Goal: Task Accomplishment & Management: Manage account settings

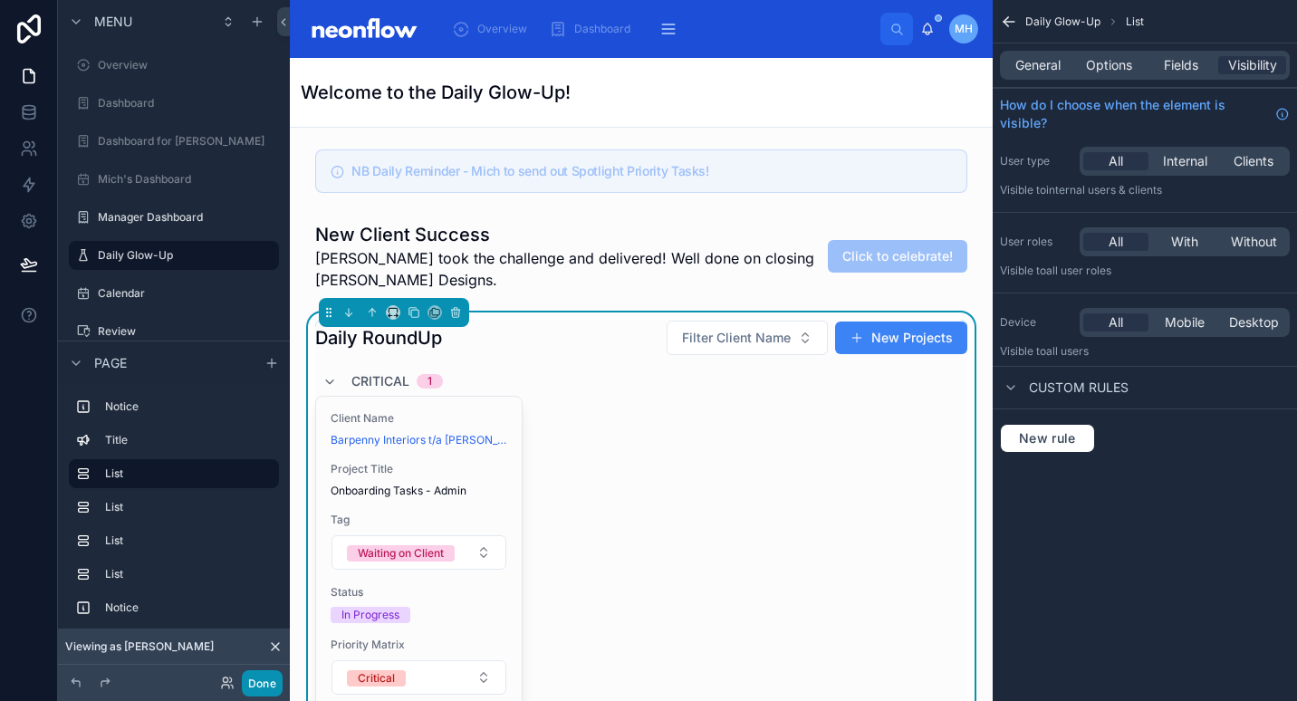
drag, startPoint x: 262, startPoint y: 684, endPoint x: 0, endPoint y: 360, distance: 416.7
click at [262, 684] on button "Done" at bounding box center [262, 683] width 41 height 26
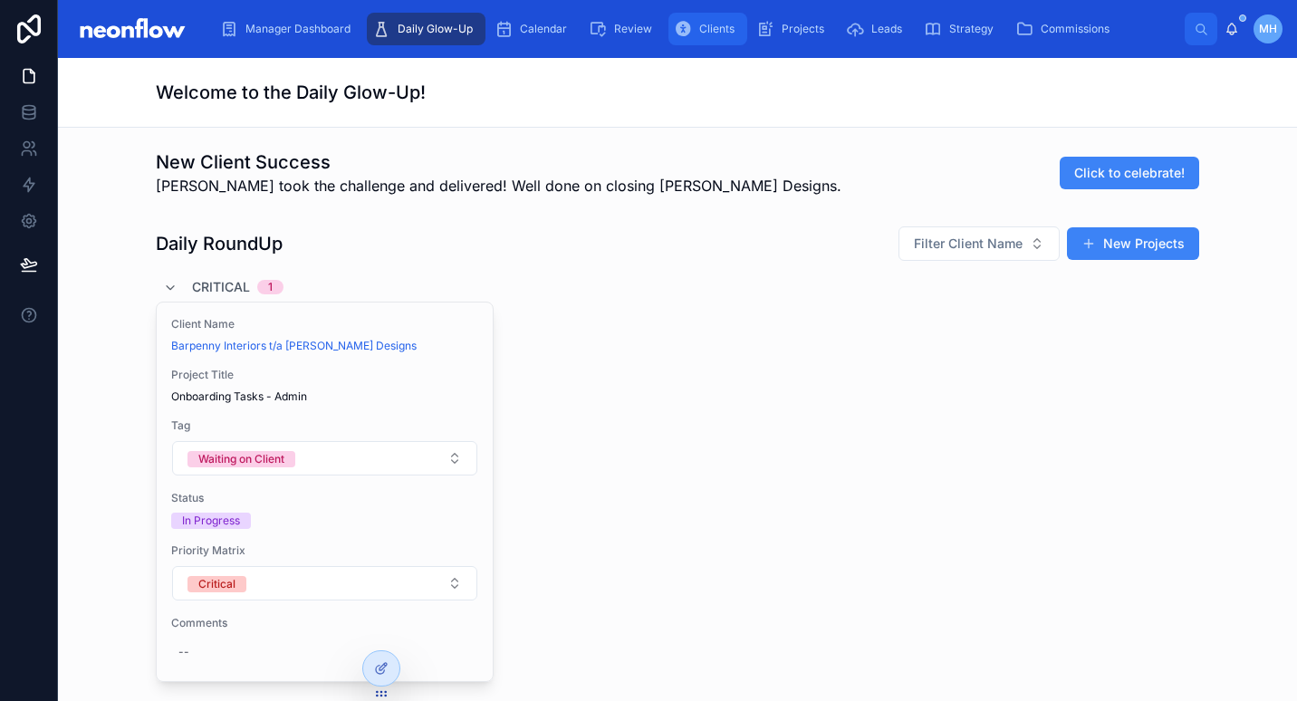
click at [714, 22] on span "Clients" at bounding box center [716, 29] width 35 height 14
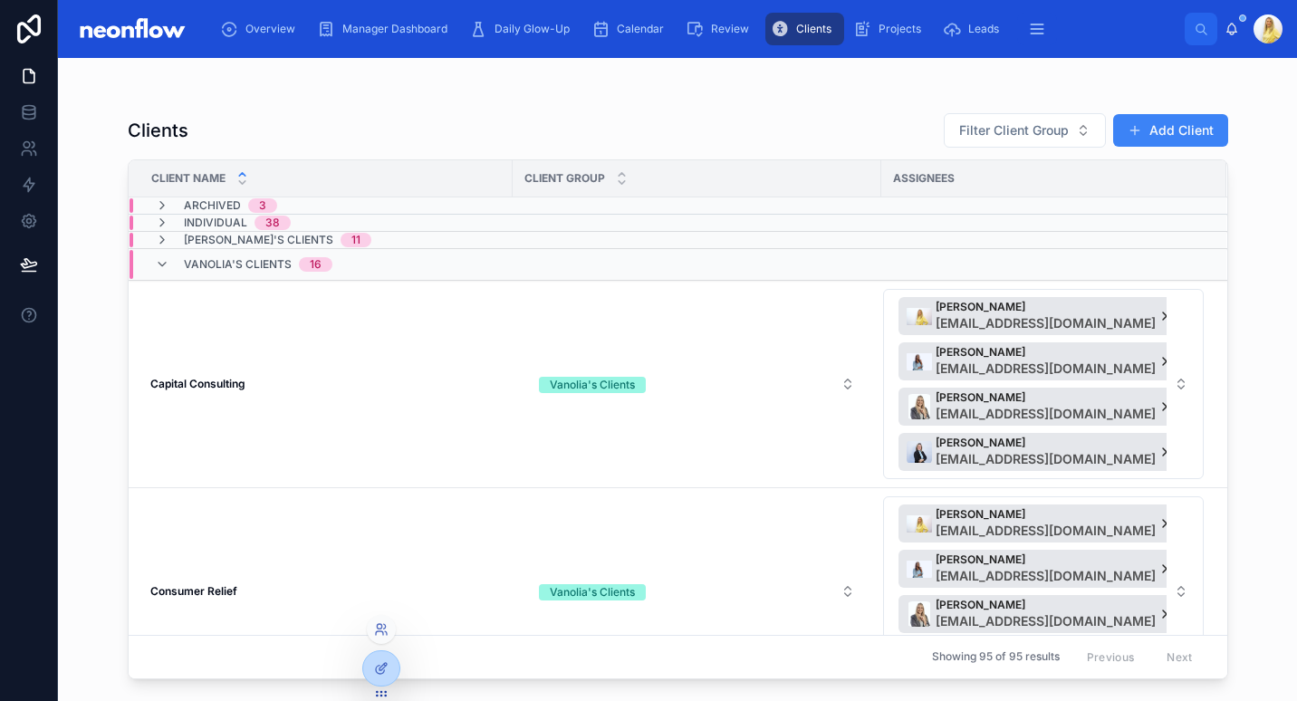
click at [389, 627] on div at bounding box center [381, 629] width 29 height 29
click at [414, 122] on div "Clients Filter Client Group Add Client" at bounding box center [678, 130] width 1101 height 36
click at [180, 266] on div "Vanolia's Clients 16" at bounding box center [244, 264] width 178 height 29
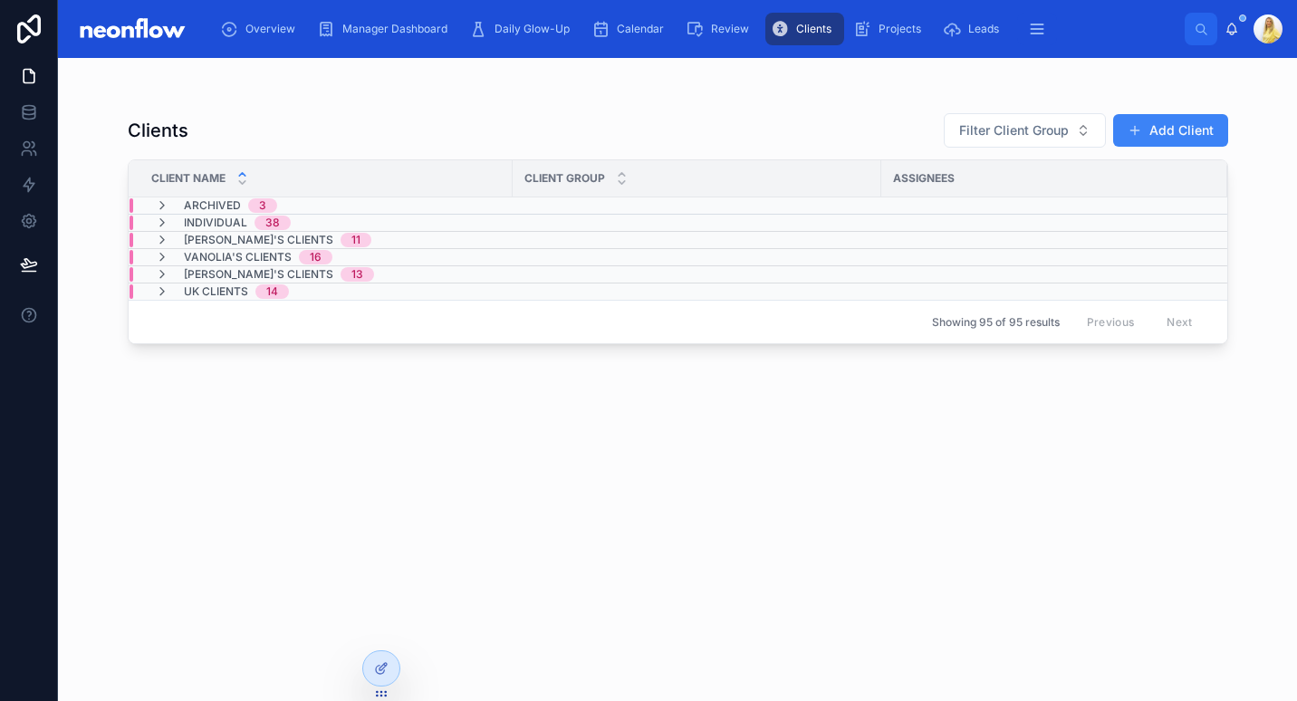
click at [184, 275] on span "[PERSON_NAME]'s Clients" at bounding box center [258, 274] width 149 height 14
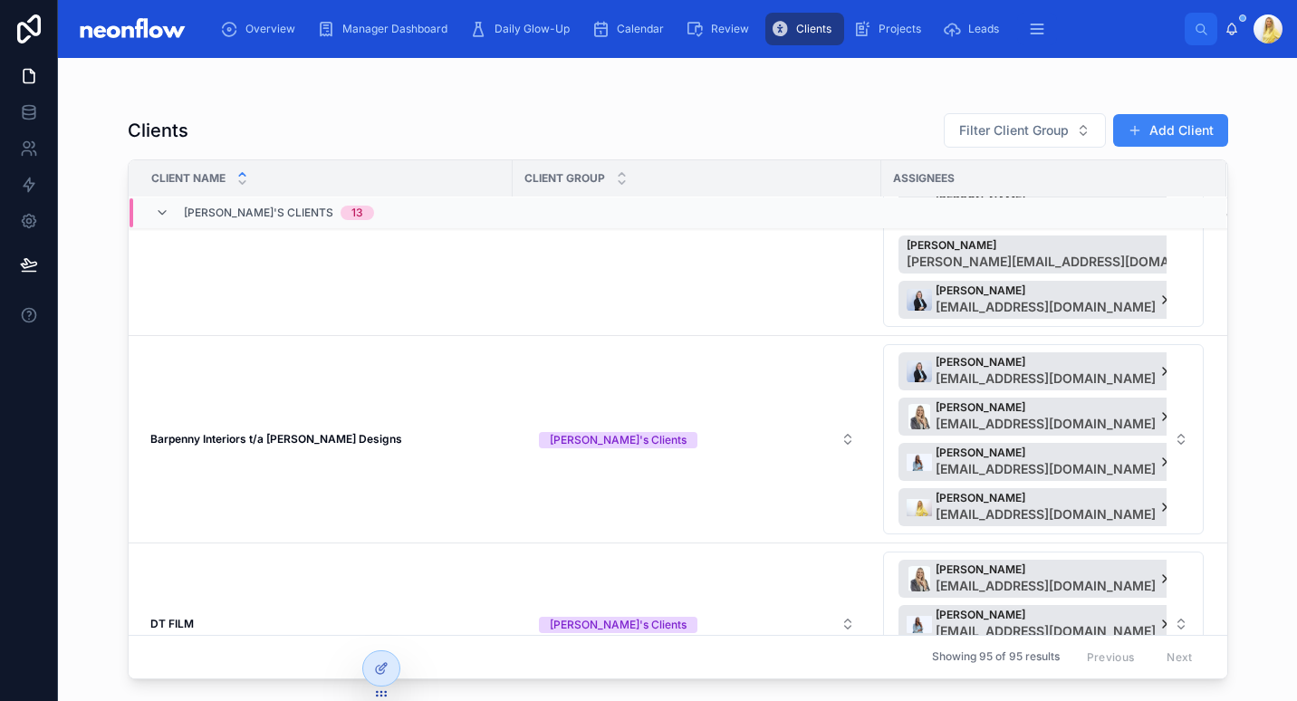
scroll to position [634, 0]
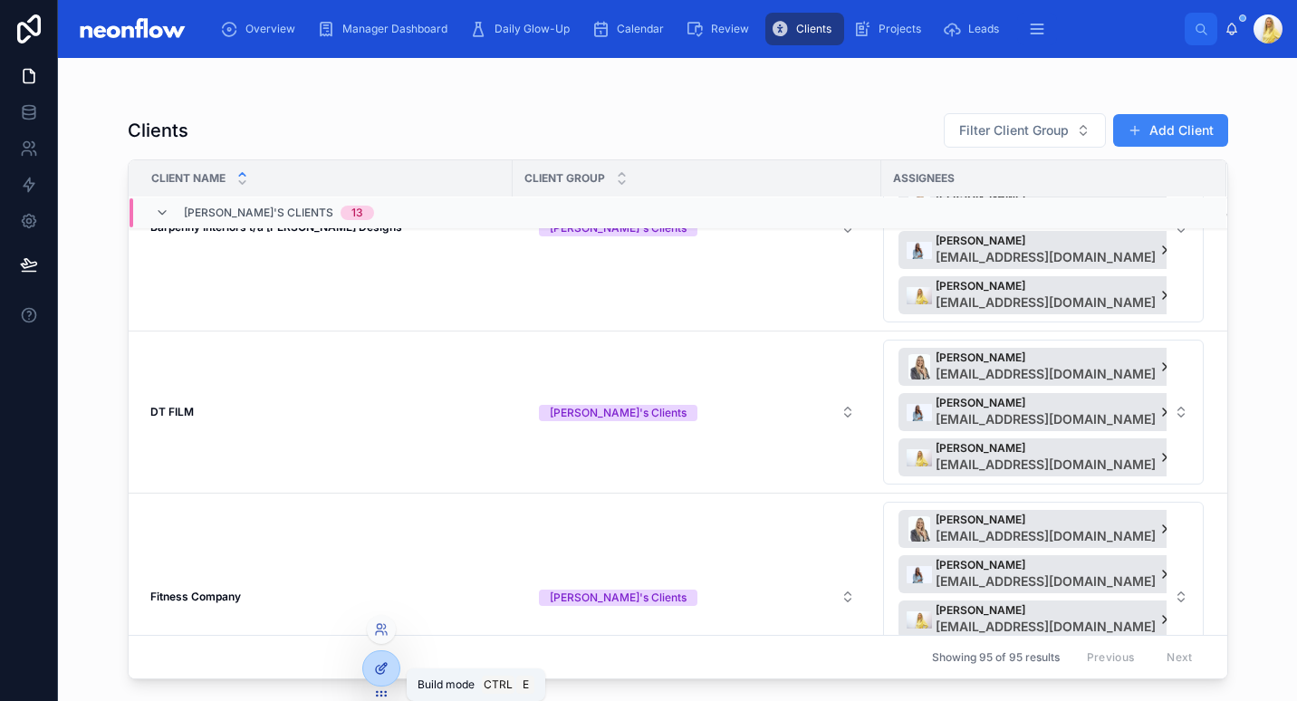
click at [383, 664] on icon at bounding box center [381, 668] width 14 height 14
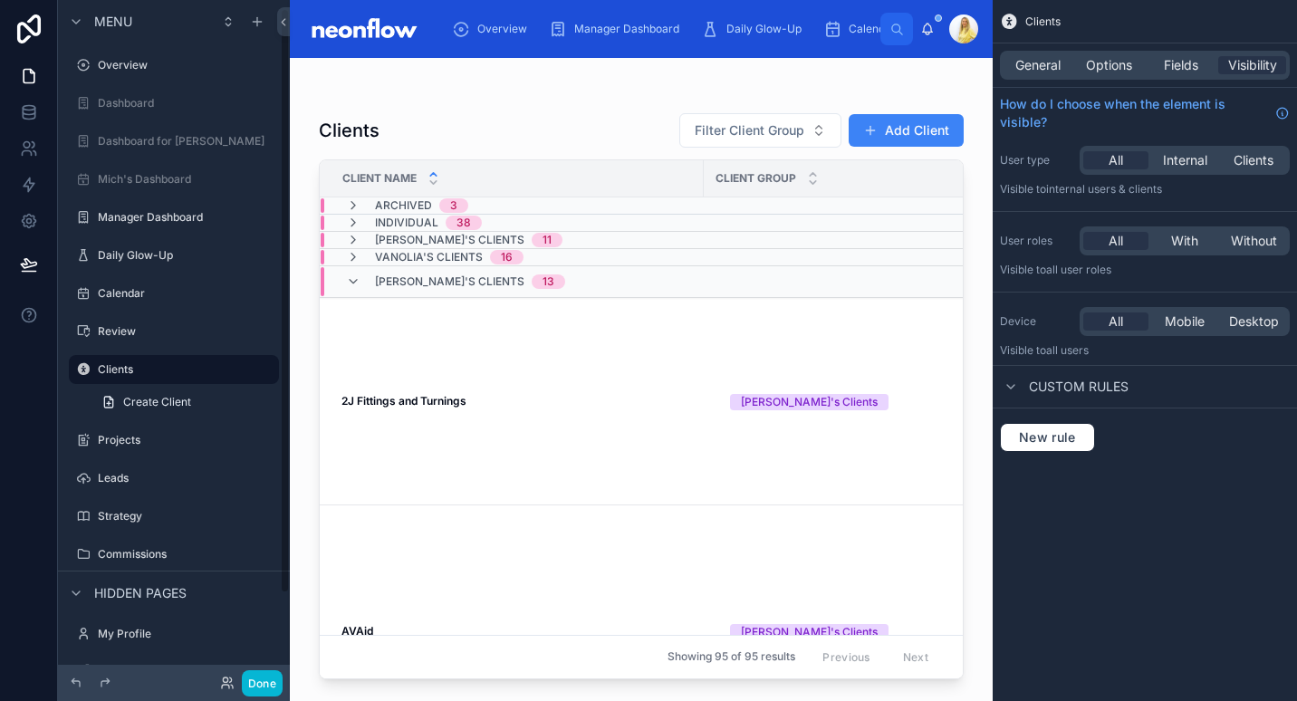
scroll to position [10, 0]
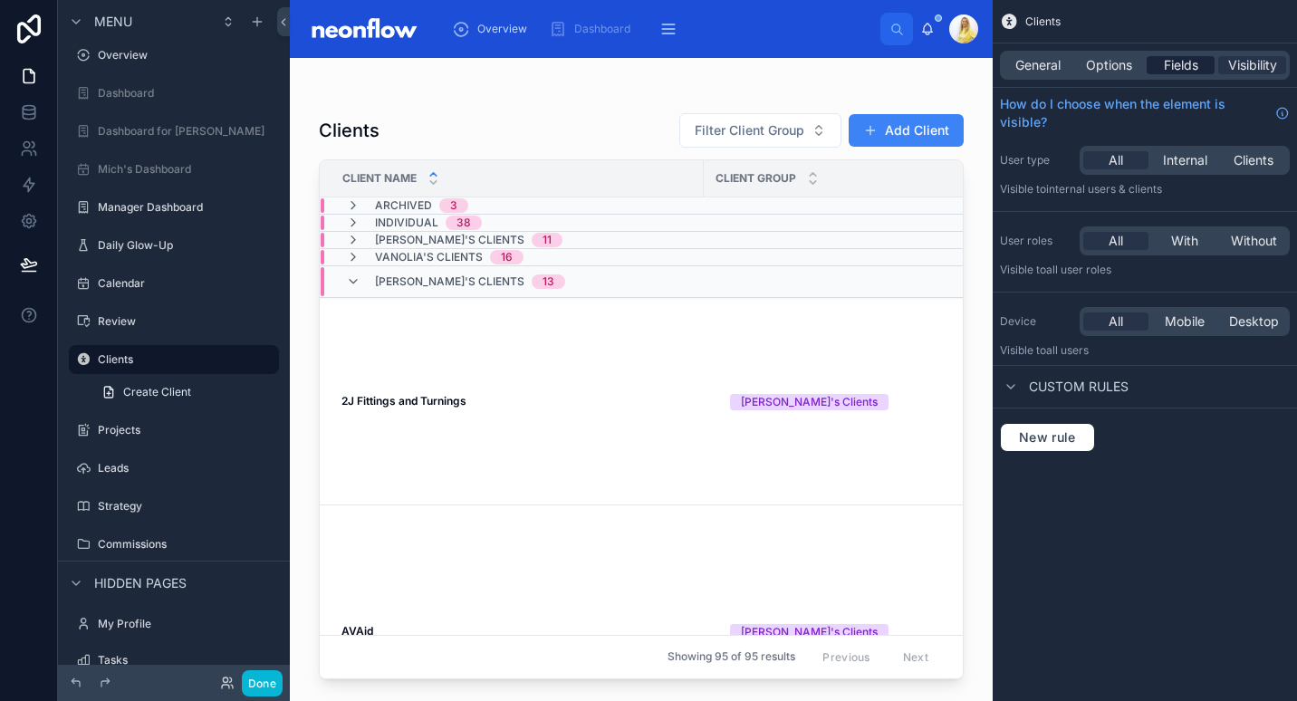
click at [1184, 57] on span "Fields" at bounding box center [1181, 65] width 34 height 18
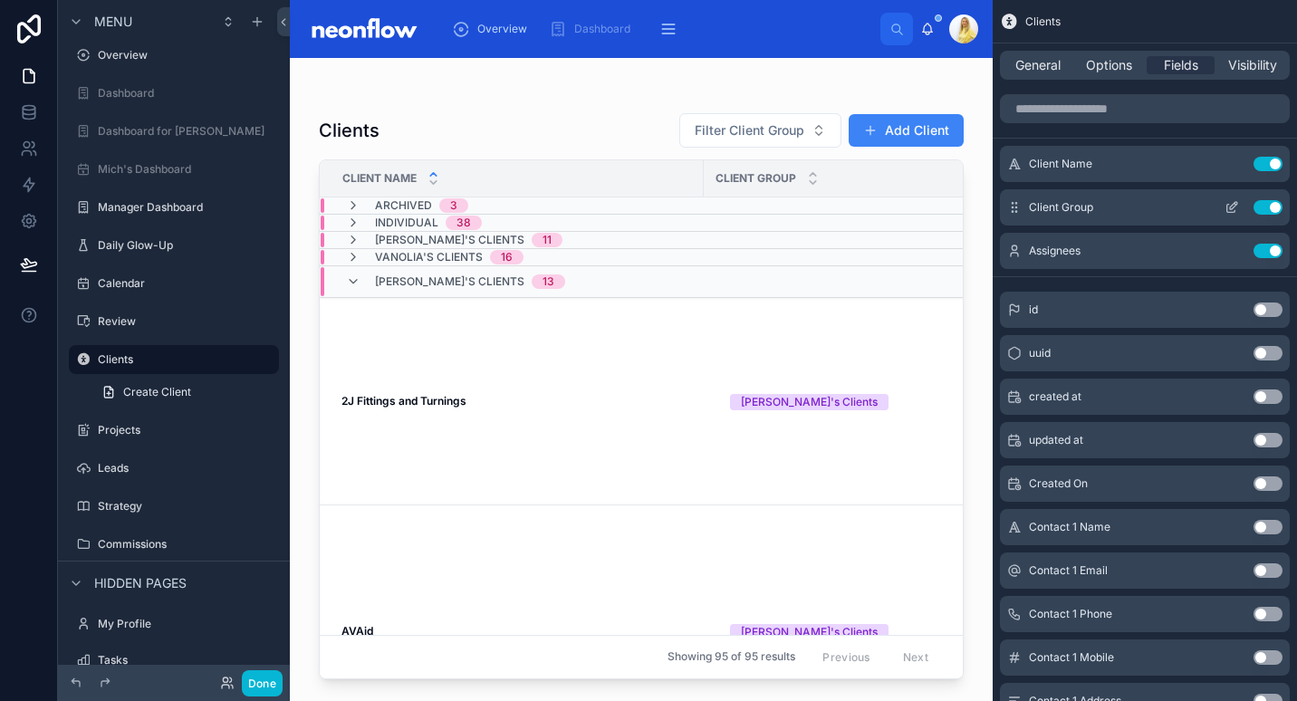
click at [1234, 211] on icon "scrollable content" at bounding box center [1232, 207] width 14 height 14
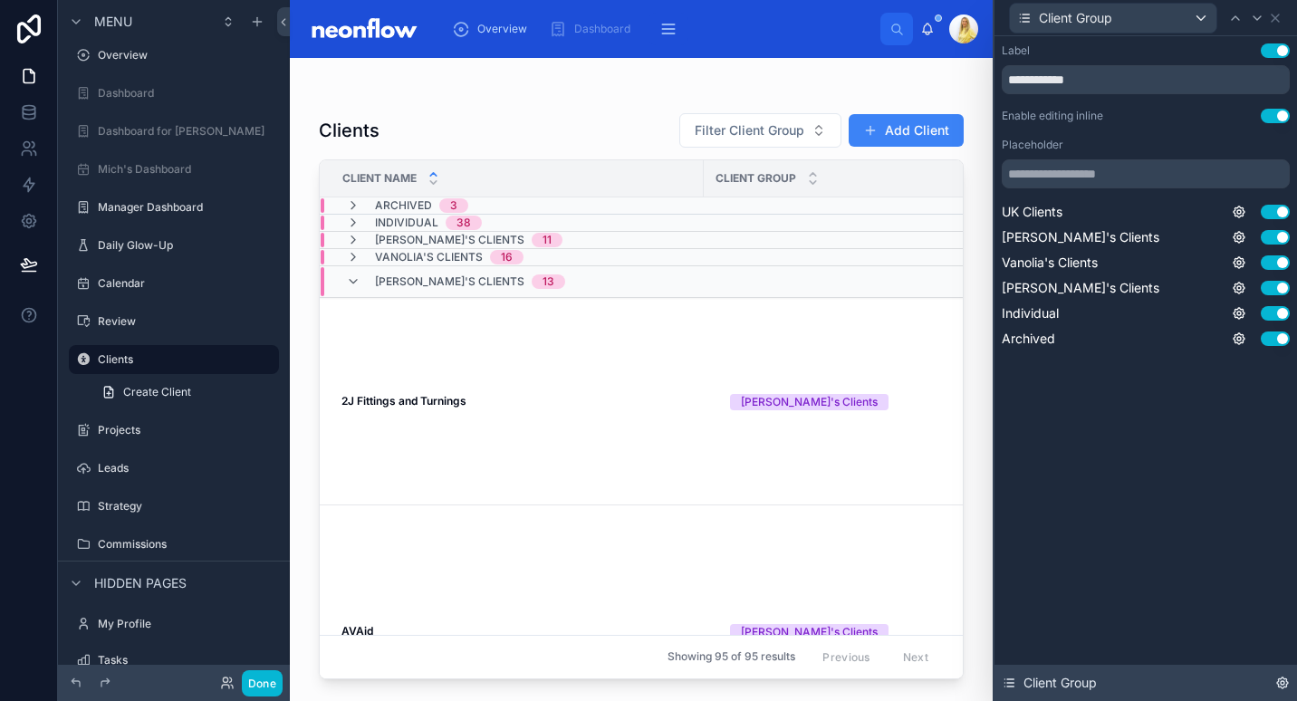
click at [1287, 684] on icon at bounding box center [1282, 683] width 11 height 11
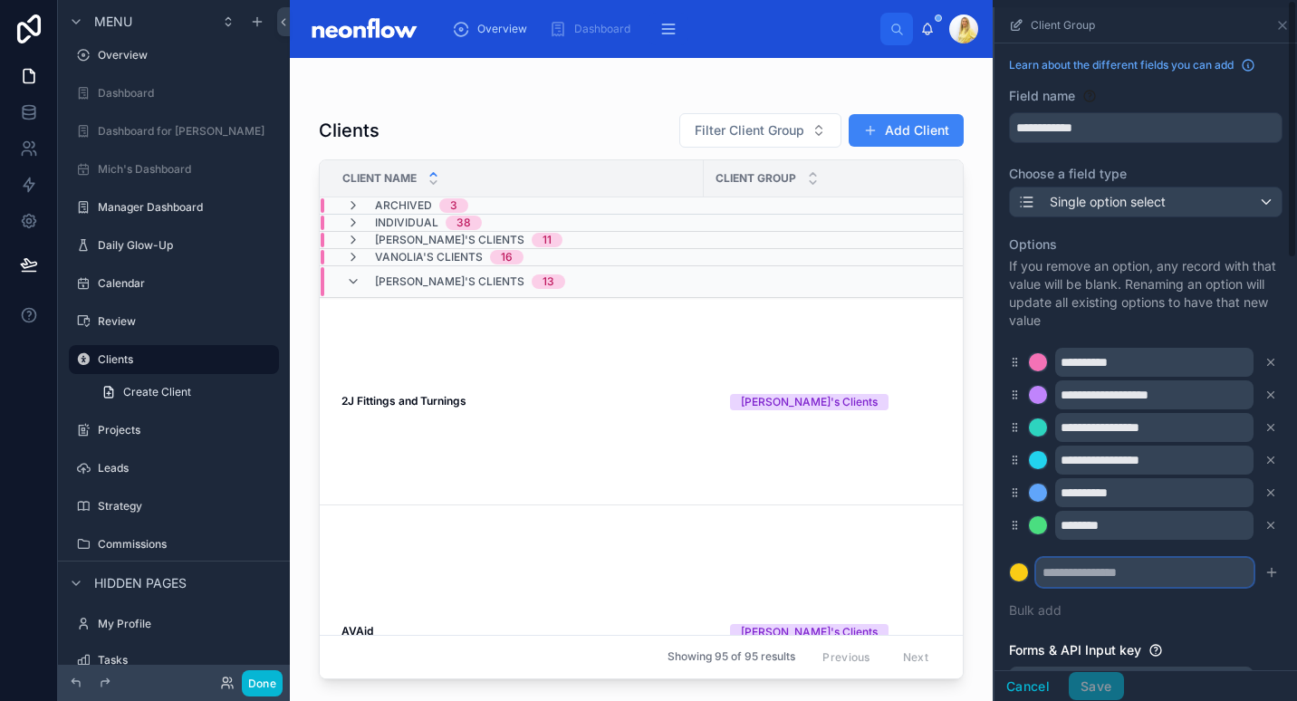
click at [1093, 580] on input "scrollable content" at bounding box center [1144, 572] width 217 height 29
type input "**********"
click at [1258, 591] on div "**********" at bounding box center [1146, 428] width 274 height 406
click at [1264, 570] on icon "scrollable content" at bounding box center [1271, 572] width 14 height 14
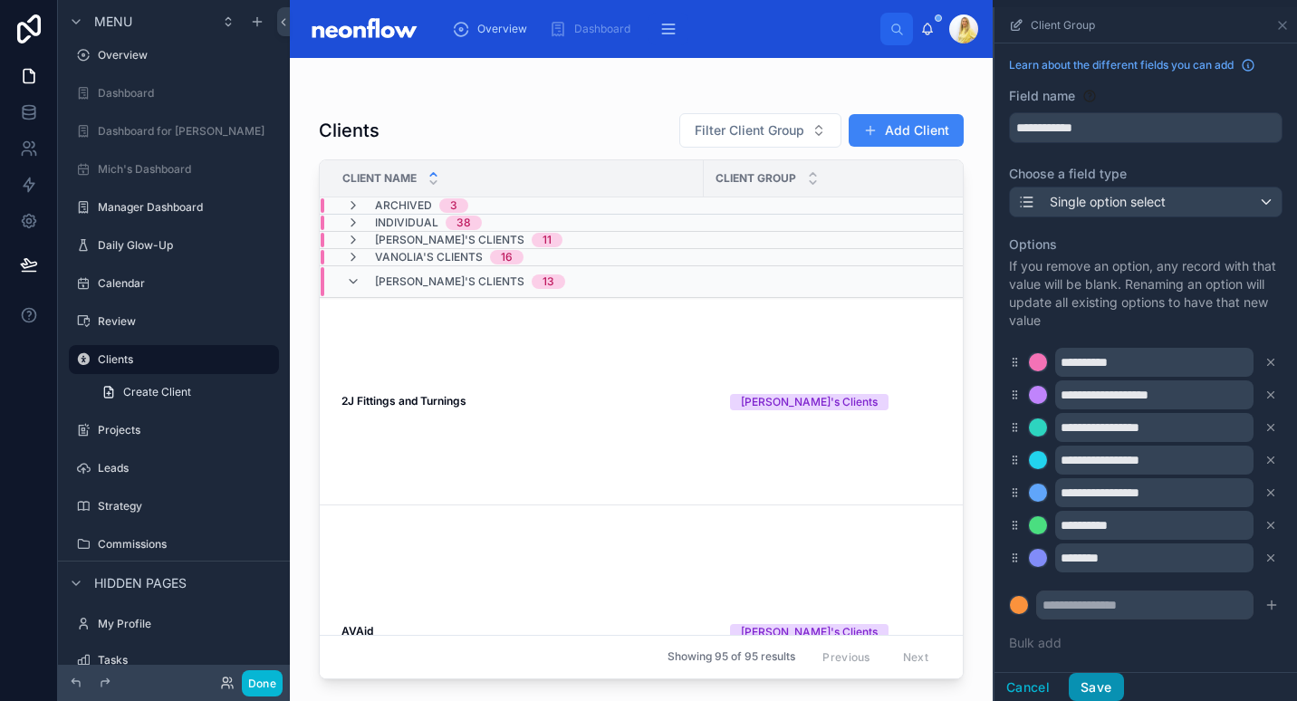
click at [1100, 686] on button "Save" at bounding box center [1096, 687] width 54 height 29
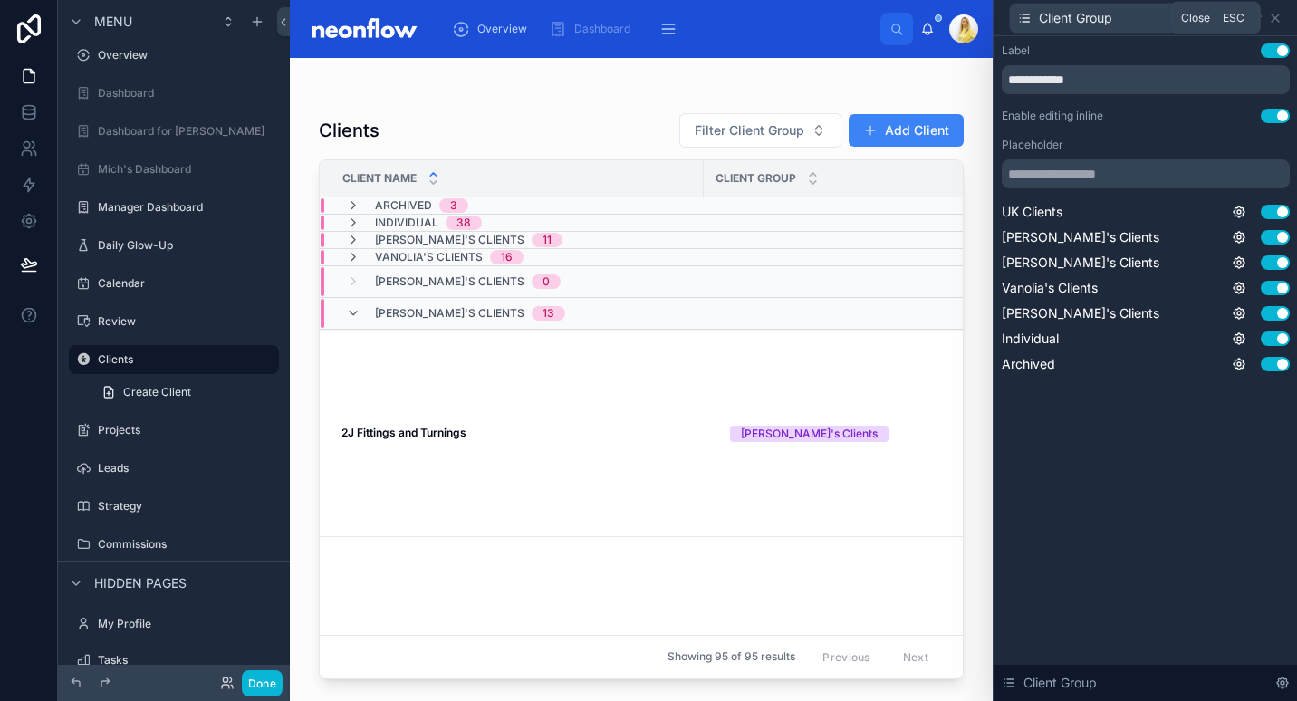
click at [1273, 9] on div "Client Group" at bounding box center [1146, 17] width 288 height 35
click at [1274, 17] on icon at bounding box center [1275, 17] width 7 height 7
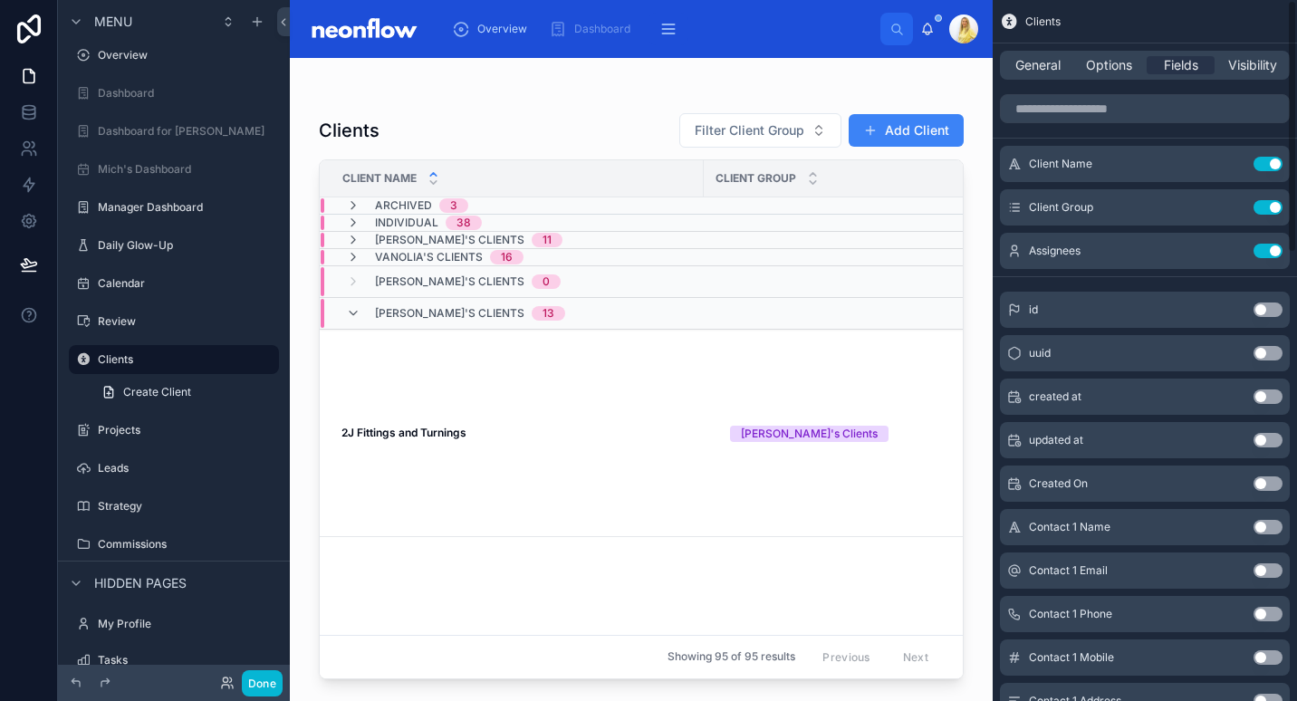
click at [1249, 53] on div "General Options Fields Visibility" at bounding box center [1145, 65] width 290 height 29
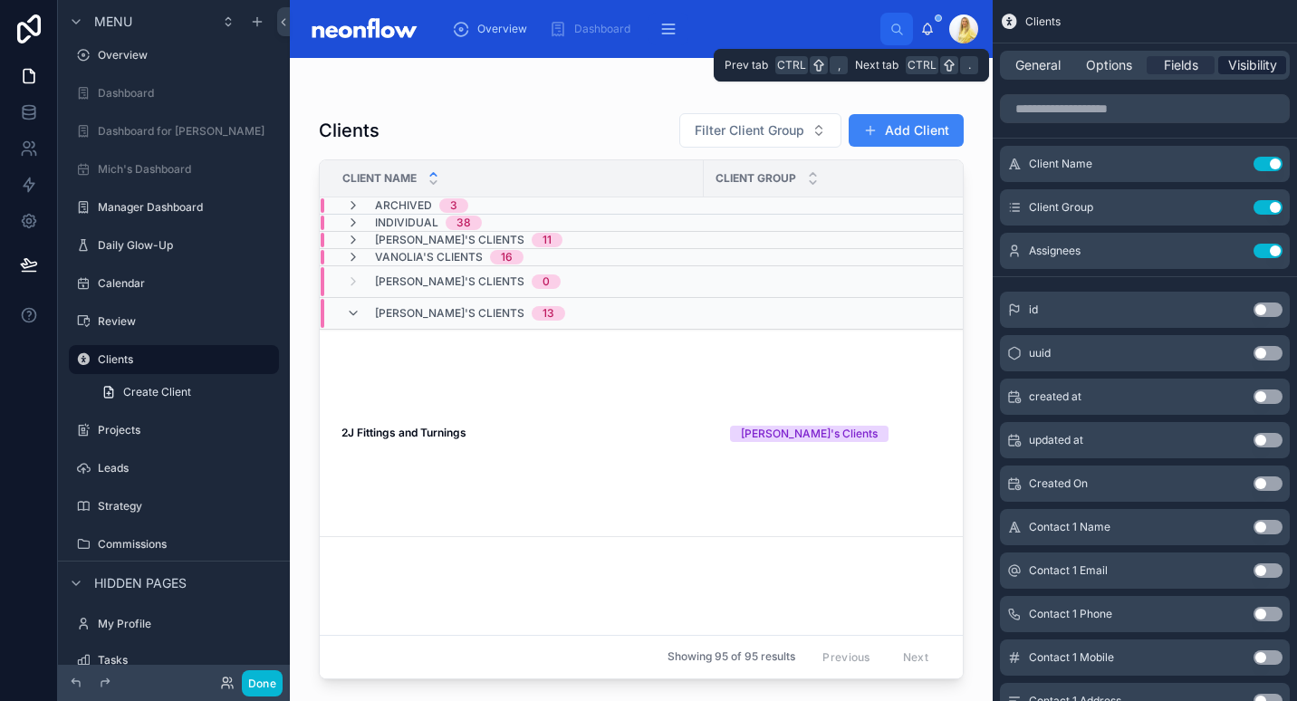
click at [1249, 61] on span "Visibility" at bounding box center [1252, 65] width 49 height 18
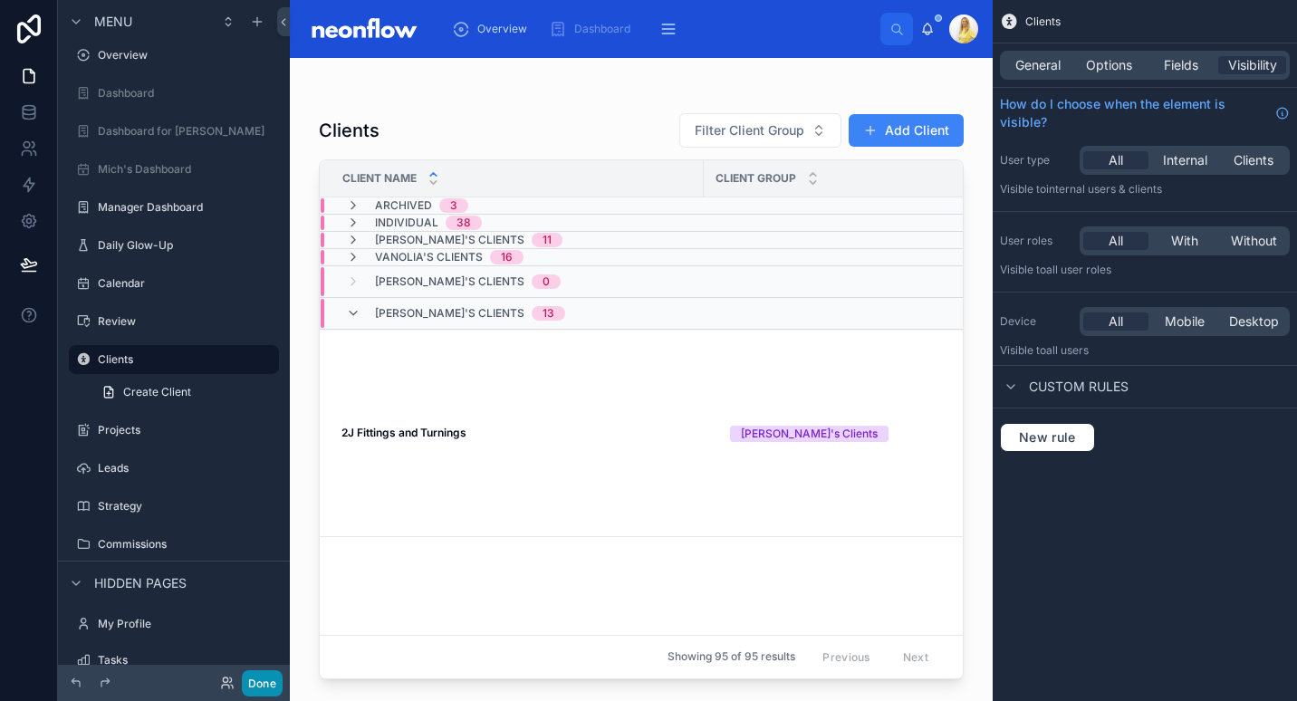
click at [257, 691] on button "Done" at bounding box center [262, 683] width 41 height 26
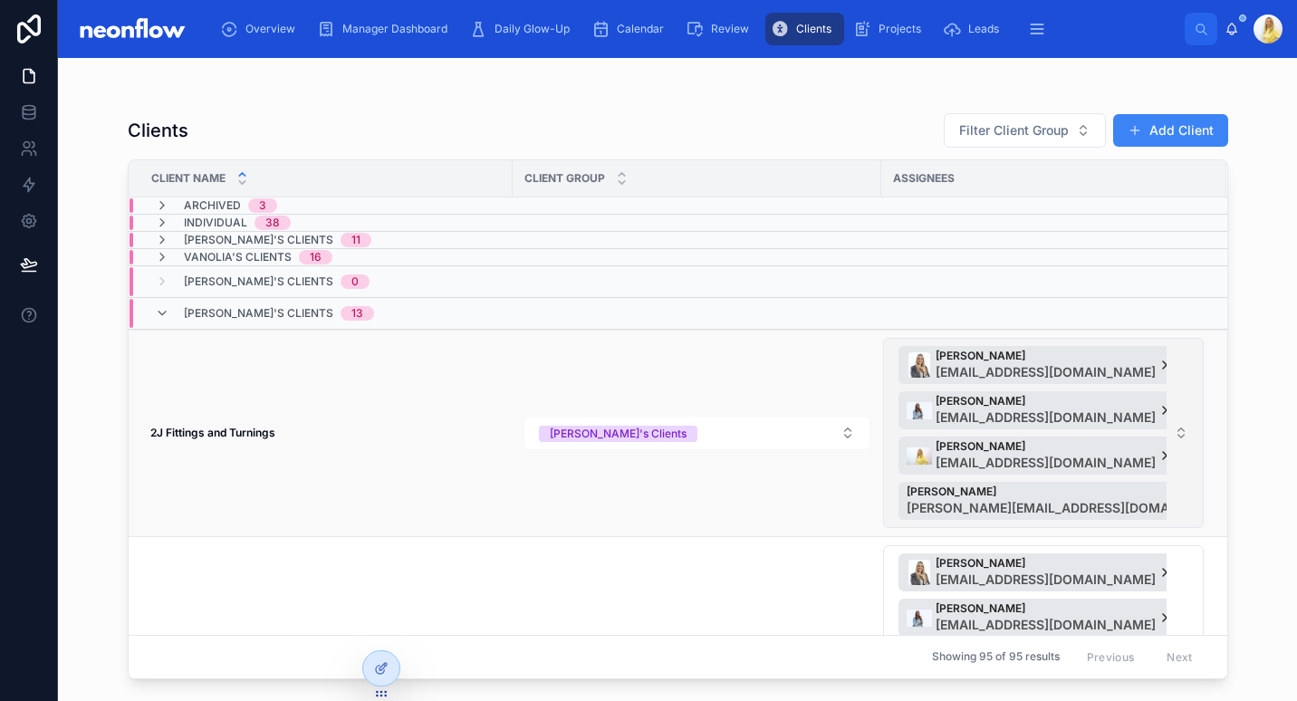
click at [1176, 446] on button "Marissa Moodley admin@neonaccounting.com Vanolia Reddy accounts@neonaccounting.…" at bounding box center [1043, 433] width 321 height 190
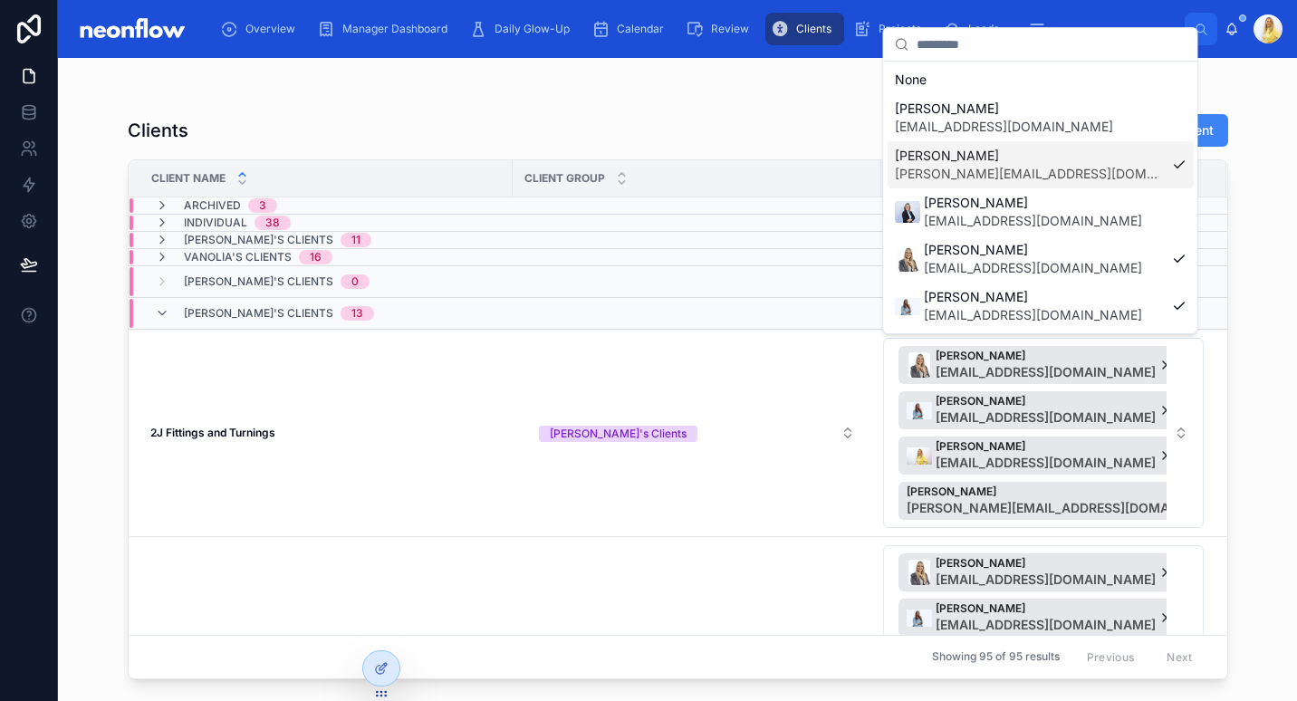
click at [1167, 174] on div "Kyle Nivison kyle@nugear.co.za" at bounding box center [1041, 164] width 306 height 47
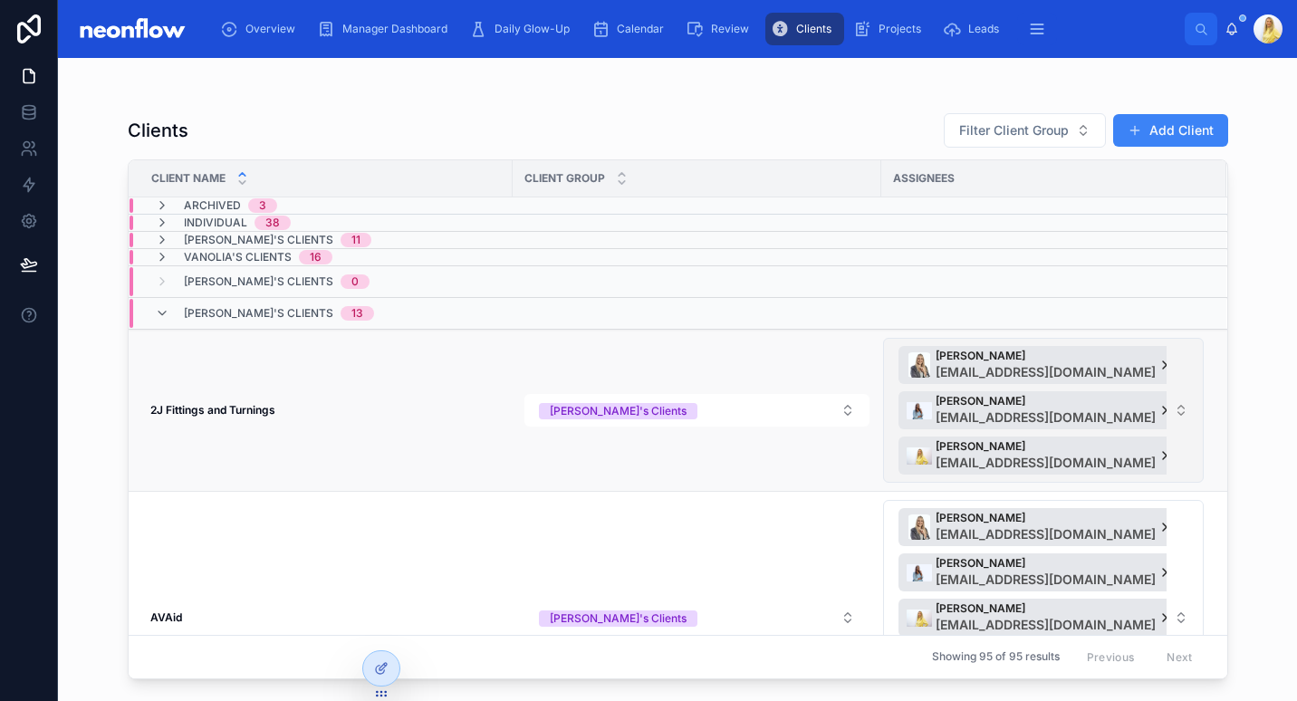
click at [1177, 402] on button "Marissa Moodley admin@neonaccounting.com Vanolia Reddy accounts@neonaccounting.…" at bounding box center [1043, 410] width 321 height 145
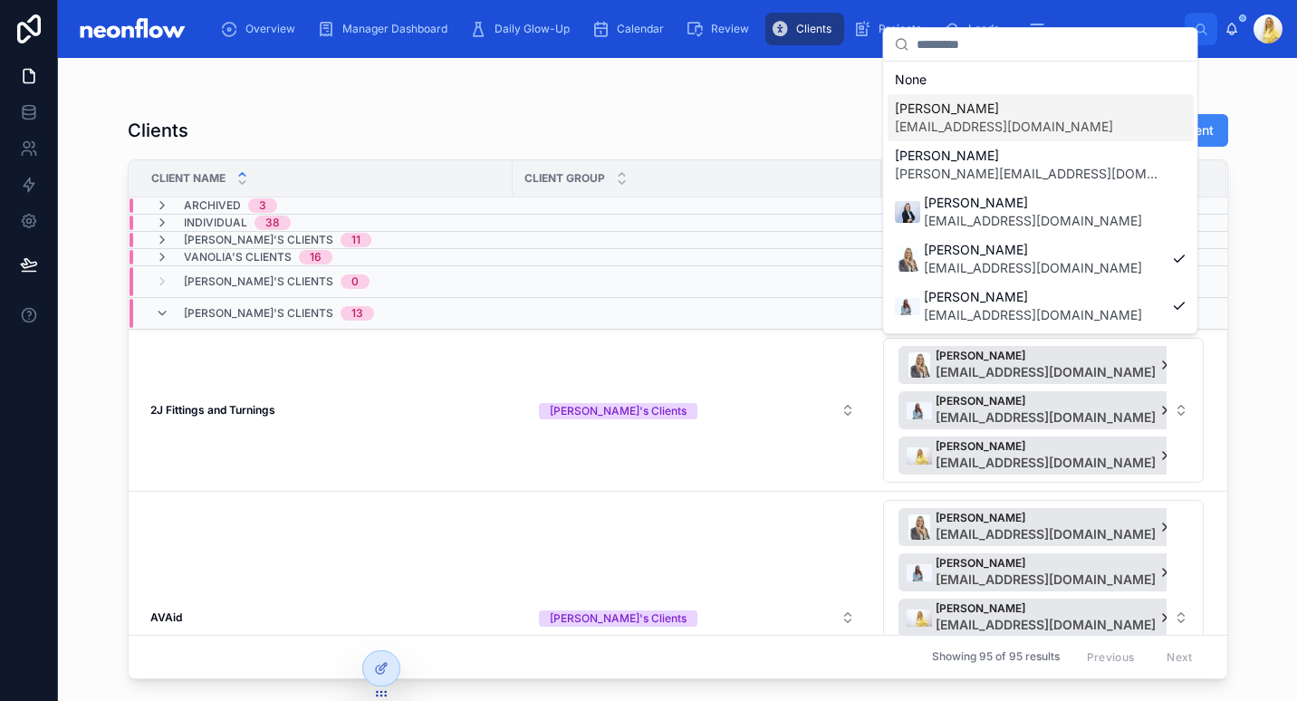
click at [1090, 137] on div "Micheline Heydenrych sales@neonaccounting.com" at bounding box center [1041, 117] width 306 height 47
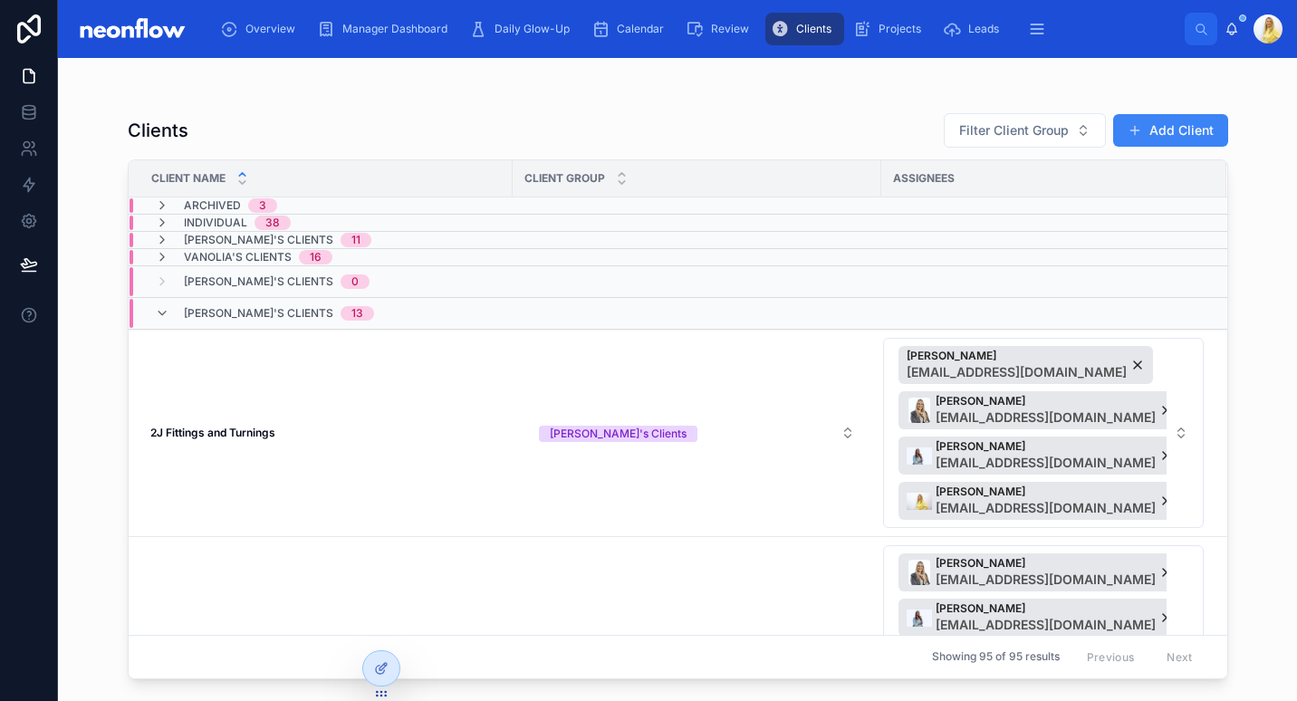
click at [1180, 418] on button "Micheline Heydenrych sales@neonaccounting.com Marissa Moodley admin@neonaccount…" at bounding box center [1043, 433] width 321 height 190
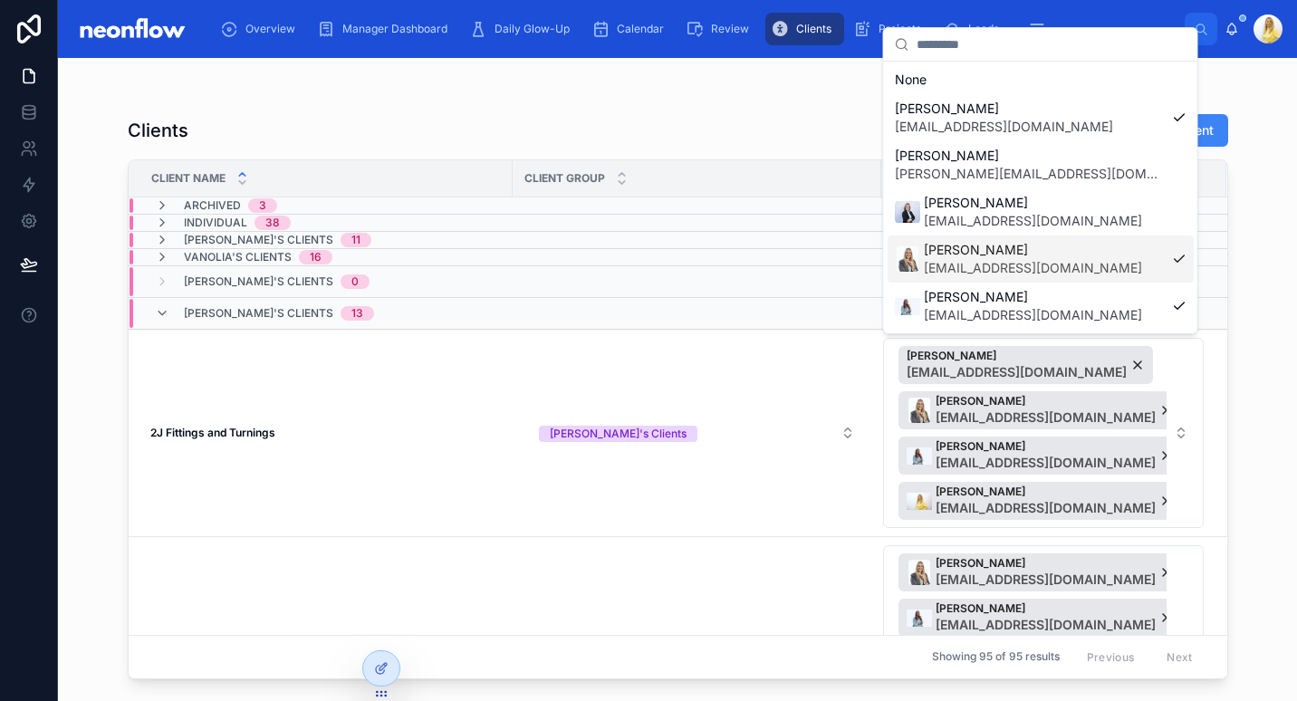
click at [1105, 274] on div "Marissa Moodley admin@neonaccounting.com" at bounding box center [1041, 259] width 306 height 47
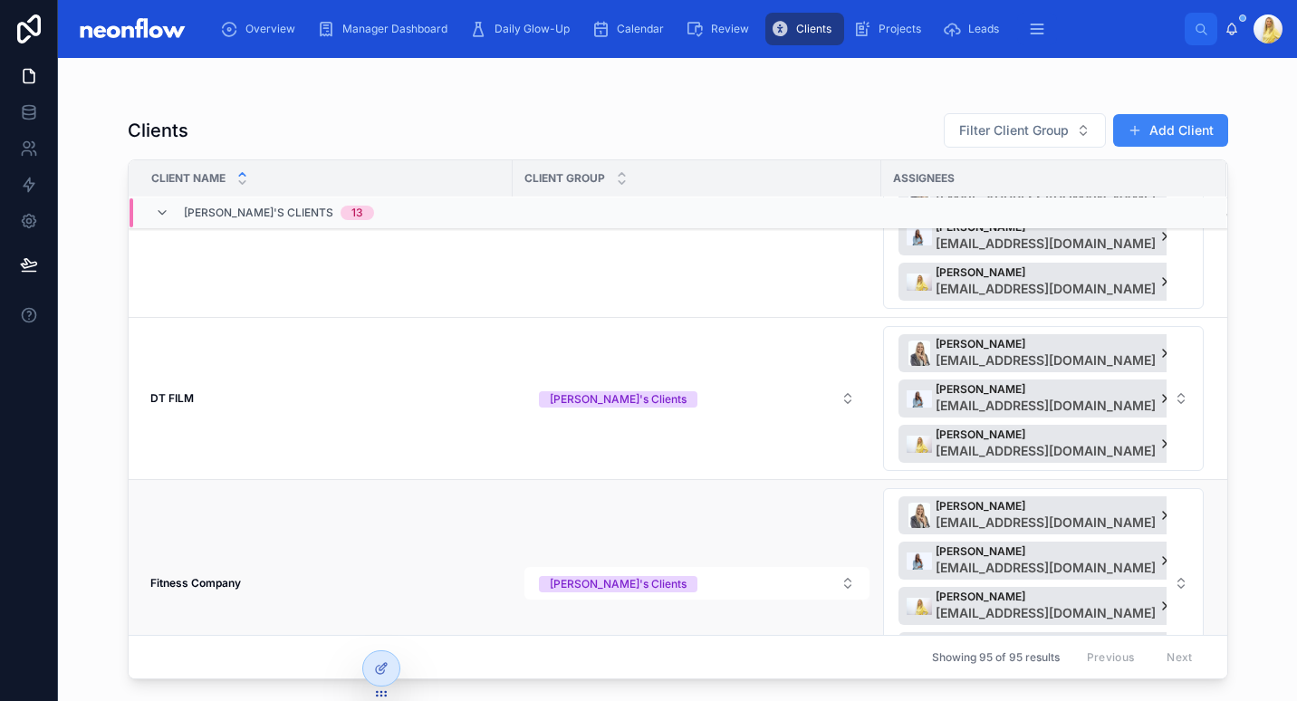
scroll to position [422, 0]
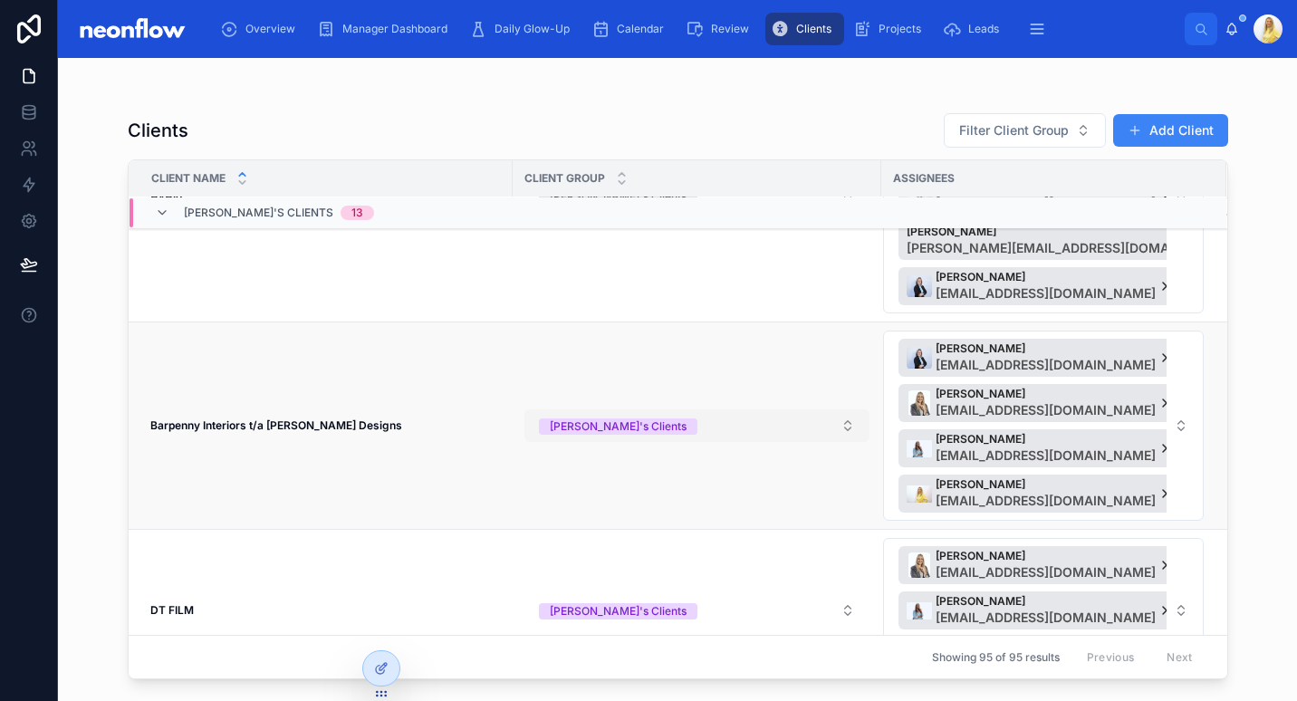
click at [656, 435] on button "Micheline's Clients" at bounding box center [696, 425] width 345 height 33
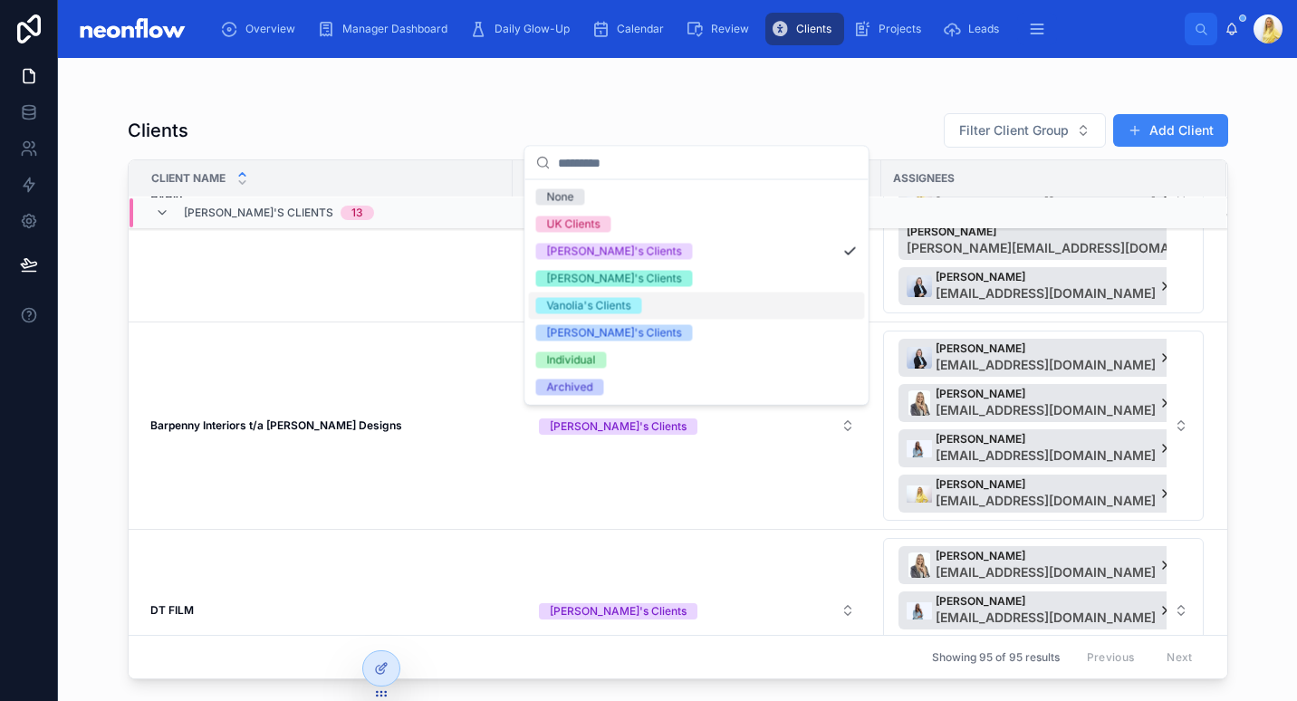
click at [674, 298] on div "Vanolia's Clients" at bounding box center [697, 306] width 336 height 27
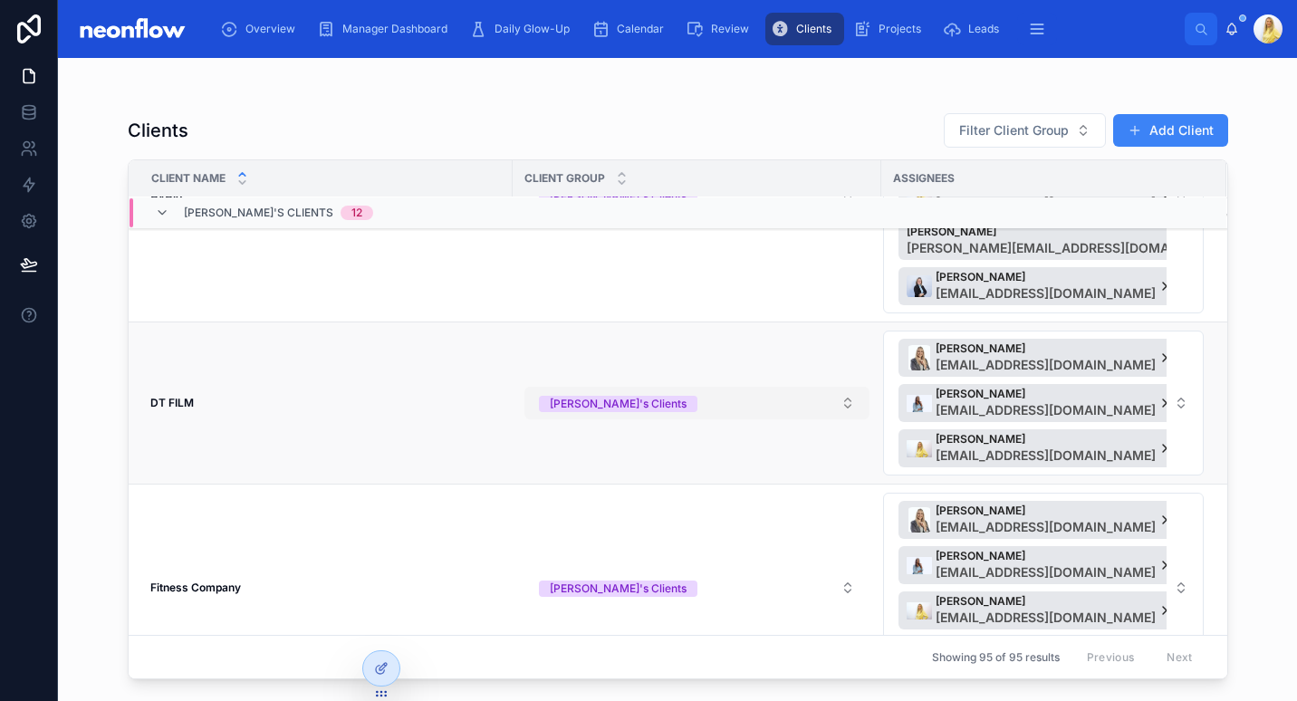
click at [724, 402] on button "Micheline's Clients" at bounding box center [696, 403] width 345 height 33
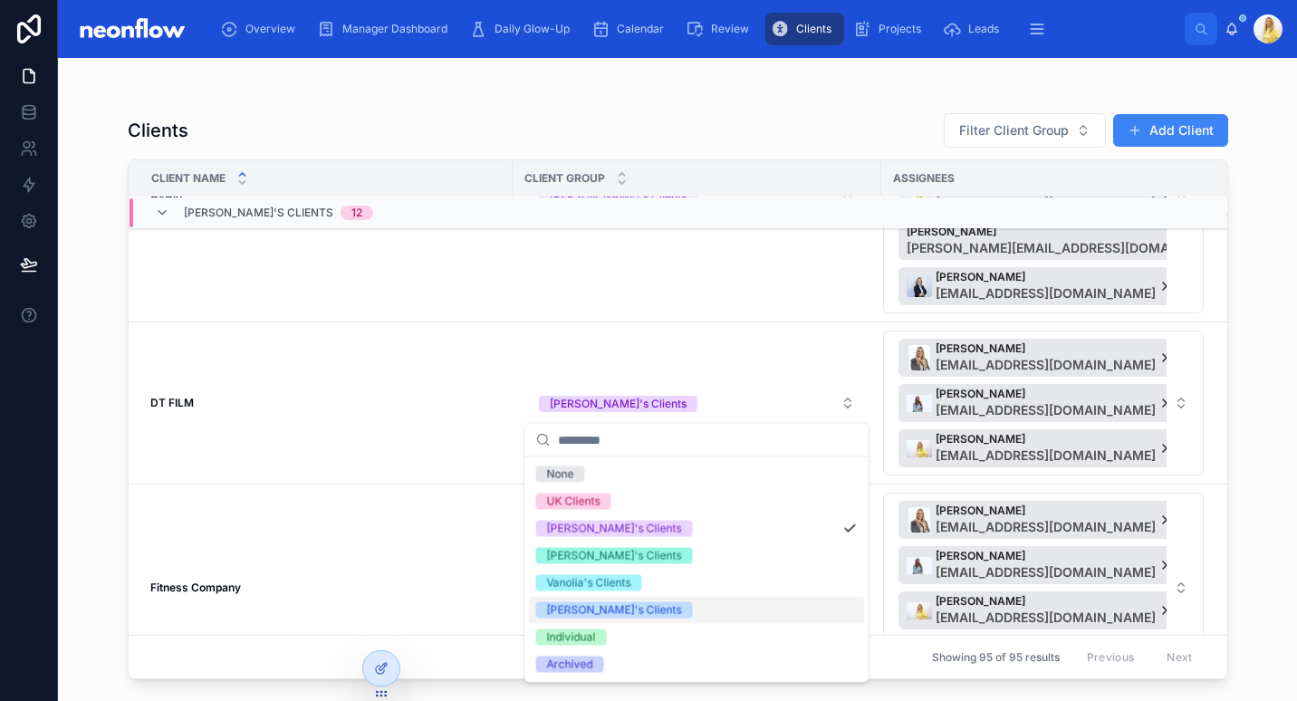
click at [693, 610] on div "Shannen's Clients" at bounding box center [697, 610] width 336 height 27
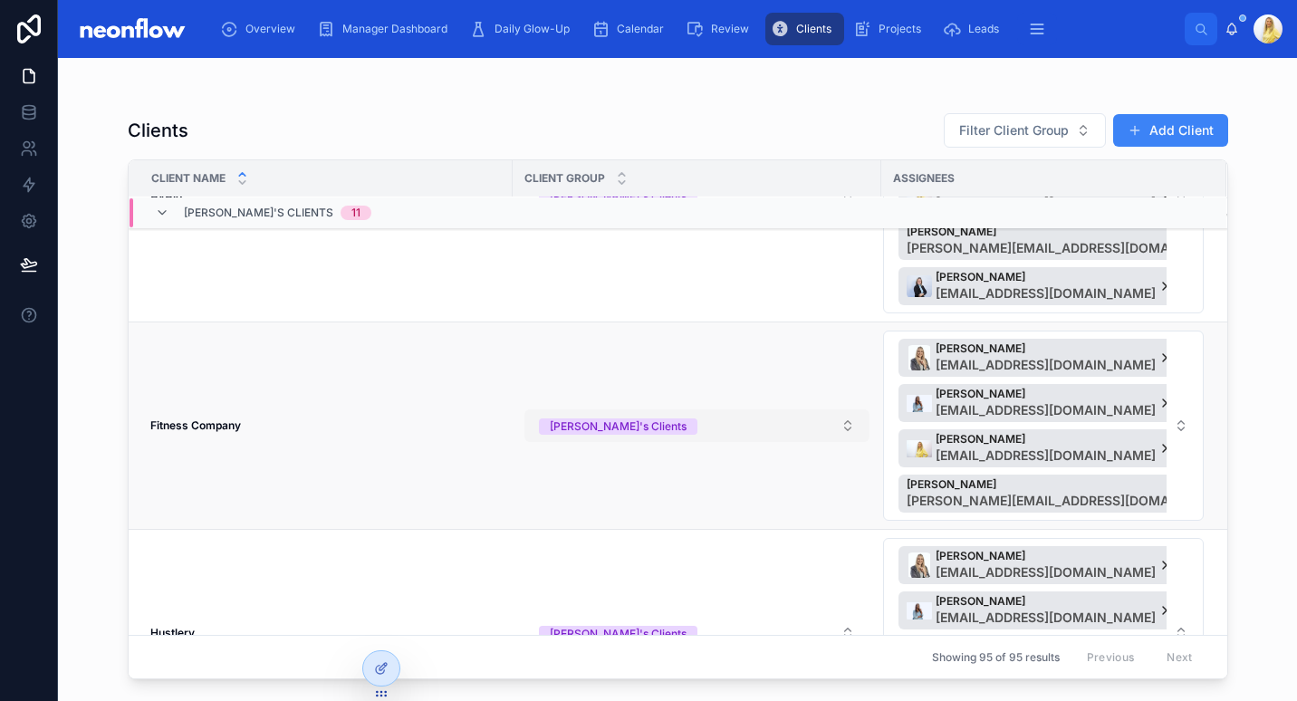
click at [709, 428] on button "Micheline's Clients" at bounding box center [696, 425] width 345 height 33
click at [747, 421] on button "Micheline's Clients" at bounding box center [696, 425] width 345 height 33
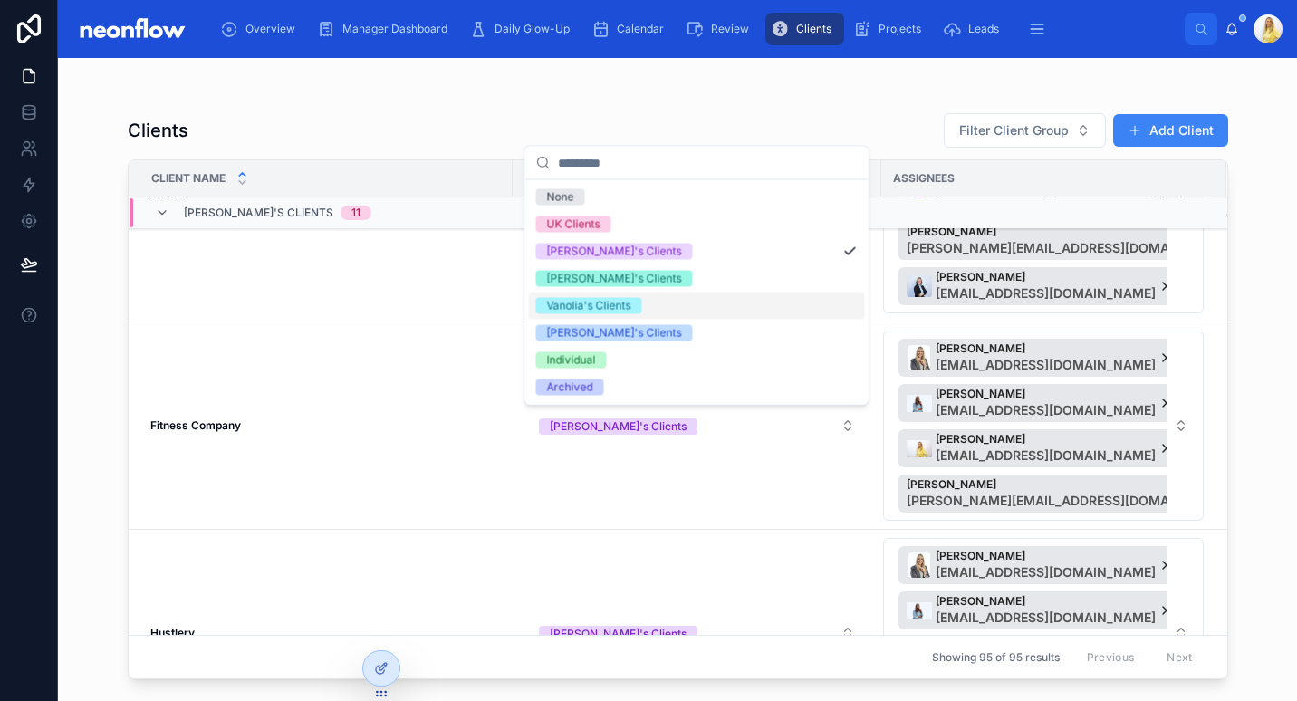
click at [774, 312] on div "Vanolia's Clients" at bounding box center [697, 306] width 336 height 27
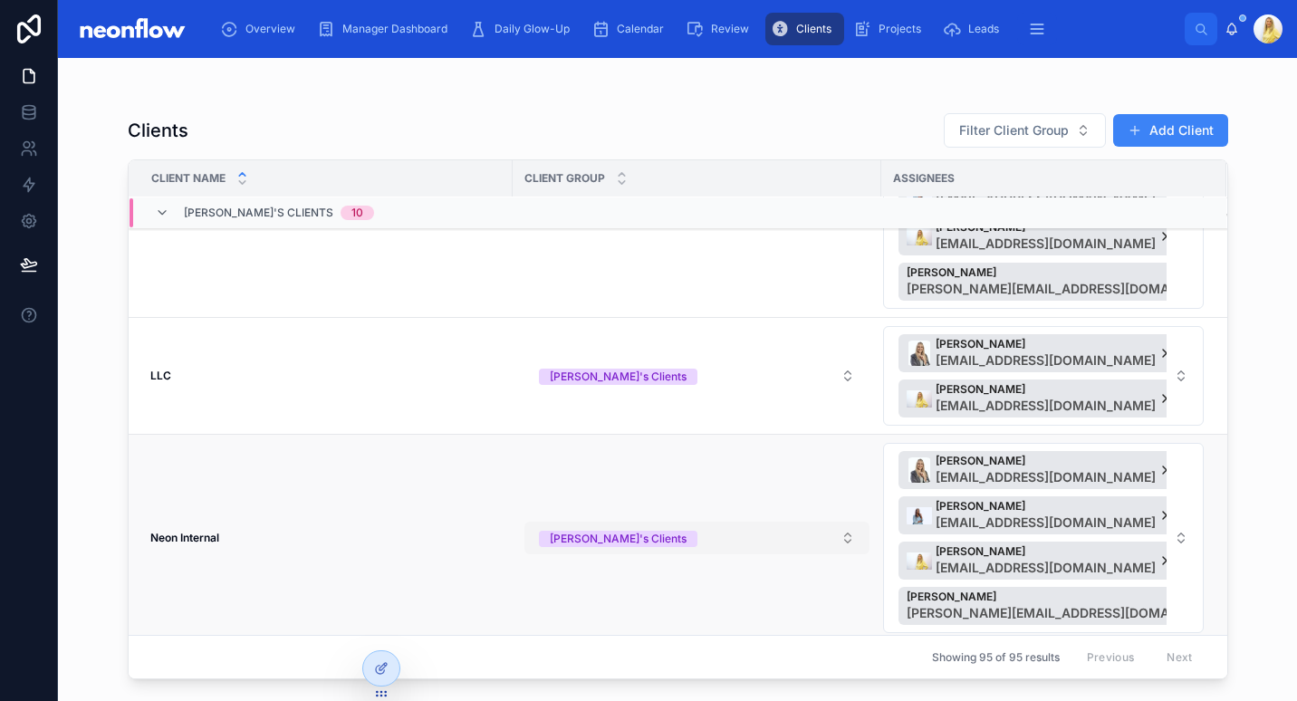
scroll to position [845, 0]
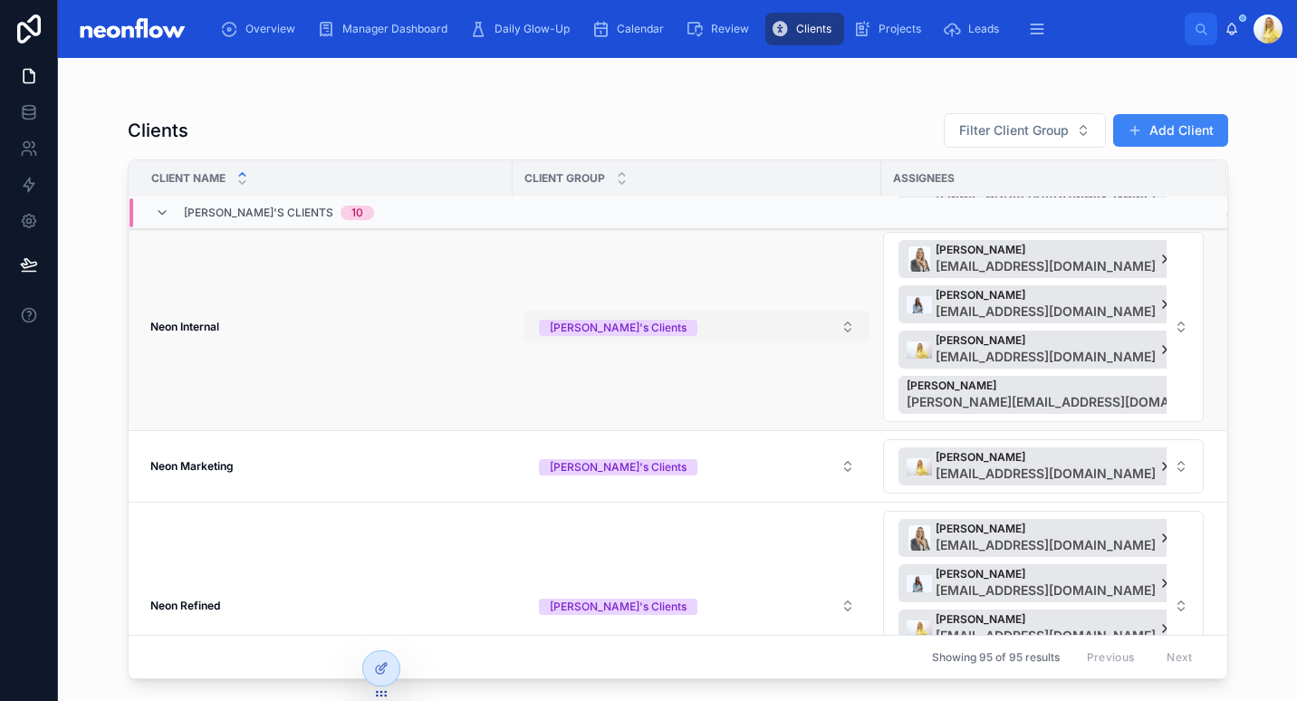
click at [802, 320] on button "Micheline's Clients" at bounding box center [696, 327] width 345 height 33
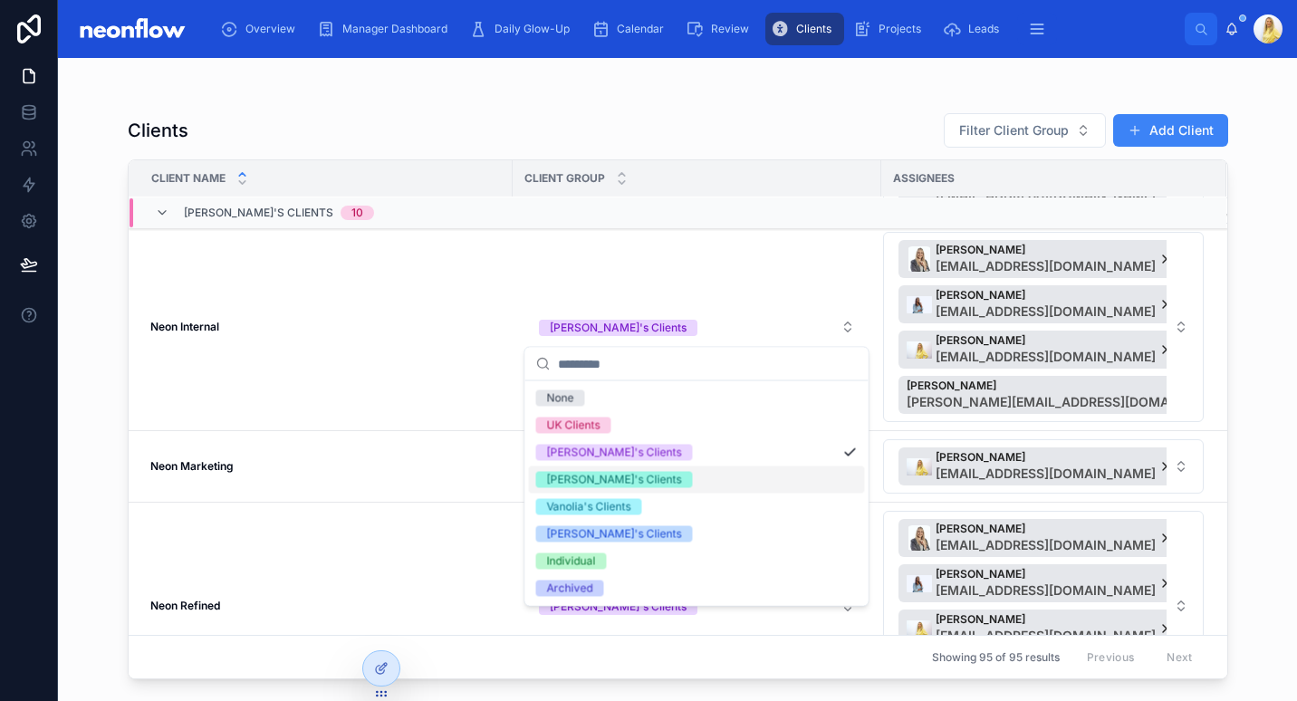
click at [788, 490] on div "Marissa's Clients" at bounding box center [697, 479] width 336 height 27
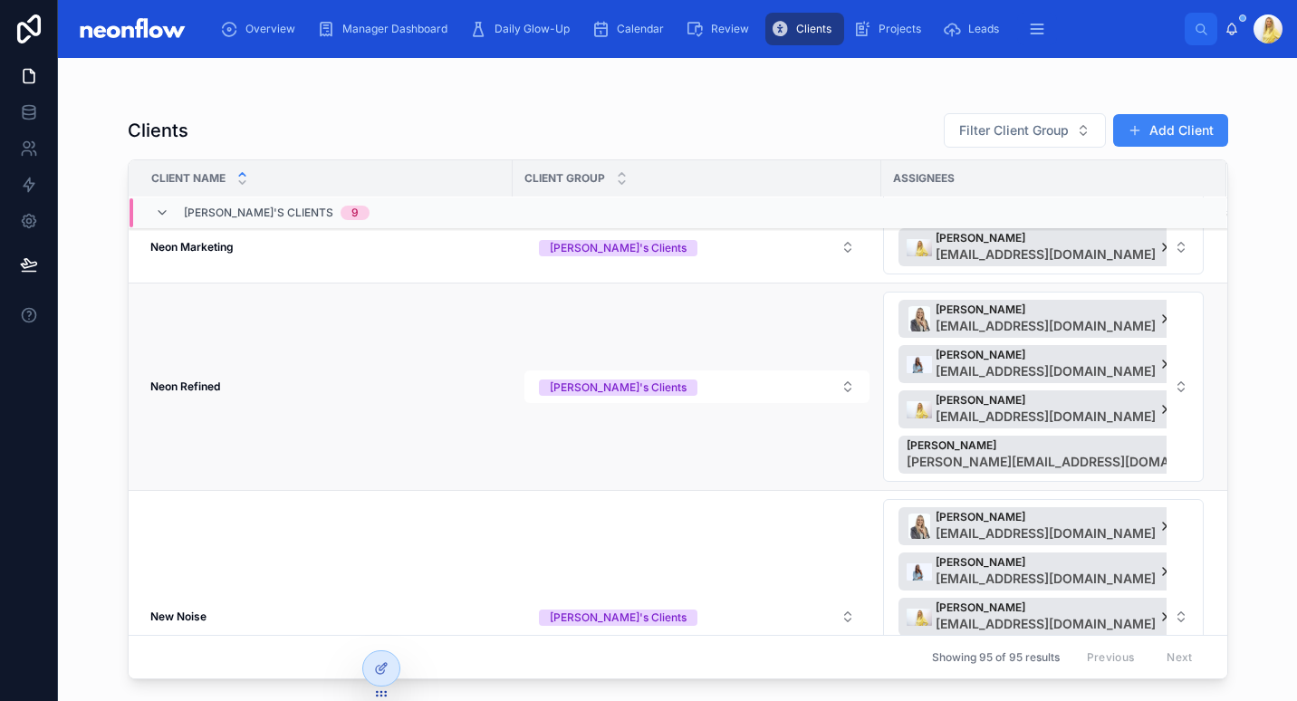
scroll to position [1292, 0]
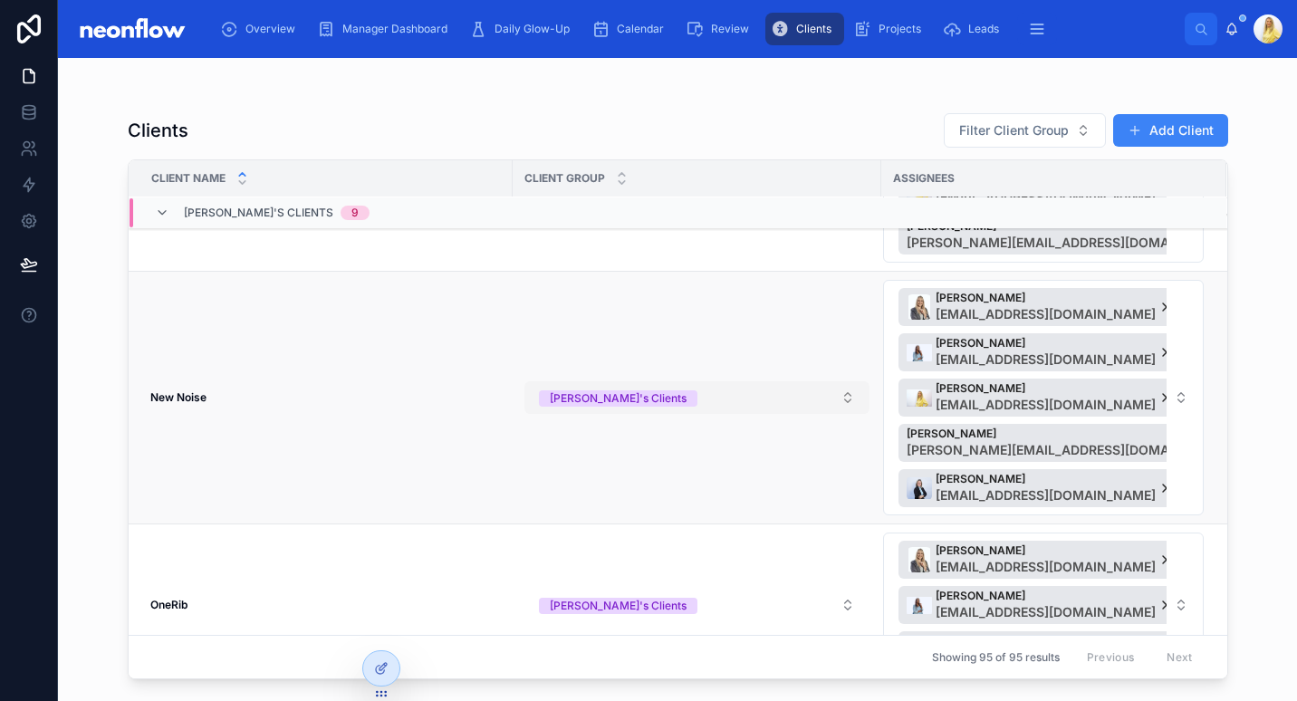
click at [632, 407] on button "Micheline's Clients" at bounding box center [696, 397] width 345 height 33
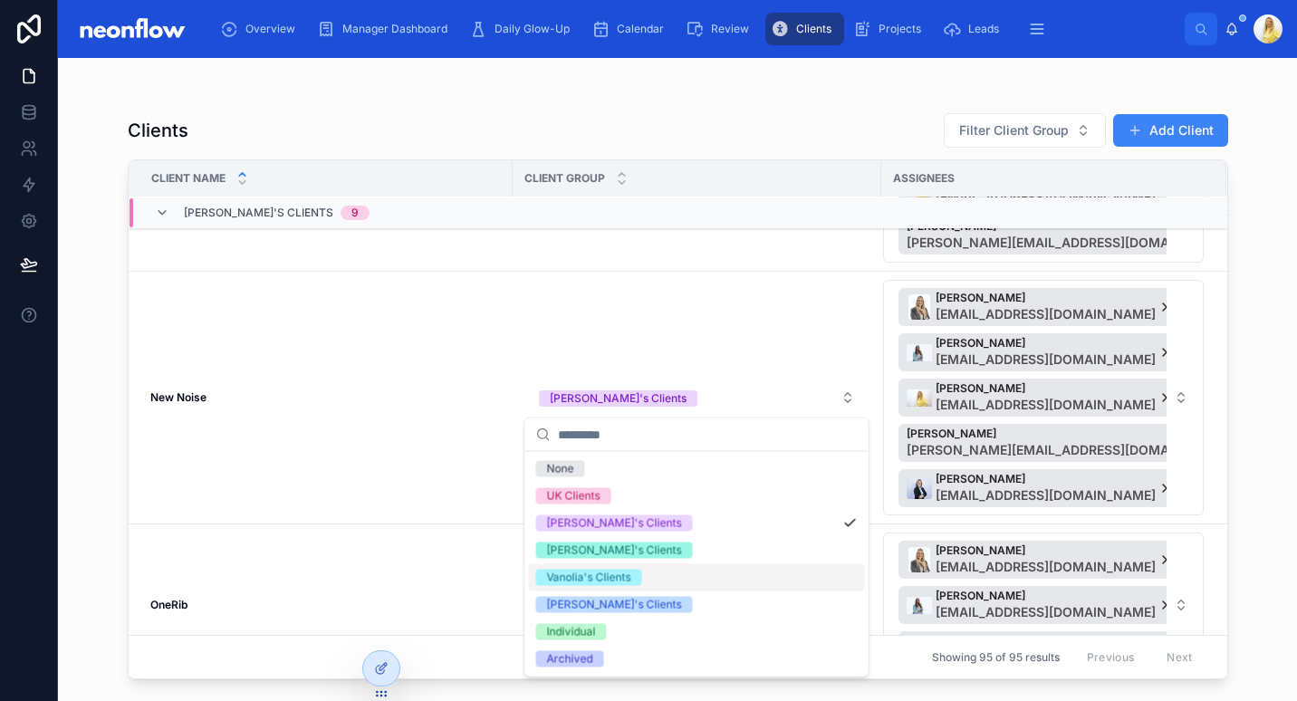
click at [700, 569] on div "Vanolia's Clients" at bounding box center [697, 577] width 336 height 27
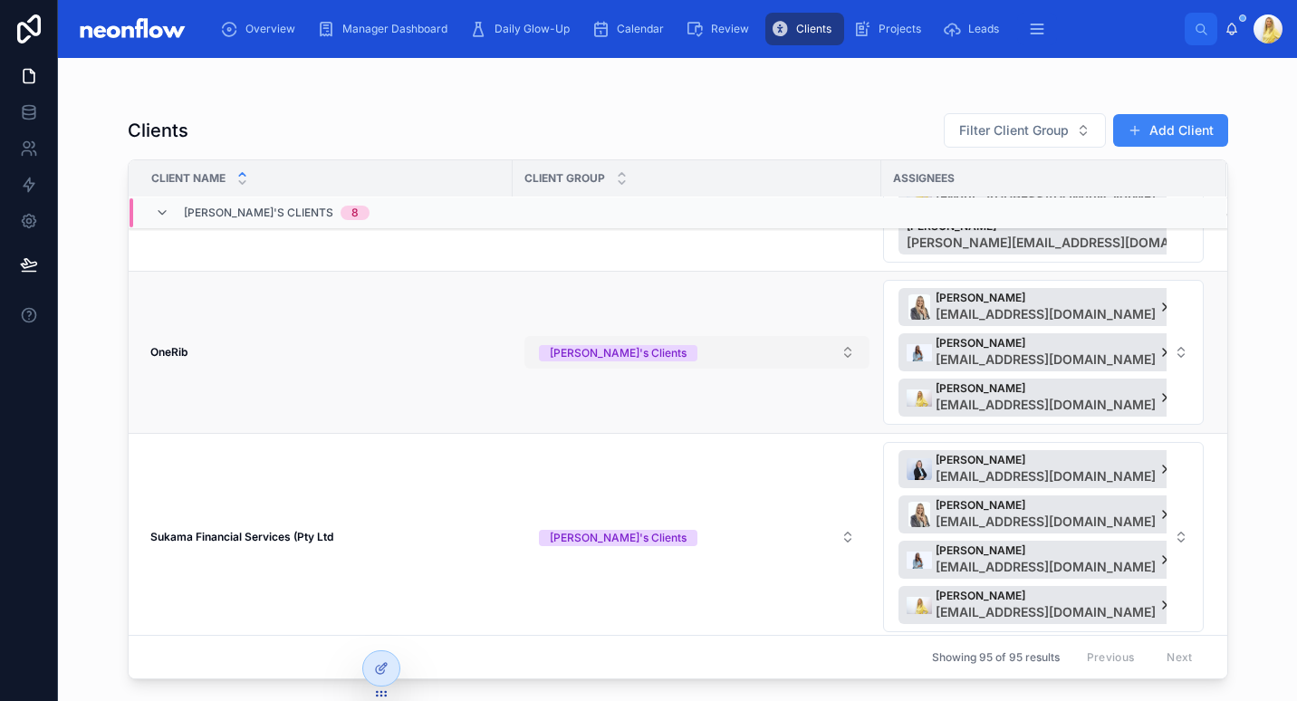
click at [710, 350] on button "Micheline's Clients" at bounding box center [696, 352] width 345 height 33
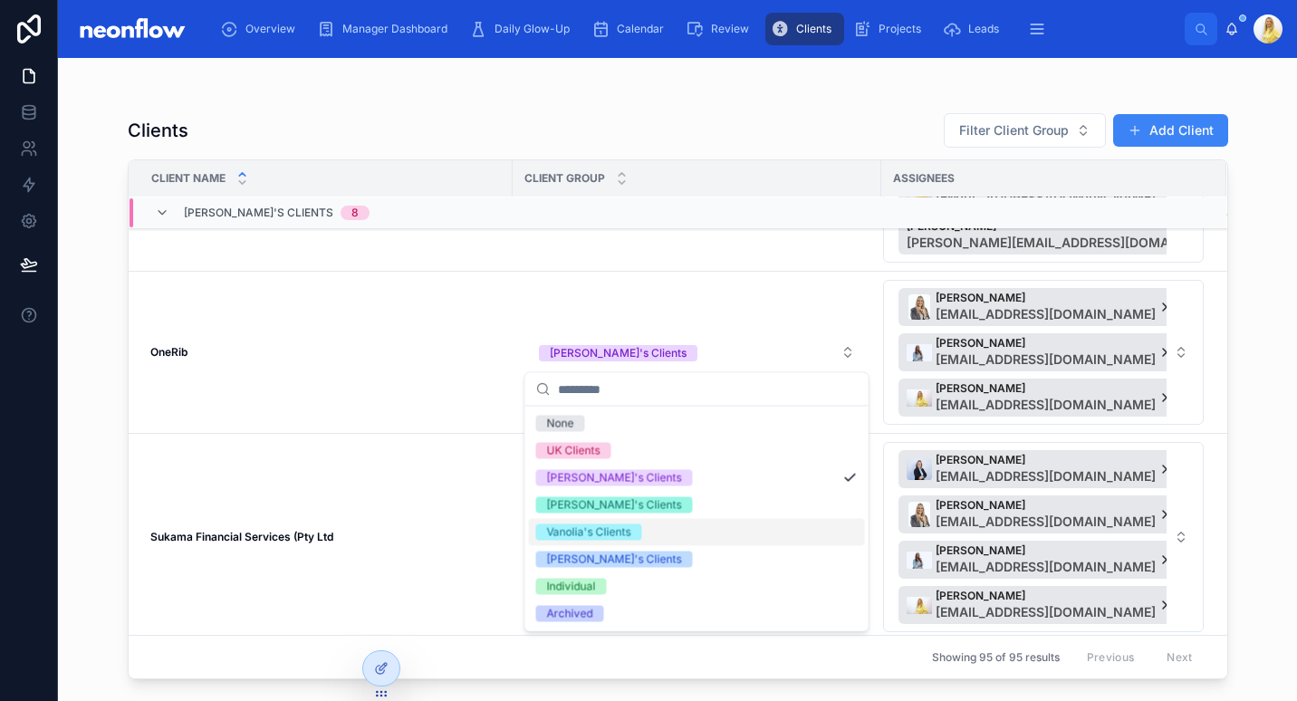
click at [675, 543] on div "Vanolia's Clients" at bounding box center [697, 532] width 336 height 27
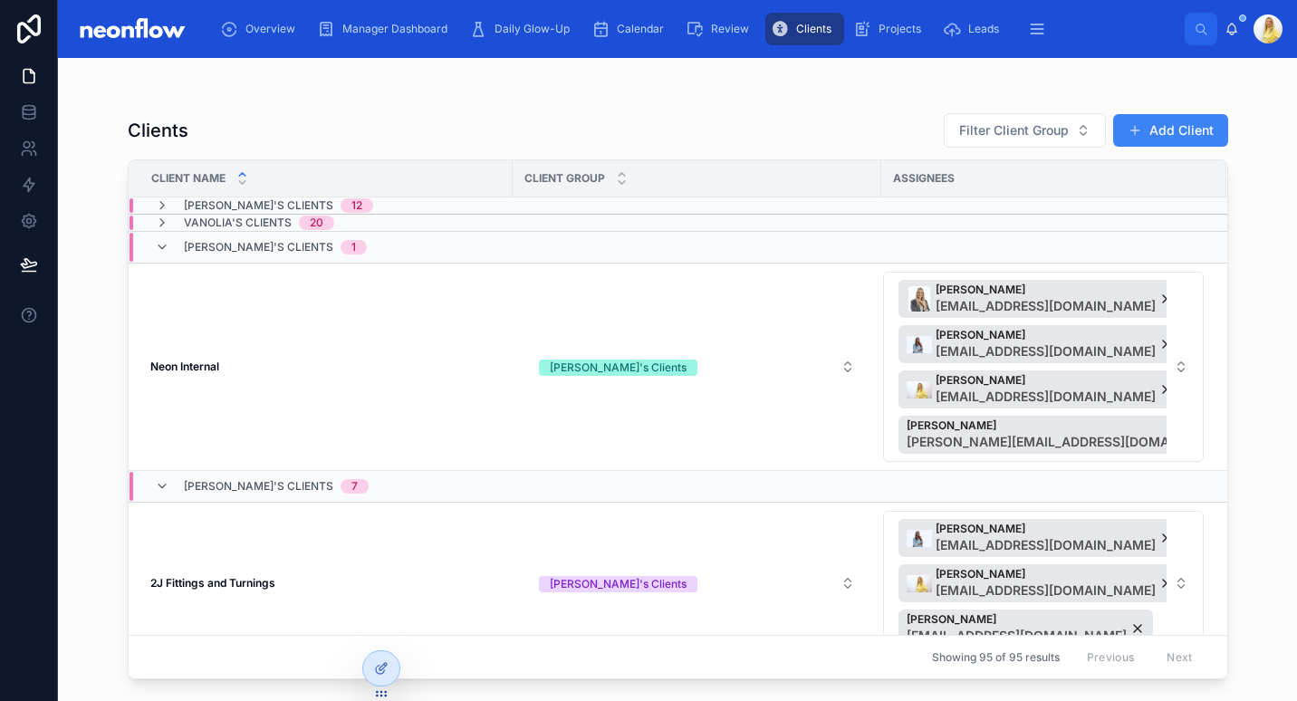
scroll to position [0, 0]
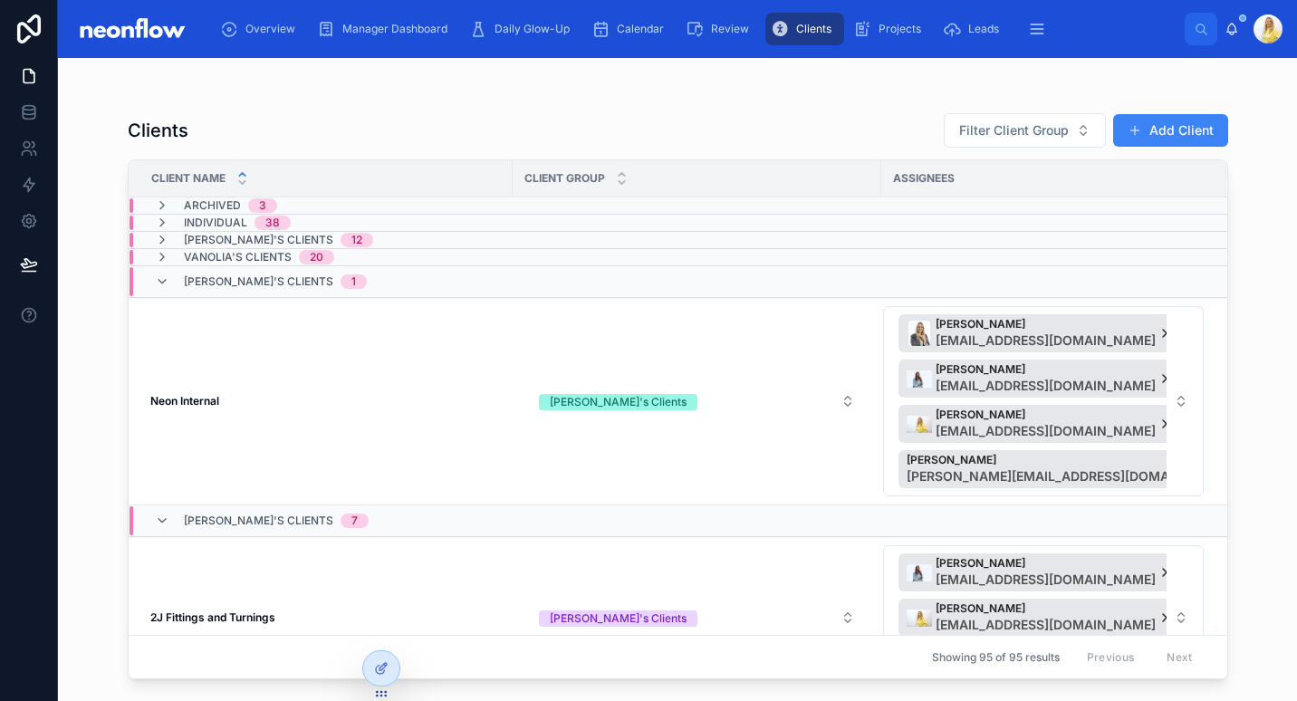
click at [248, 252] on span "Vanolia's Clients" at bounding box center [238, 257] width 108 height 14
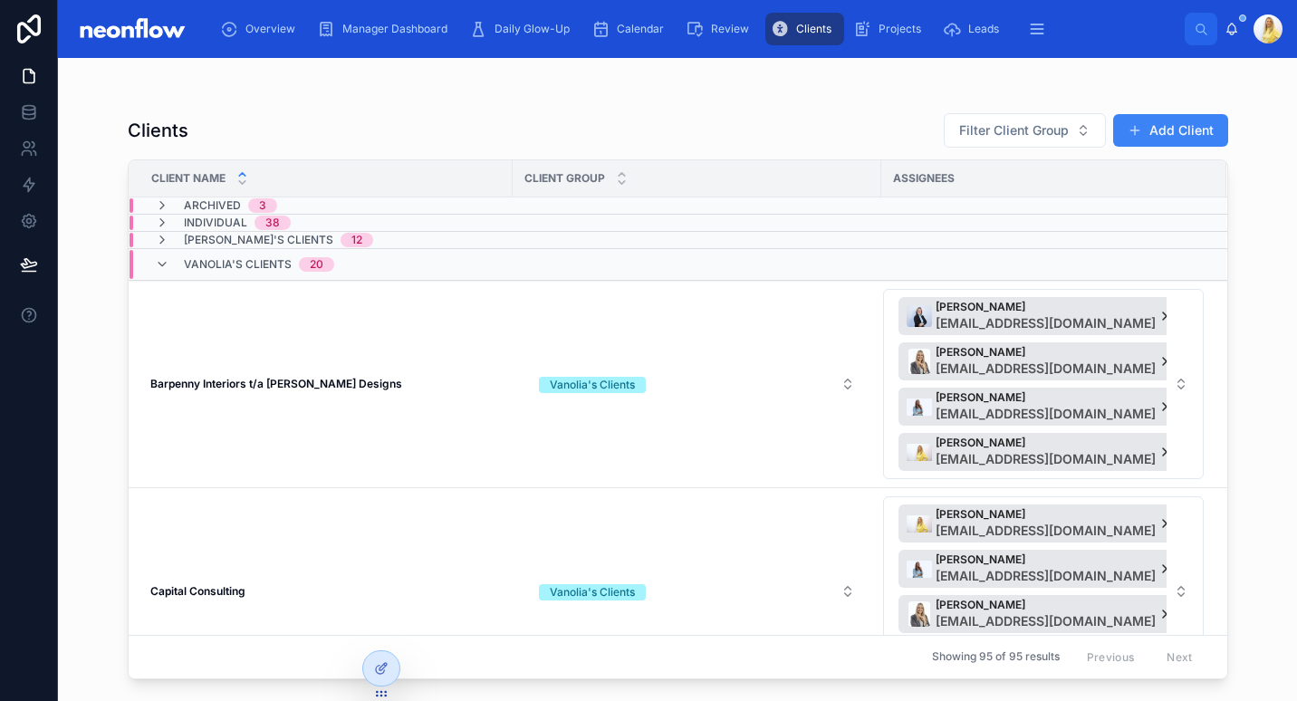
click at [241, 240] on span "Shannen's Clients" at bounding box center [258, 240] width 149 height 14
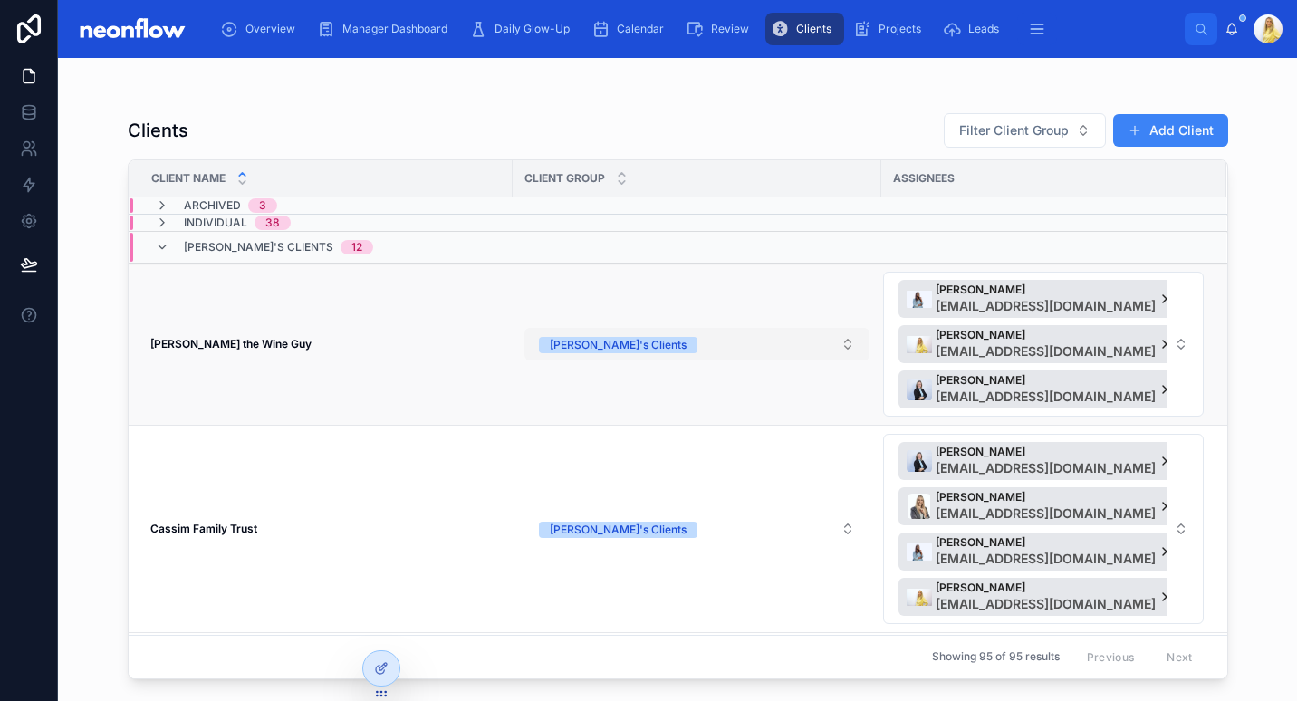
click at [769, 353] on button "Shannen's Clients" at bounding box center [696, 344] width 345 height 33
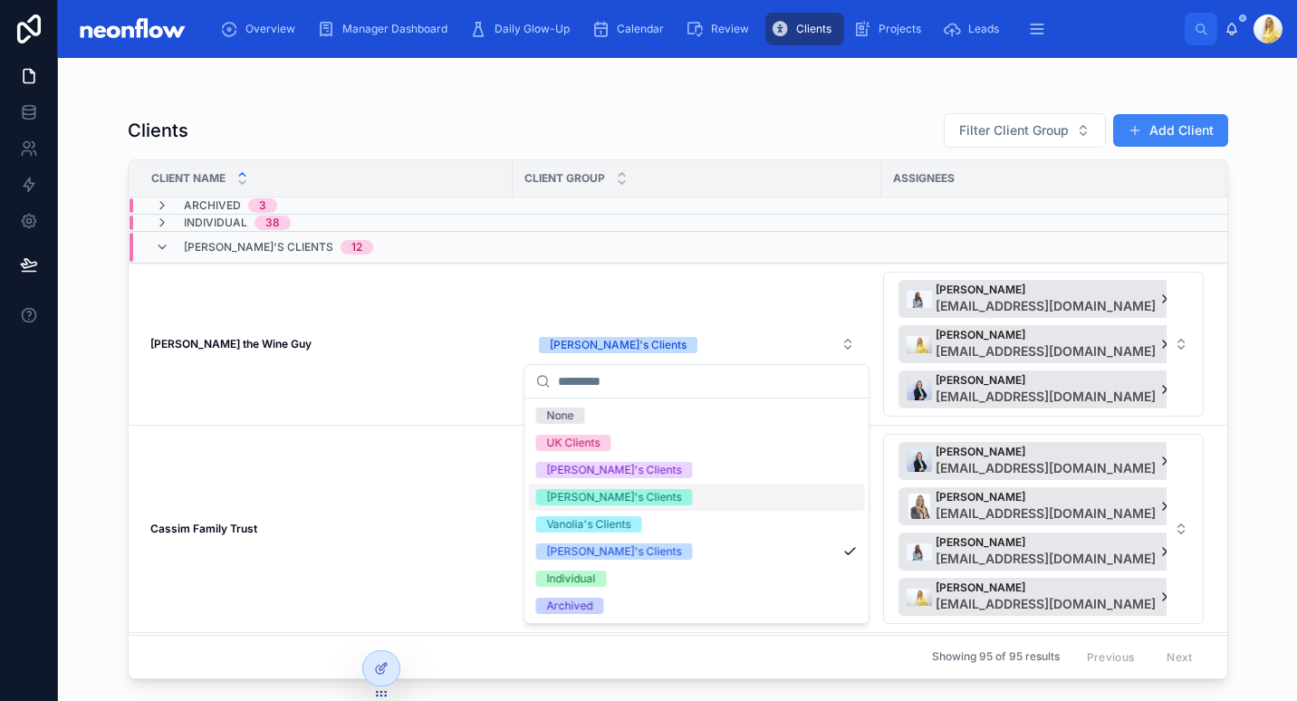
click at [745, 497] on div "Marissa's Clients" at bounding box center [697, 497] width 336 height 27
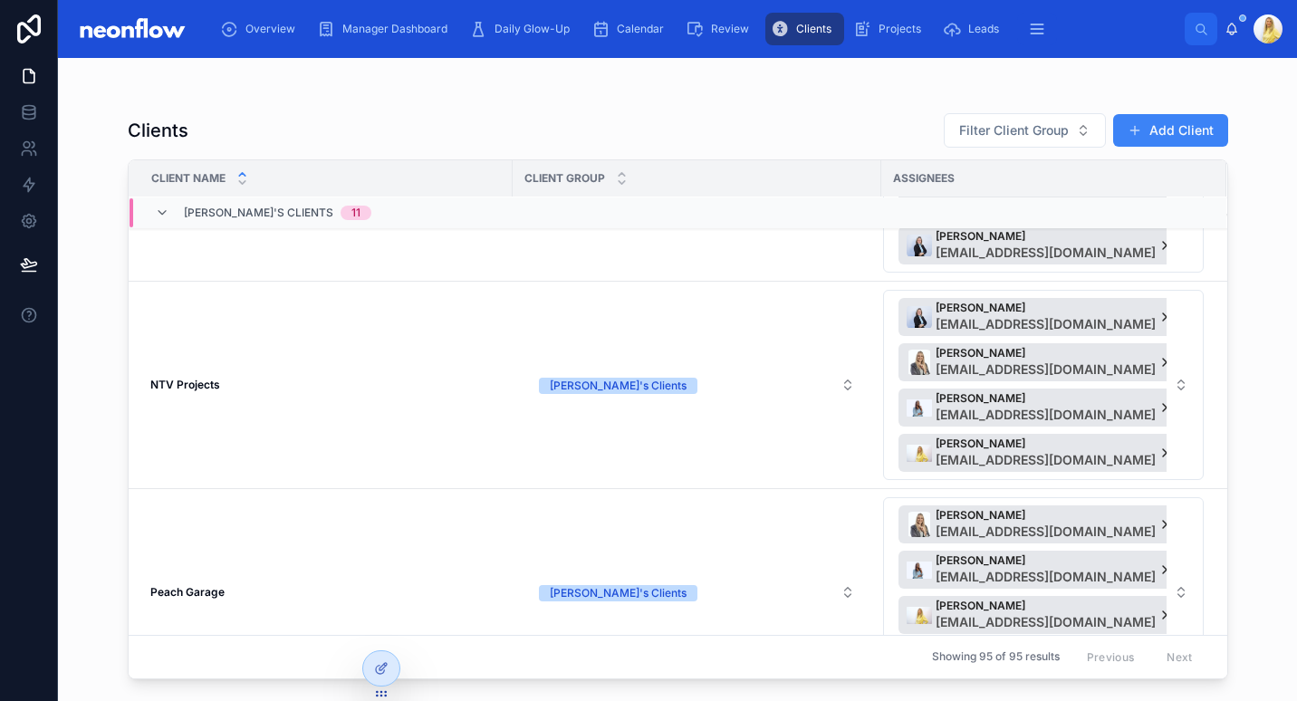
scroll to position [1268, 0]
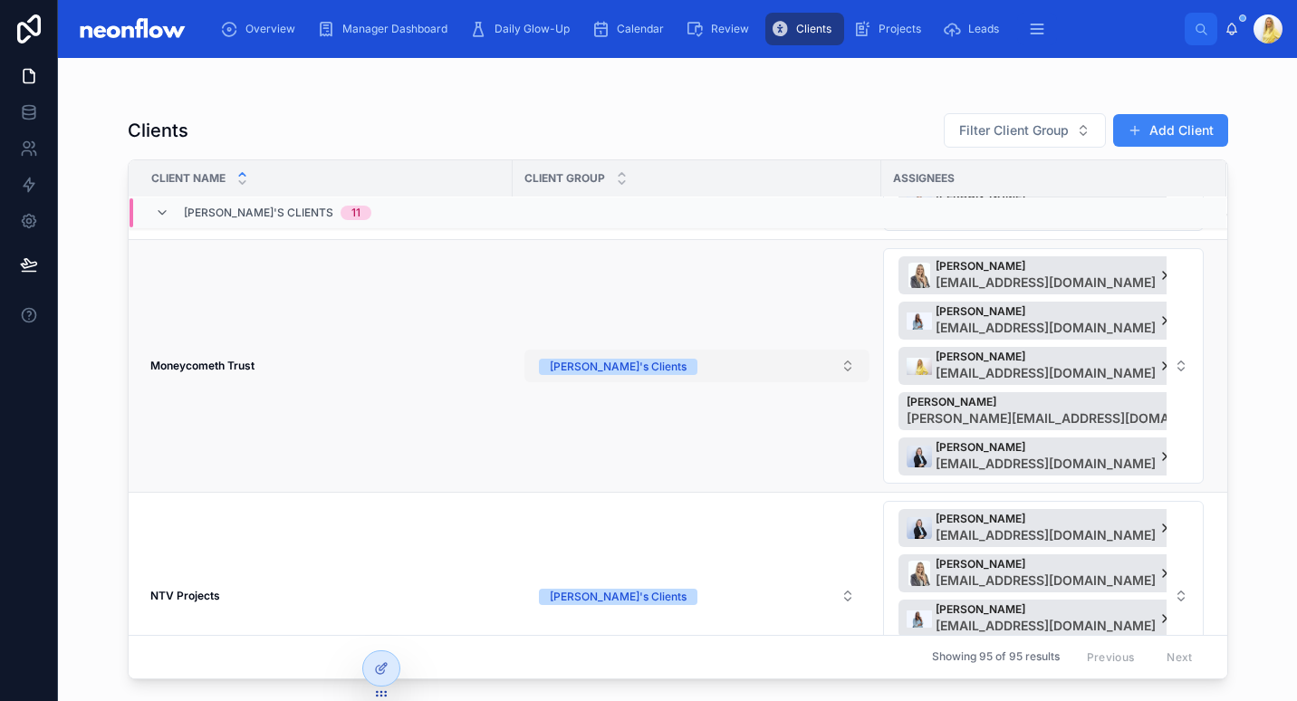
click at [685, 371] on button "[PERSON_NAME]'s Clients" at bounding box center [696, 366] width 345 height 33
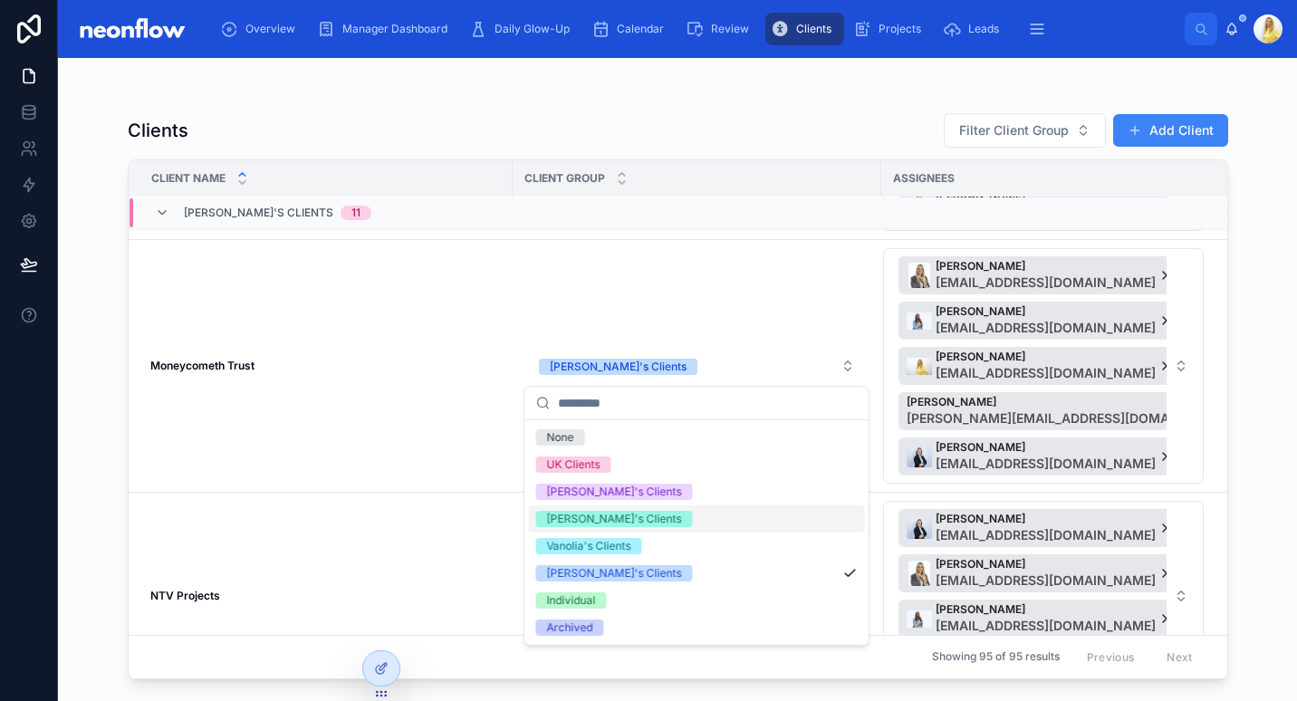
click at [649, 516] on div "[PERSON_NAME]'s Clients" at bounding box center [697, 518] width 336 height 27
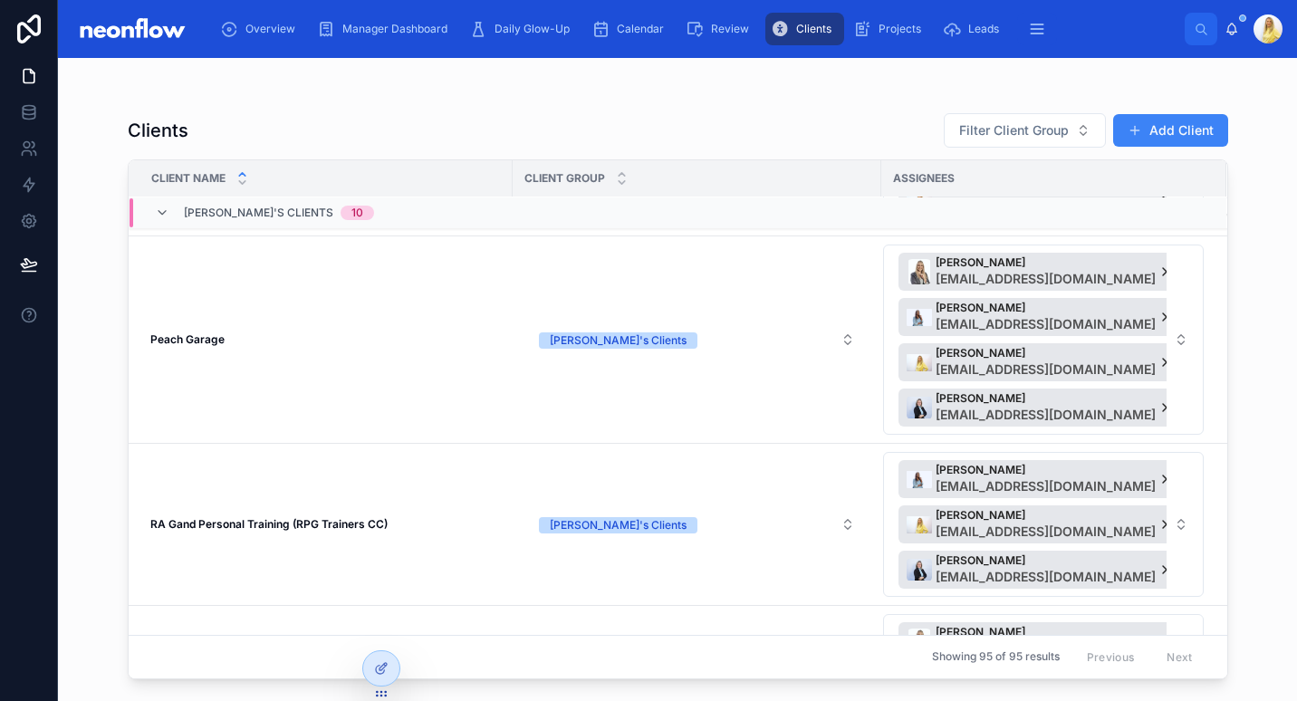
scroll to position [1690, 0]
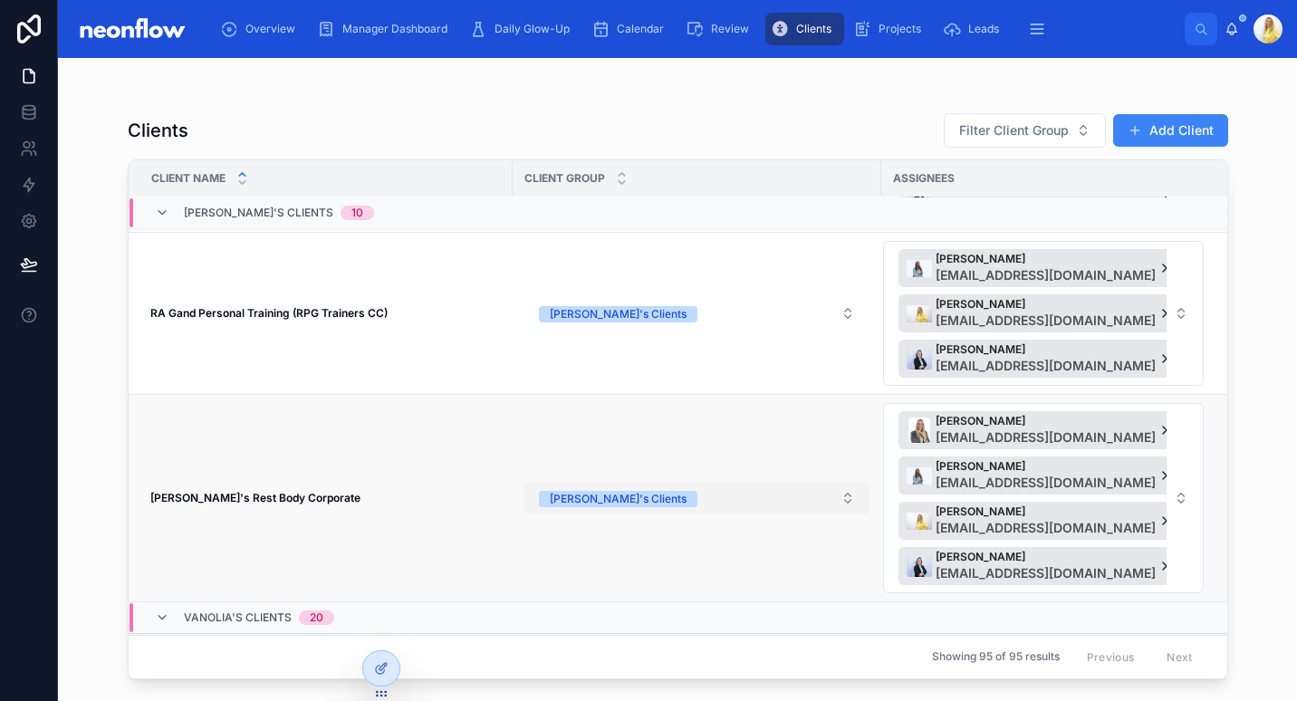
click at [718, 502] on button "[PERSON_NAME]'s Clients" at bounding box center [696, 498] width 345 height 33
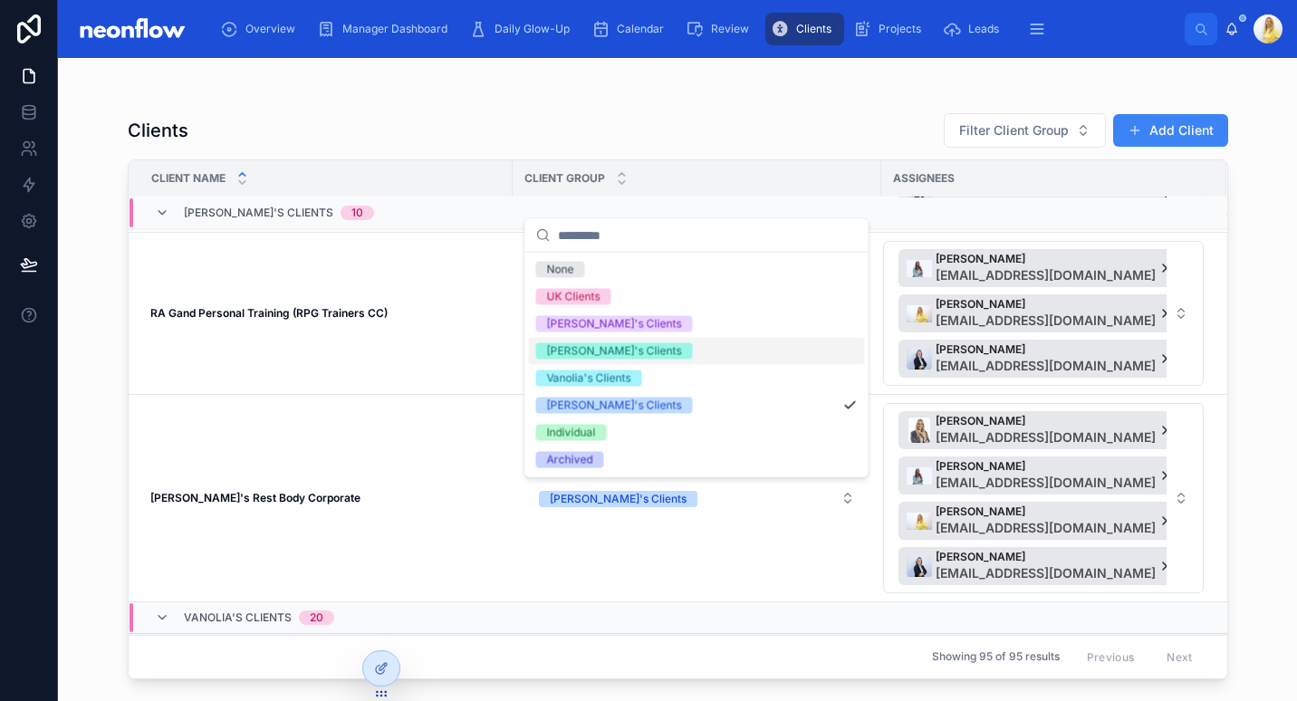
click at [704, 342] on div "[PERSON_NAME]'s Clients" at bounding box center [697, 351] width 336 height 27
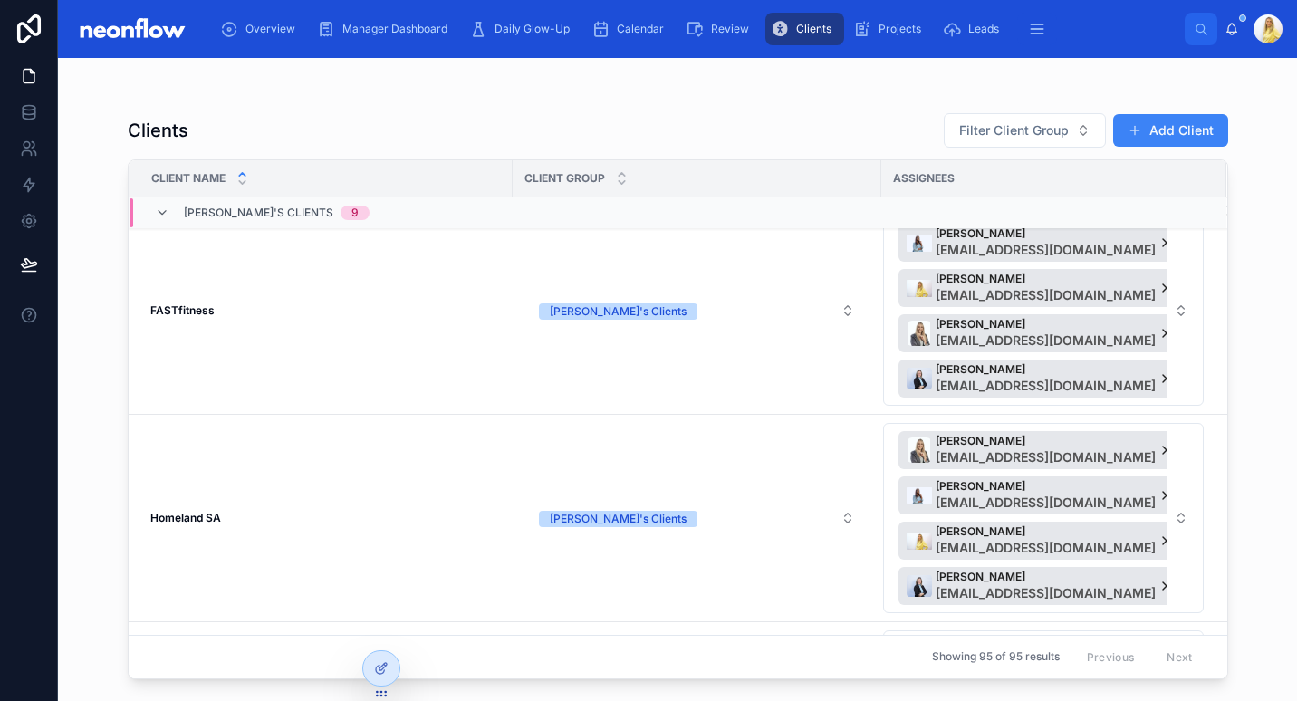
scroll to position [634, 0]
click at [697, 524] on button "[PERSON_NAME]'s Clients" at bounding box center [696, 517] width 345 height 33
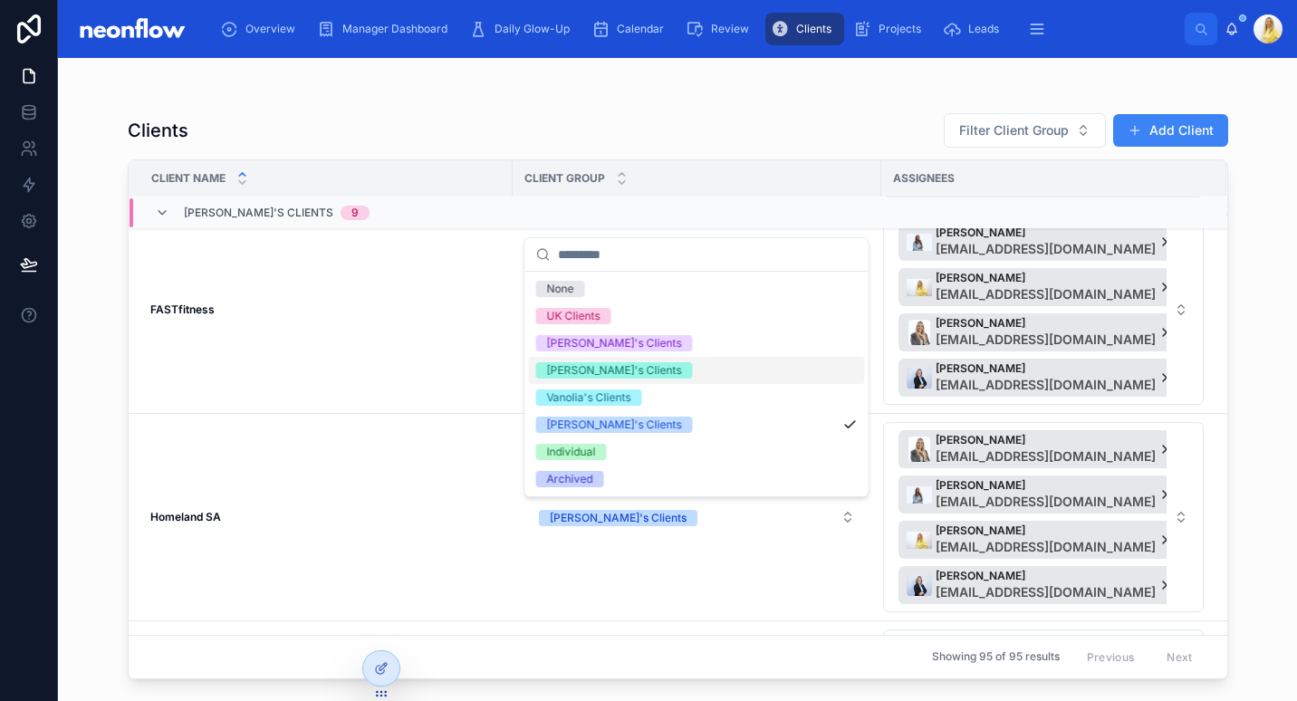
click at [735, 373] on div "[PERSON_NAME]'s Clients" at bounding box center [697, 370] width 336 height 27
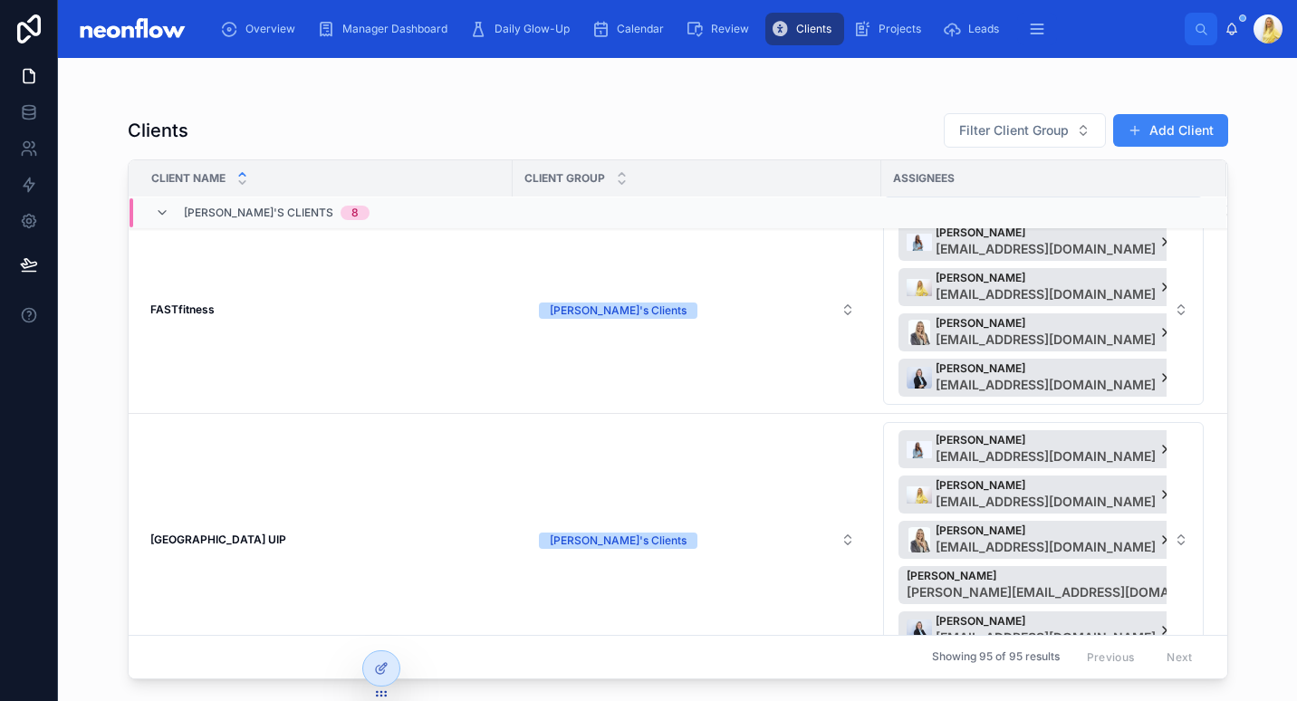
scroll to position [0, 0]
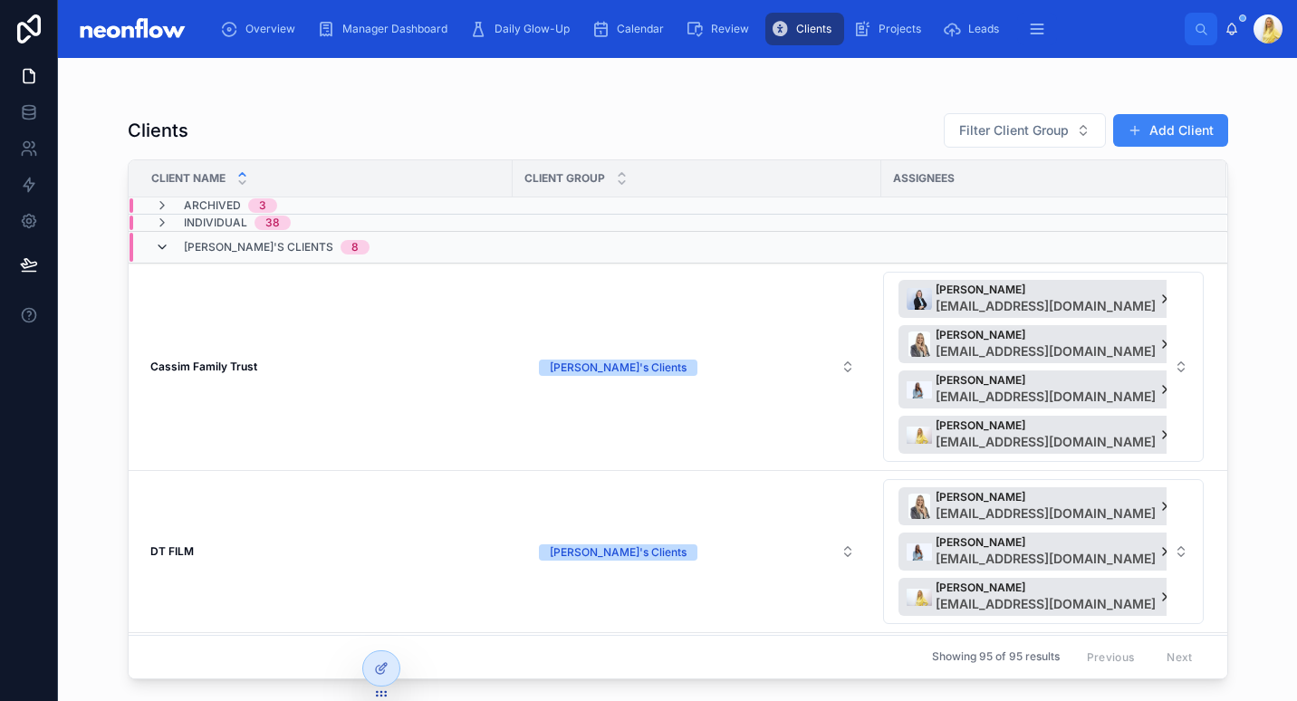
click at [159, 242] on icon at bounding box center [162, 247] width 14 height 14
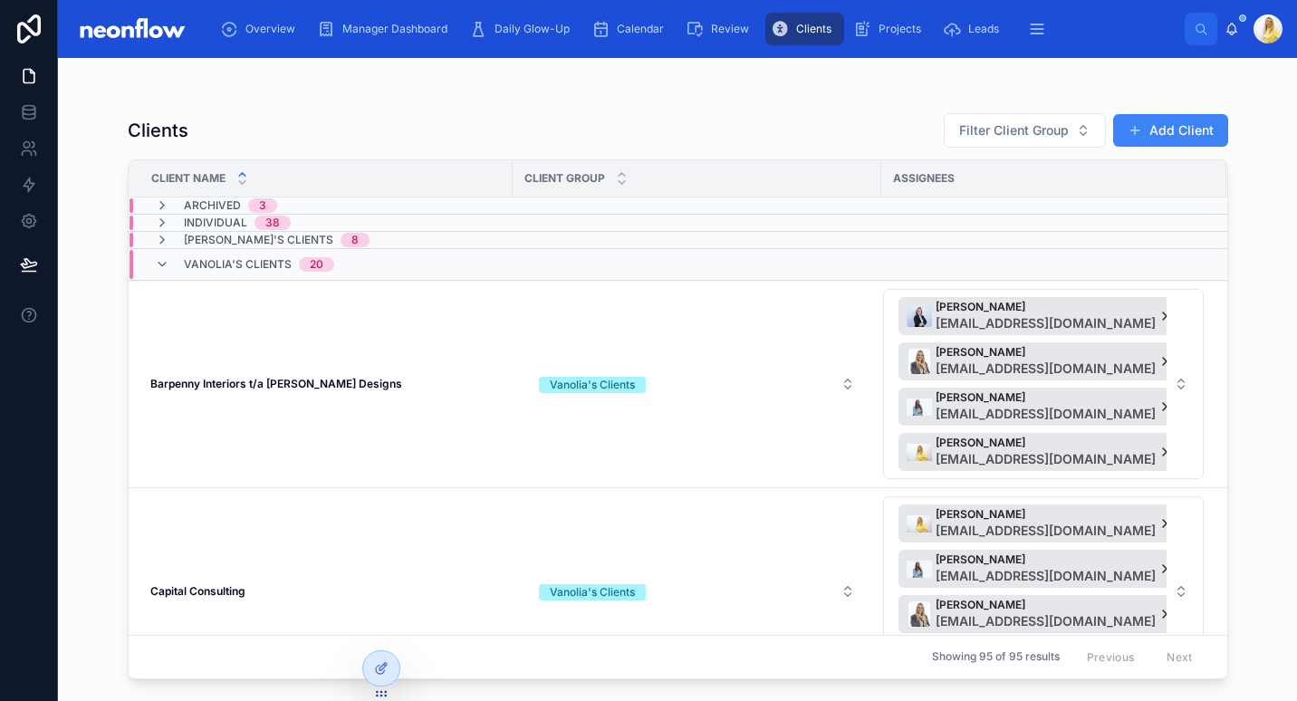
click at [169, 273] on div "Vanolia's Clients 20" at bounding box center [244, 264] width 179 height 29
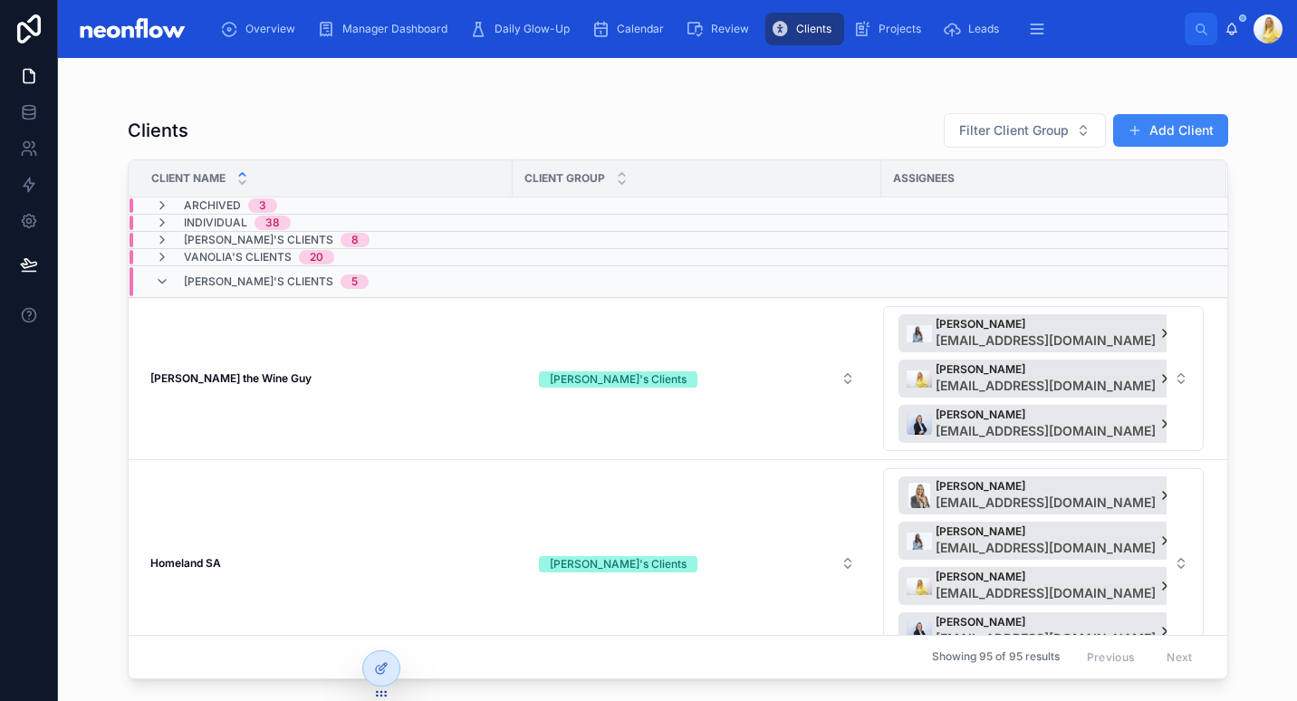
click at [169, 273] on div "Marissa's Clients 5" at bounding box center [262, 281] width 214 height 29
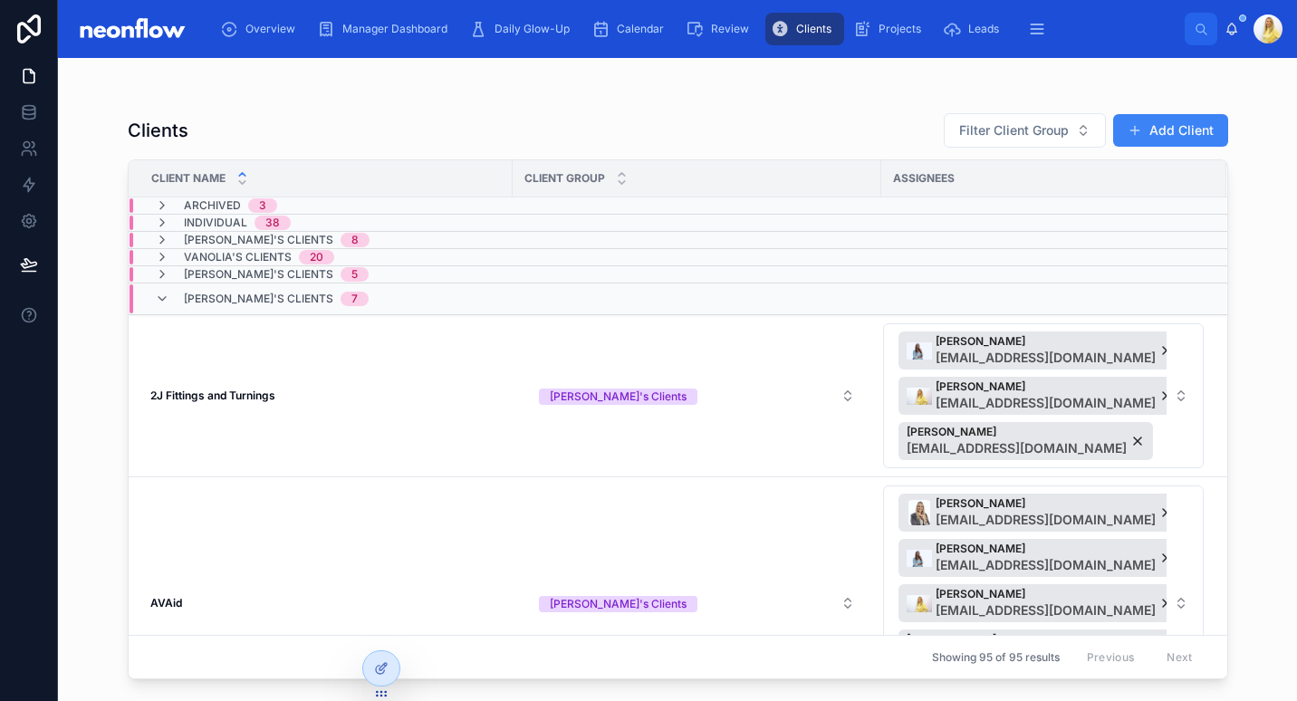
click at [285, 304] on span "Micheline's Clients" at bounding box center [258, 299] width 149 height 14
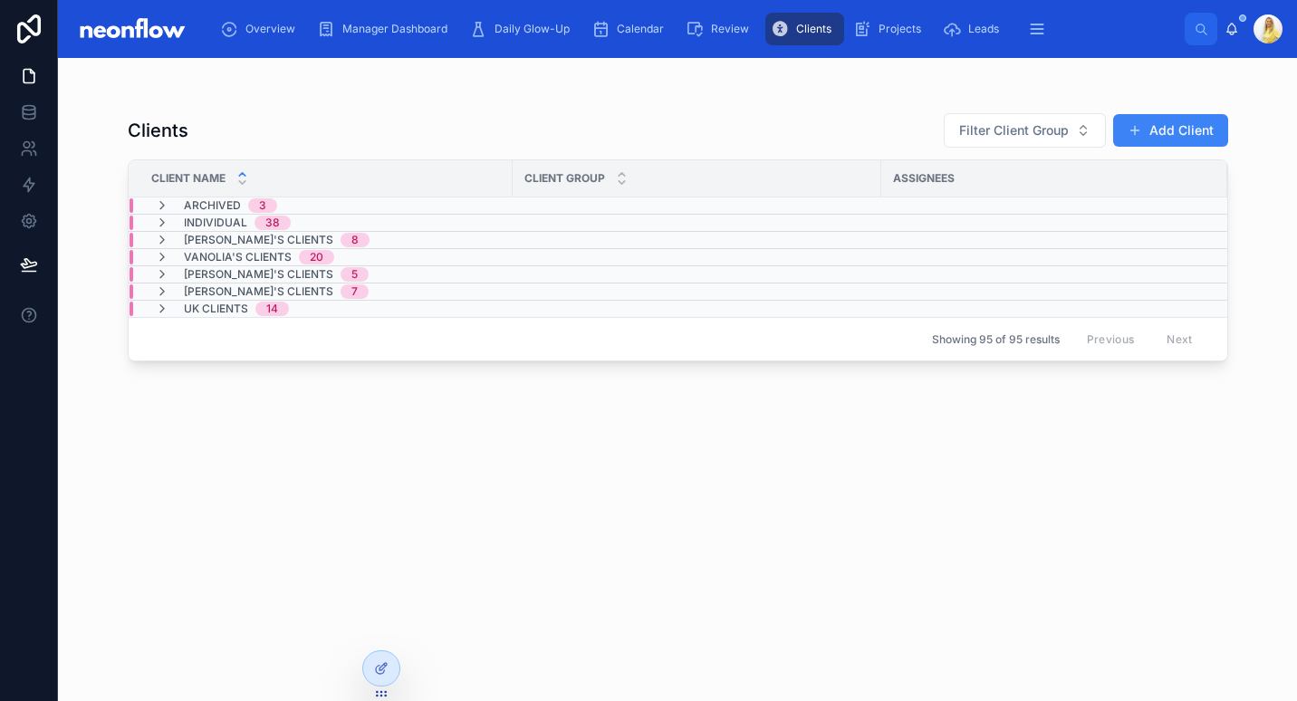
click at [269, 255] on span "Vanolia's Clients" at bounding box center [238, 257] width 108 height 14
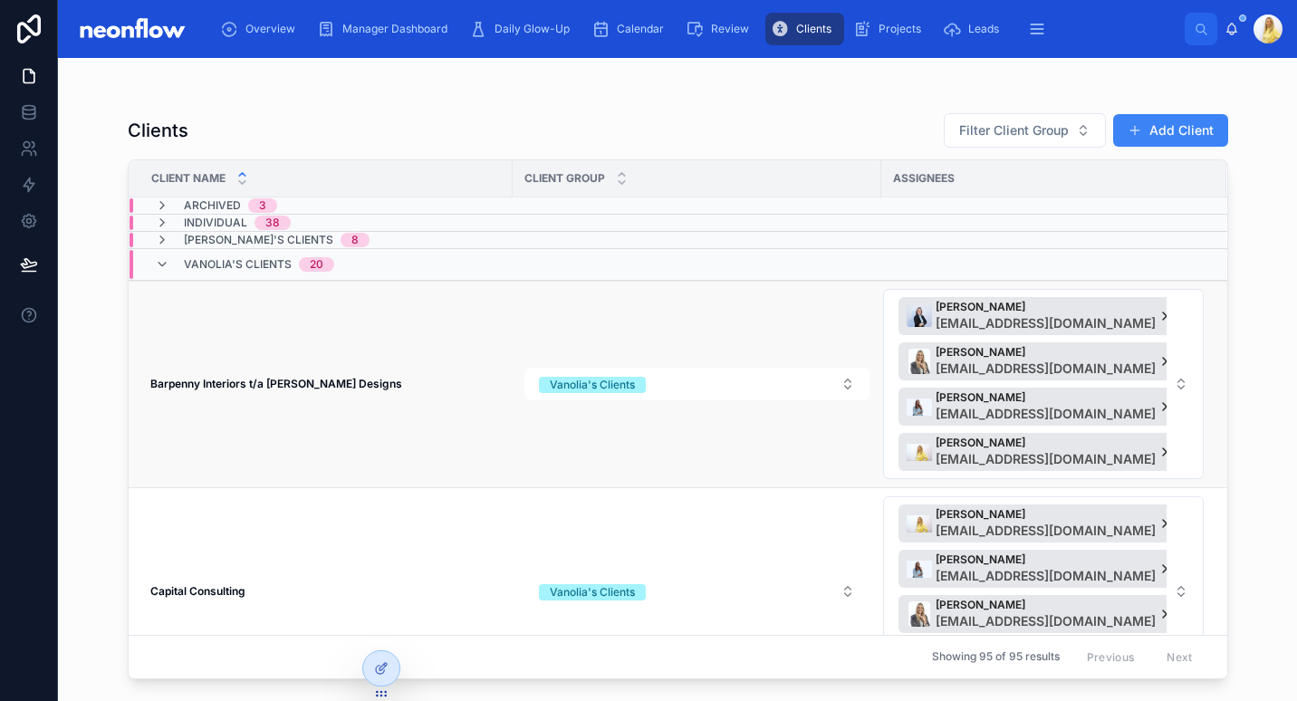
scroll to position [211, 0]
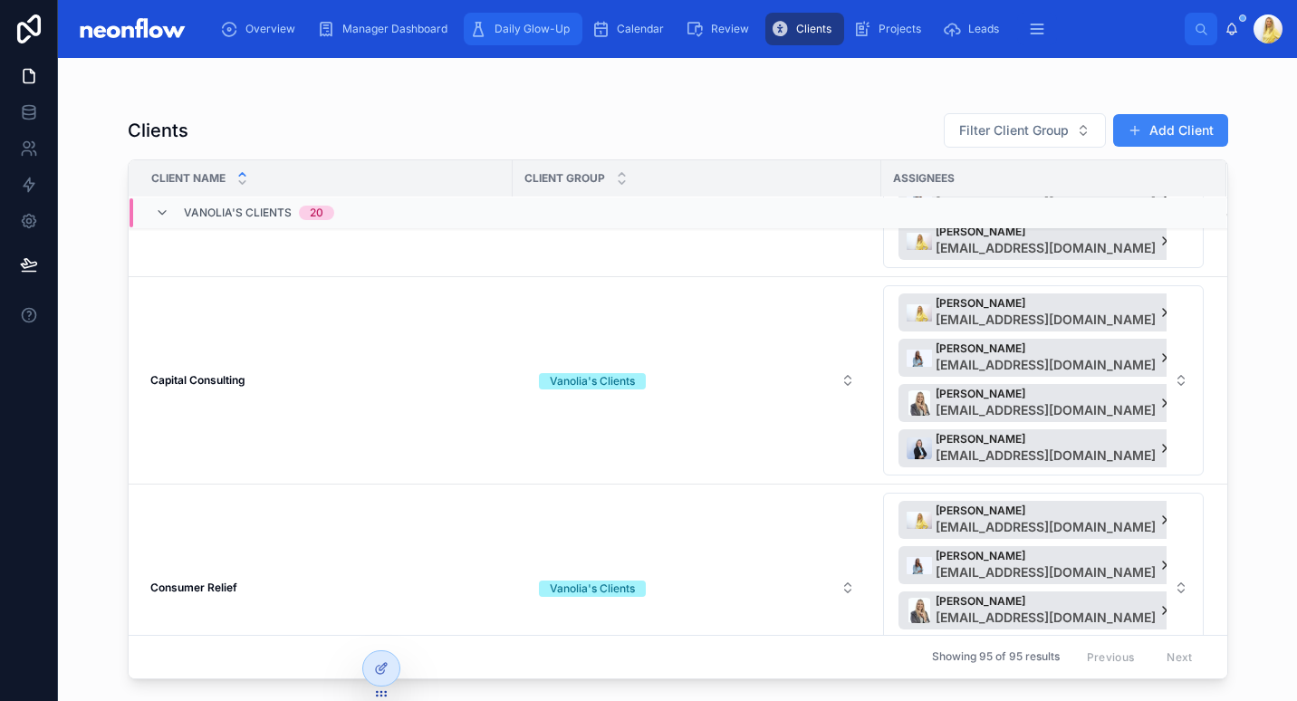
click at [508, 39] on div "Daily Glow-Up" at bounding box center [523, 28] width 108 height 29
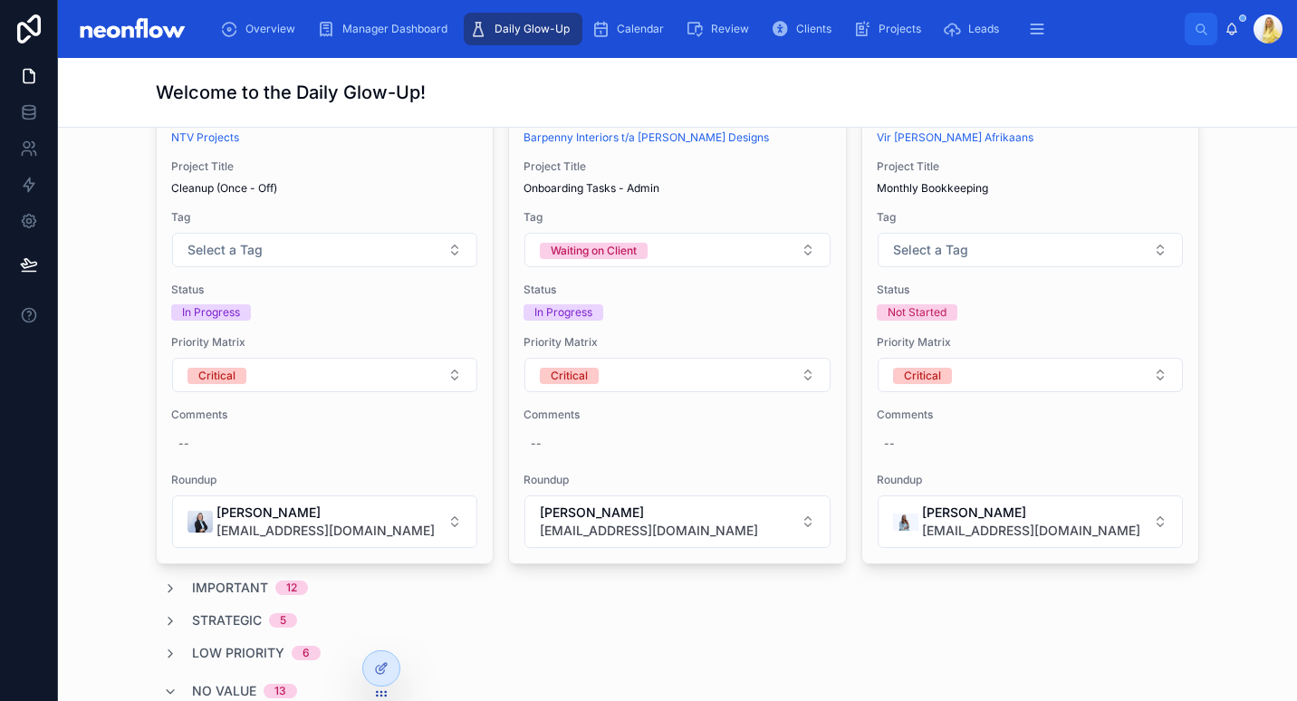
scroll to position [422, 0]
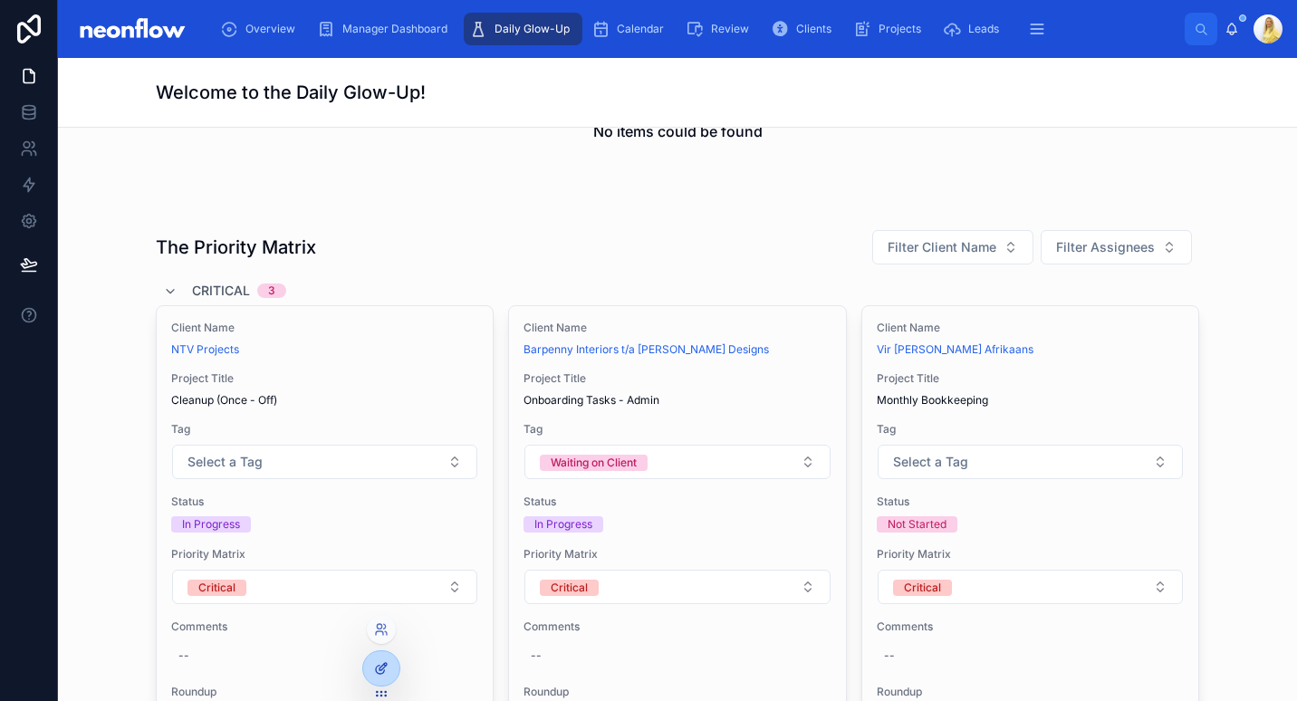
click at [382, 665] on icon at bounding box center [381, 668] width 14 height 14
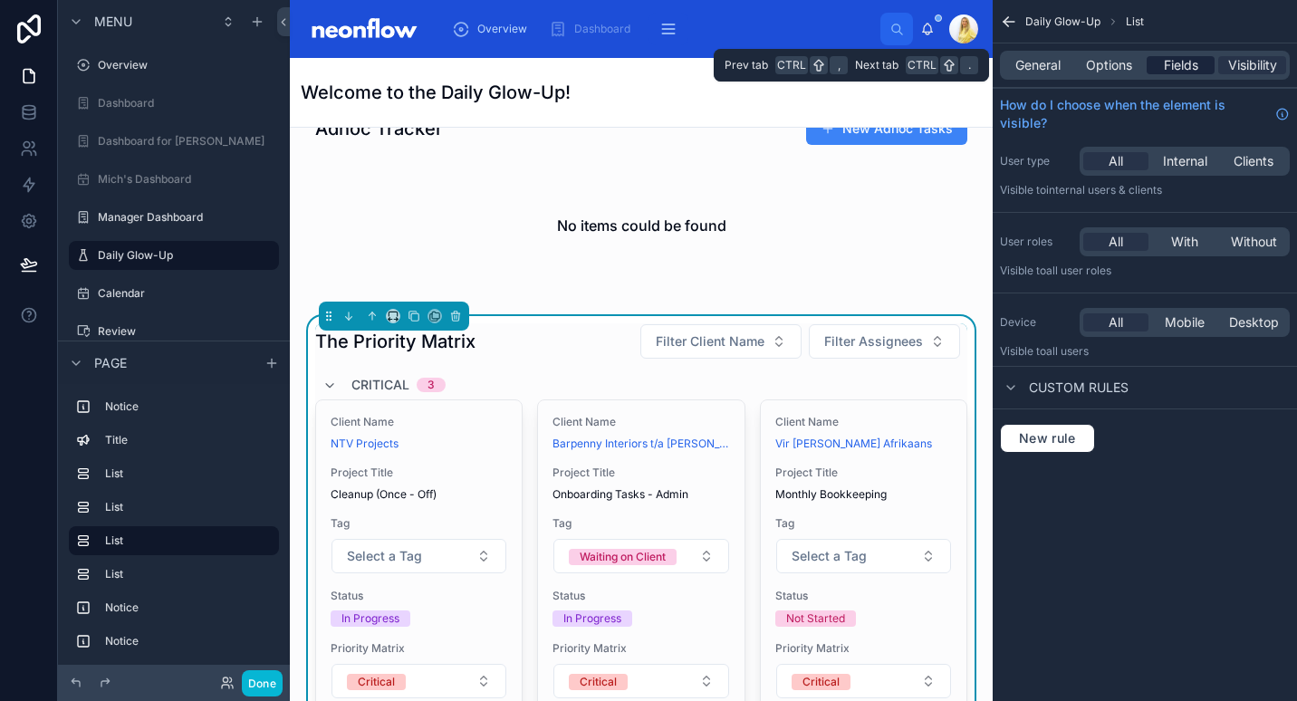
click at [1188, 67] on span "Fields" at bounding box center [1181, 65] width 34 height 18
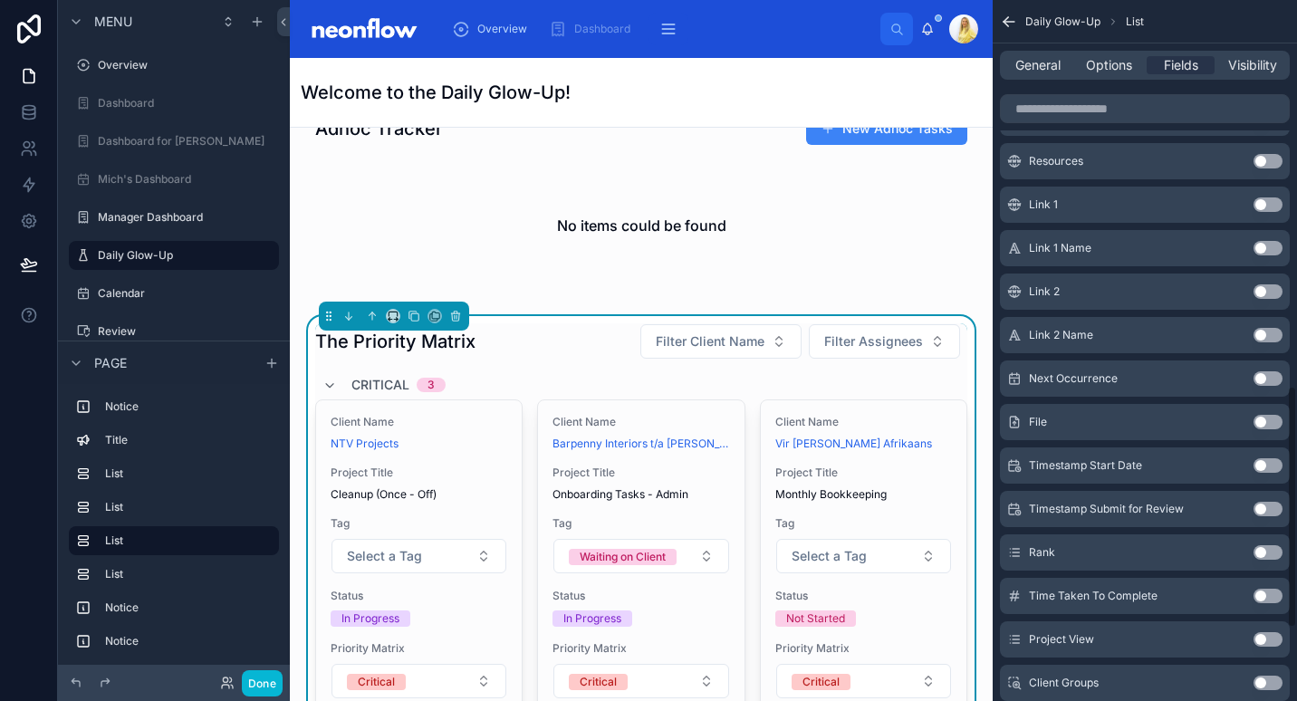
scroll to position [1268, 0]
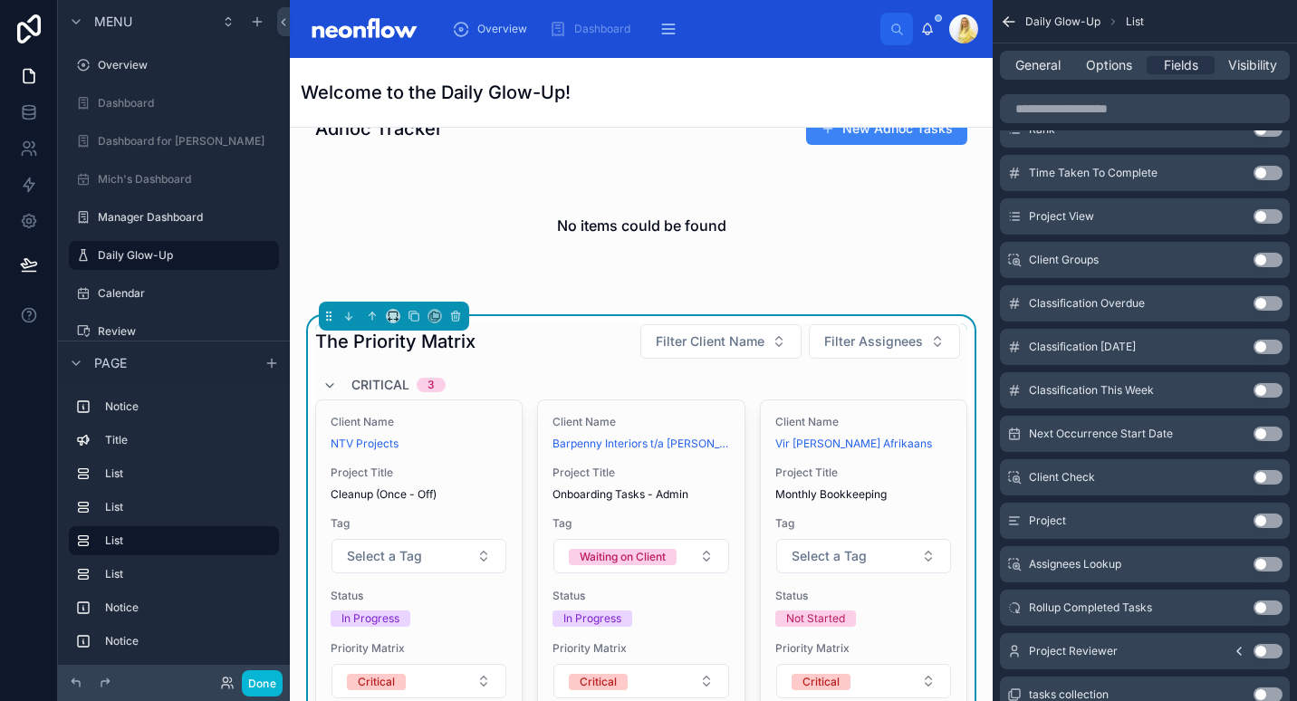
click at [1279, 173] on button "Use setting" at bounding box center [1268, 173] width 29 height 14
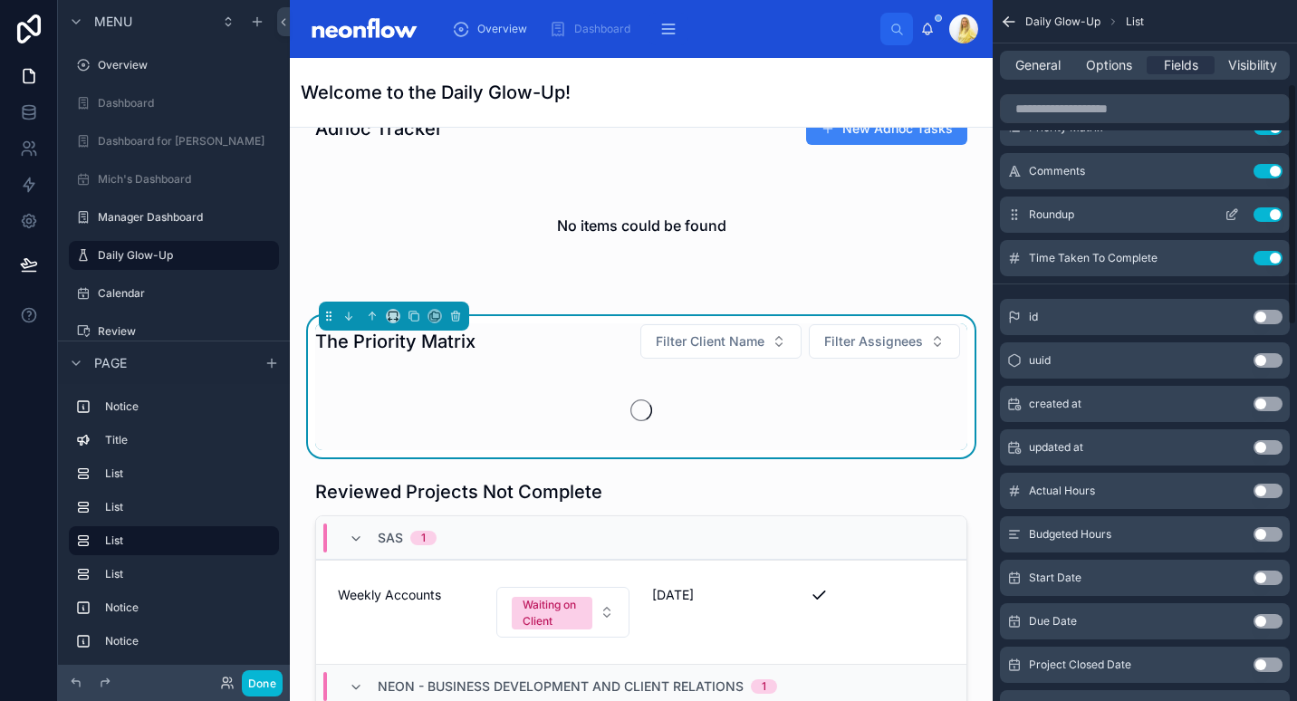
scroll to position [0, 0]
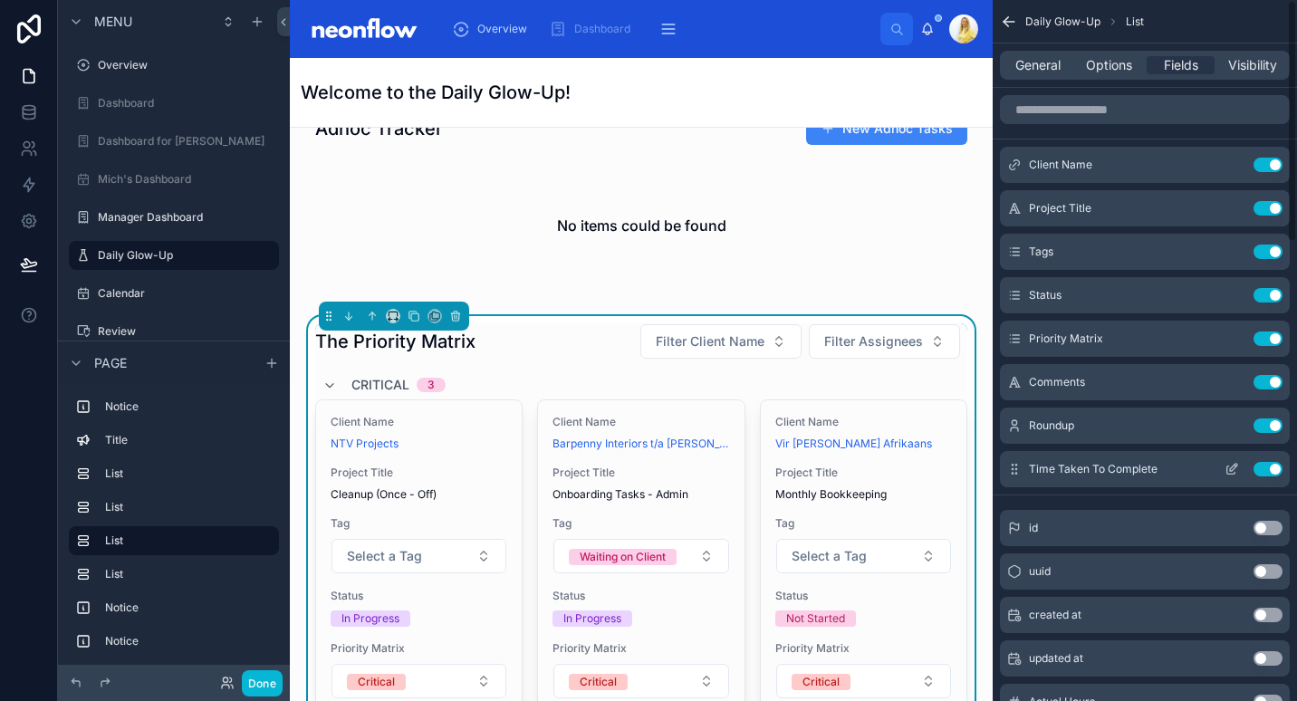
click at [1244, 466] on button "scrollable content" at bounding box center [1231, 469] width 29 height 14
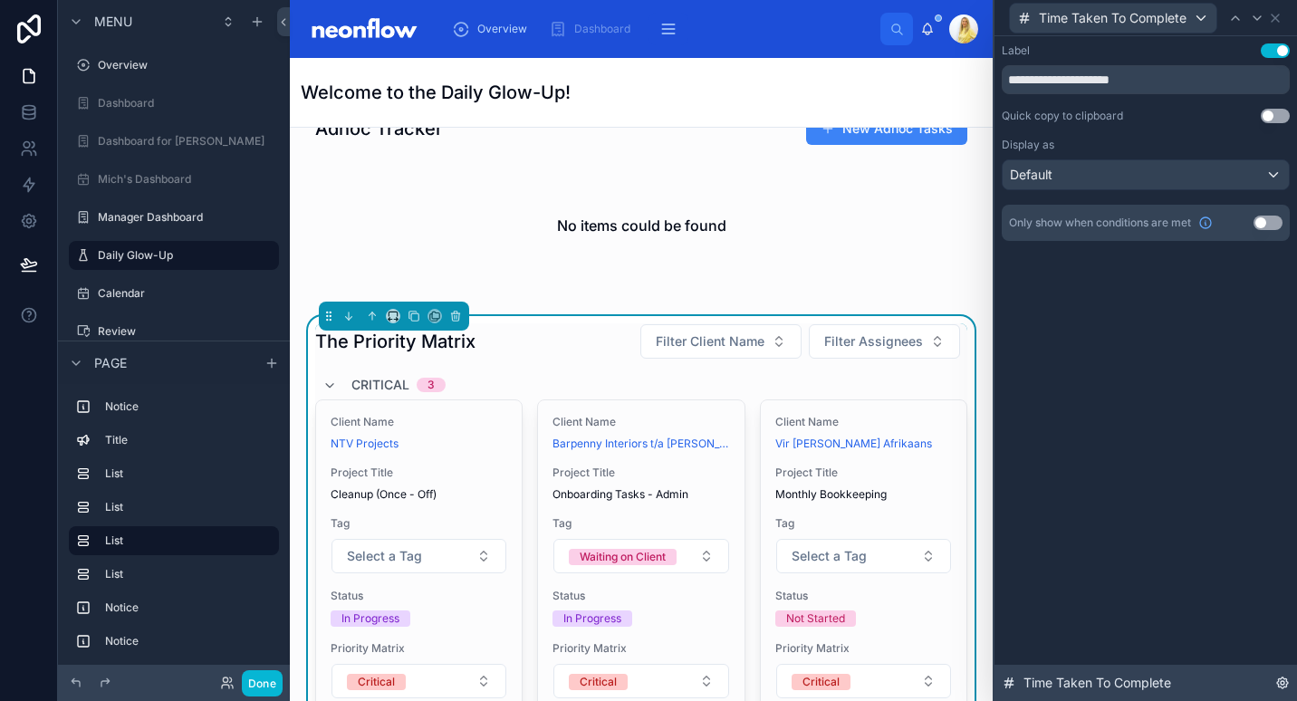
click at [1288, 686] on icon at bounding box center [1282, 683] width 14 height 14
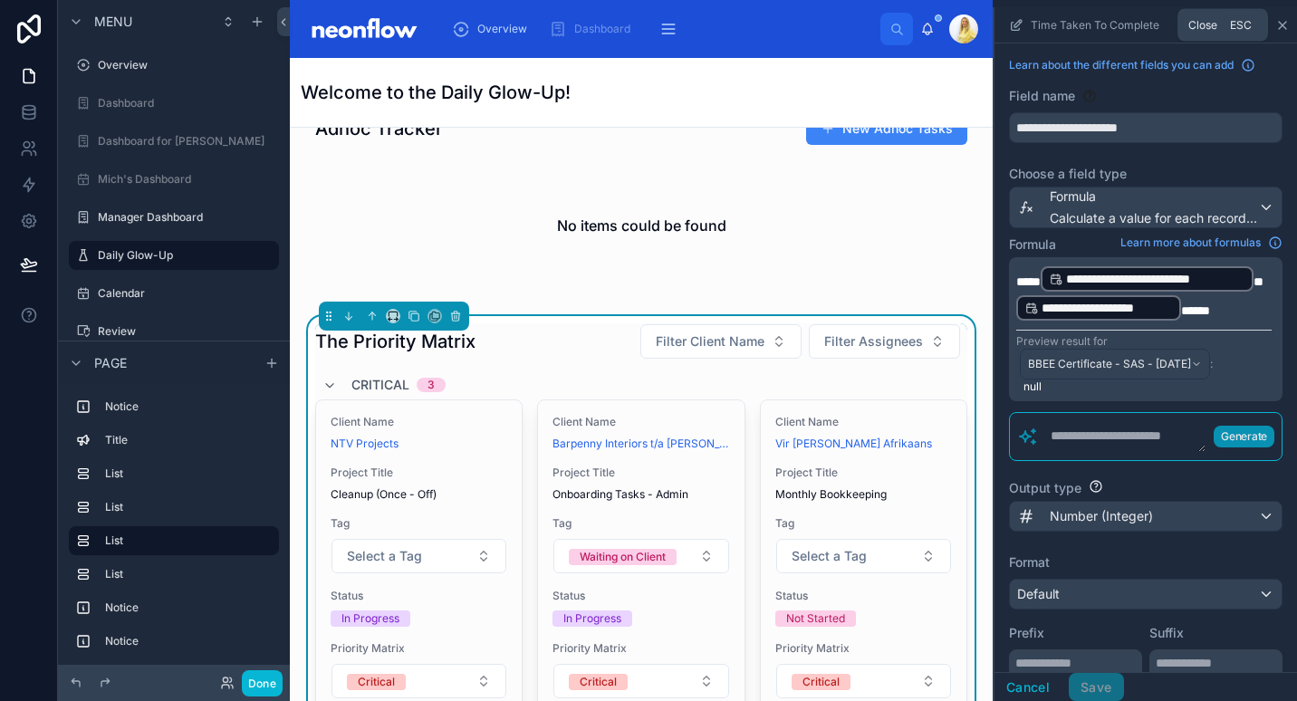
click at [1279, 28] on icon "scrollable content" at bounding box center [1282, 25] width 7 height 7
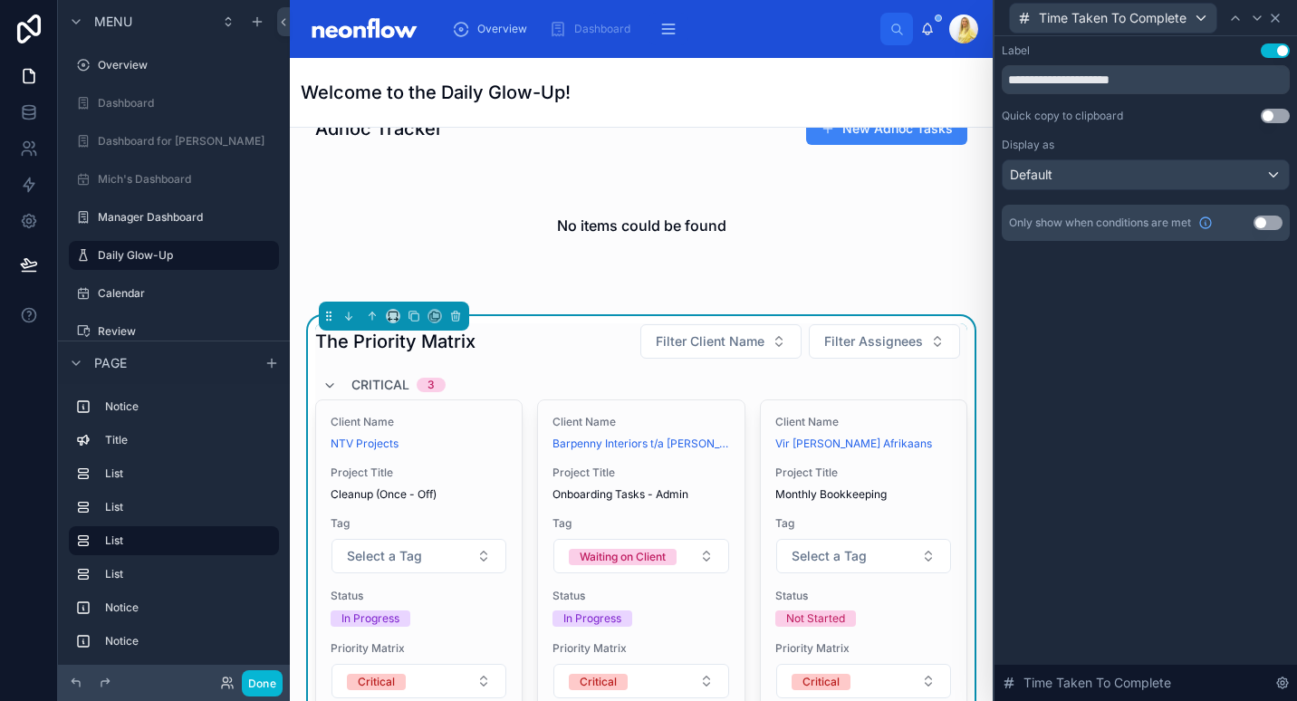
click at [1276, 20] on icon at bounding box center [1275, 18] width 14 height 14
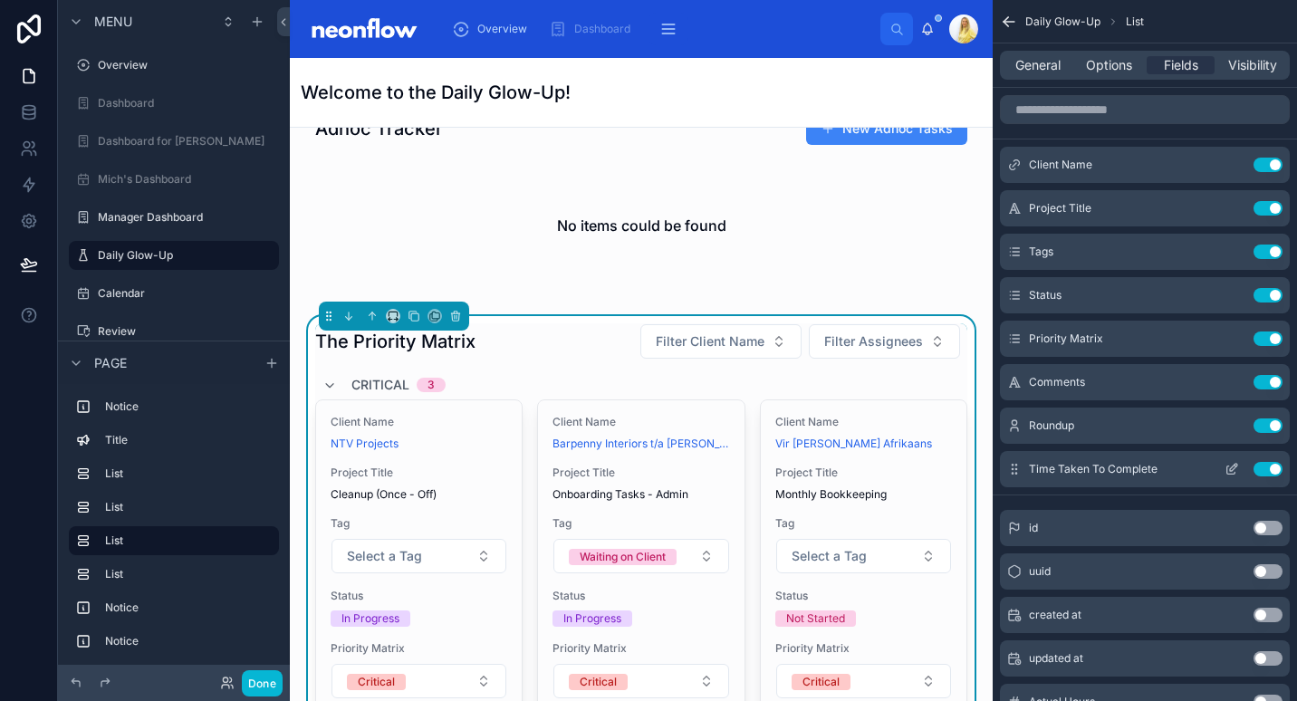
click at [1267, 467] on button "Use setting" at bounding box center [1268, 469] width 29 height 14
click at [1109, 111] on input "scrollable content" at bounding box center [1145, 109] width 290 height 29
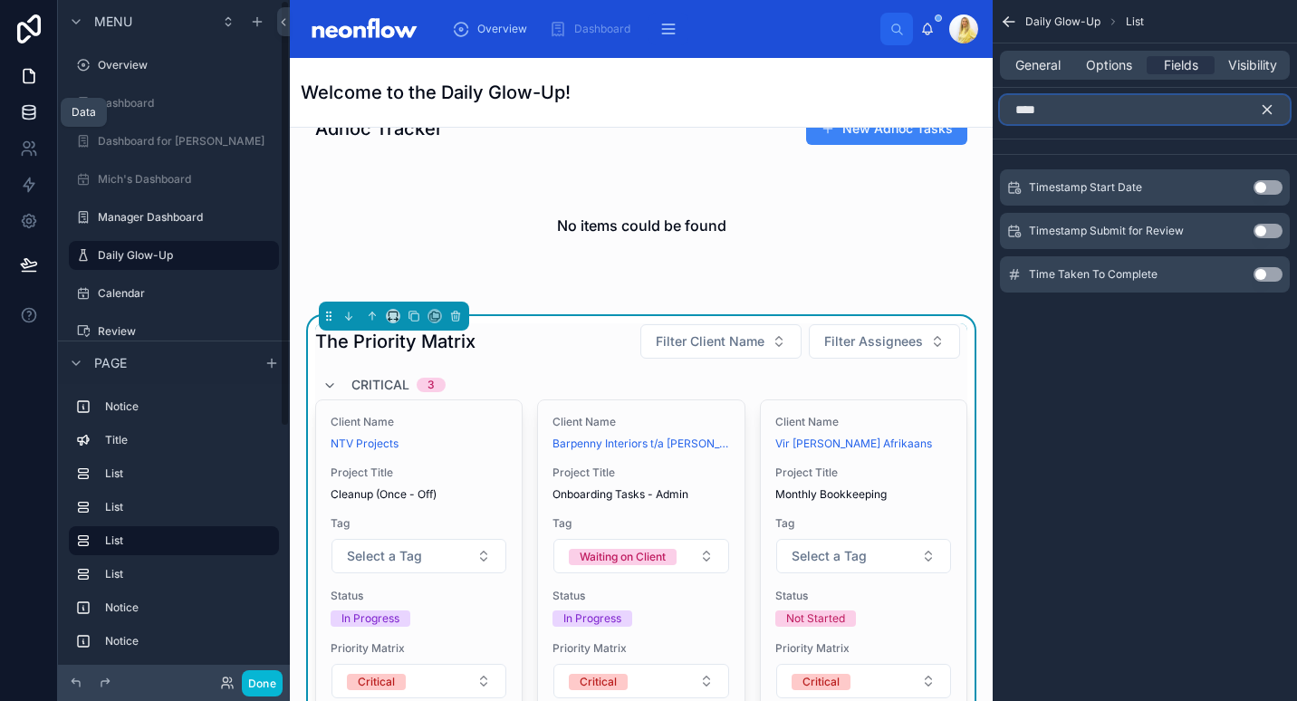
type input "****"
click at [24, 108] on icon at bounding box center [29, 112] width 18 height 18
click at [1197, 120] on input "****" at bounding box center [1145, 109] width 290 height 29
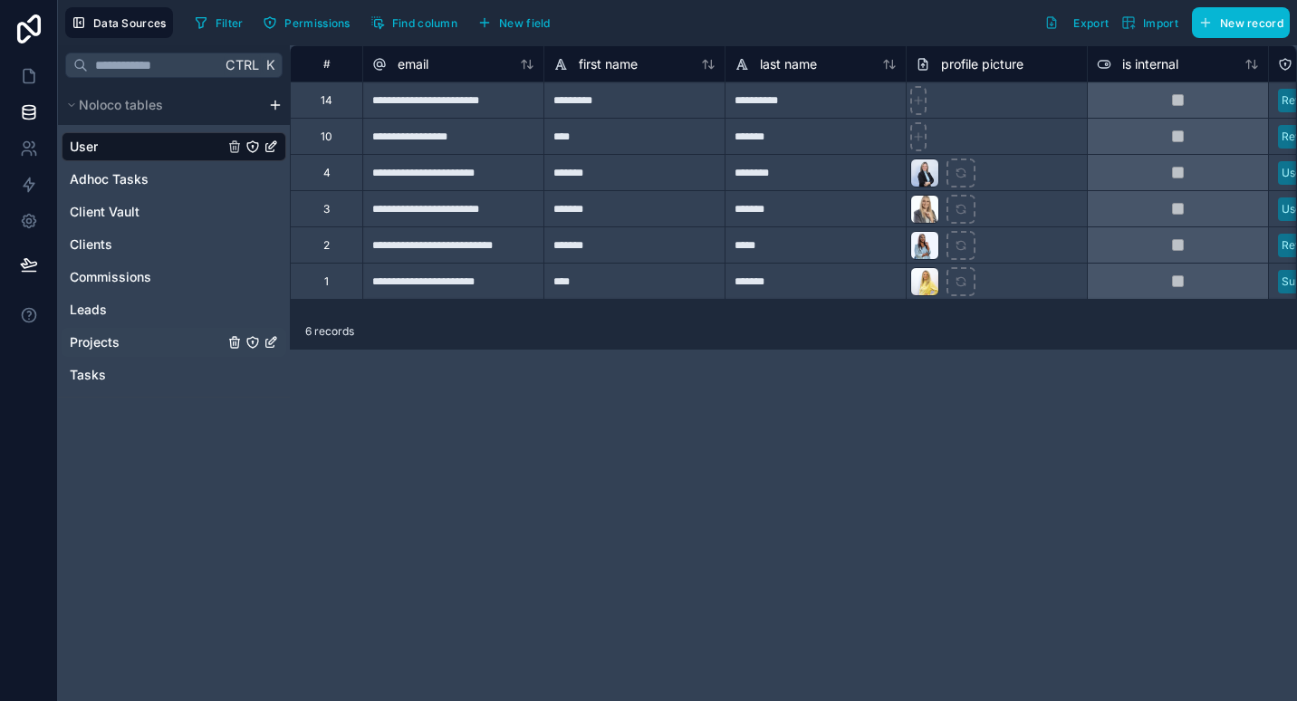
click at [107, 353] on div "Projects" at bounding box center [174, 342] width 225 height 29
click at [107, 340] on span "Projects" at bounding box center [95, 342] width 50 height 18
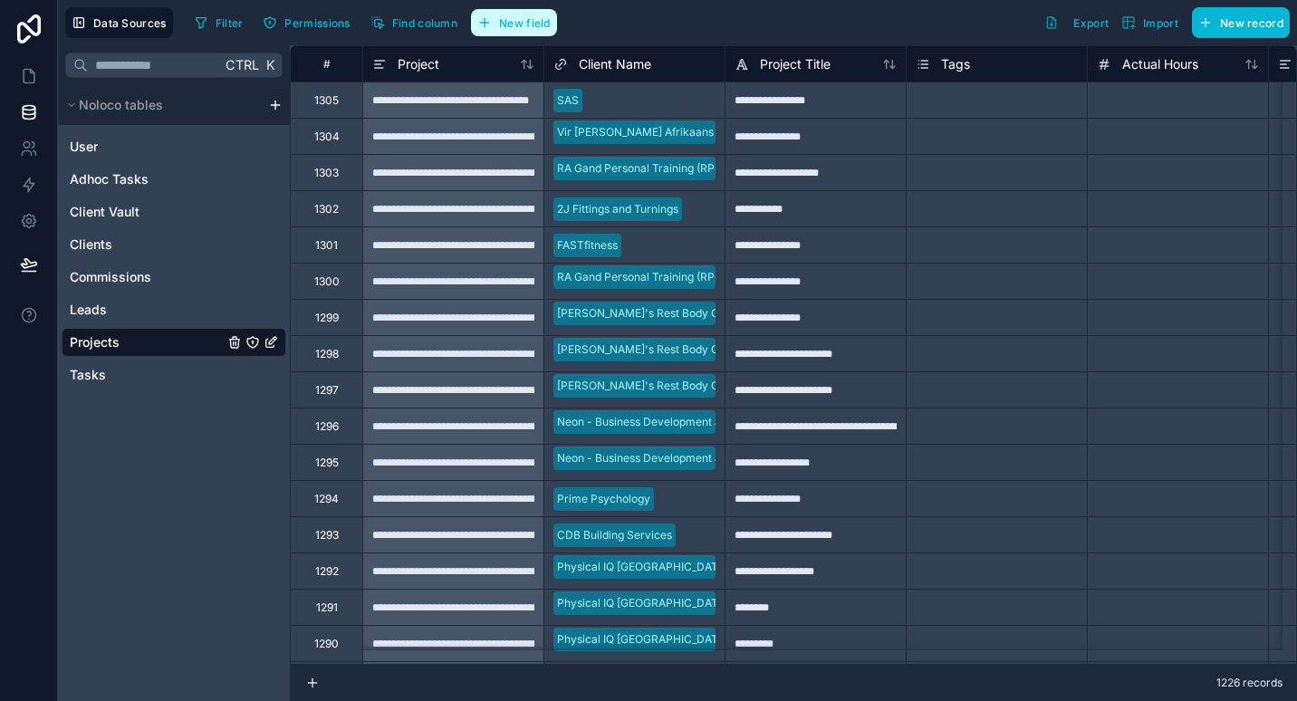
click at [526, 22] on span "New field" at bounding box center [525, 23] width 52 height 14
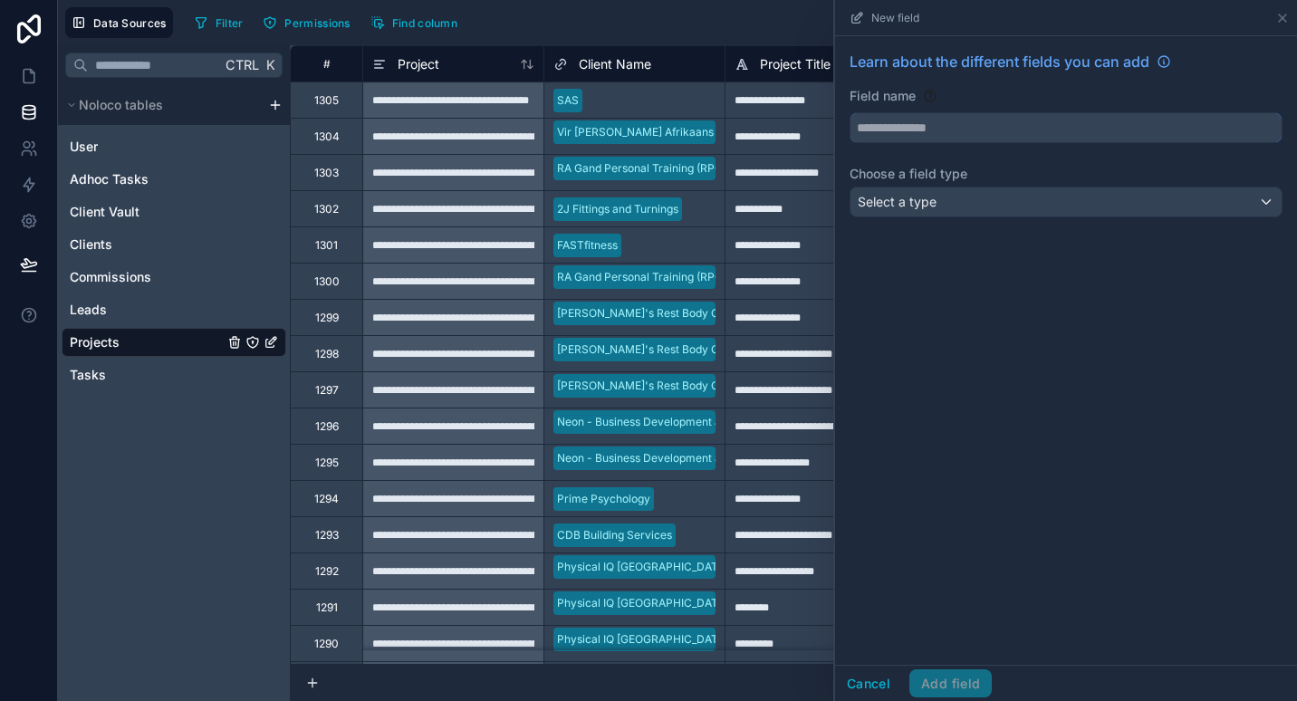
click at [987, 132] on input "text" at bounding box center [1066, 127] width 431 height 29
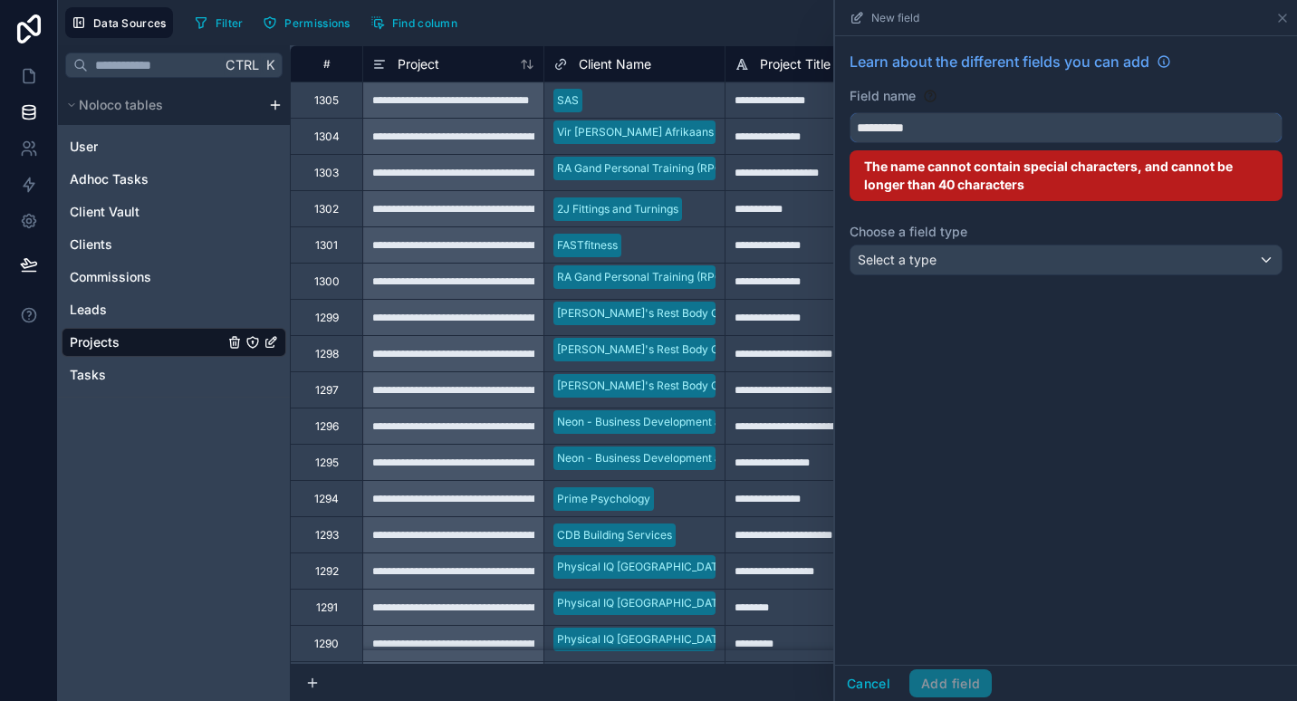
click at [850, 112] on button "*********" at bounding box center [1066, 127] width 433 height 31
click at [850, 112] on button "**********" at bounding box center [1066, 127] width 433 height 31
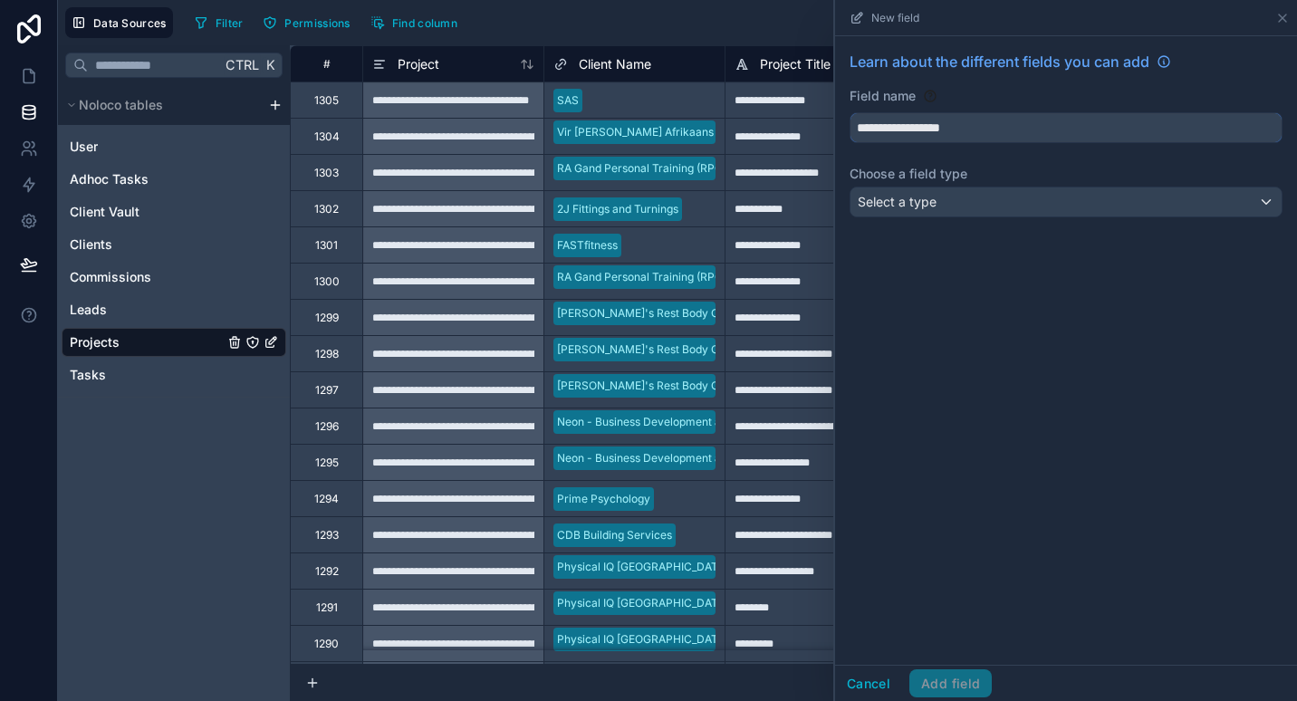
click at [850, 112] on button "**********" at bounding box center [1066, 127] width 433 height 31
type input "**********"
click at [922, 205] on span "Select a type" at bounding box center [897, 201] width 79 height 15
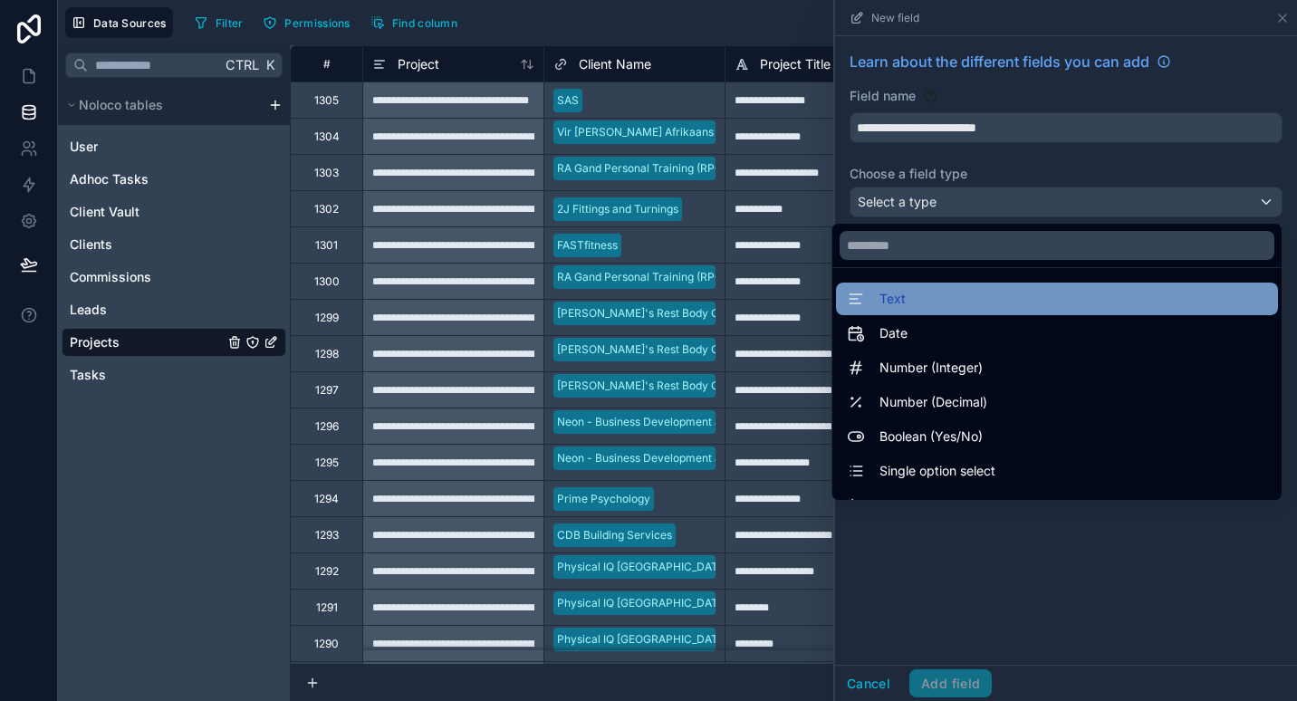
click at [965, 291] on div "Text" at bounding box center [1057, 299] width 420 height 22
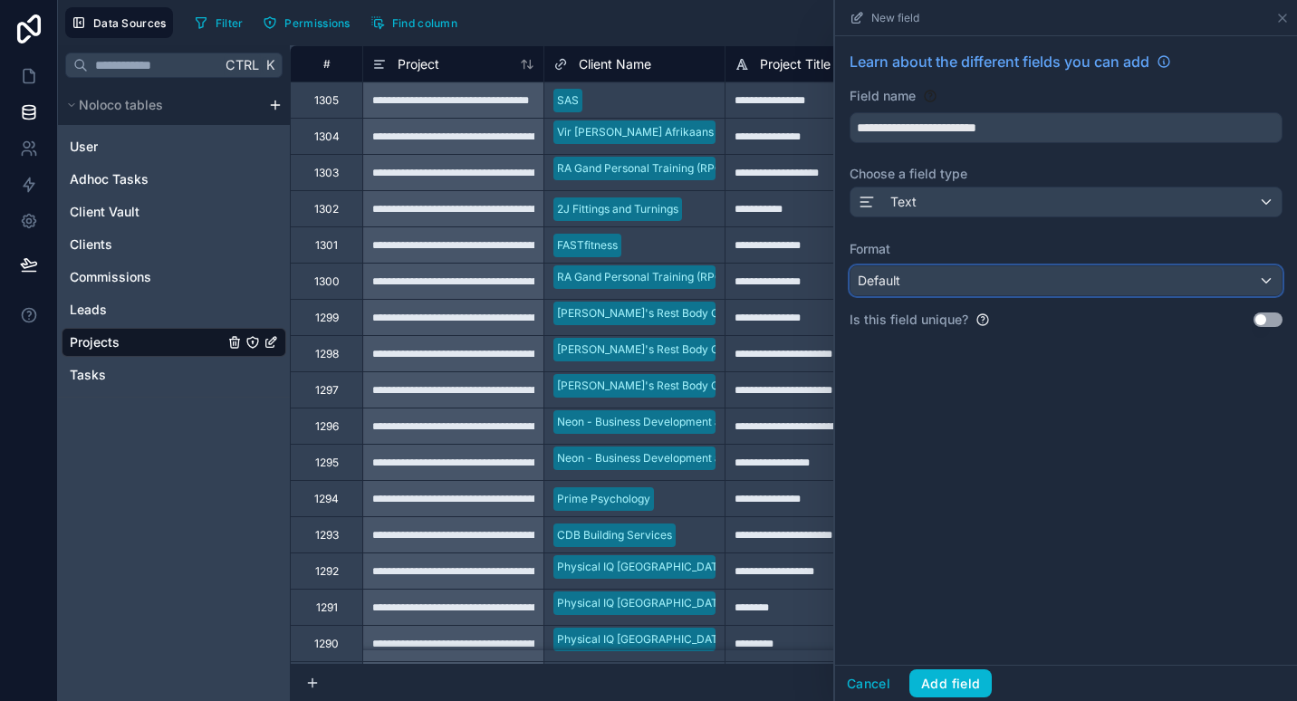
click at [996, 290] on div "Default" at bounding box center [1066, 280] width 431 height 29
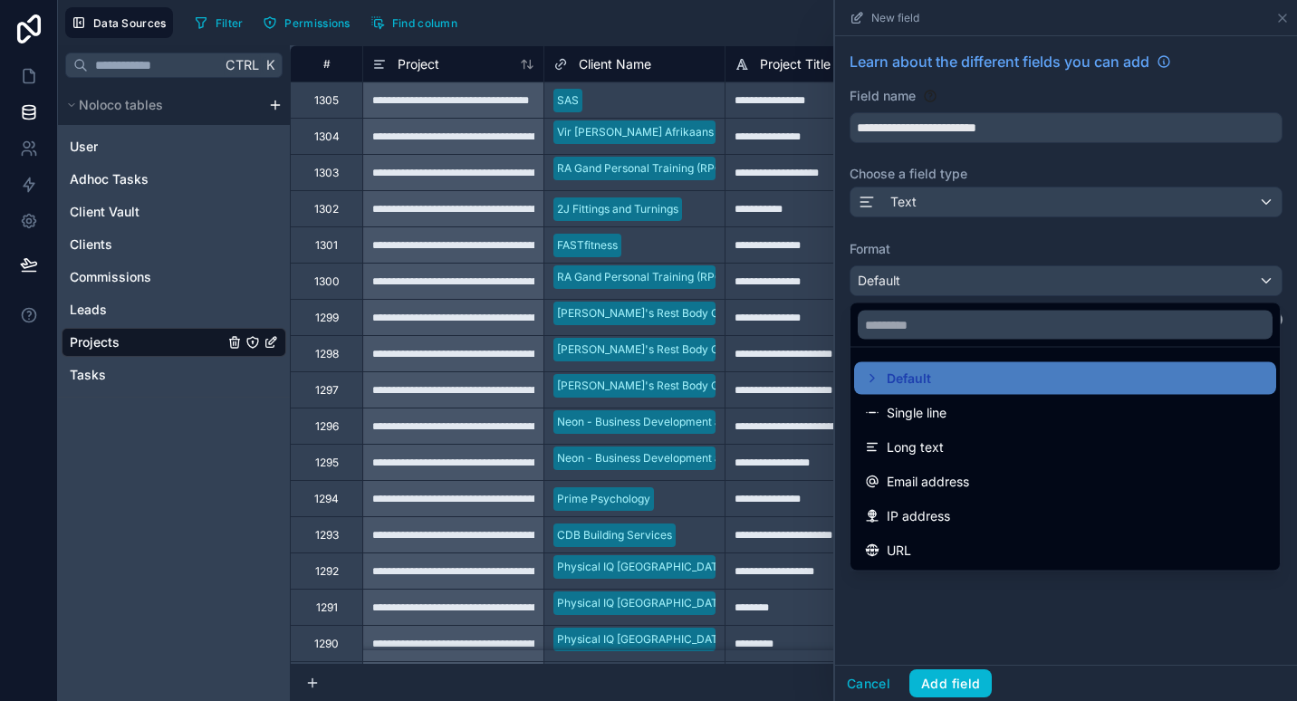
click at [996, 290] on div at bounding box center [1066, 350] width 462 height 701
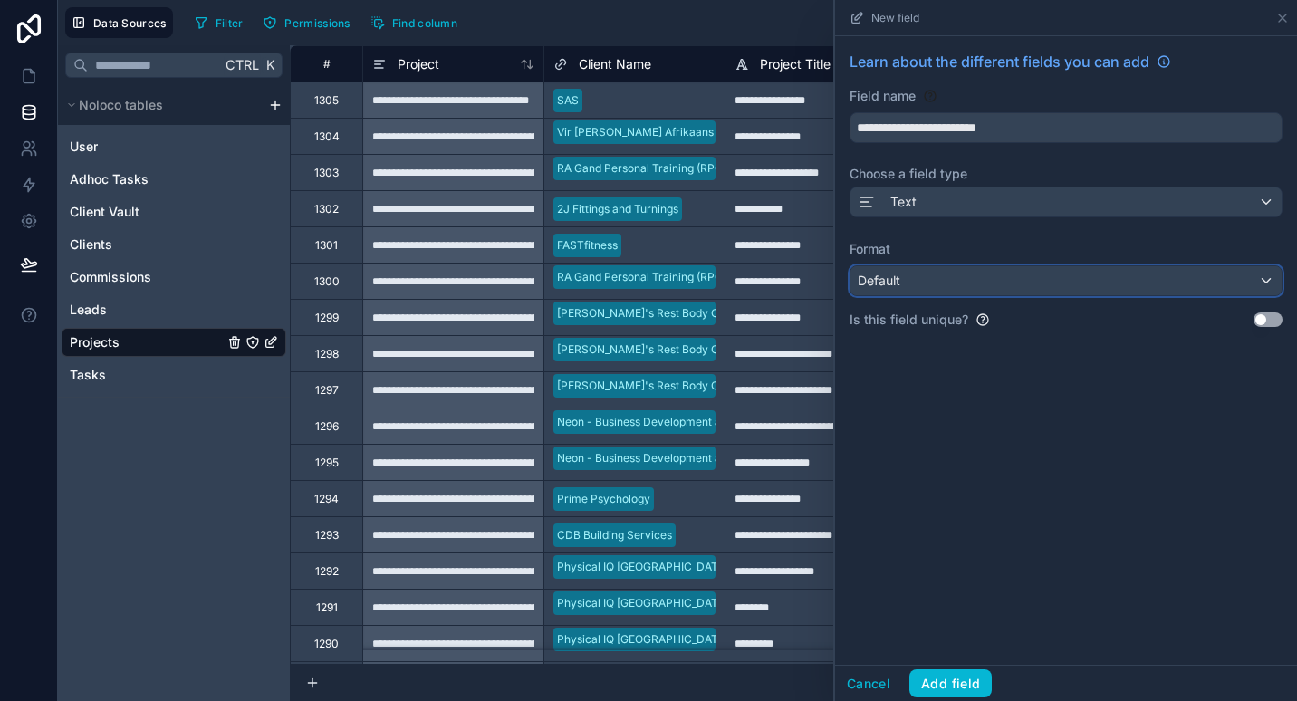
click at [996, 290] on div "Default" at bounding box center [1066, 280] width 431 height 29
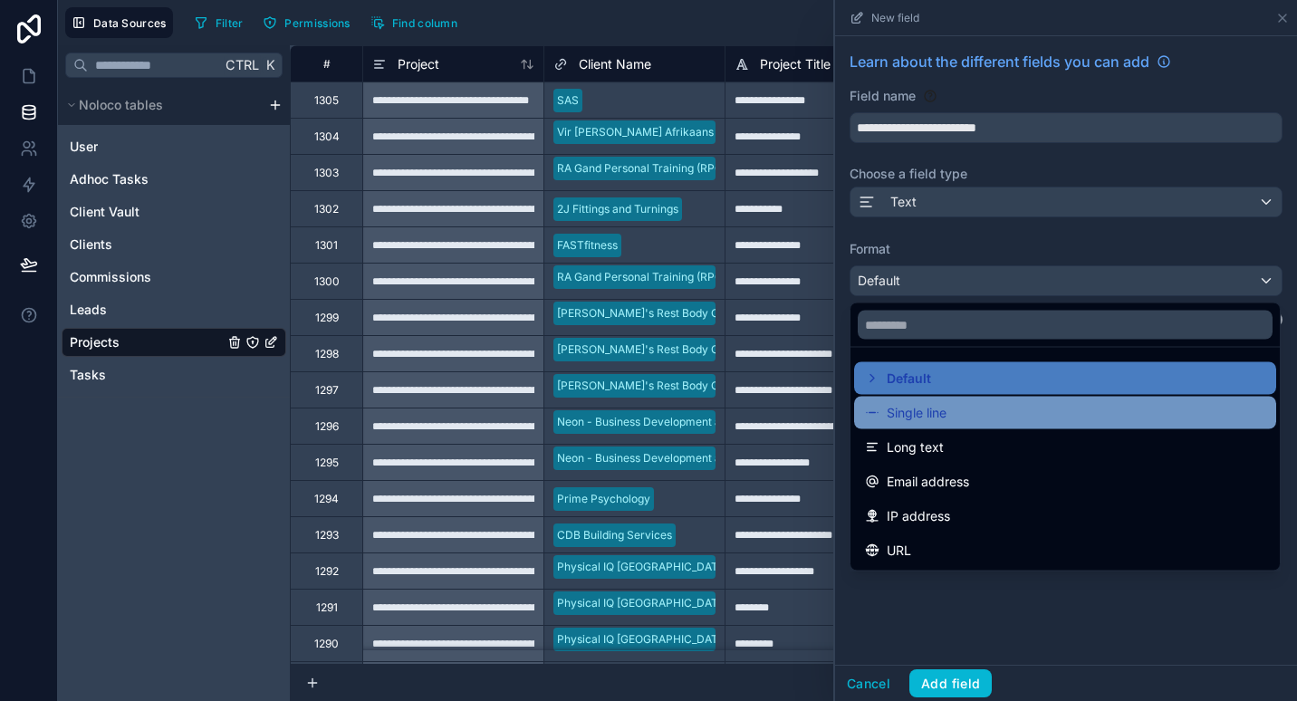
click at [954, 415] on div "Single line" at bounding box center [1065, 413] width 400 height 22
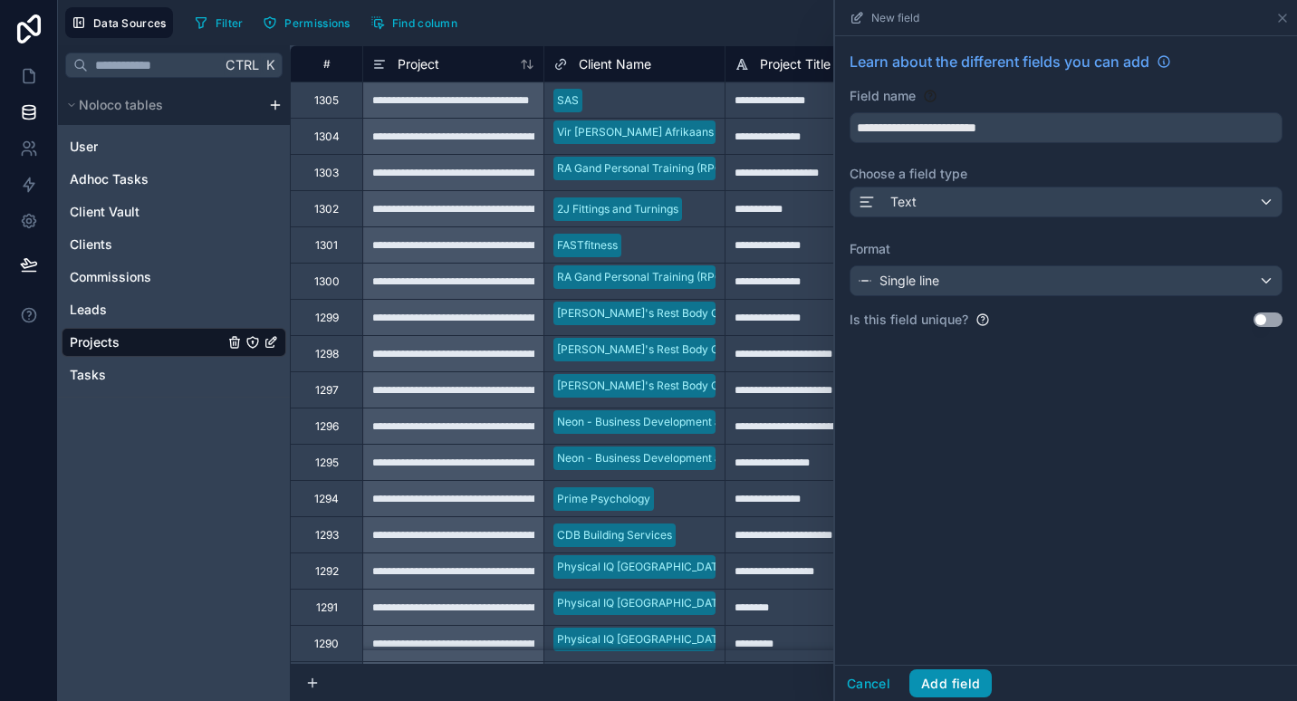
click at [957, 681] on button "Add field" at bounding box center [950, 683] width 82 height 29
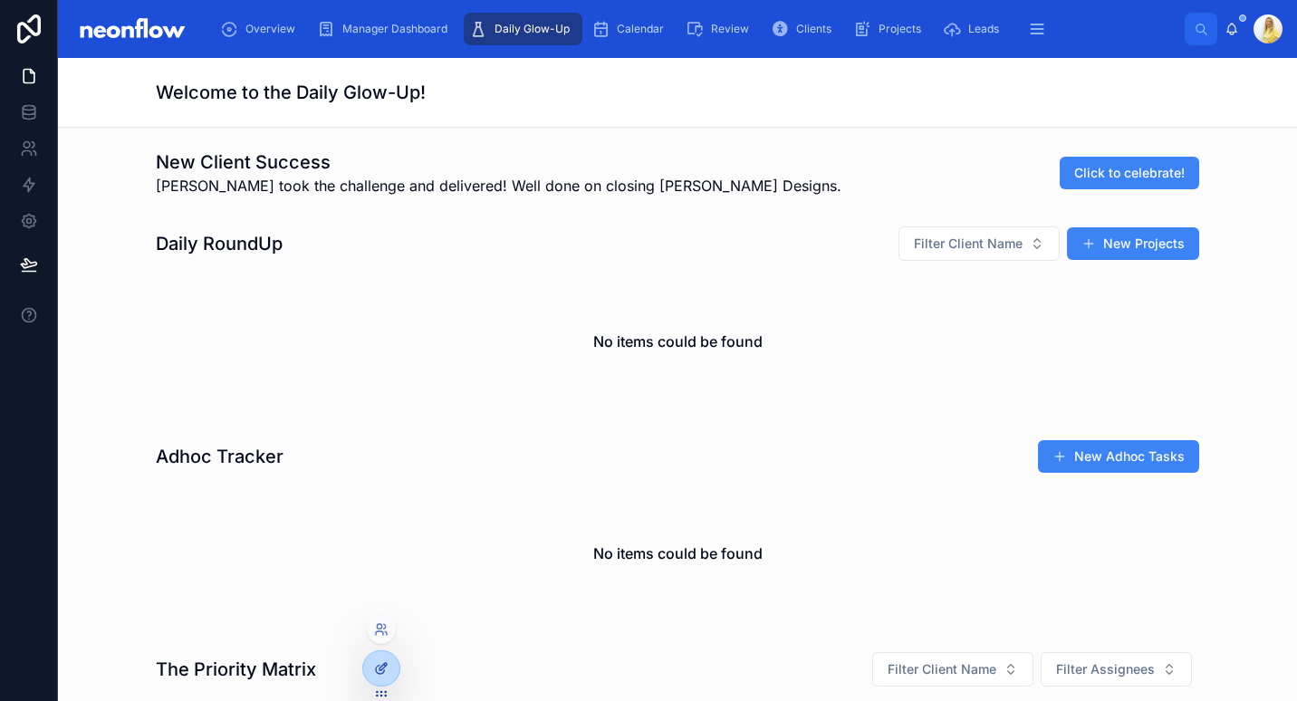
click at [392, 669] on div at bounding box center [381, 668] width 36 height 34
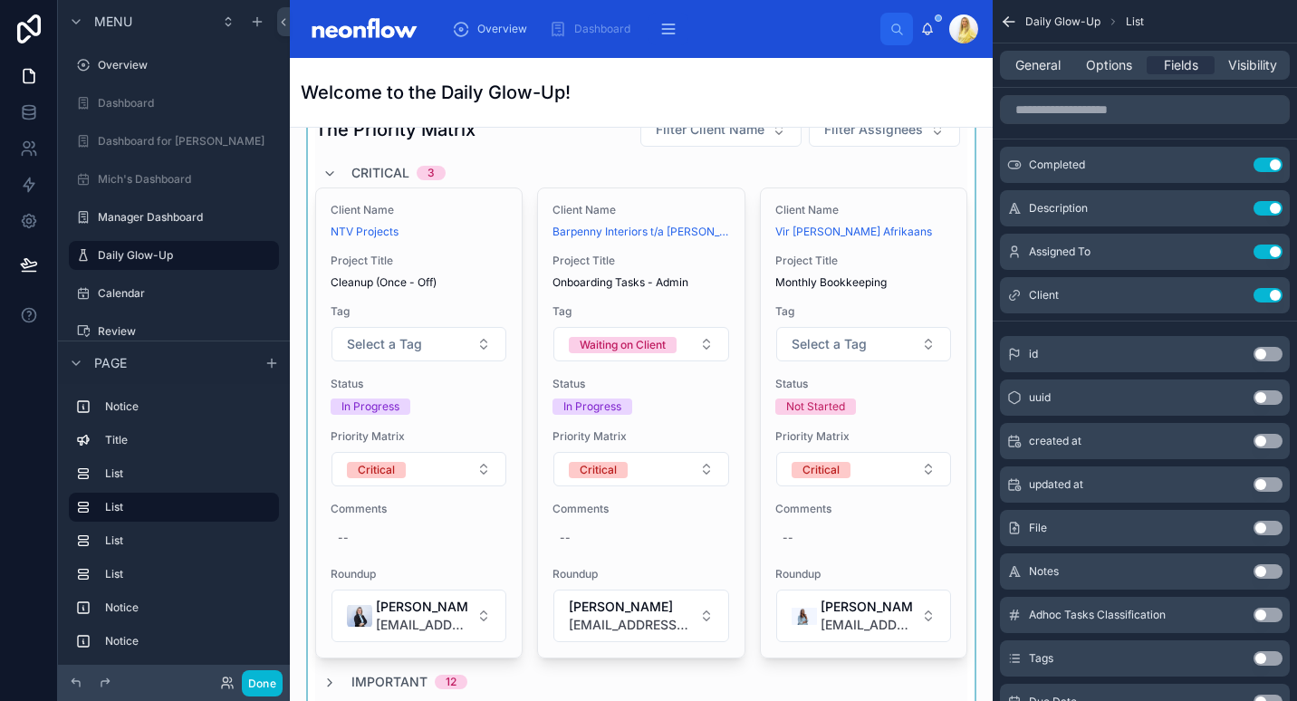
scroll to position [422, 0]
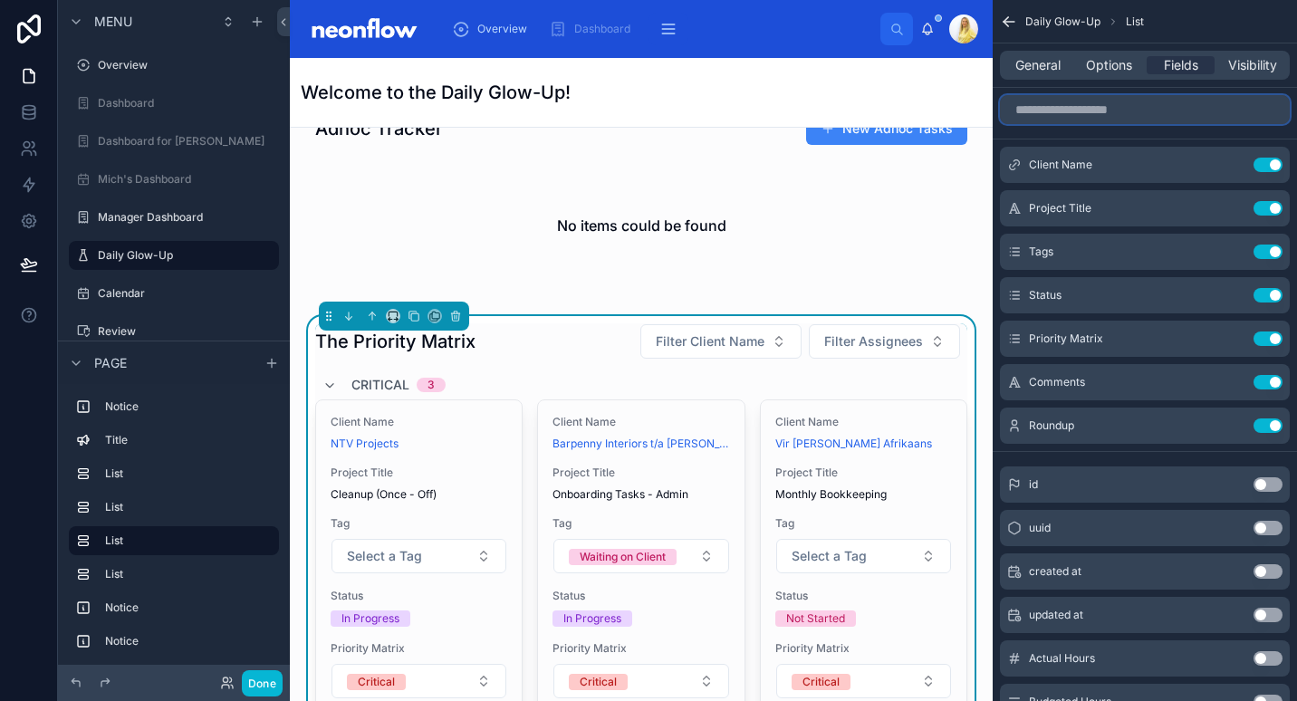
click at [1063, 108] on input "scrollable content" at bounding box center [1145, 109] width 290 height 29
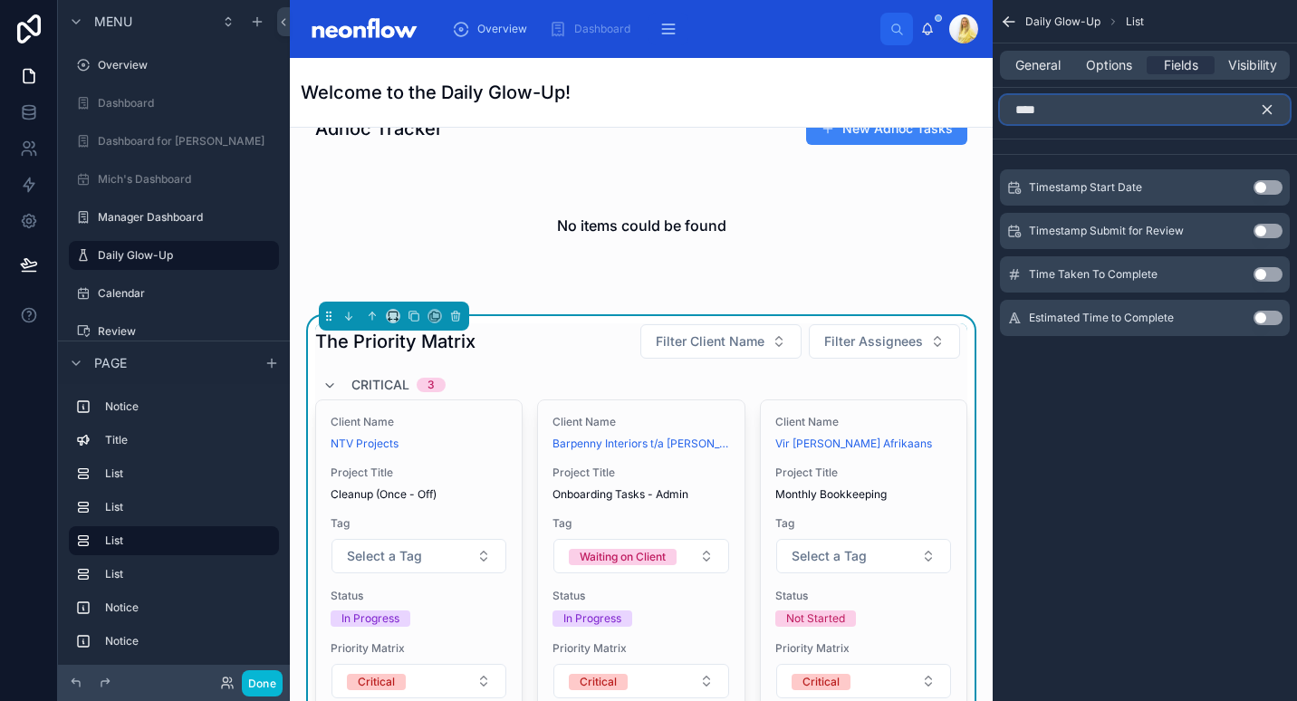
type input "****"
click at [1259, 318] on button "Use setting" at bounding box center [1268, 318] width 29 height 14
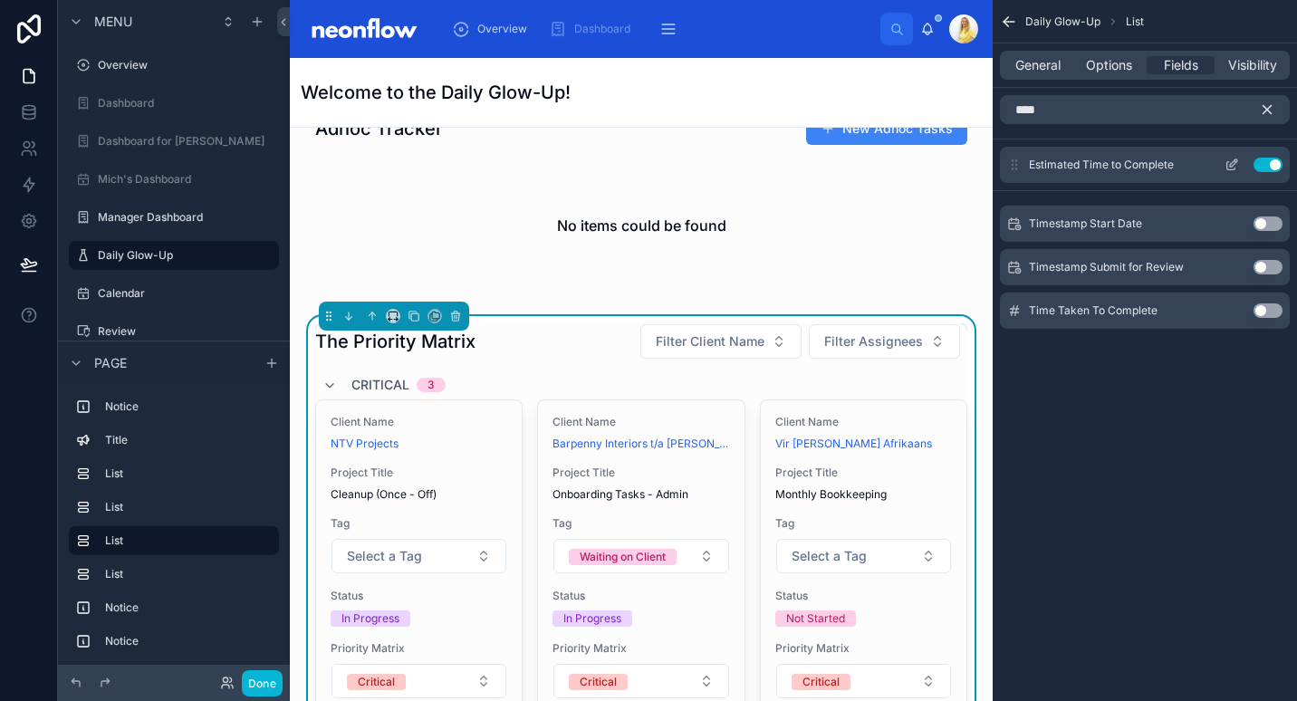
click at [1236, 164] on icon "scrollable content" at bounding box center [1232, 165] width 14 height 14
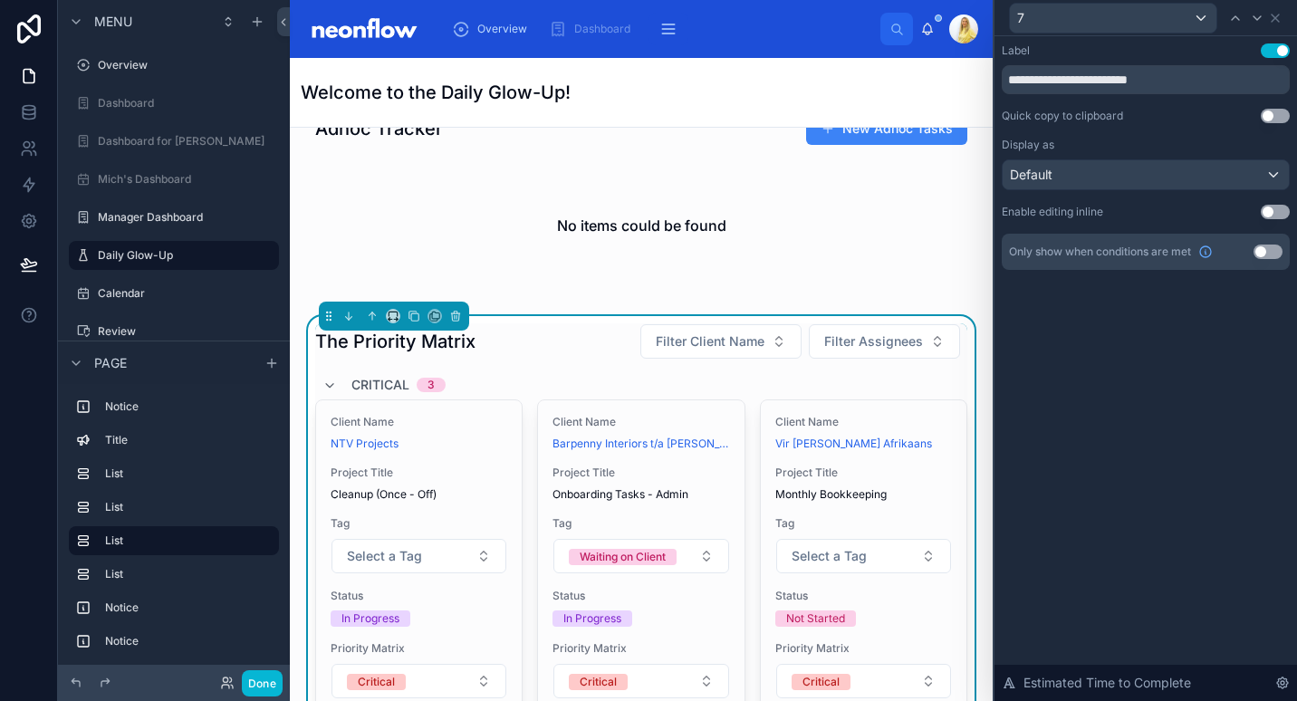
click at [1271, 209] on button "Use setting" at bounding box center [1275, 212] width 29 height 14
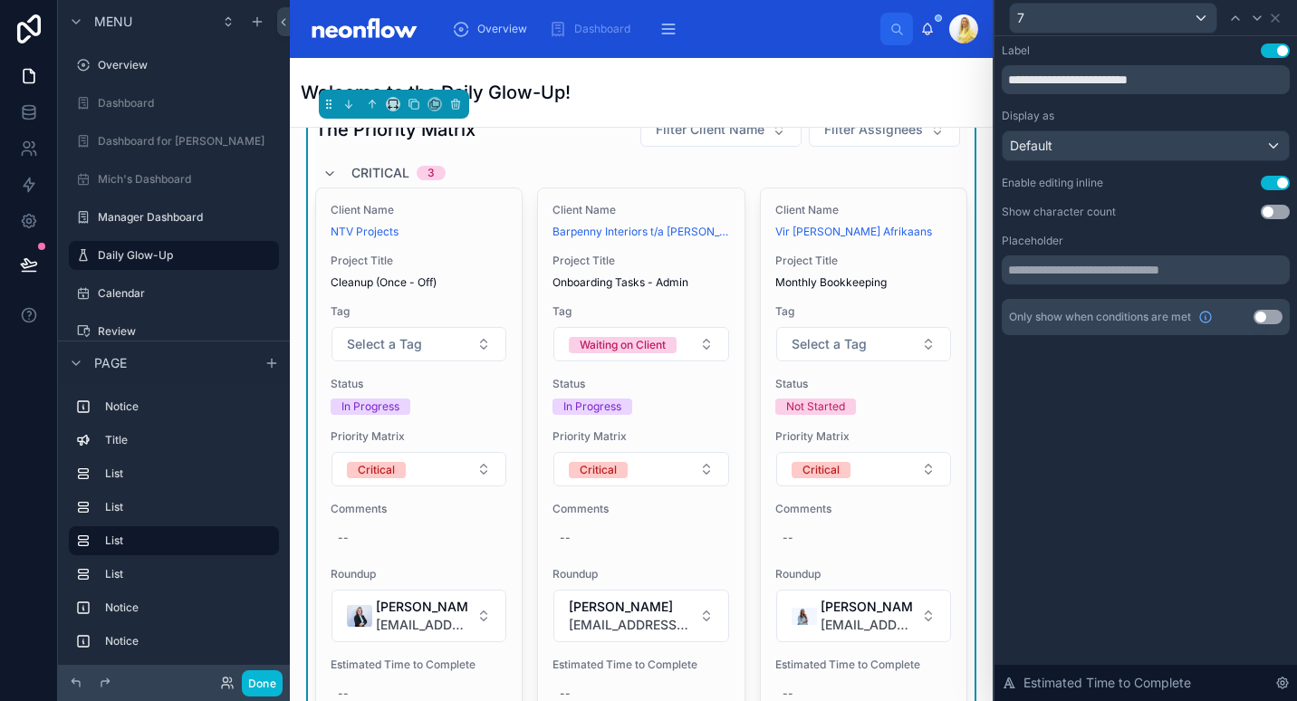
scroll to position [845, 0]
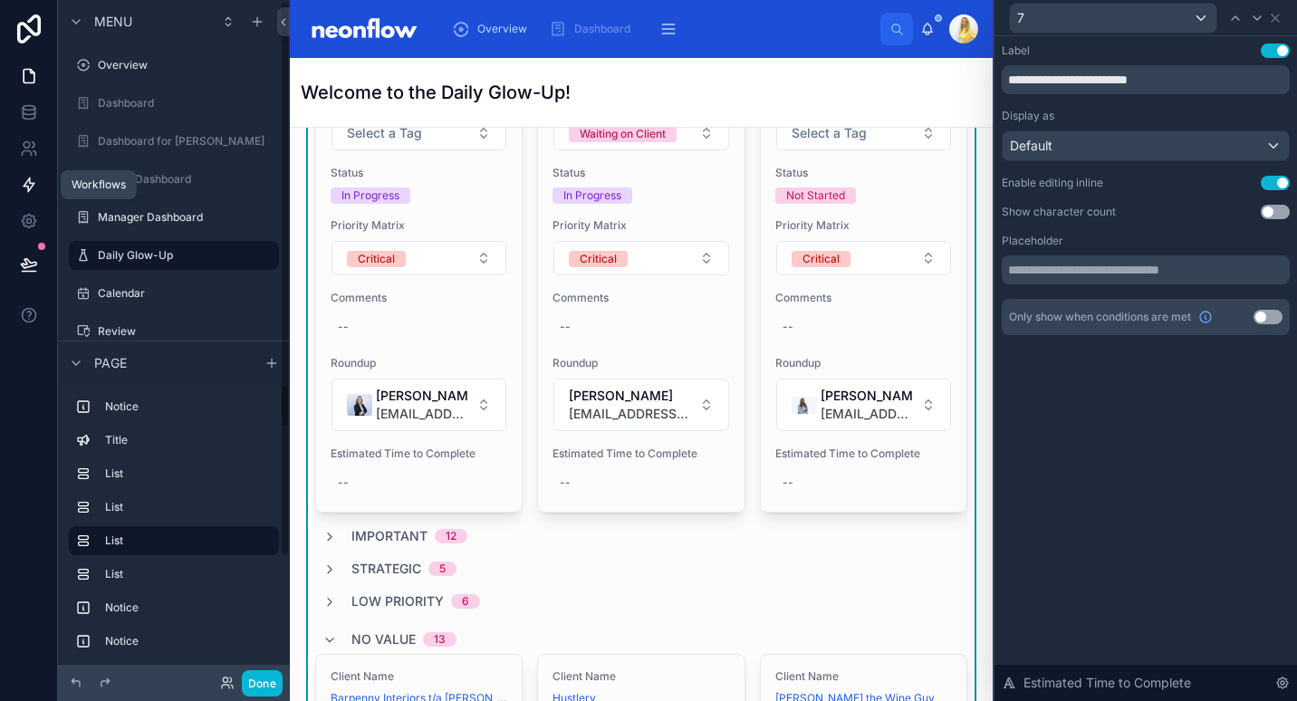
click at [32, 174] on link at bounding box center [28, 185] width 57 height 36
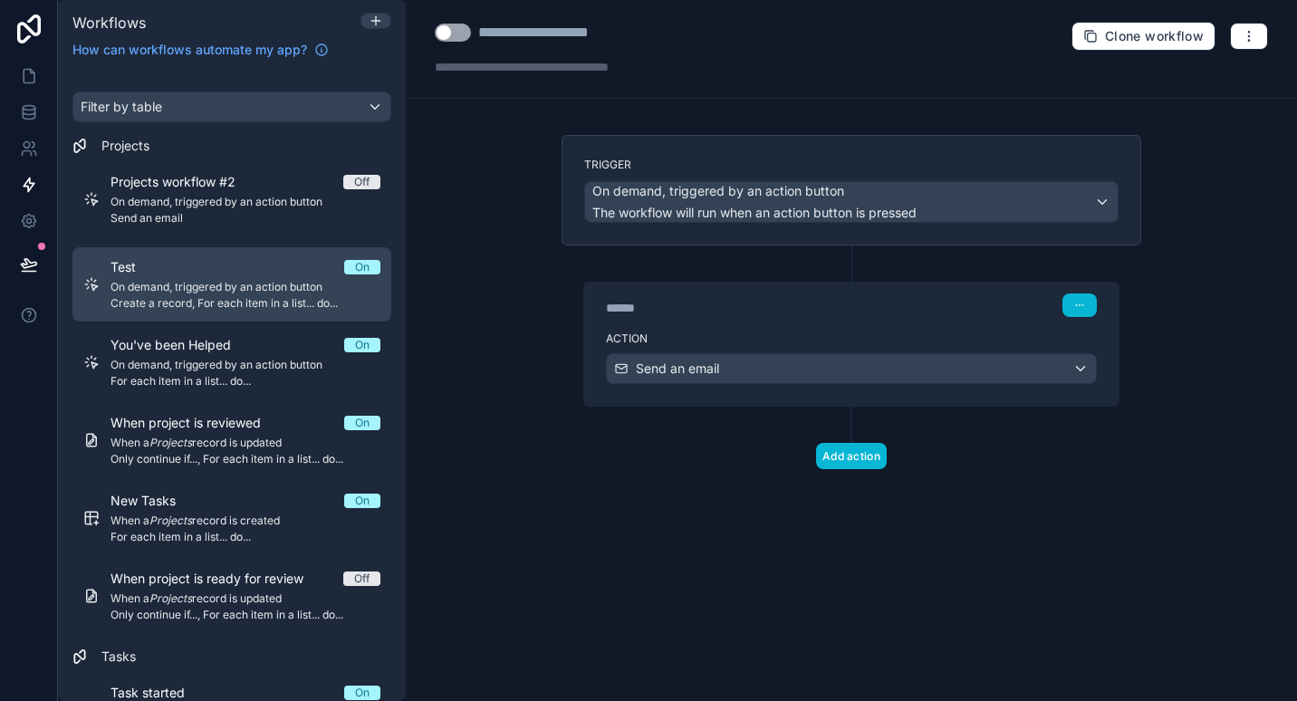
click at [245, 280] on span "On demand, triggered by an action button" at bounding box center [246, 287] width 270 height 14
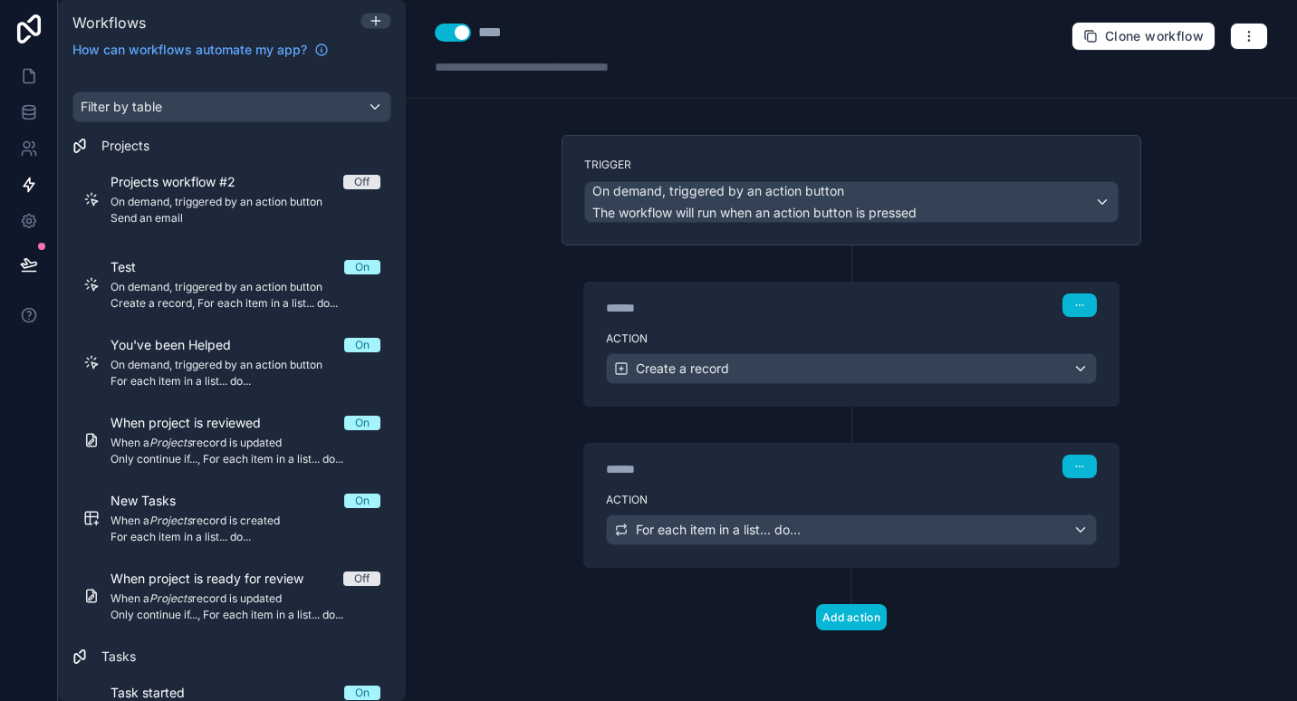
click at [696, 476] on div "******" at bounding box center [742, 469] width 272 height 18
click at [749, 487] on div "Action For each item in a list... do..." at bounding box center [851, 527] width 534 height 82
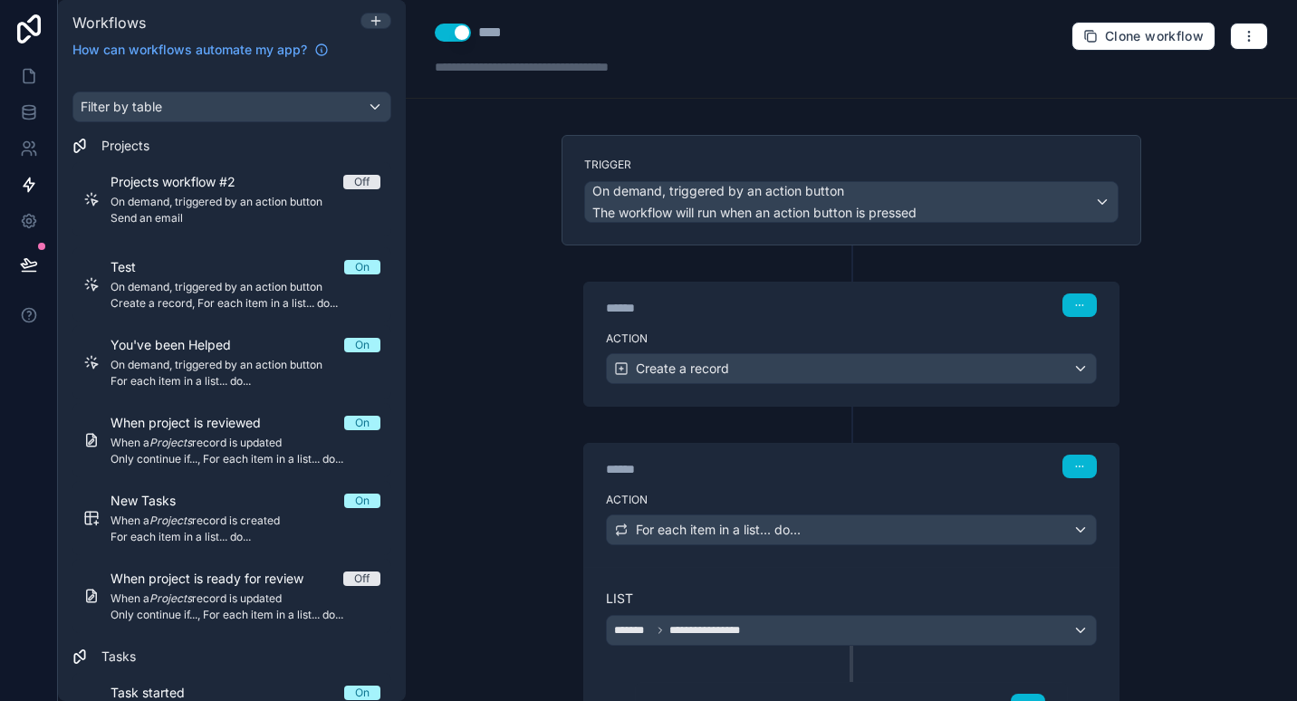
scroll to position [359, 0]
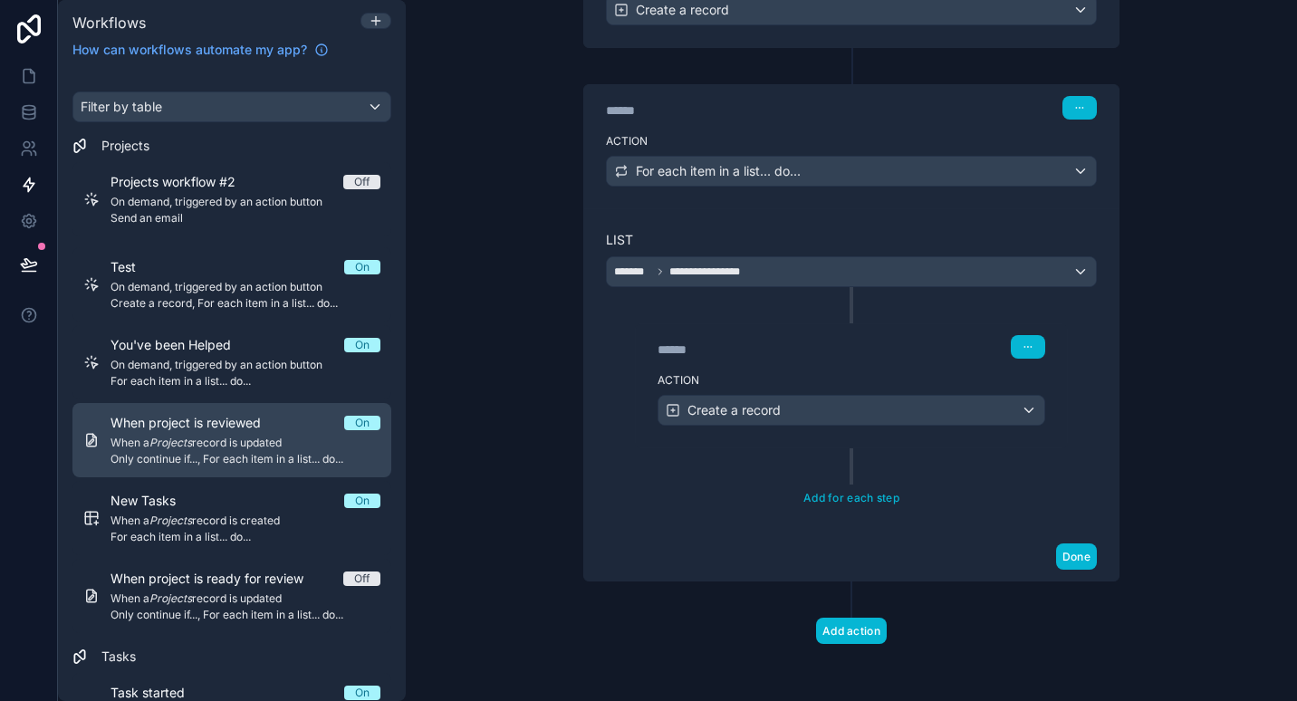
click at [253, 438] on span "When a Projects record is updated" at bounding box center [246, 443] width 270 height 14
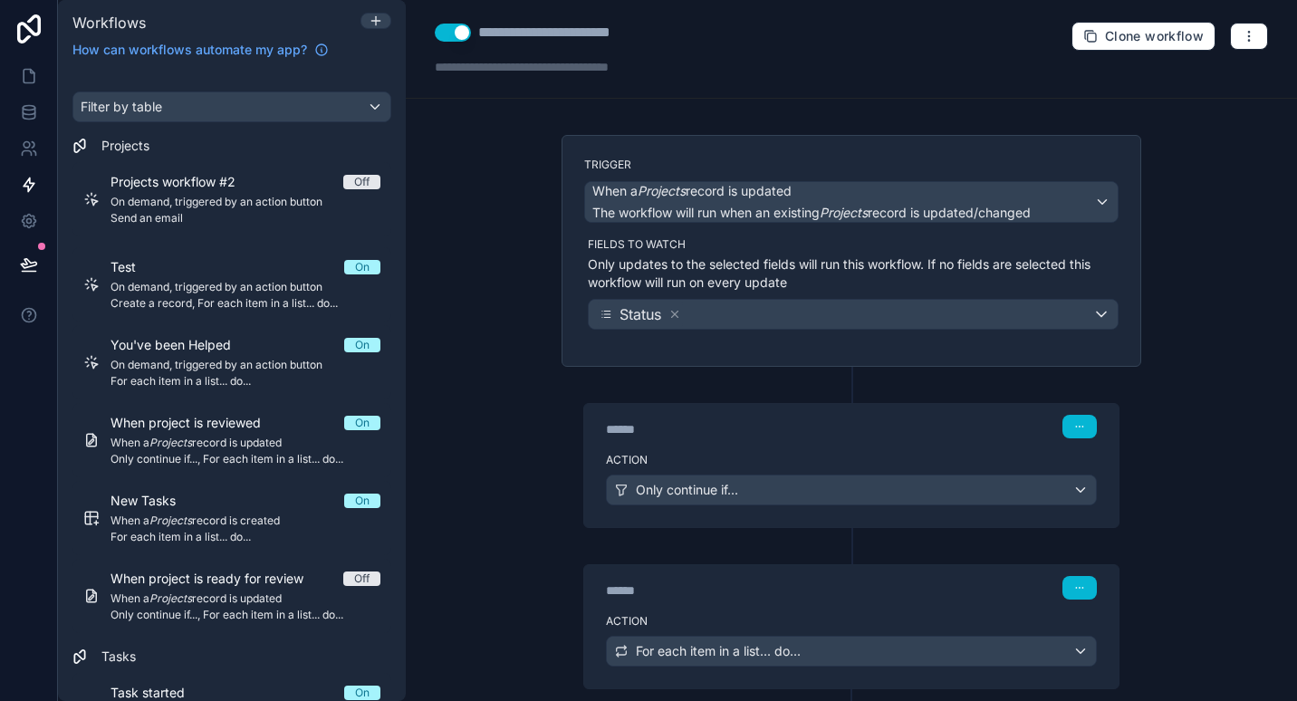
click at [799, 608] on div "Action For each item in a list... do..." at bounding box center [851, 648] width 534 height 82
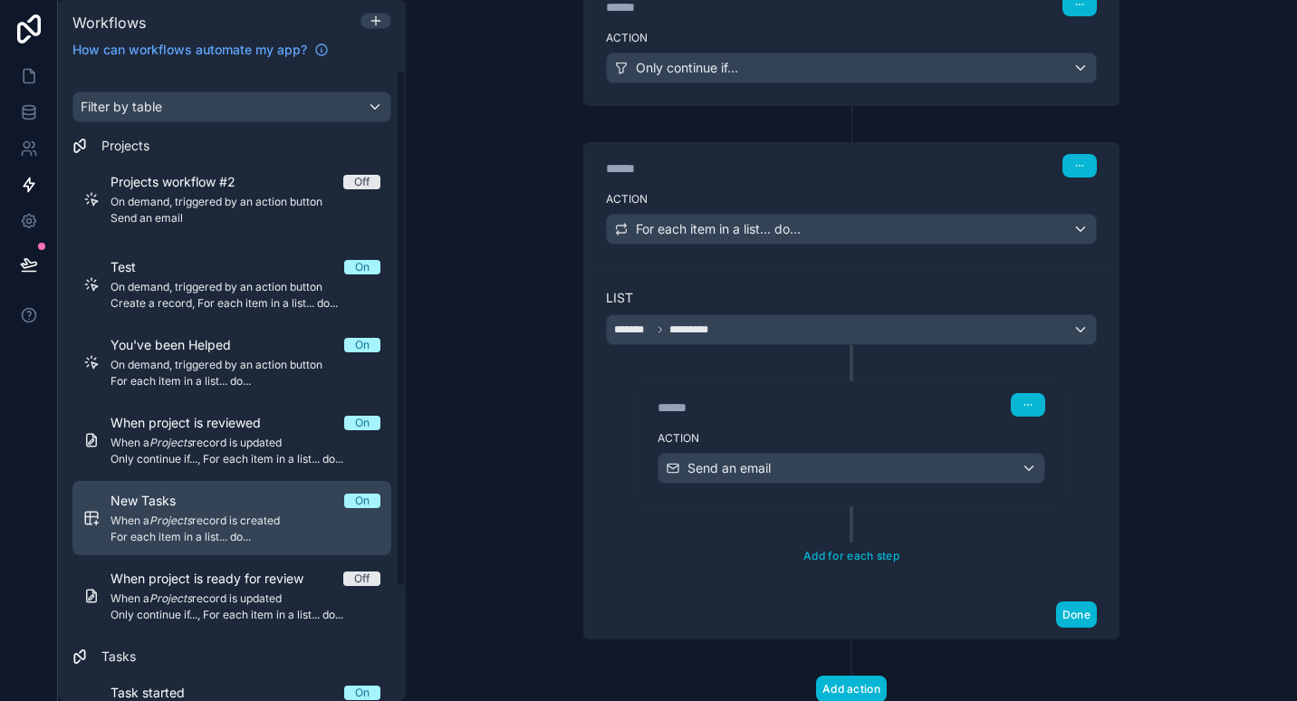
click at [197, 541] on span "For each item in a list... do..." at bounding box center [246, 537] width 270 height 14
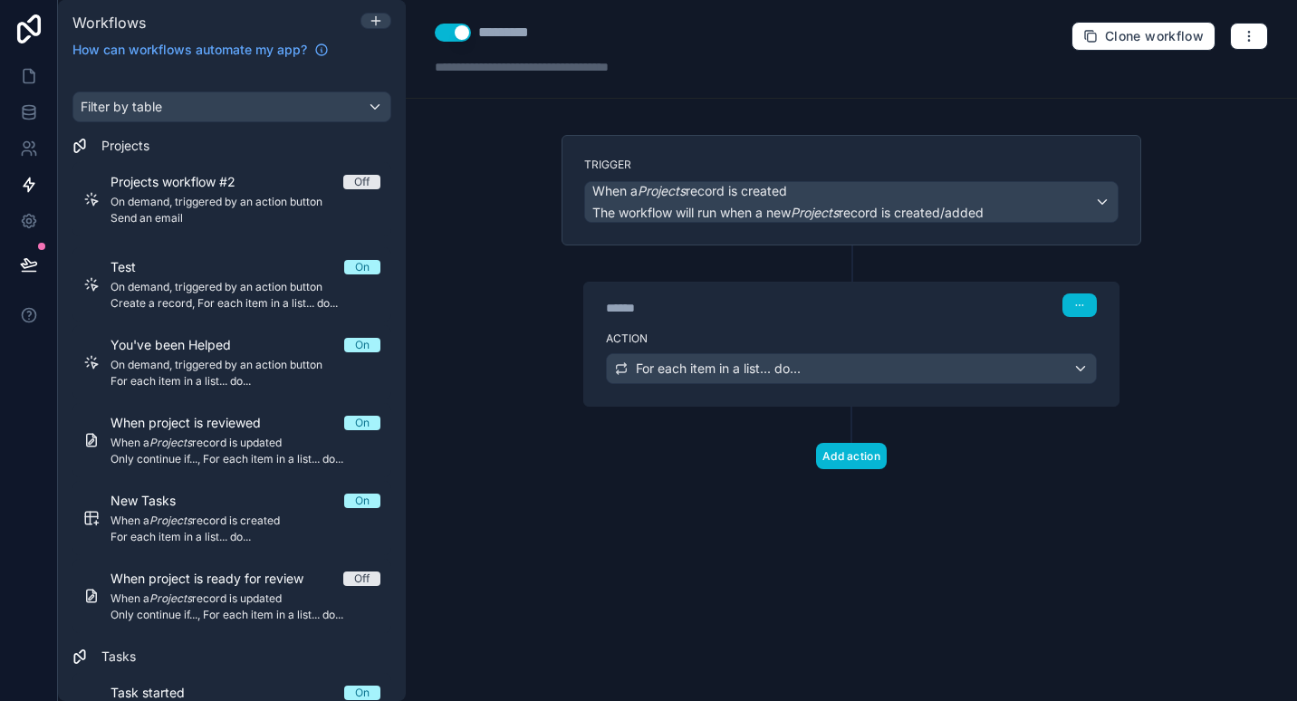
click at [815, 318] on div "****** Step 1" at bounding box center [851, 304] width 534 height 42
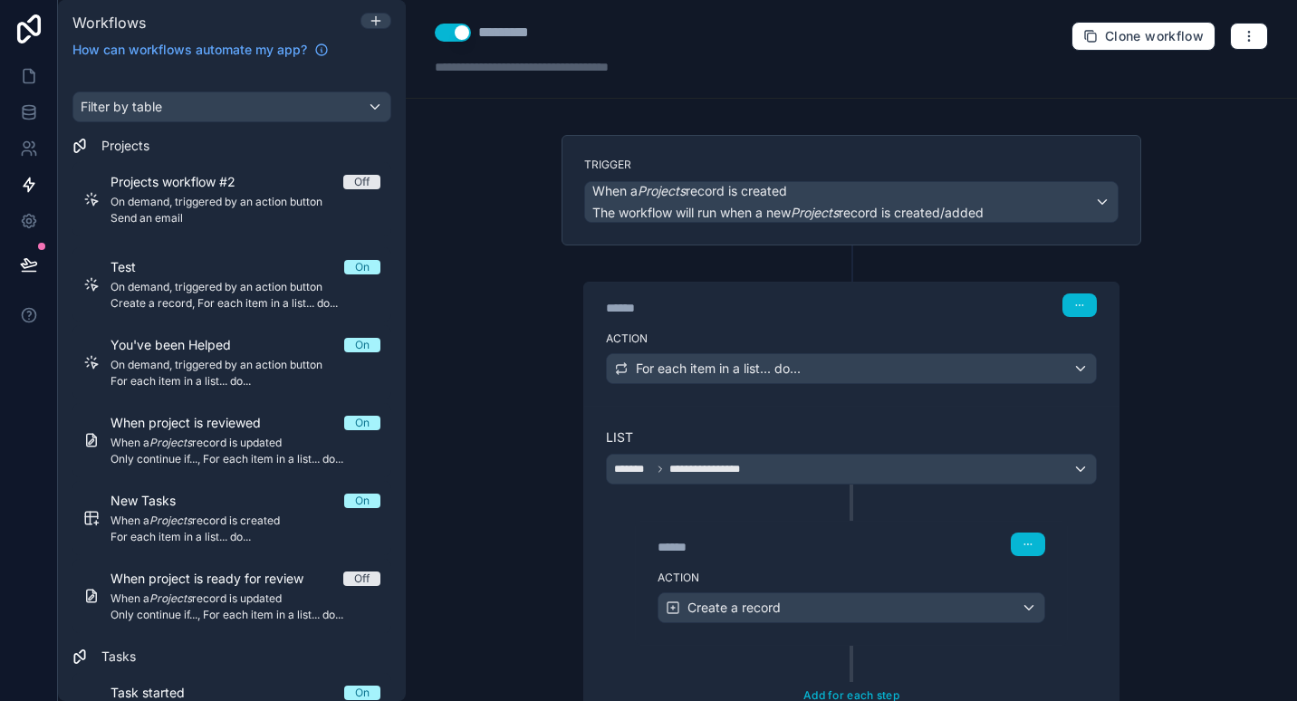
scroll to position [197, 0]
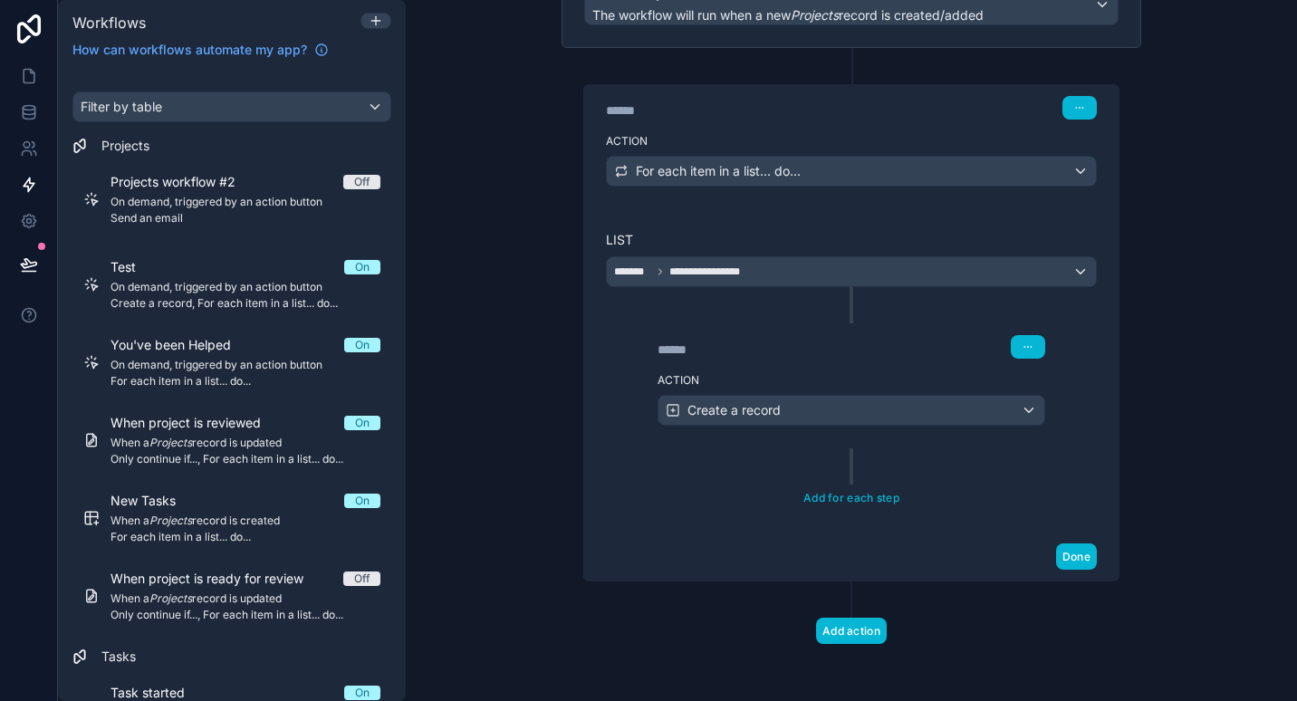
click at [815, 380] on label "Action" at bounding box center [852, 380] width 388 height 14
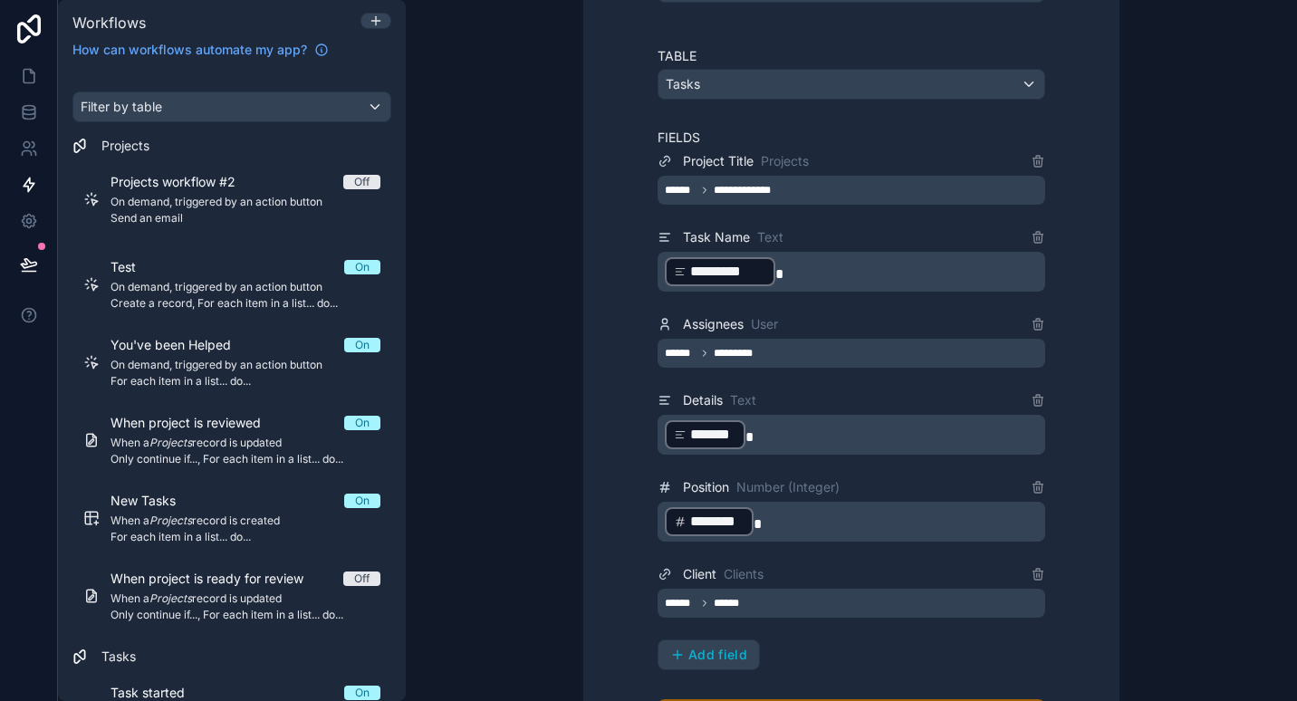
scroll to position [832, 0]
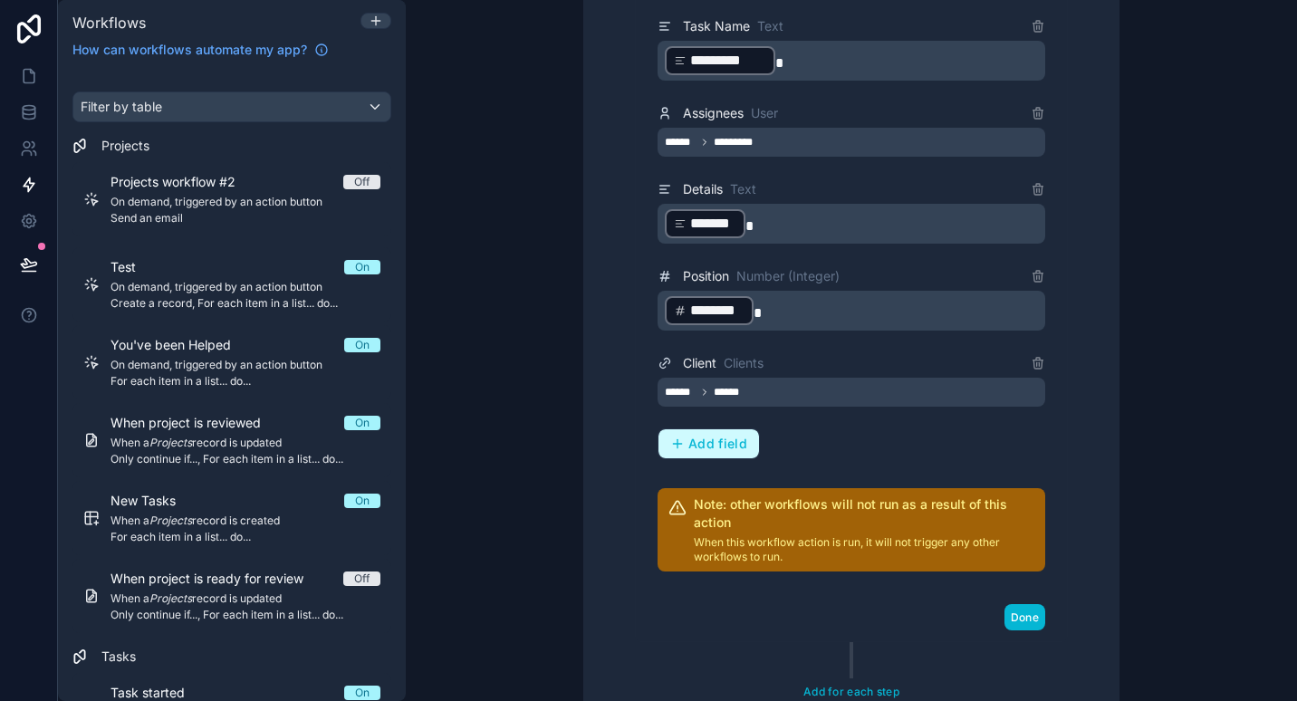
click at [727, 444] on span "Add field" at bounding box center [717, 444] width 59 height 16
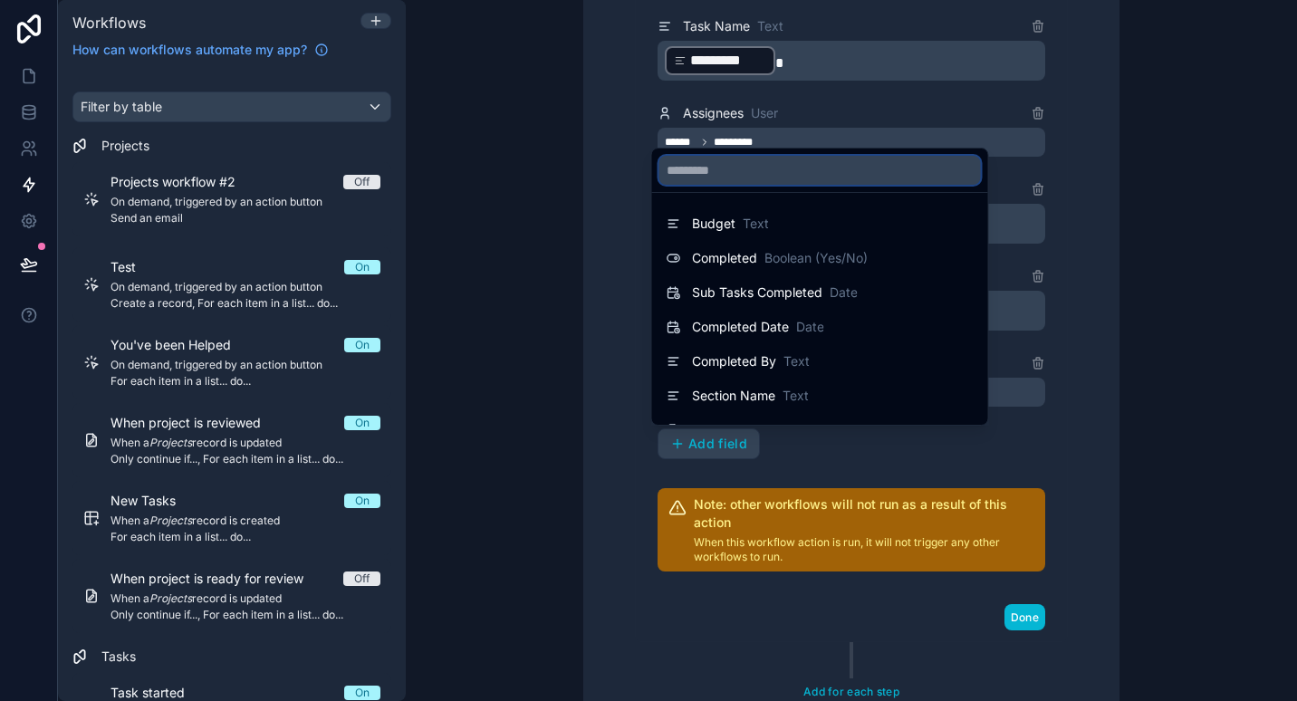
click at [769, 174] on input "text" at bounding box center [820, 170] width 322 height 29
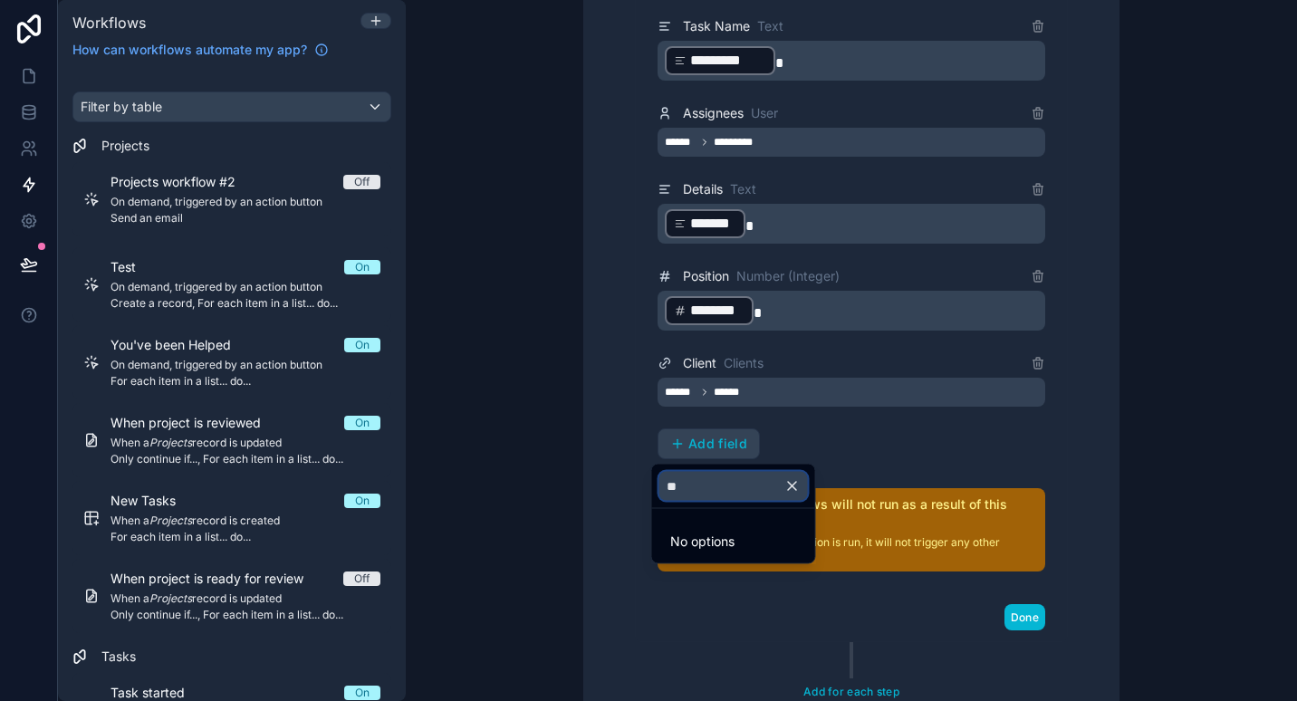
type input "*"
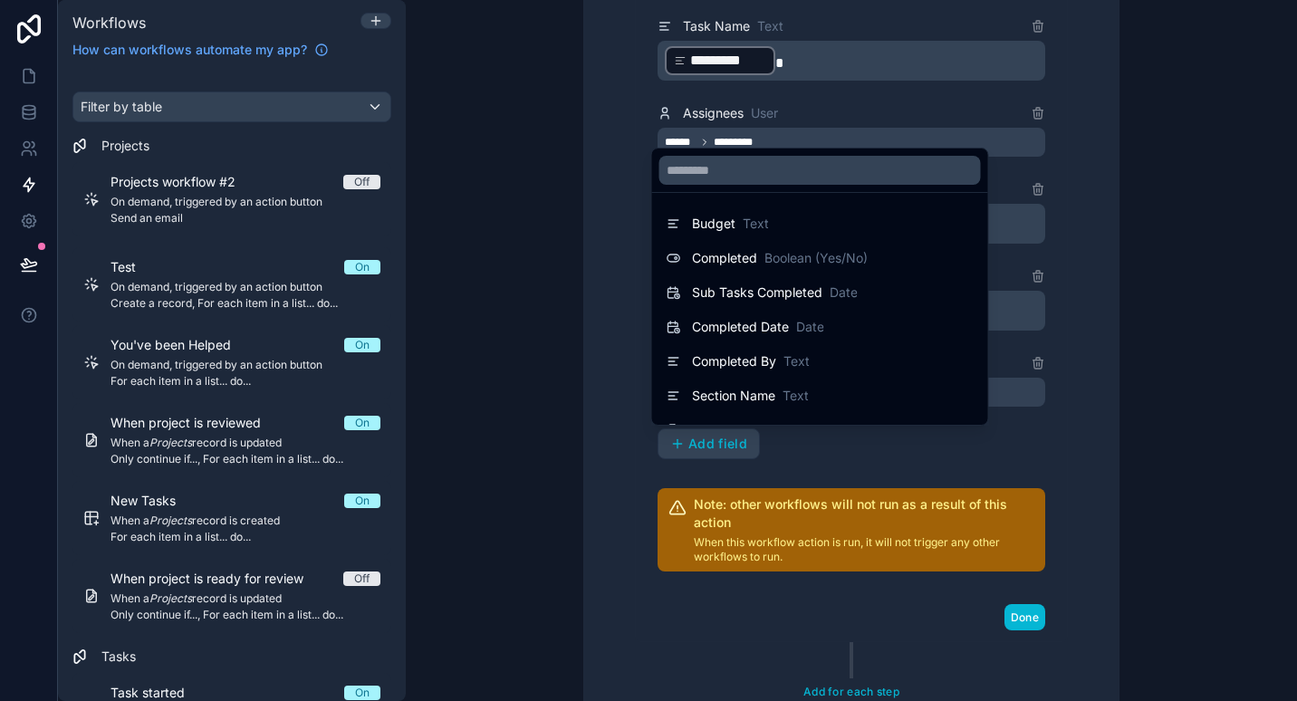
click at [581, 380] on div at bounding box center [648, 350] width 1297 height 701
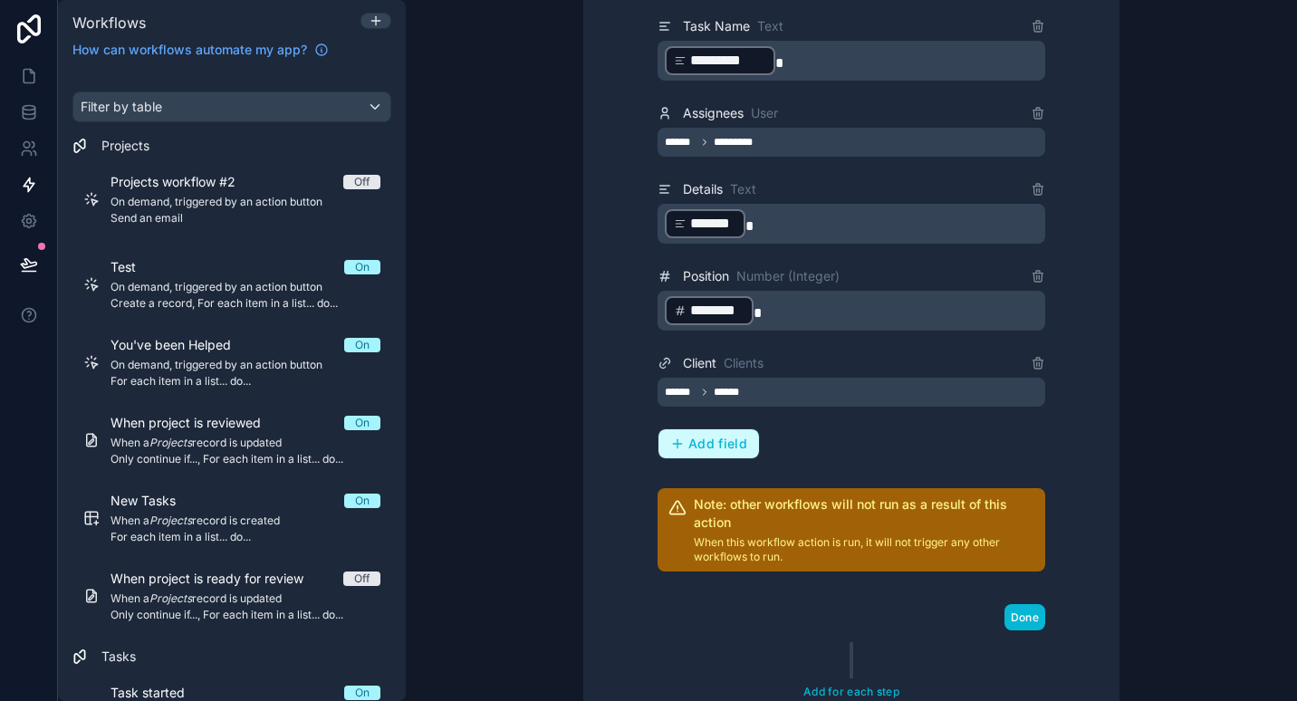
click at [711, 440] on span "Add field" at bounding box center [717, 444] width 59 height 16
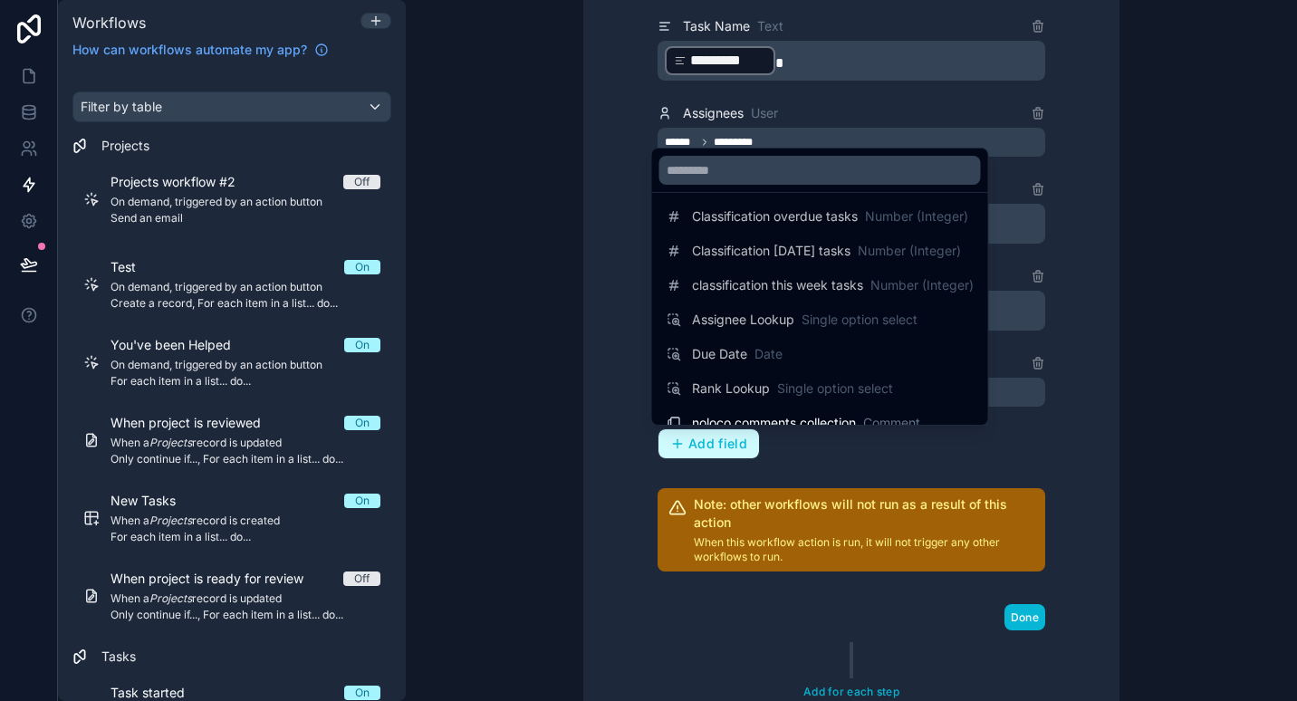
scroll to position [266, 0]
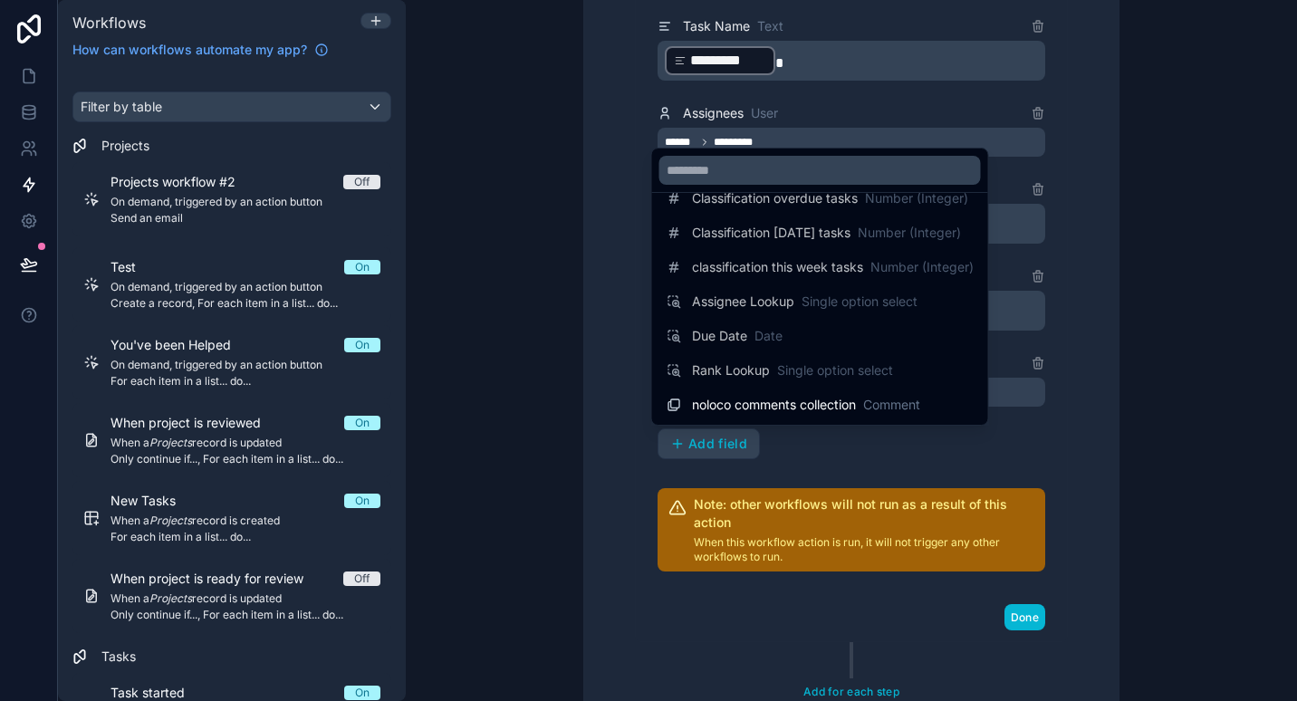
click at [593, 406] on div at bounding box center [648, 350] width 1297 height 701
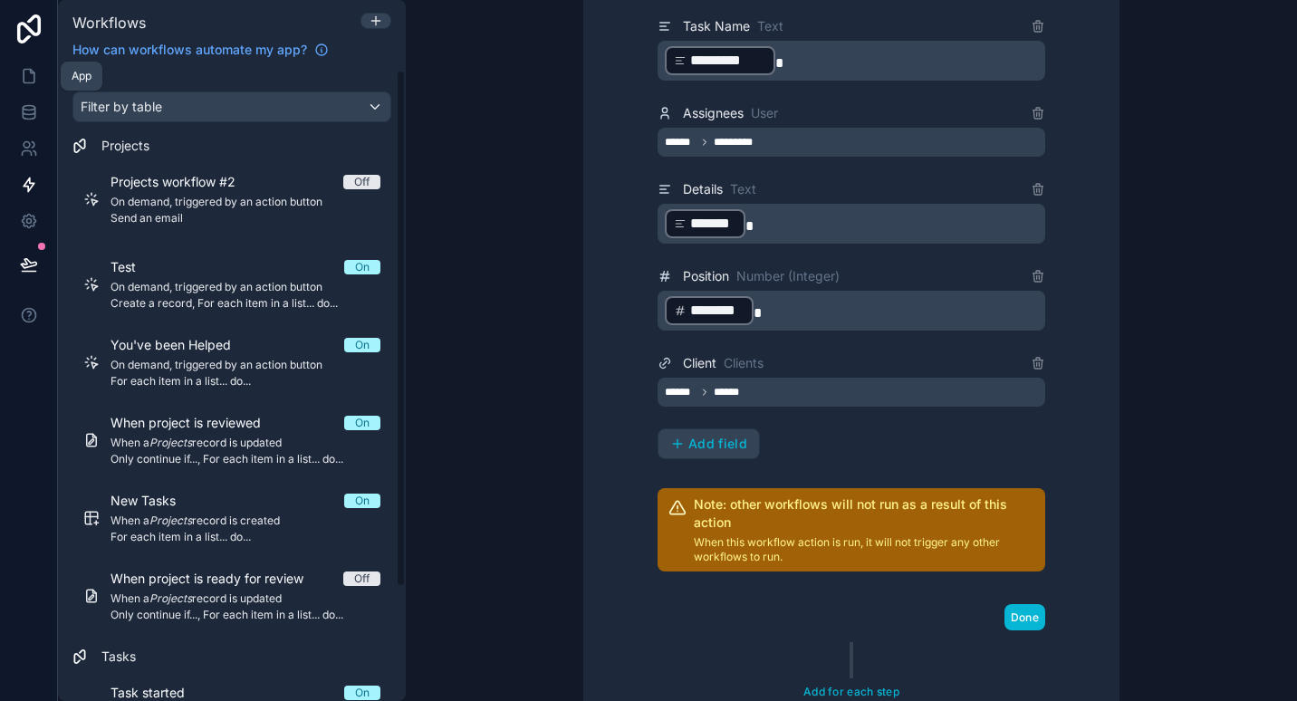
drag, startPoint x: 21, startPoint y: 86, endPoint x: 45, endPoint y: 264, distance: 180.1
click at [21, 86] on link at bounding box center [28, 76] width 57 height 36
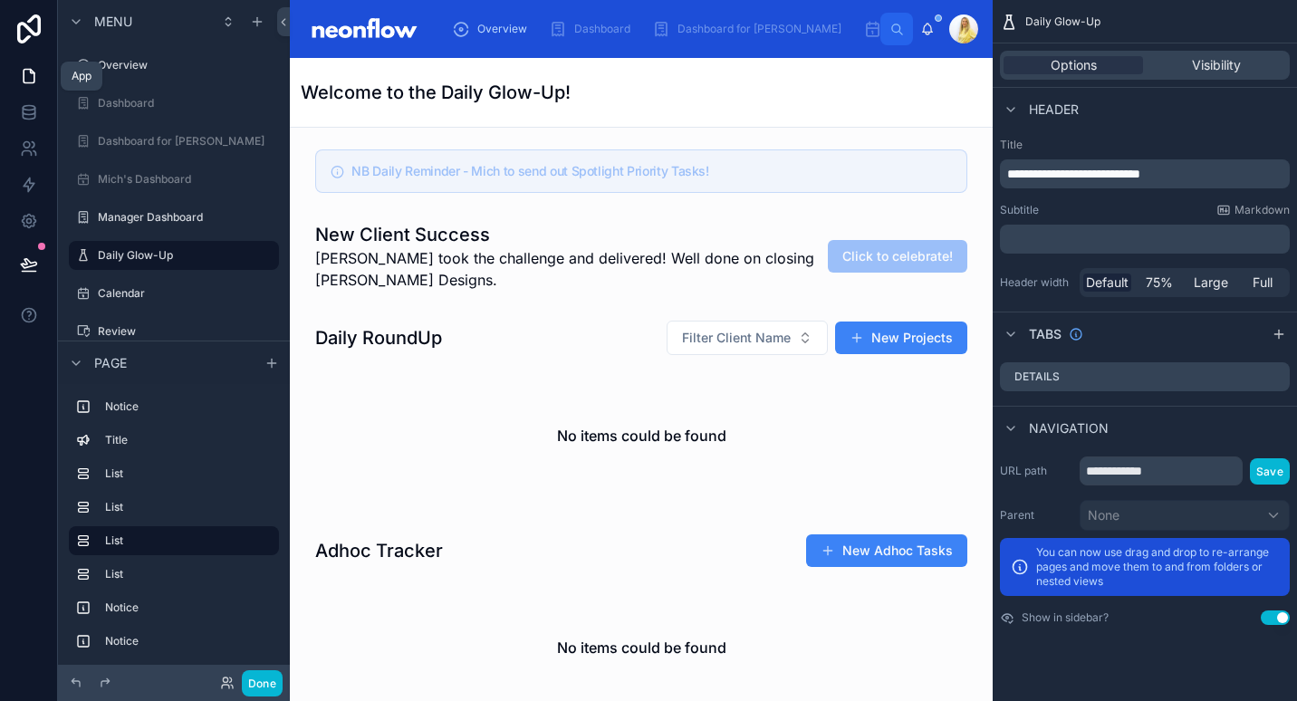
drag, startPoint x: 38, startPoint y: 259, endPoint x: 94, endPoint y: 346, distance: 103.5
click at [37, 259] on button at bounding box center [29, 264] width 40 height 51
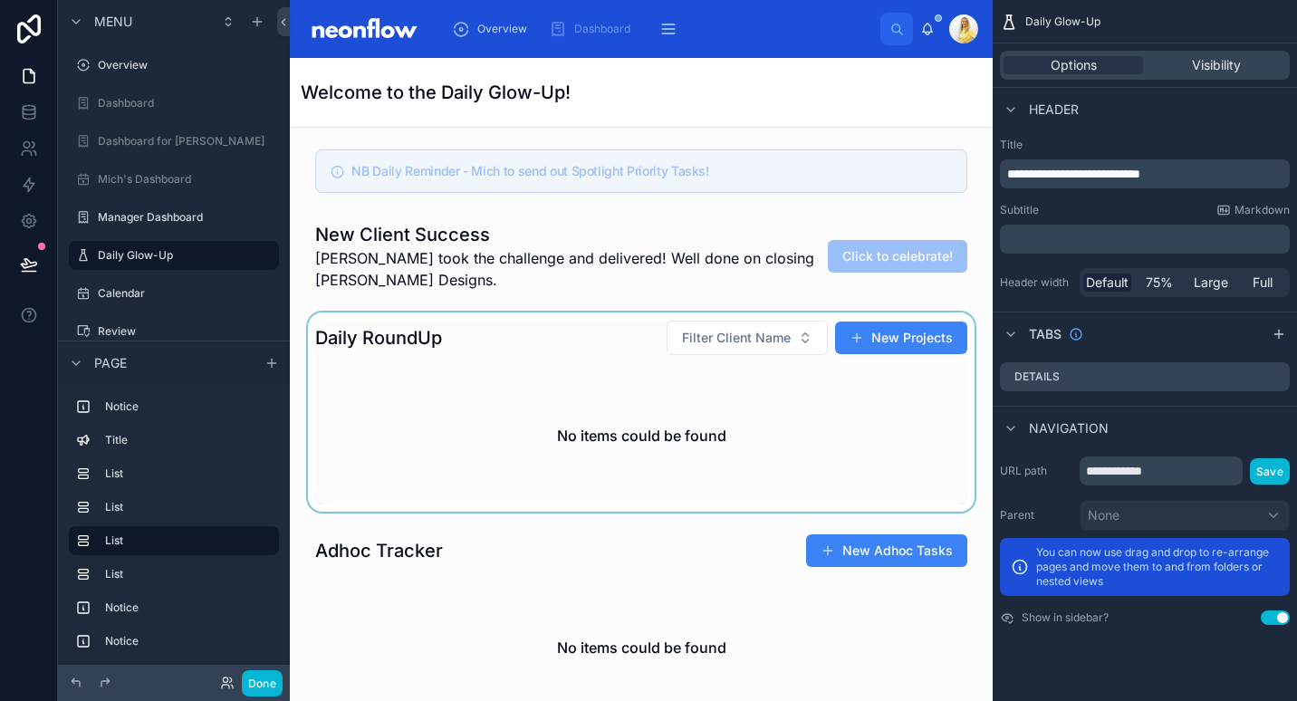
click at [554, 342] on div at bounding box center [641, 411] width 674 height 199
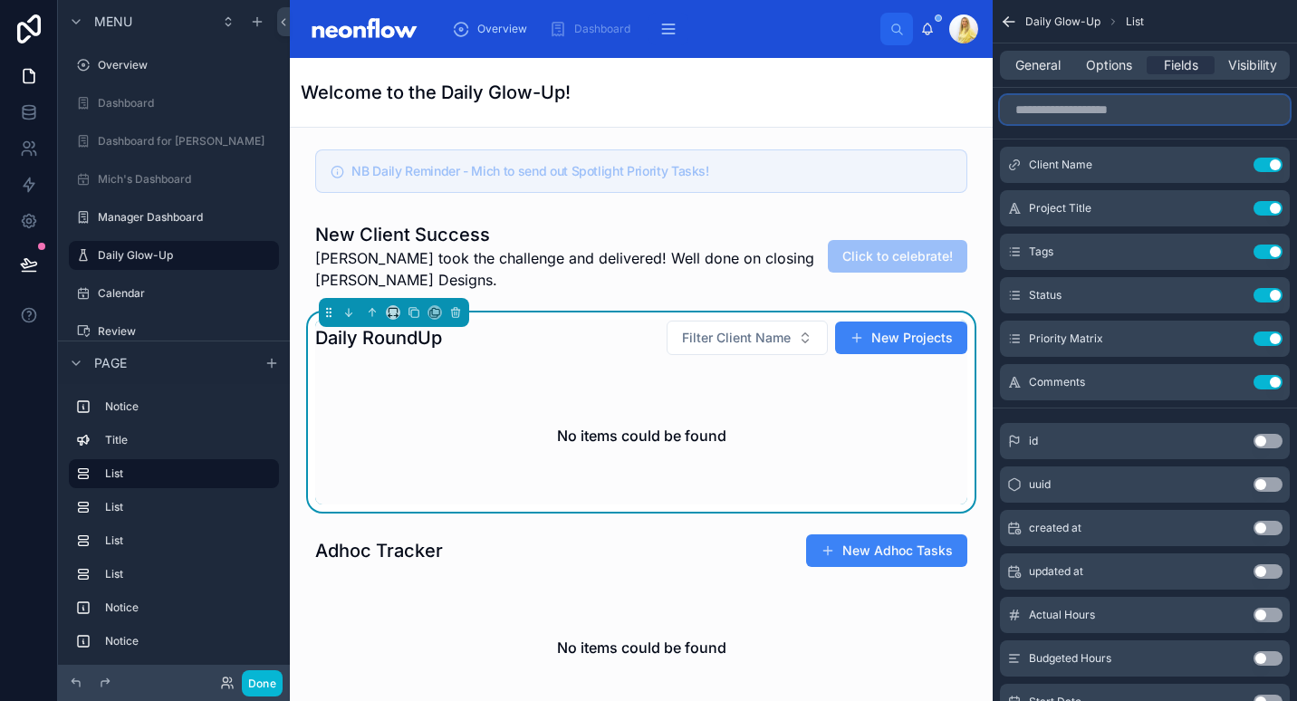
click at [1161, 114] on input "scrollable content" at bounding box center [1145, 109] width 290 height 29
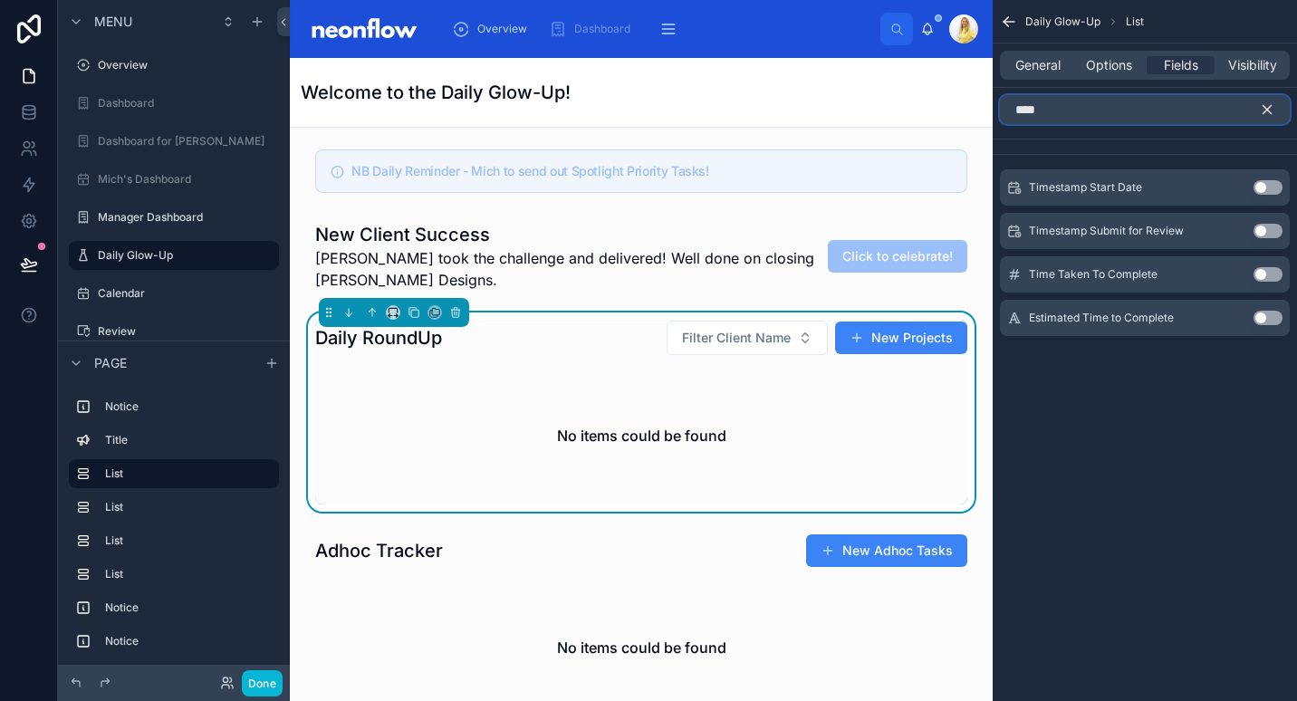
type input "****"
click at [1264, 312] on button "Use setting" at bounding box center [1268, 318] width 29 height 14
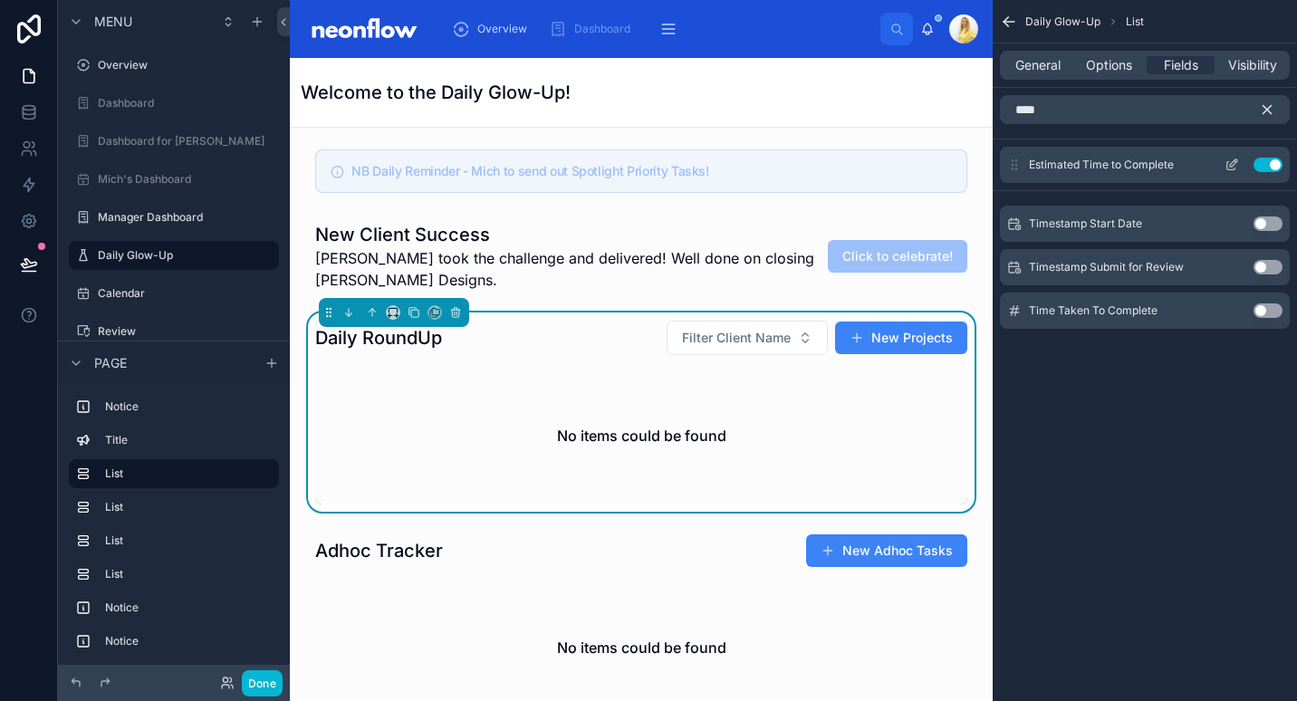
click at [1226, 165] on icon "scrollable content" at bounding box center [1232, 165] width 14 height 14
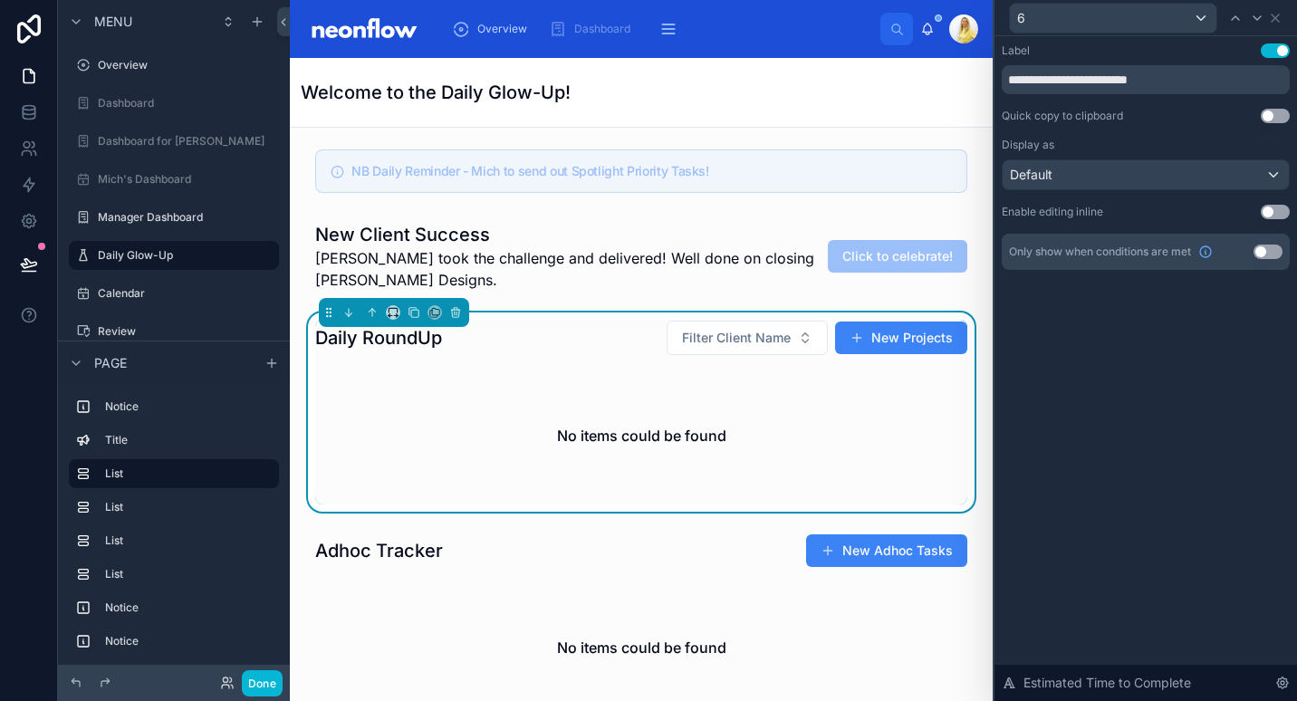
click at [1267, 210] on button "Use setting" at bounding box center [1275, 212] width 29 height 14
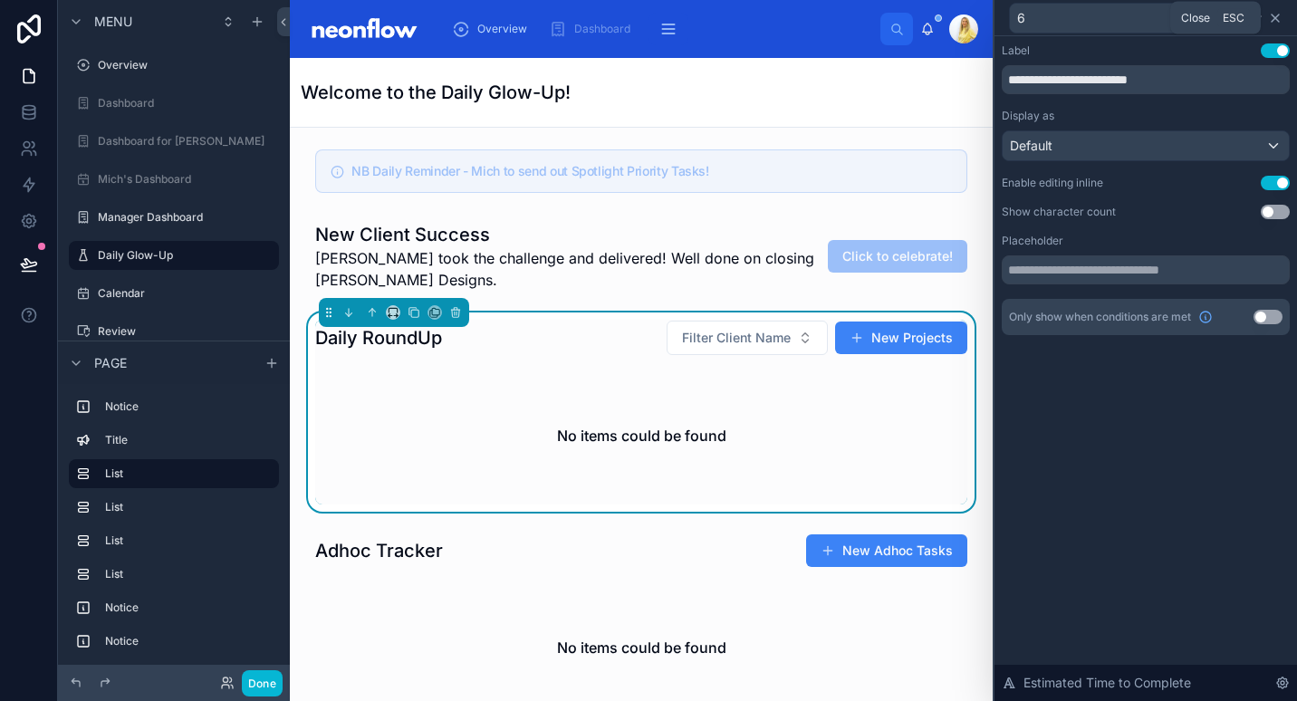
click at [1274, 16] on icon at bounding box center [1275, 17] width 7 height 7
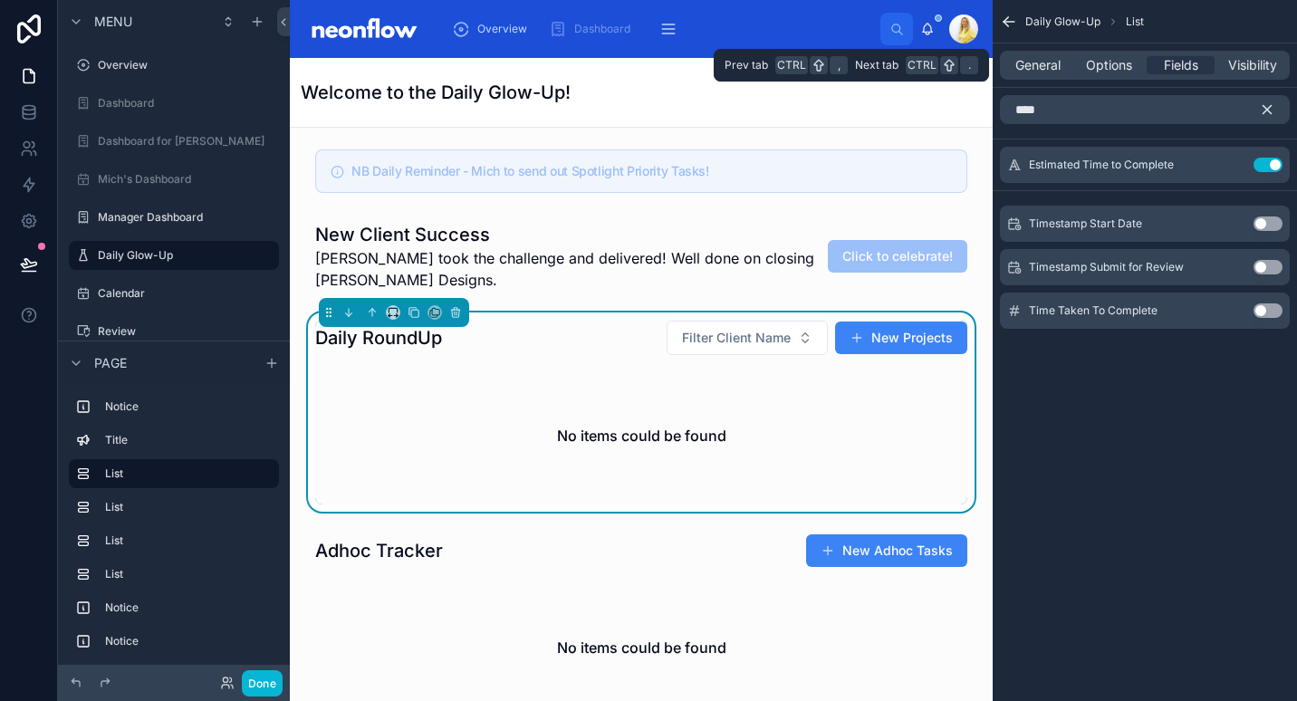
click at [1109, 75] on div "General Options Fields Visibility" at bounding box center [1145, 65] width 290 height 29
click at [1109, 71] on span "Options" at bounding box center [1109, 65] width 46 height 18
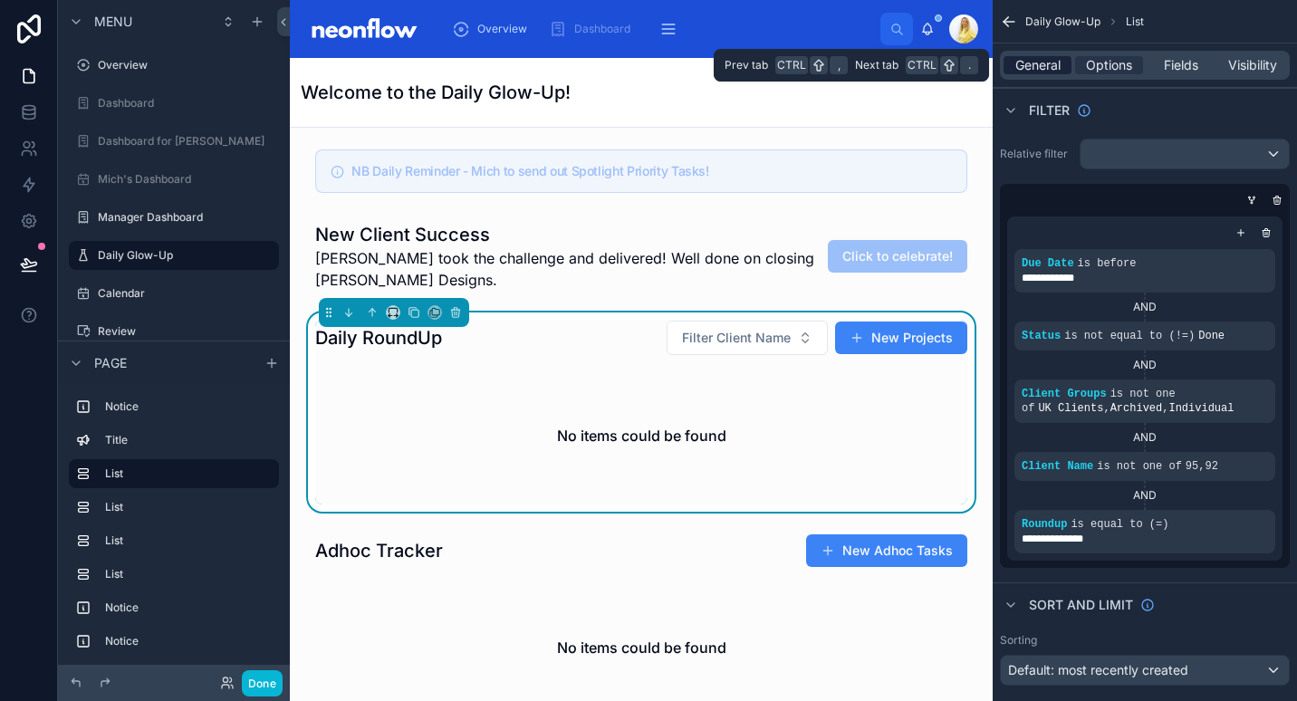
click at [1040, 62] on span "General" at bounding box center [1037, 65] width 45 height 18
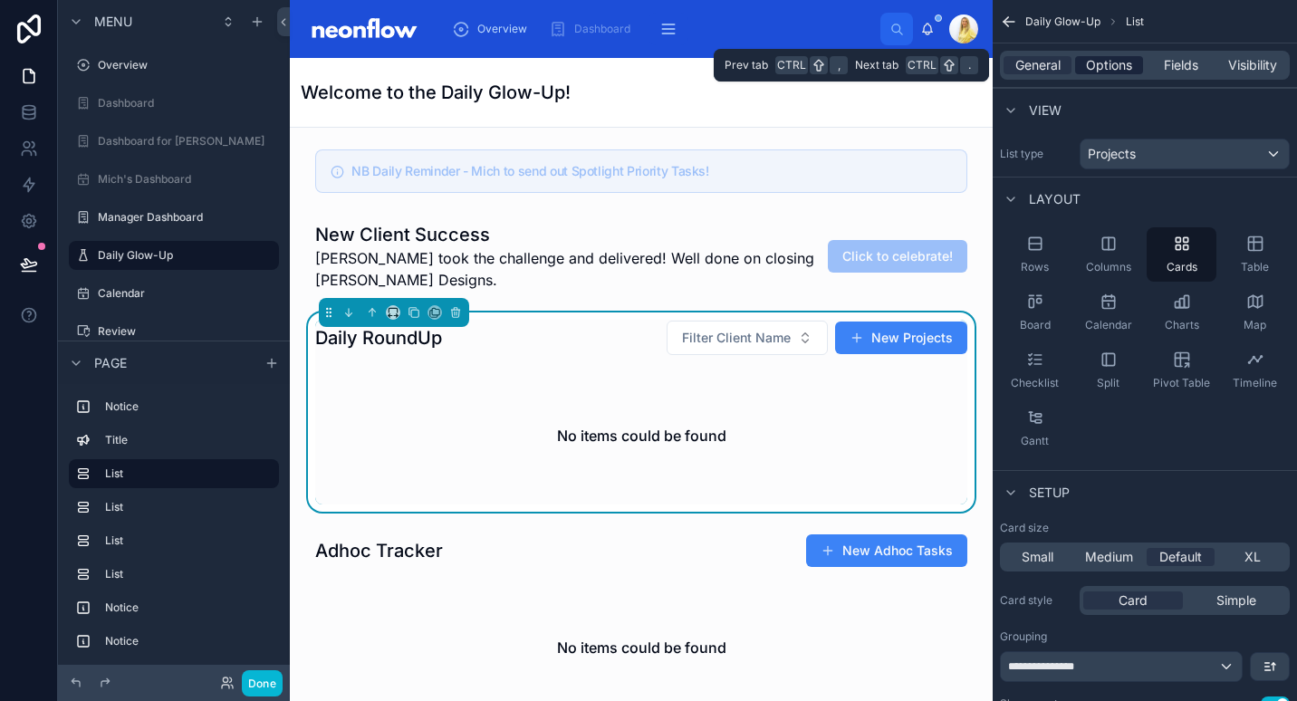
click at [1082, 62] on div "Options" at bounding box center [1109, 65] width 68 height 18
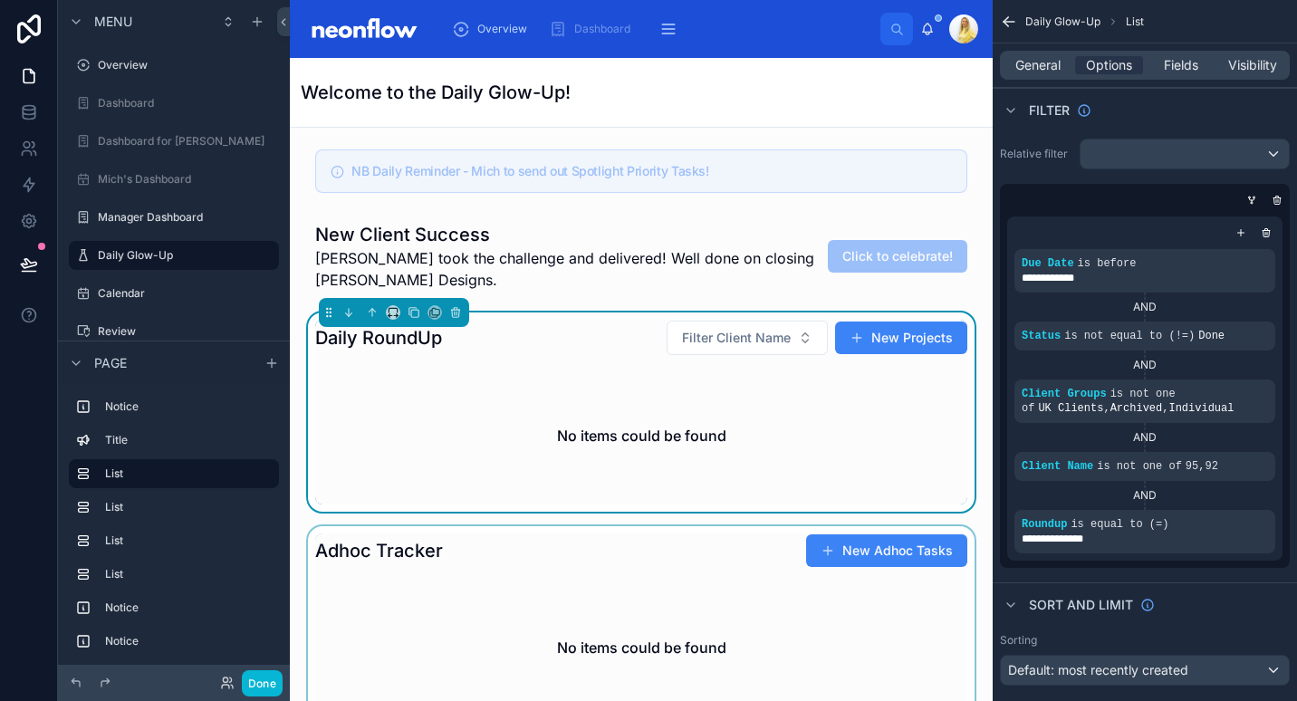
click at [478, 597] on div at bounding box center [641, 624] width 674 height 197
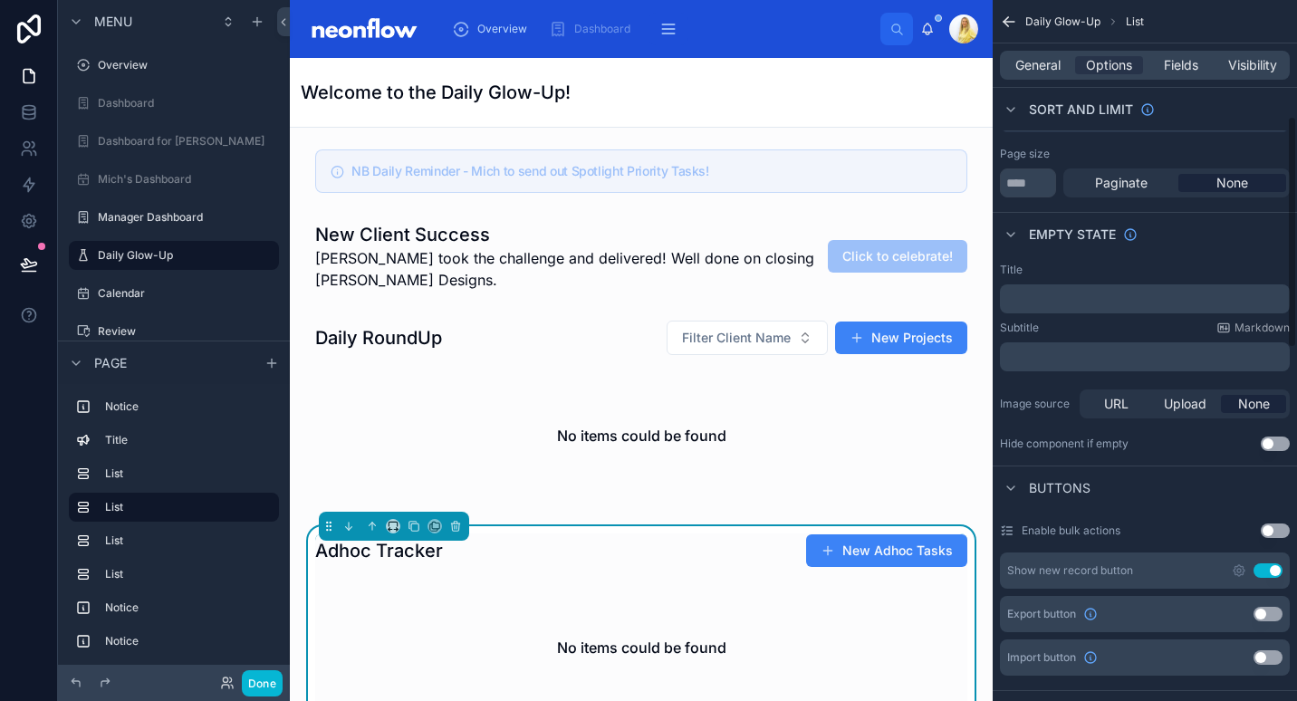
scroll to position [422, 0]
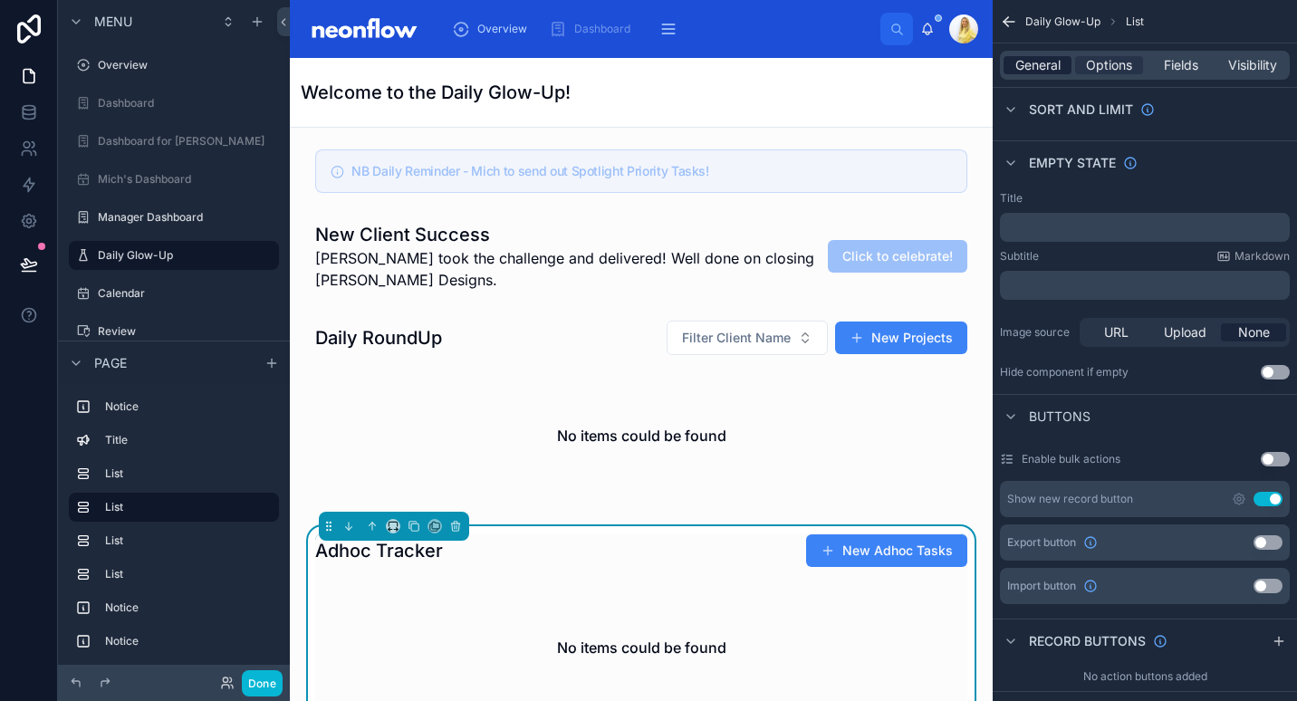
click at [1045, 65] on span "General" at bounding box center [1037, 65] width 45 height 18
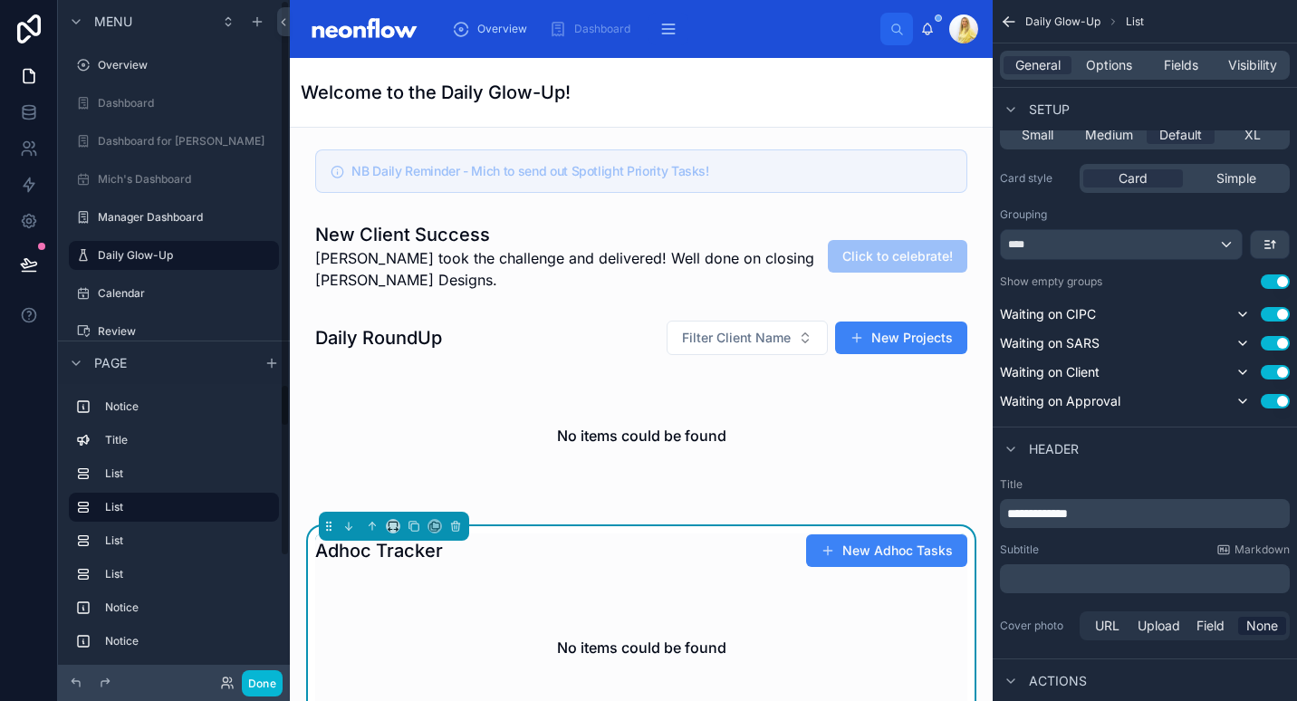
click at [22, 268] on icon at bounding box center [29, 264] width 18 height 18
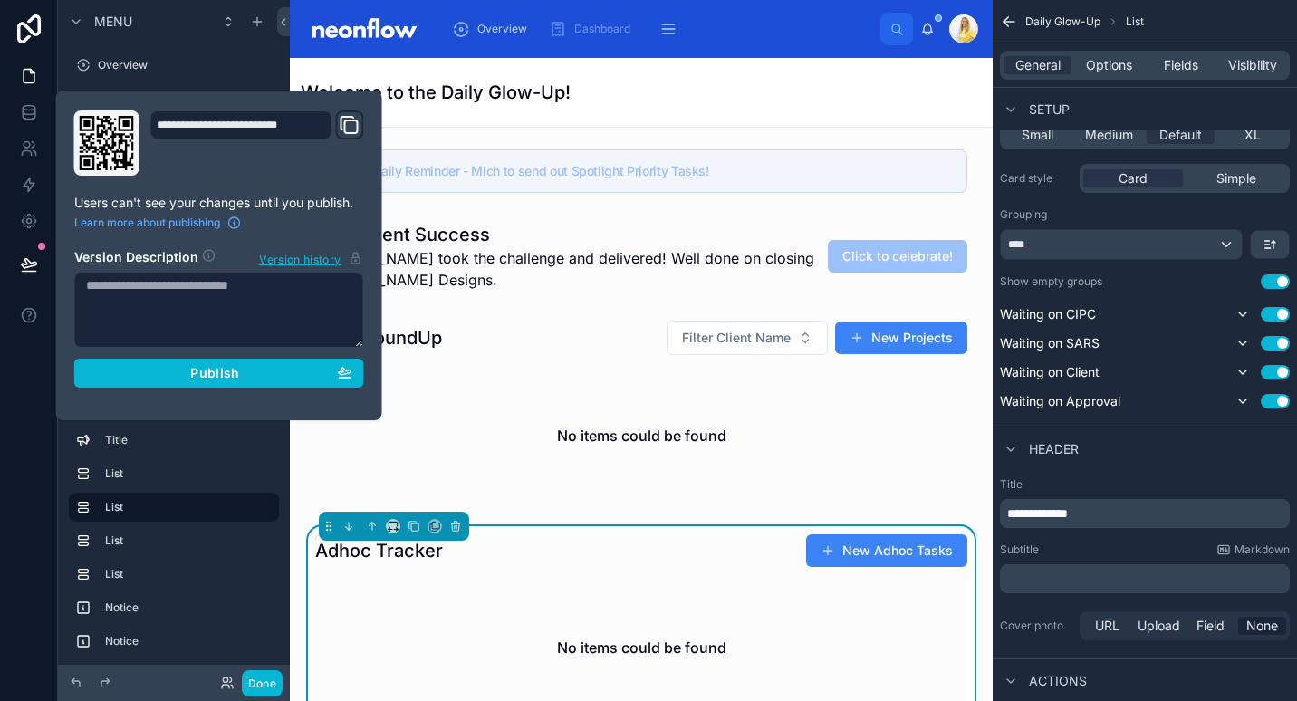
click at [169, 357] on section "Version Description Version history Publish" at bounding box center [219, 312] width 290 height 150
click at [169, 369] on div "Publish" at bounding box center [219, 373] width 266 height 16
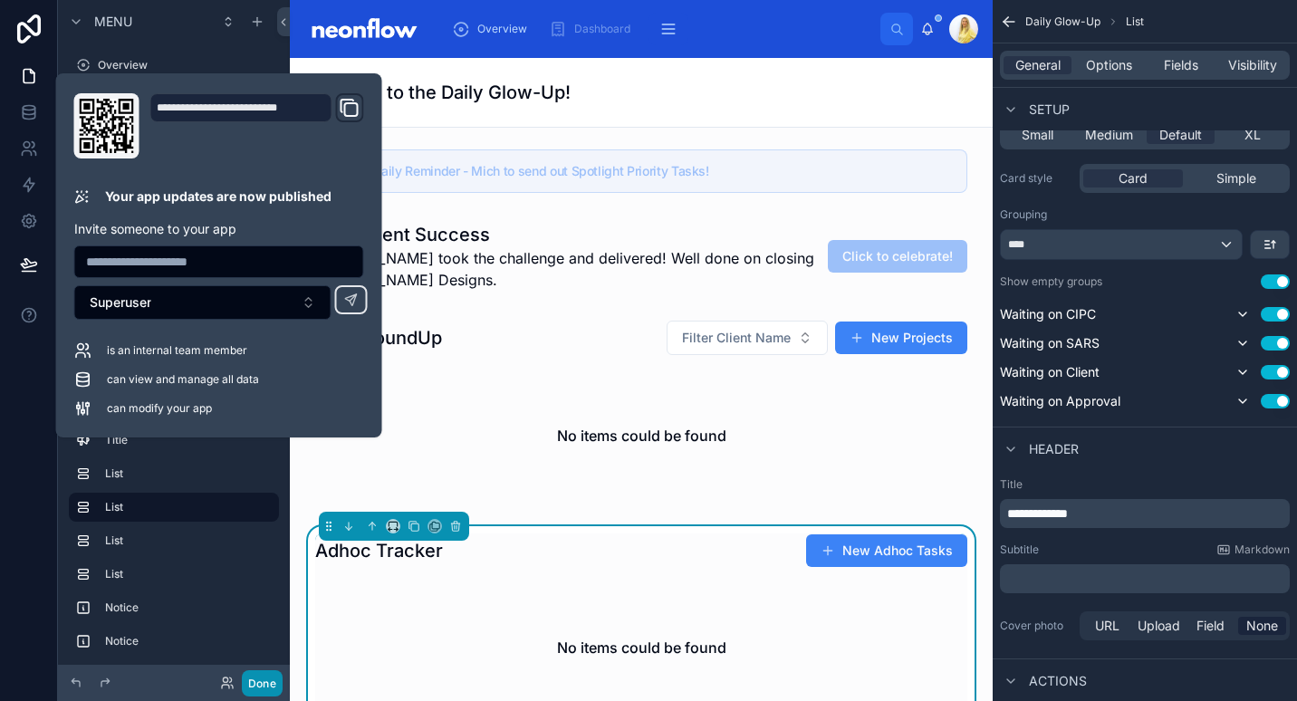
click at [266, 686] on button "Done" at bounding box center [262, 683] width 41 height 26
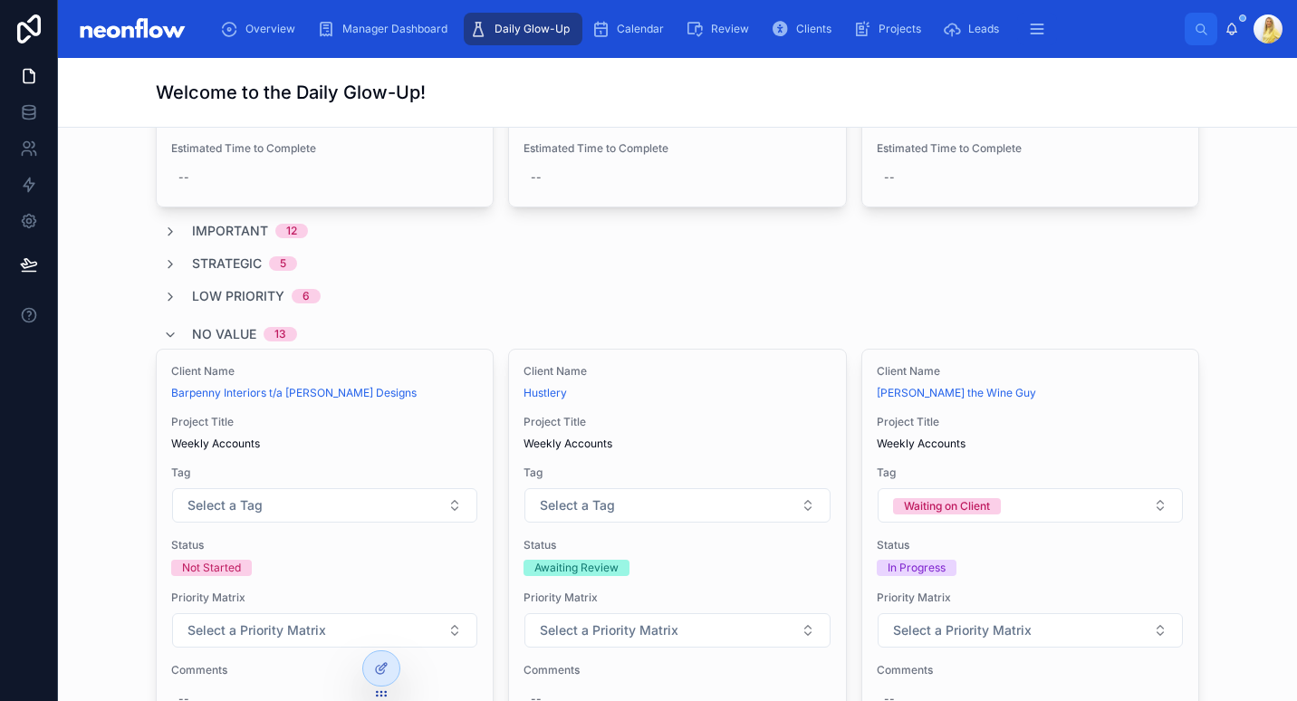
scroll to position [1902, 0]
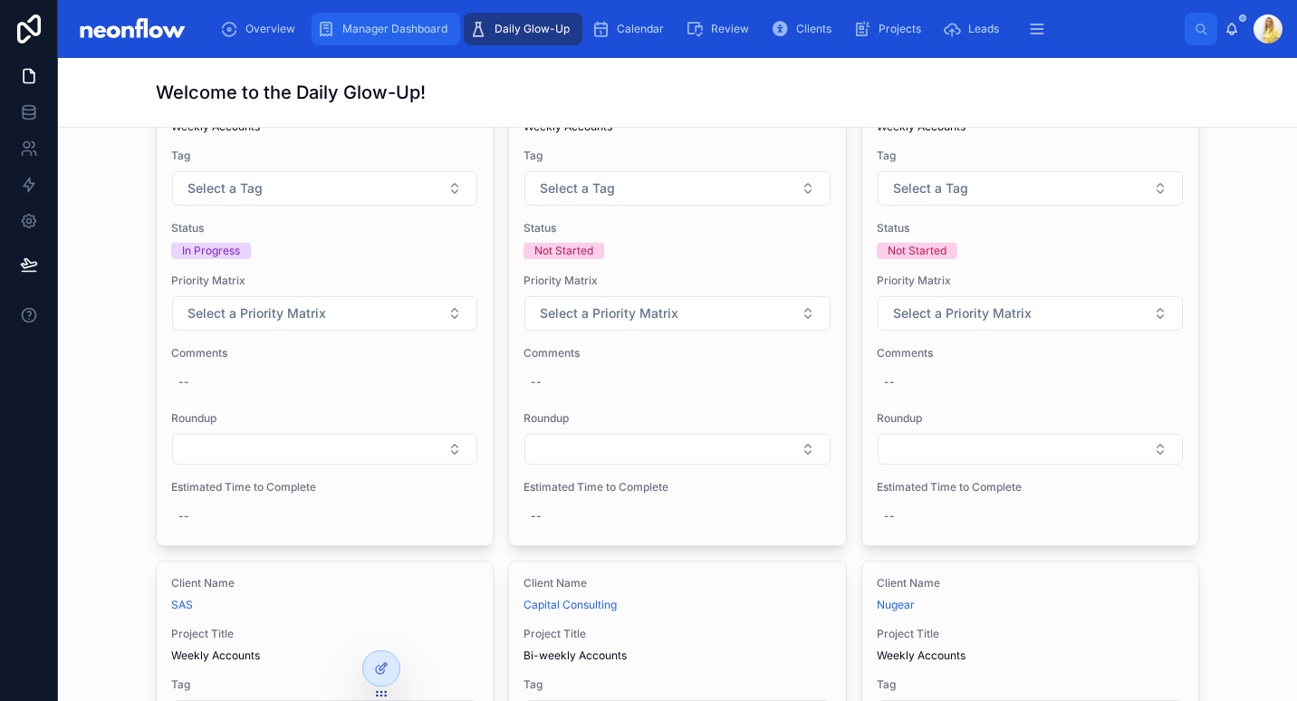
click at [376, 31] on span "Manager Dashboard" at bounding box center [394, 29] width 105 height 14
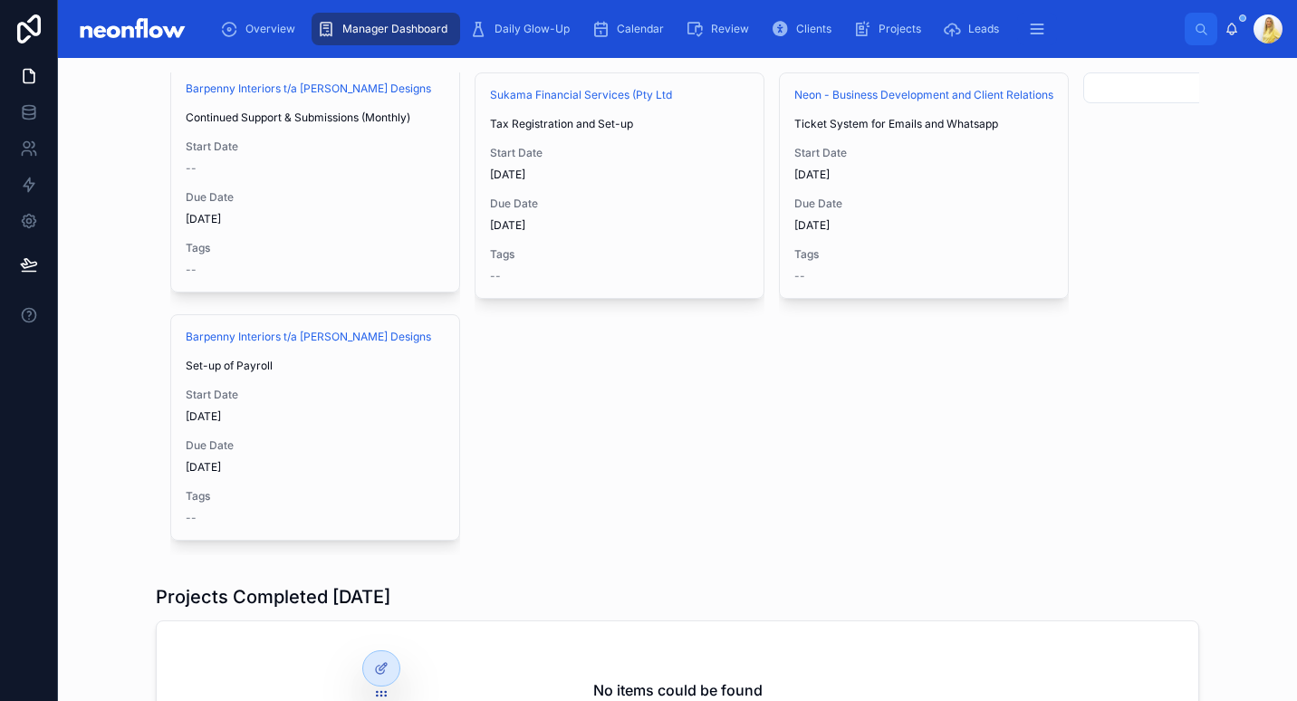
scroll to position [3275, 0]
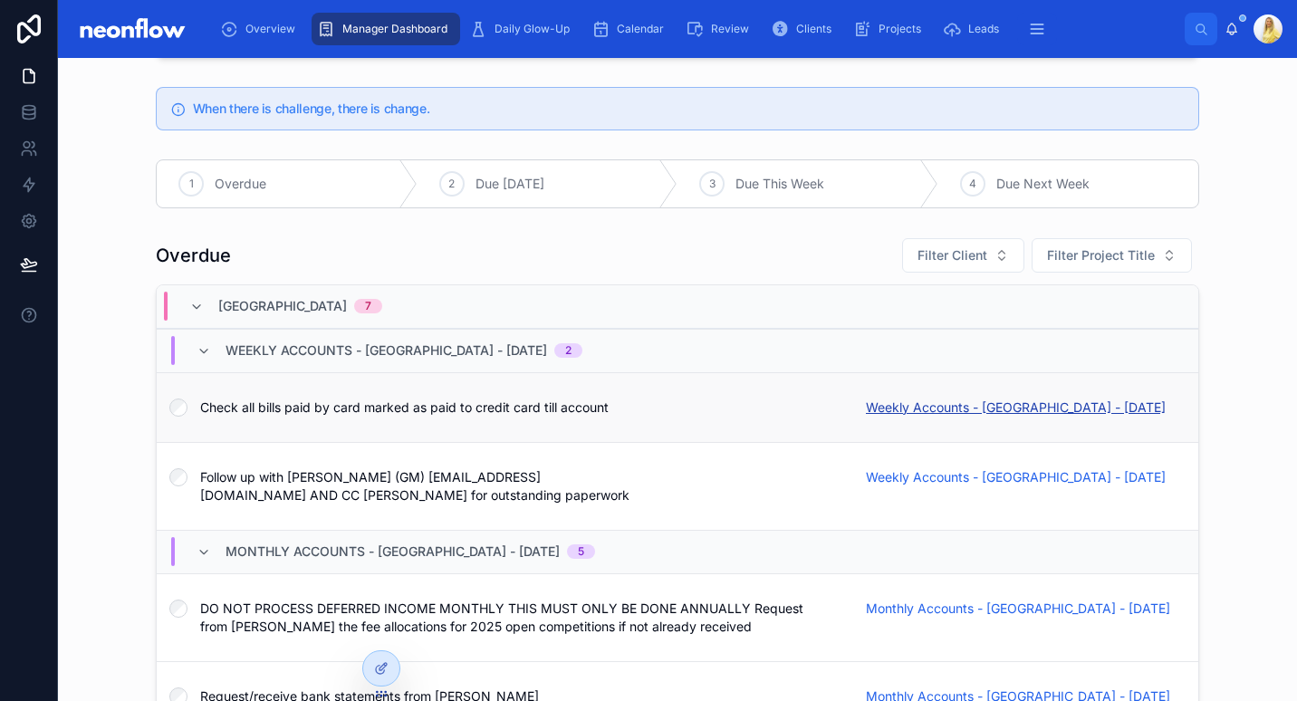
click at [974, 400] on span "Weekly Accounts - Stinchcombe Hill Golf Club - 08/09/2025" at bounding box center [1016, 408] width 300 height 18
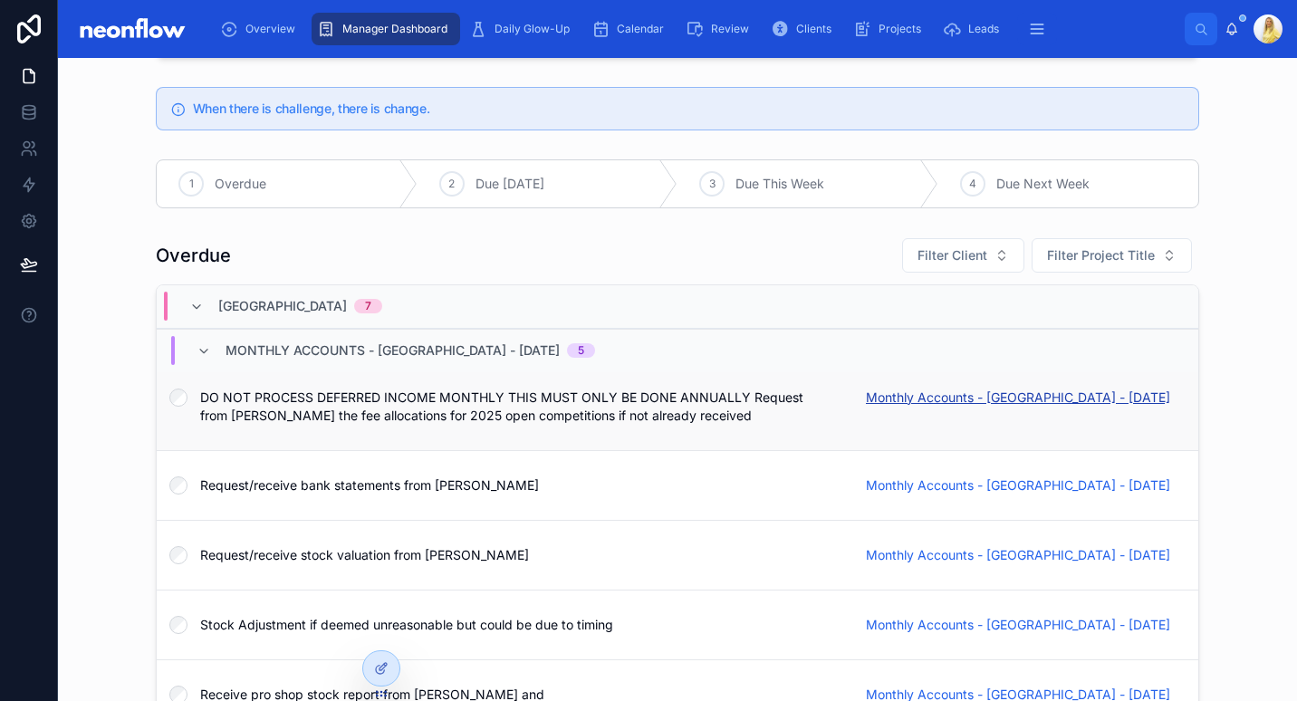
click at [940, 389] on span "Monthly Accounts - Stinchcombe Hill Golf Club - 05/09/2025" at bounding box center [1018, 398] width 304 height 18
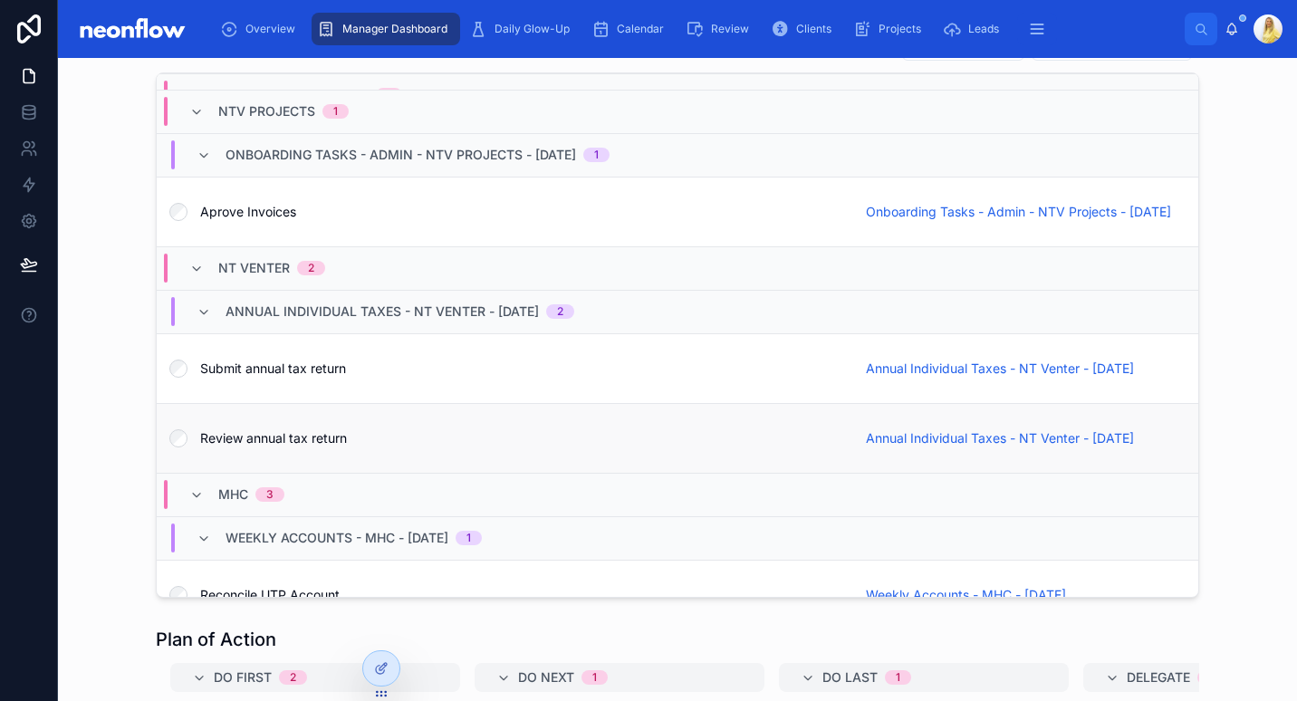
scroll to position [1389, 0]
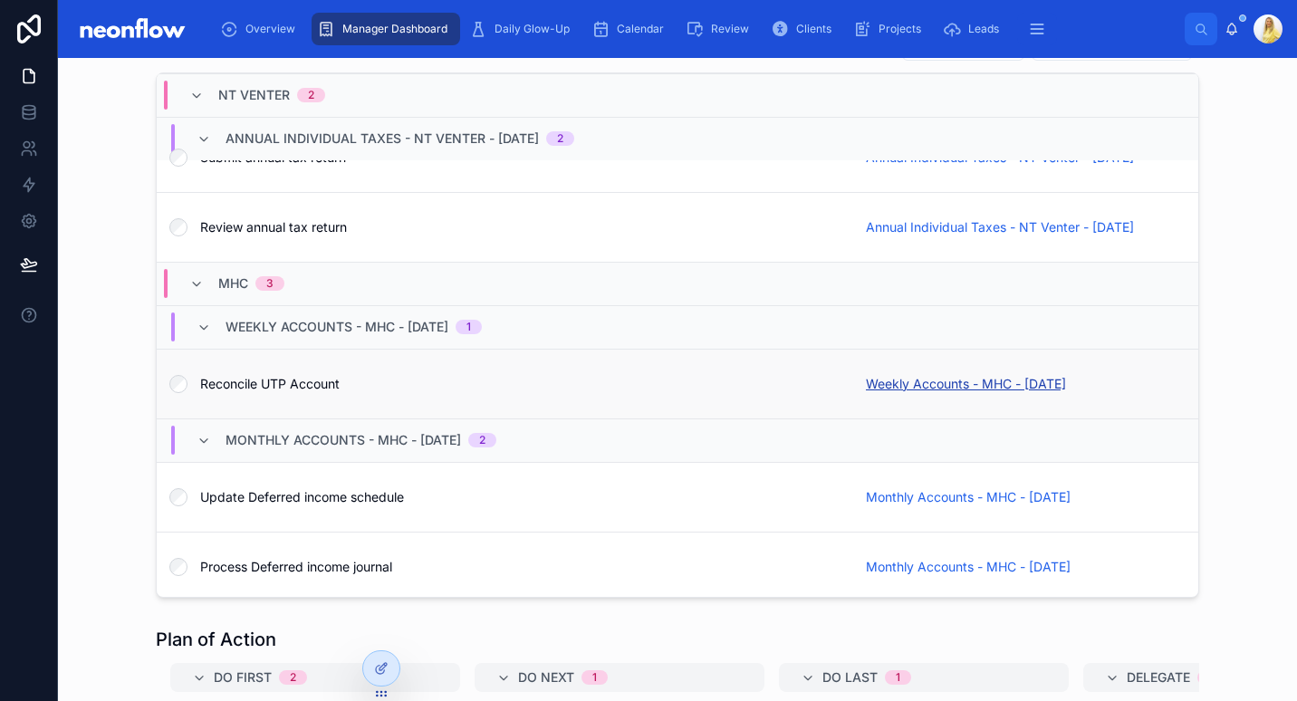
click at [912, 375] on span "Weekly Accounts - MHC - 09/09/2025" at bounding box center [966, 384] width 200 height 18
click at [886, 488] on span "Monthly Accounts - MHC - 05/09/2025" at bounding box center [968, 497] width 205 height 18
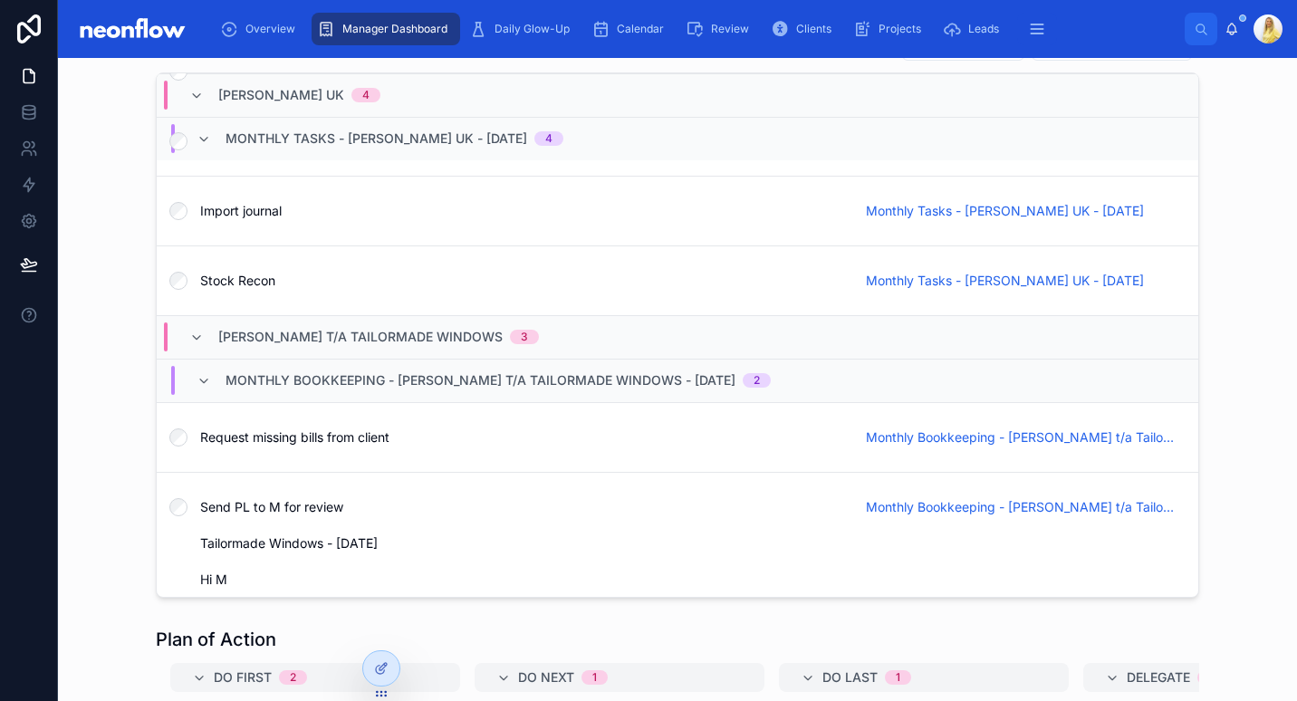
scroll to position [2191, 0]
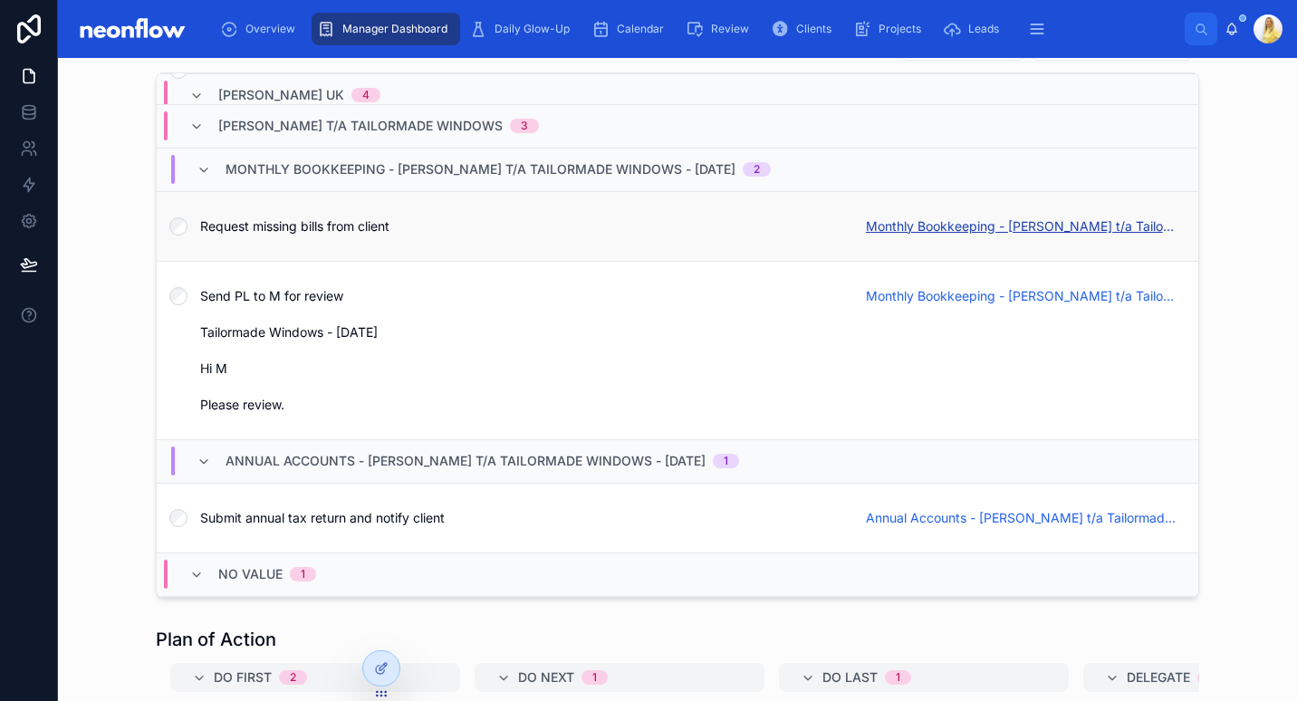
click at [918, 227] on span "Monthly Bookkeeping - Ian Reason t/a Tailormade Windows - 02/09/2025" at bounding box center [1021, 226] width 311 height 18
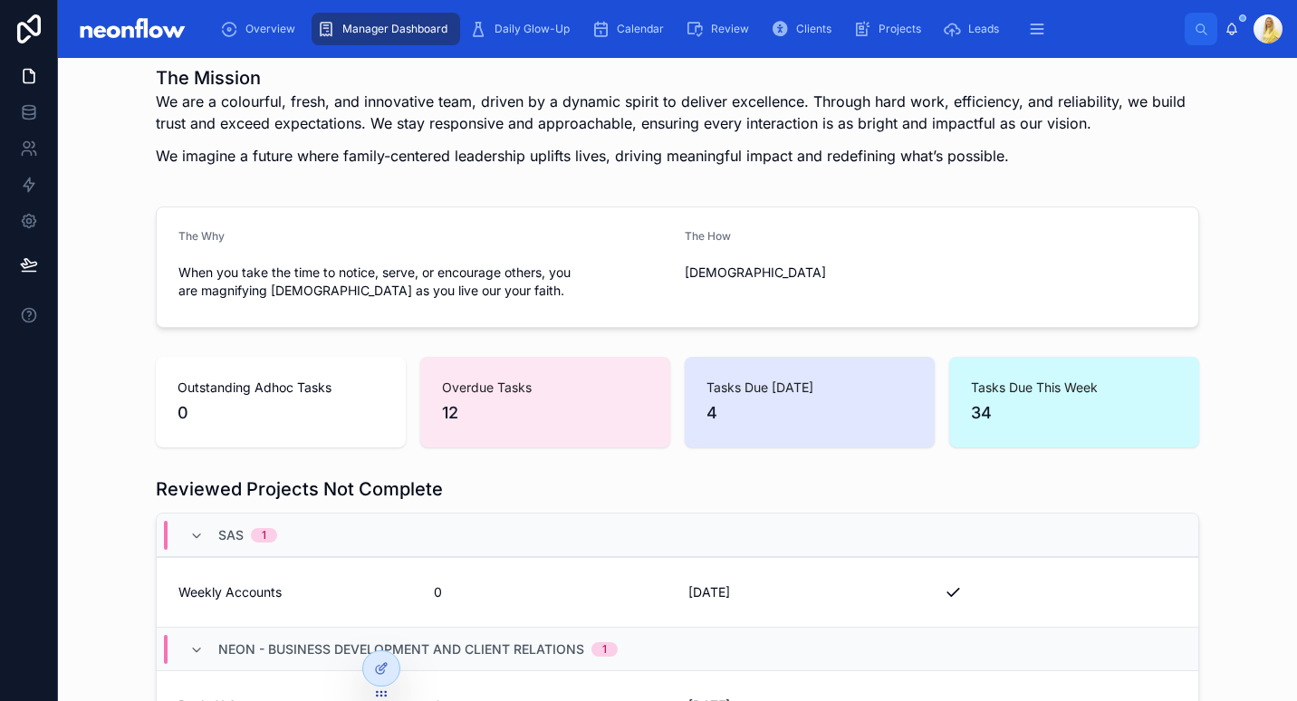
scroll to position [0, 0]
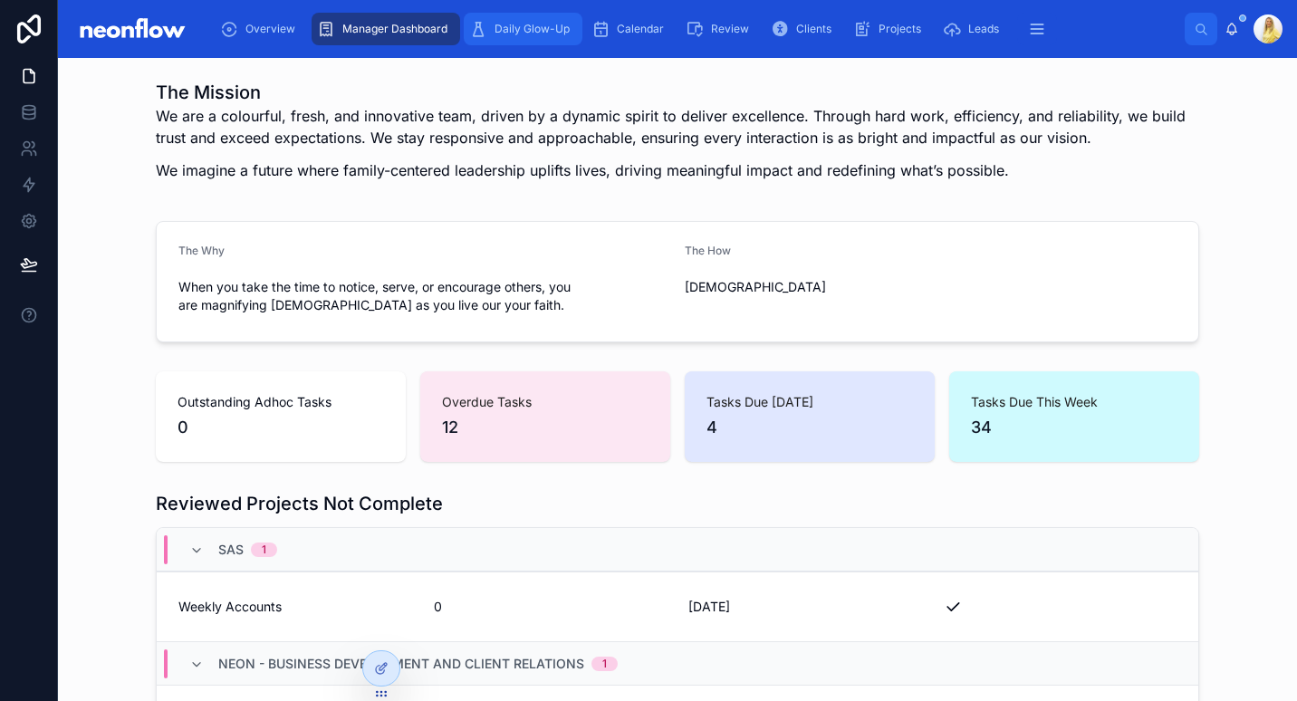
click at [526, 31] on span "Daily Glow-Up" at bounding box center [532, 29] width 75 height 14
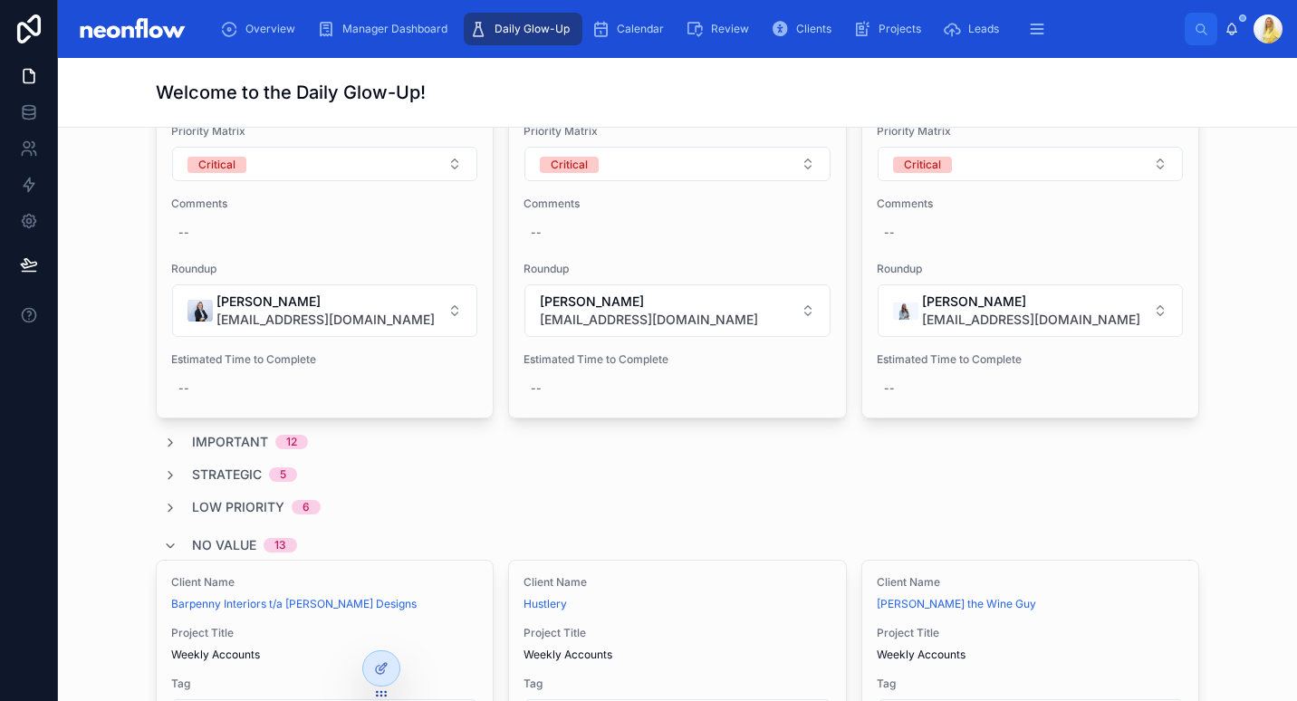
scroll to position [1056, 0]
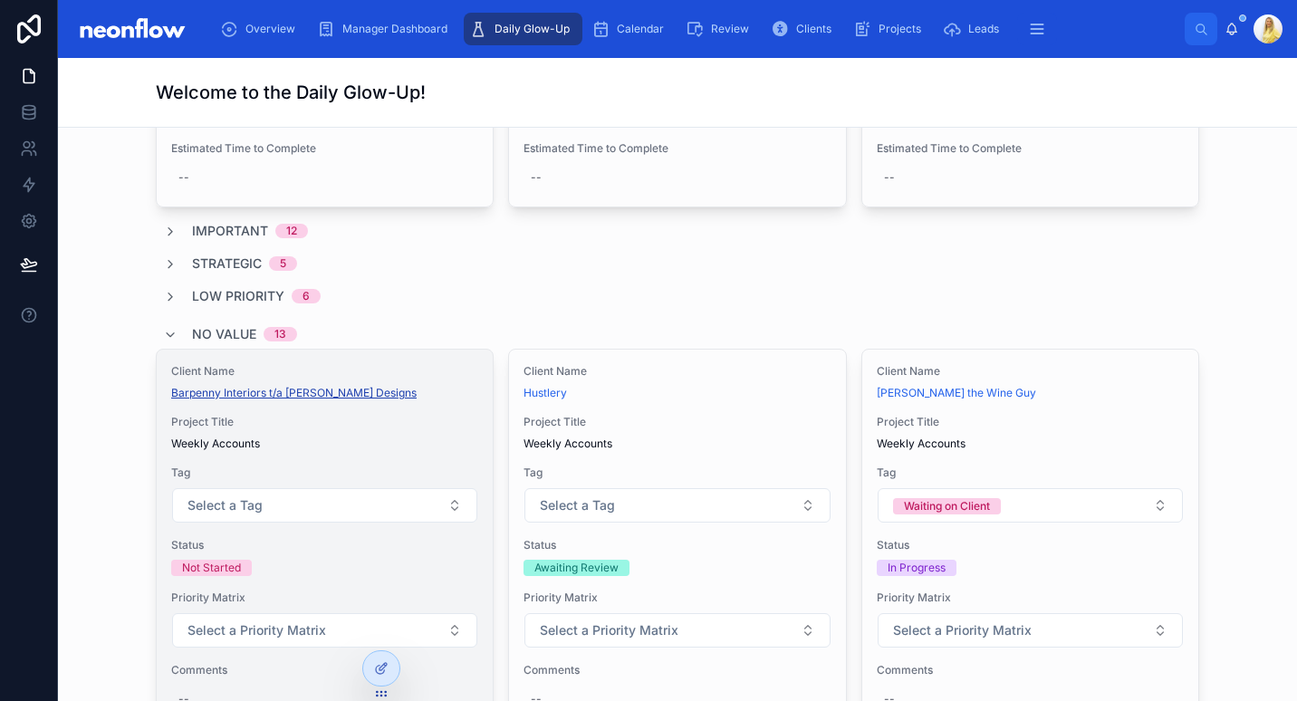
click at [278, 386] on span "Barpenny Interiors t/a Barker Designs" at bounding box center [293, 393] width 245 height 14
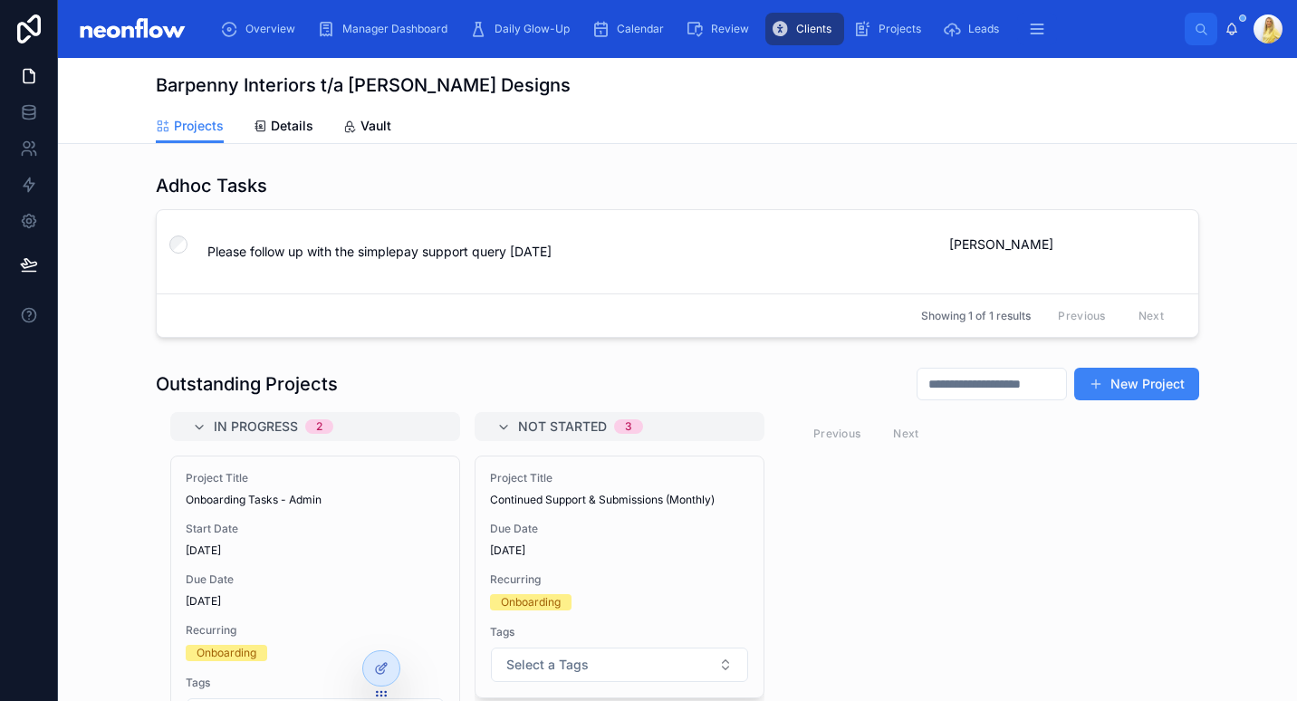
click at [386, 125] on div "Projects Details Vault" at bounding box center [677, 126] width 1043 height 34
click at [299, 127] on span "Details" at bounding box center [292, 126] width 43 height 18
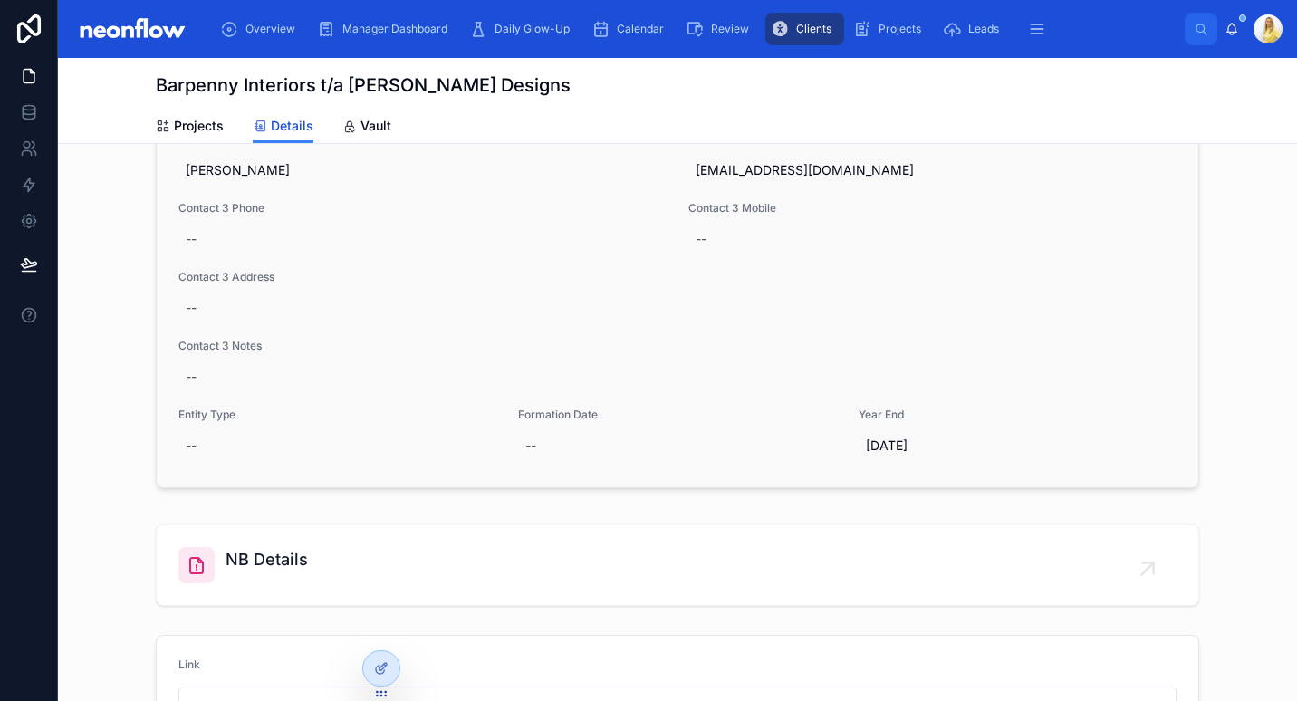
scroll to position [374, 0]
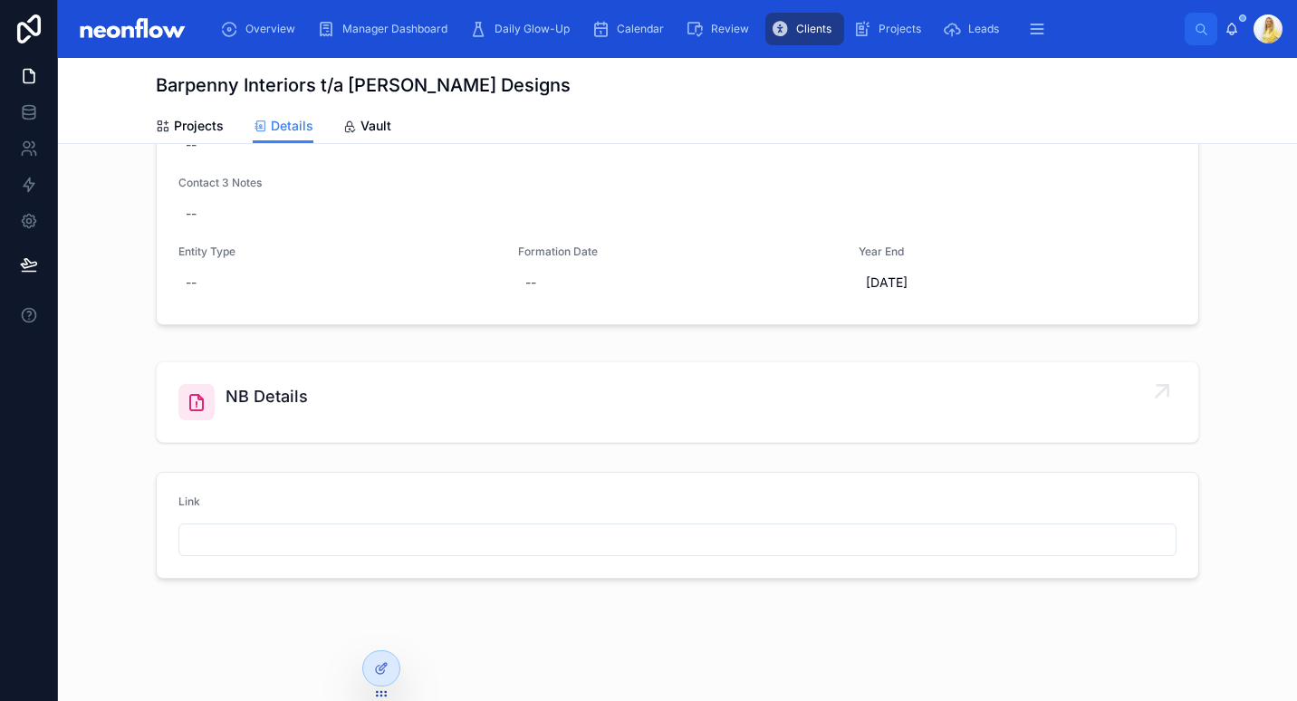
click at [322, 427] on link "NB Details" at bounding box center [678, 402] width 1042 height 80
click at [357, 402] on div "NB Details" at bounding box center [677, 402] width 998 height 36
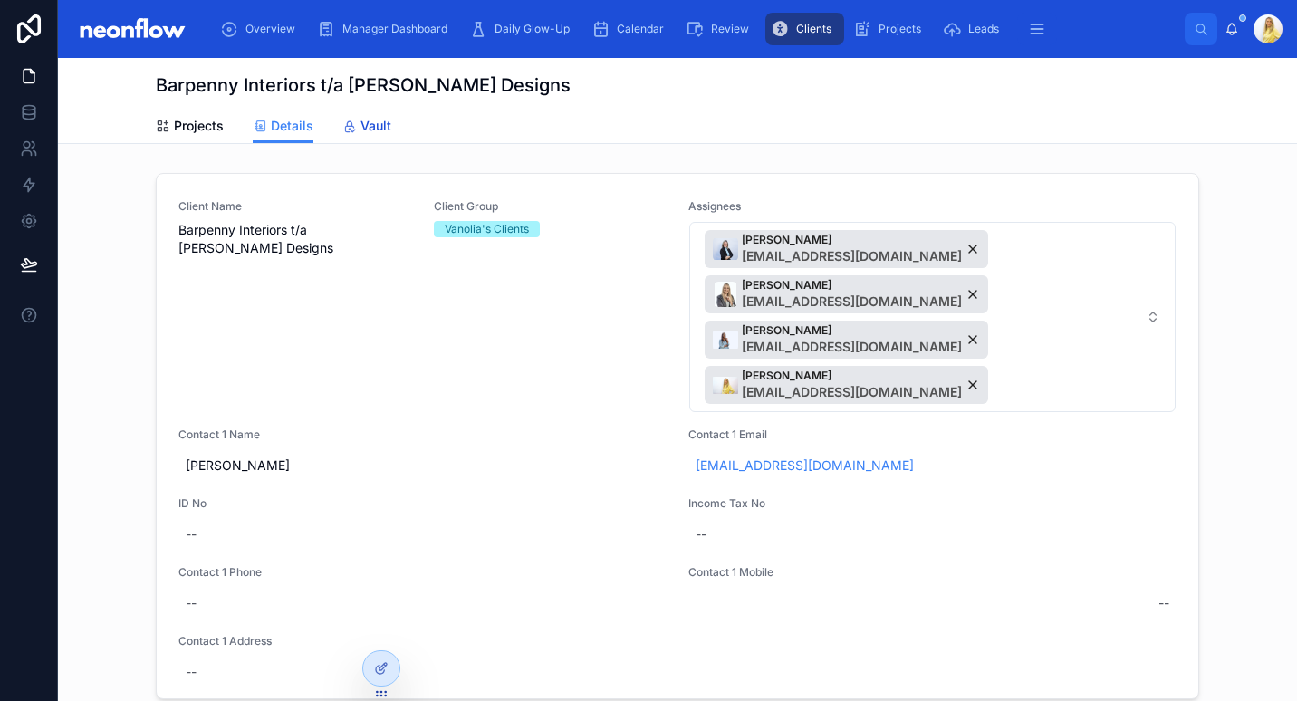
click at [361, 120] on span "Vault" at bounding box center [376, 126] width 31 height 18
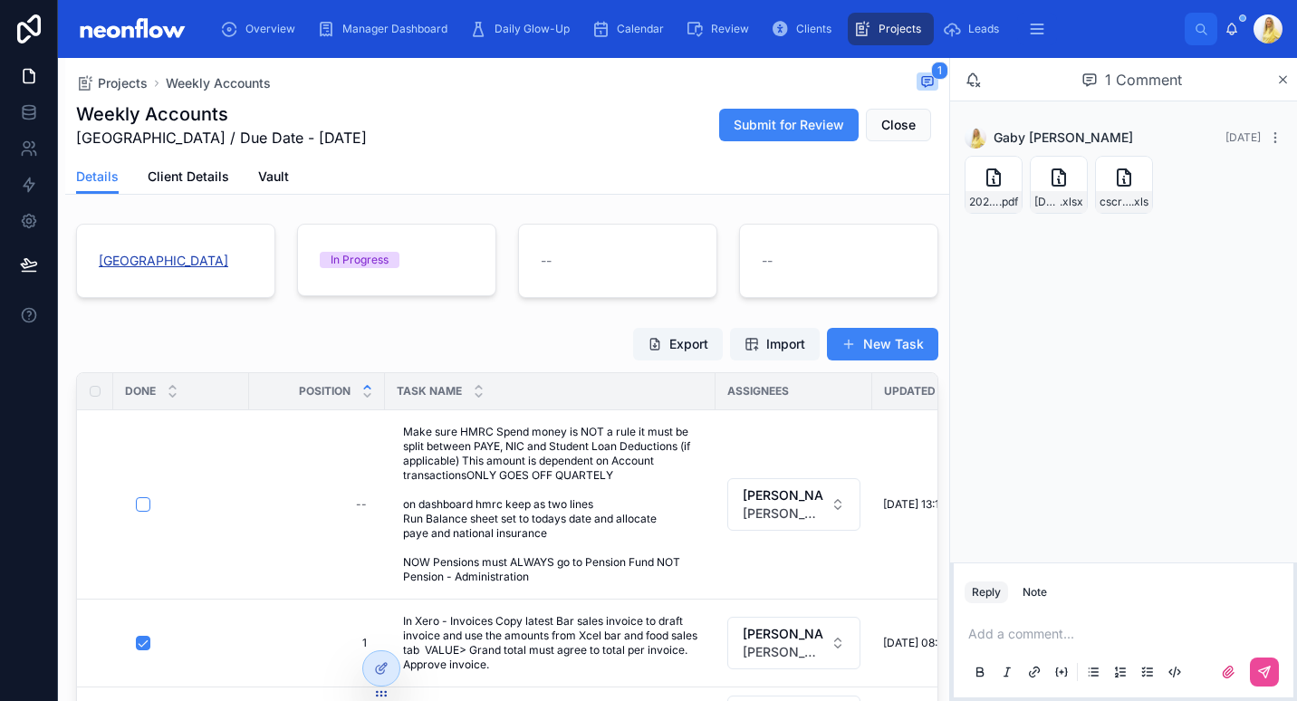
click at [197, 266] on span "[GEOGRAPHIC_DATA]" at bounding box center [164, 261] width 130 height 18
click at [149, 504] on button "button" at bounding box center [143, 504] width 14 height 14
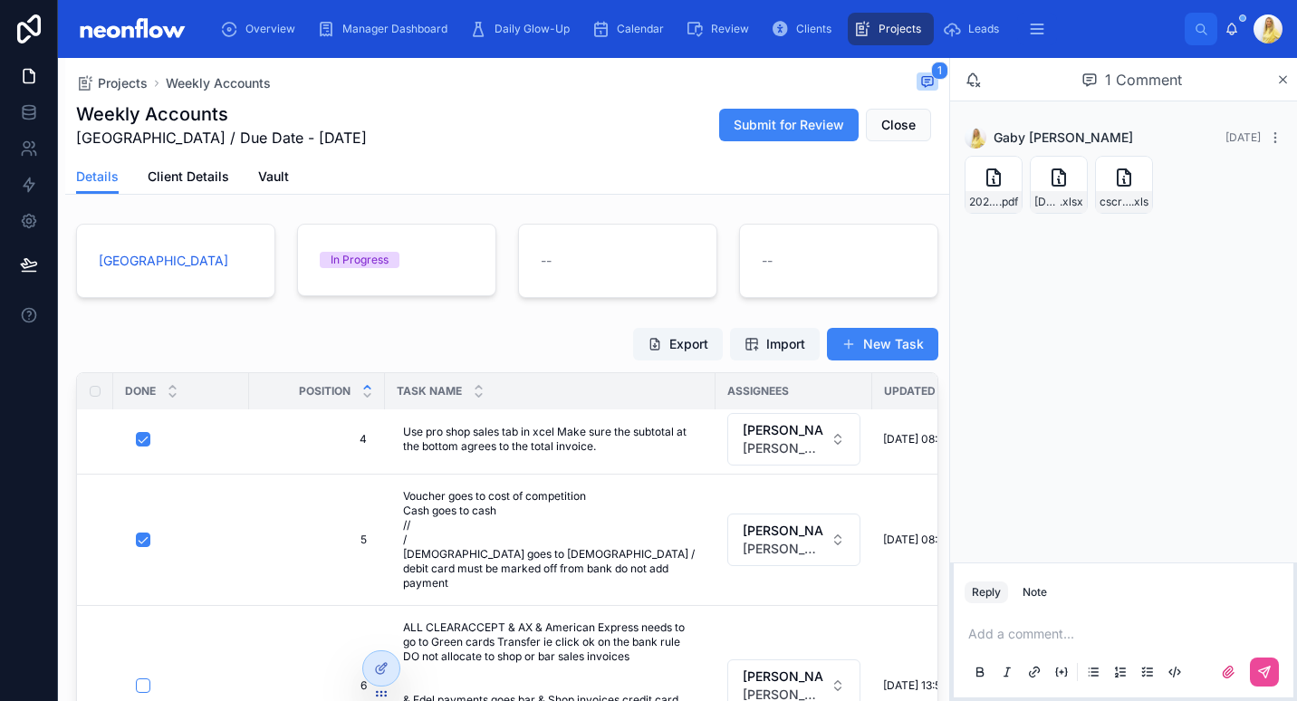
scroll to position [211, 0]
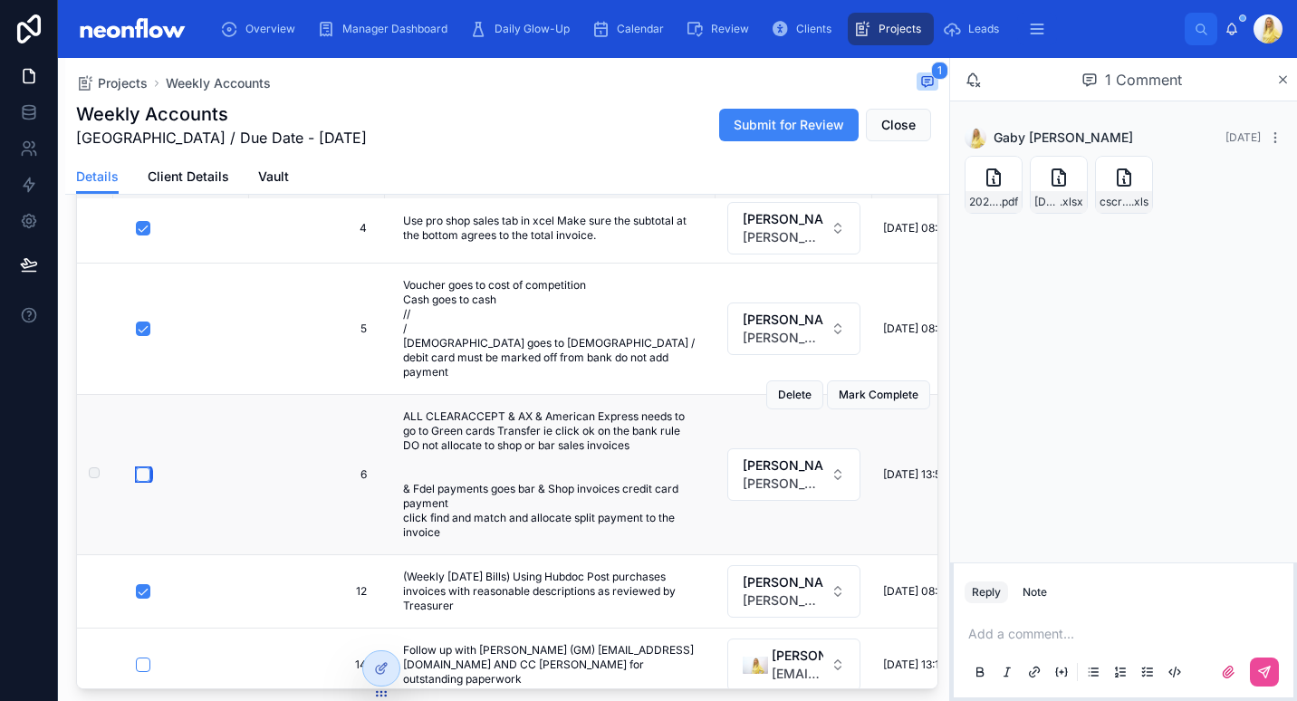
click at [139, 467] on button "button" at bounding box center [143, 474] width 14 height 14
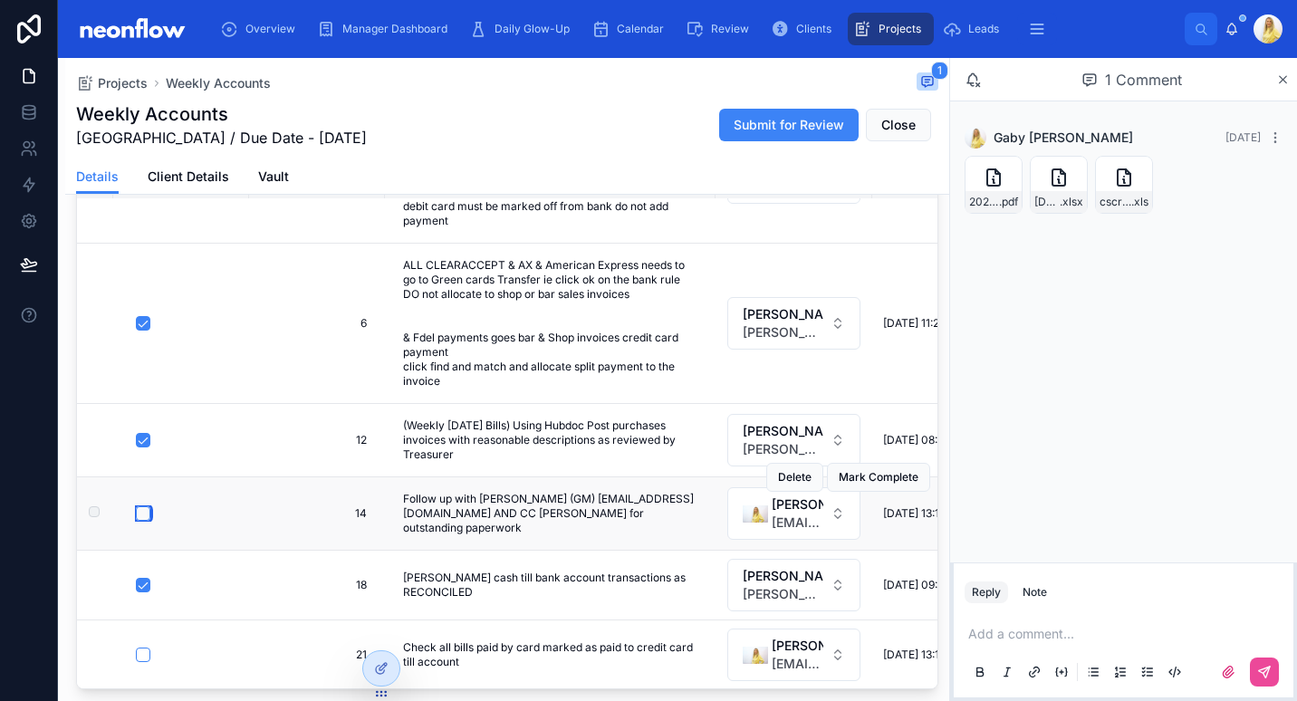
click at [146, 506] on button "button" at bounding box center [143, 513] width 14 height 14
click at [141, 648] on button "button" at bounding box center [143, 655] width 14 height 14
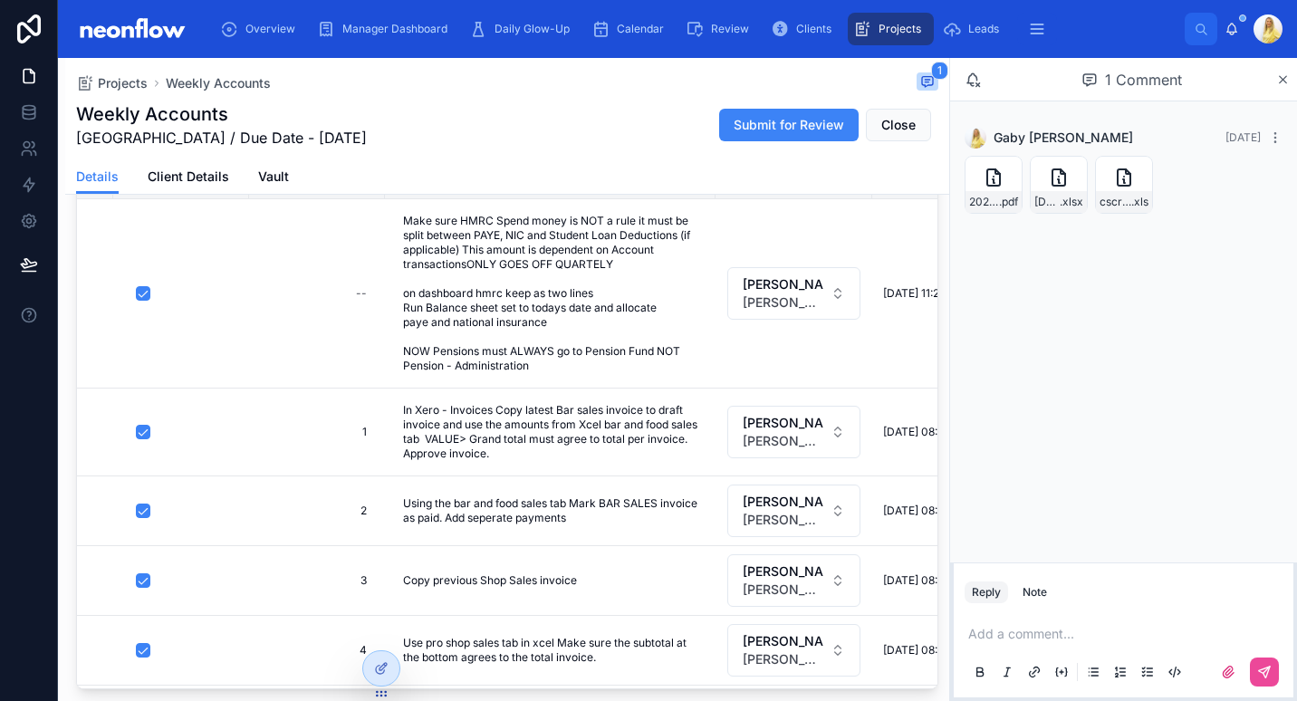
scroll to position [0, 0]
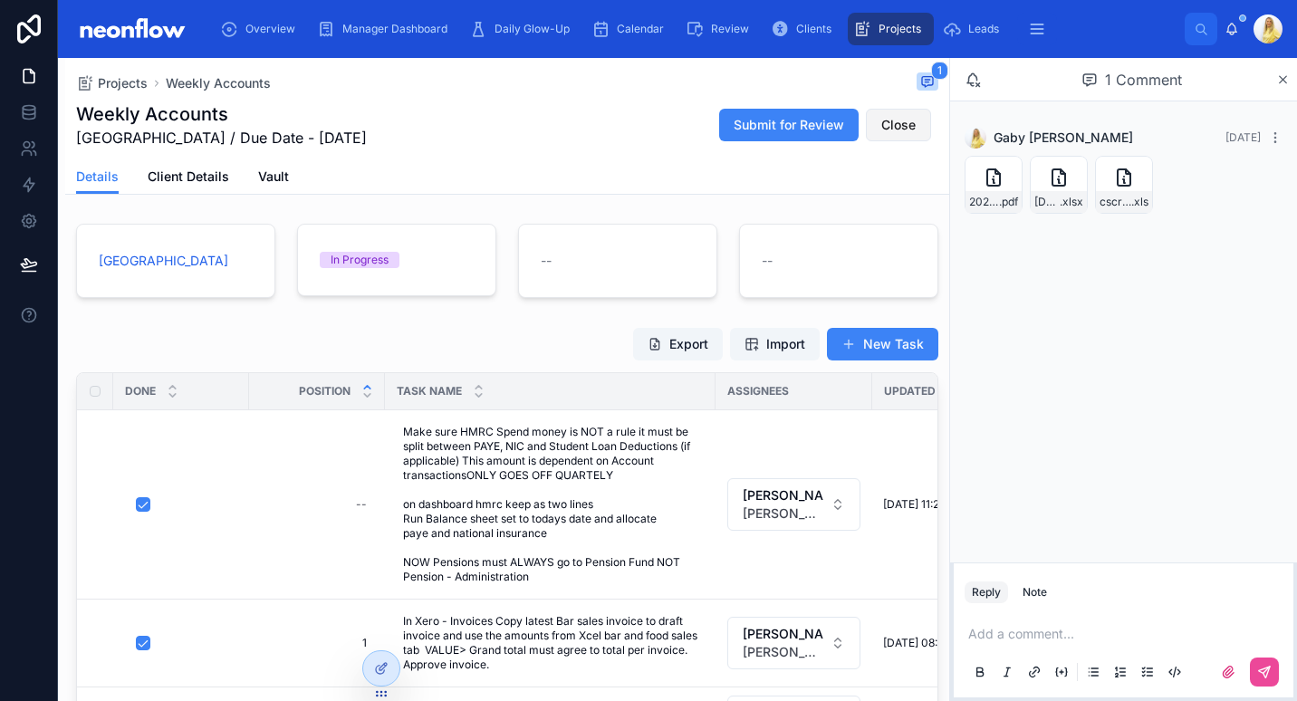
click at [866, 137] on button "Close" at bounding box center [898, 125] width 65 height 33
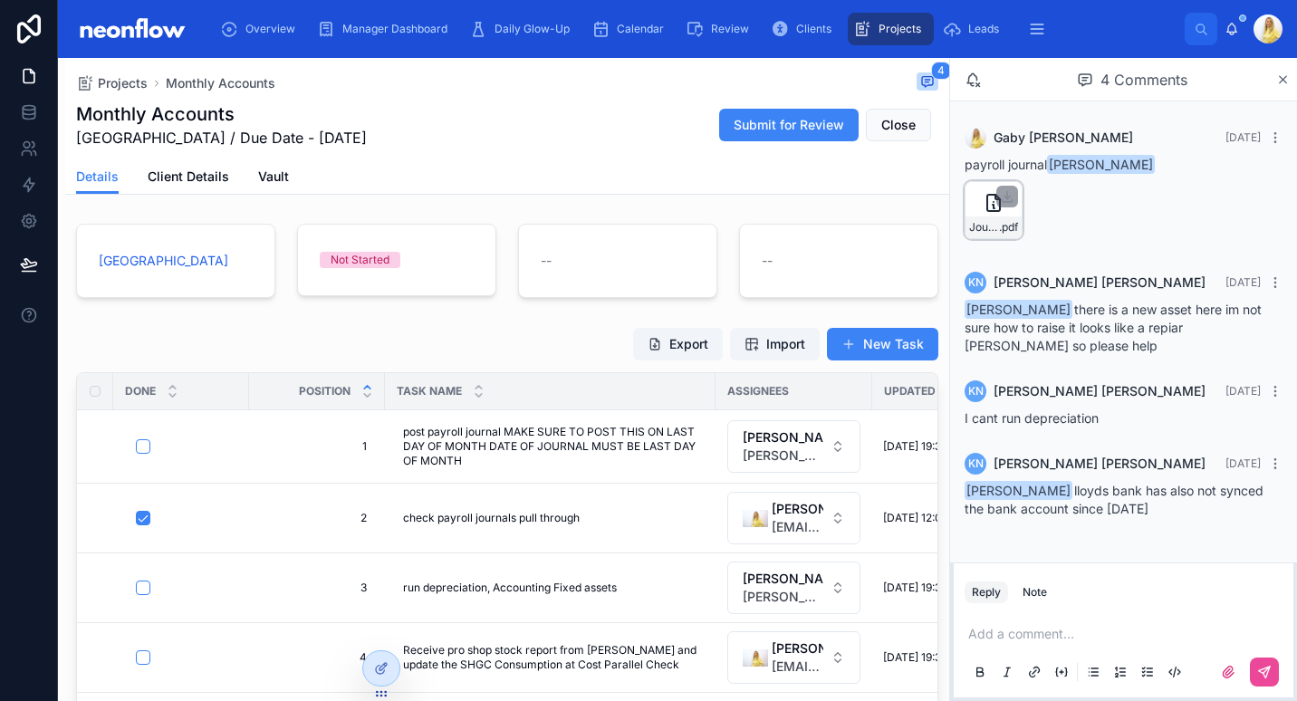
click at [976, 215] on div "Journal-31.08.25 .pdf" at bounding box center [994, 210] width 58 height 58
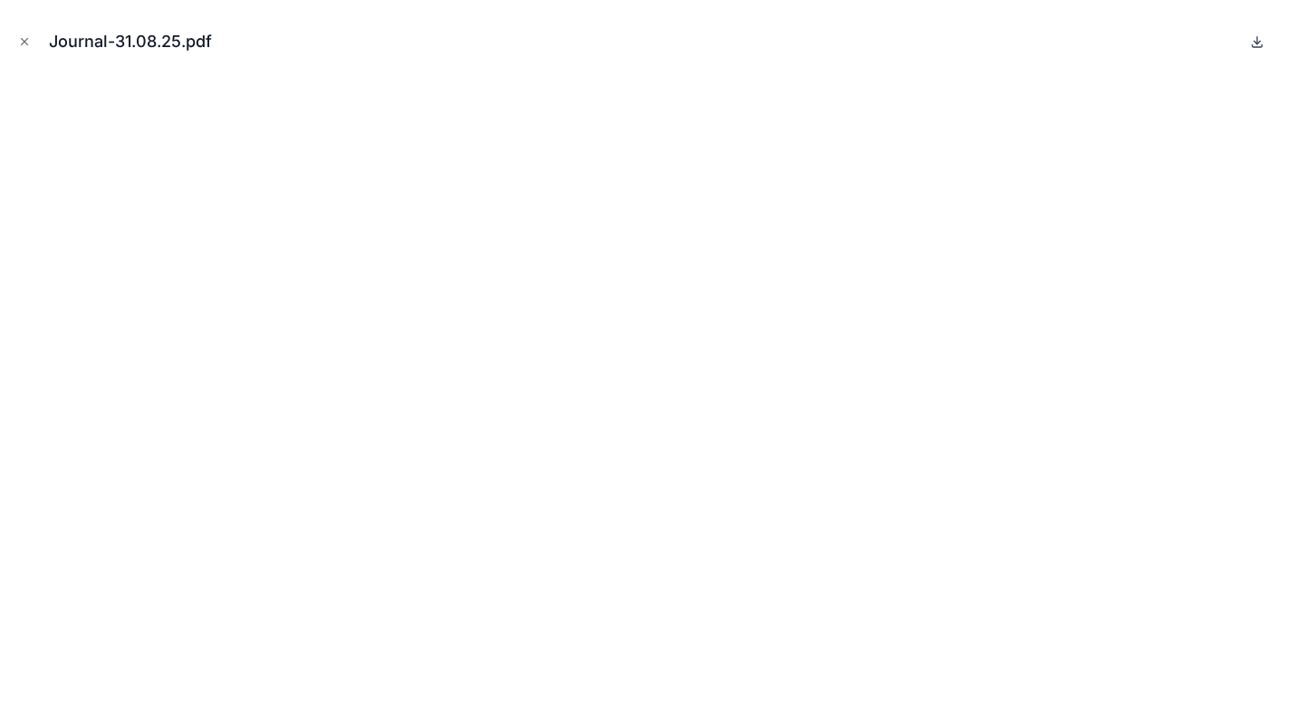
click at [1264, 43] on icon at bounding box center [1257, 41] width 14 height 14
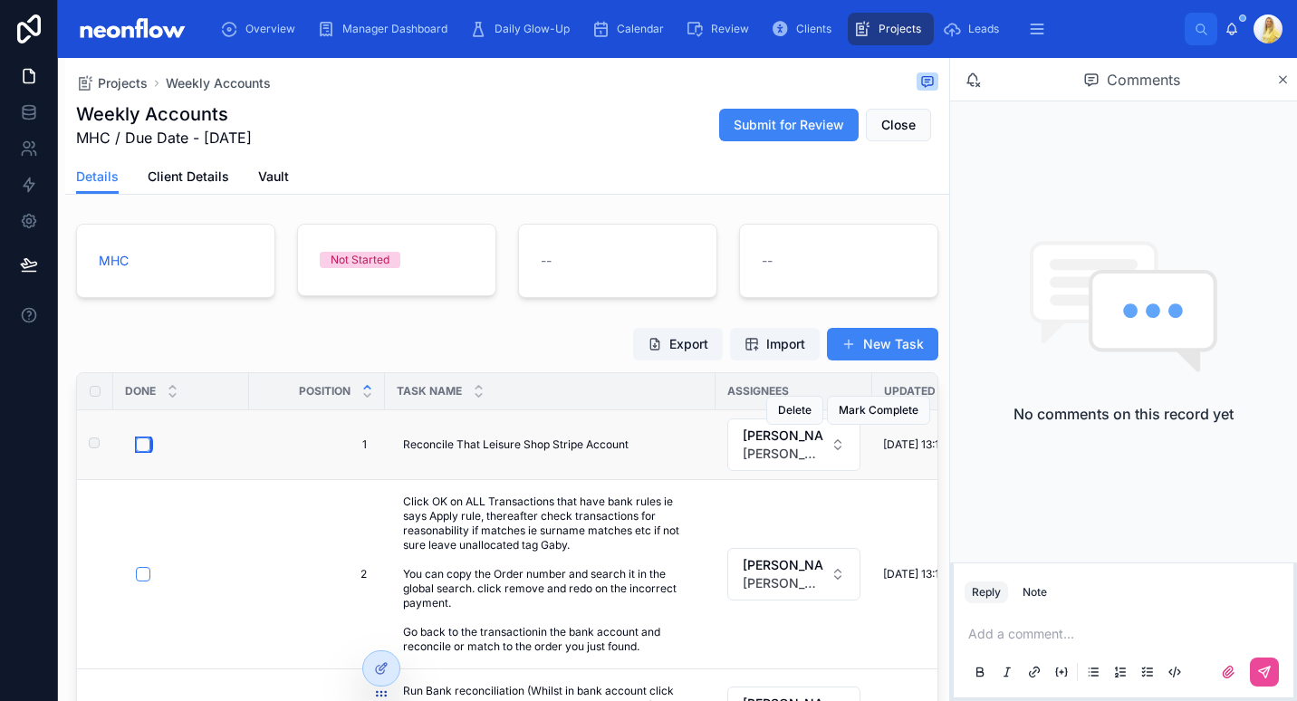
click at [139, 446] on button "button" at bounding box center [143, 444] width 14 height 14
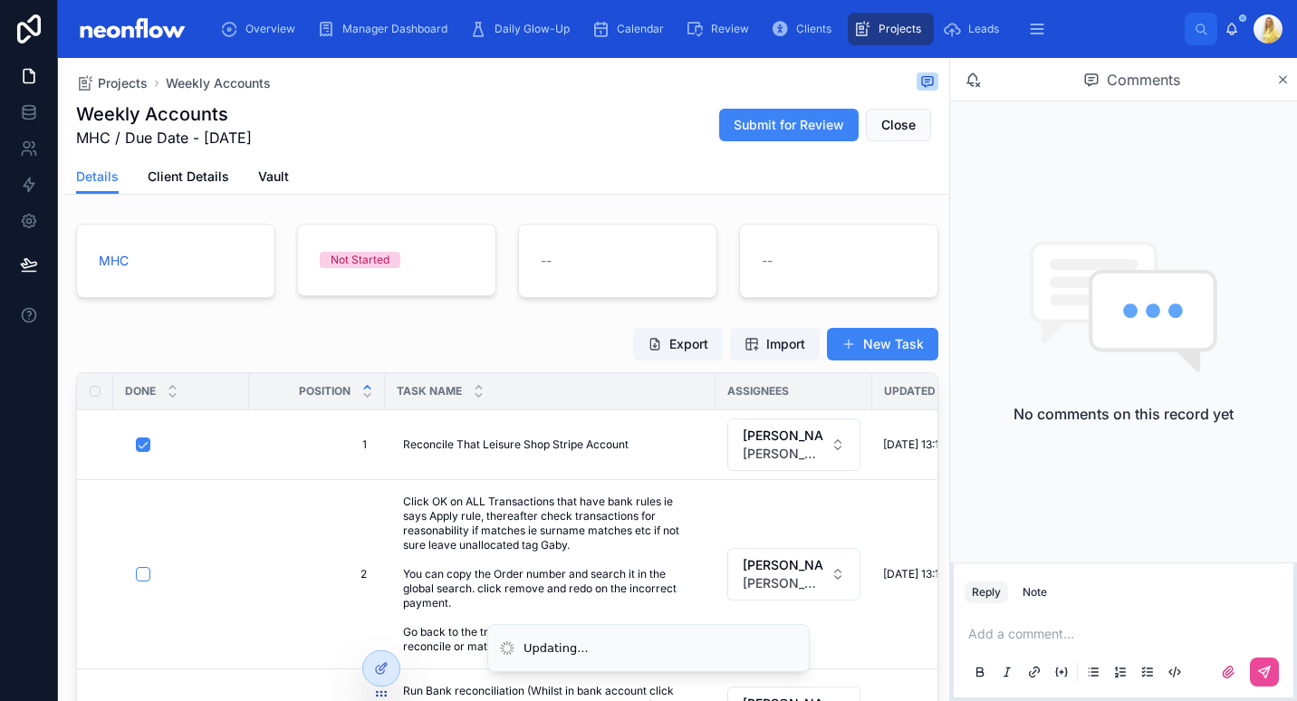
scroll to position [211, 0]
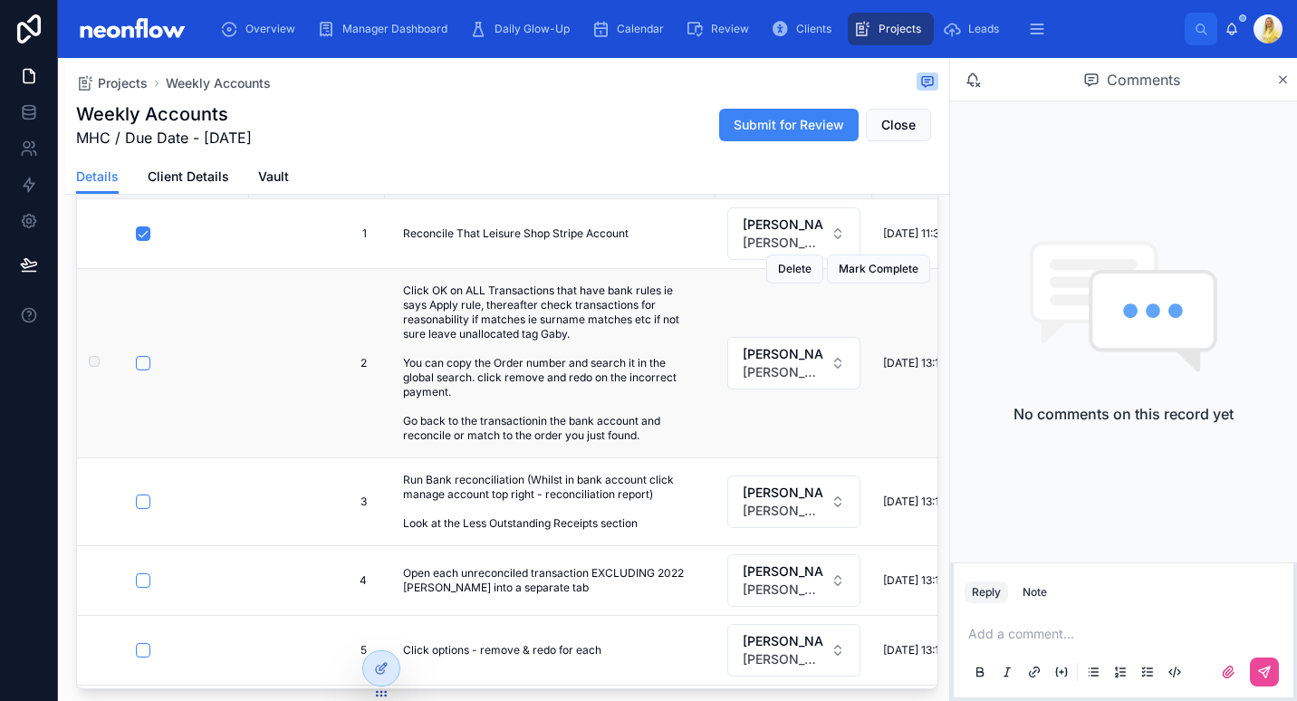
click at [141, 370] on form at bounding box center [186, 363] width 103 height 16
click at [143, 367] on button "button" at bounding box center [143, 363] width 14 height 14
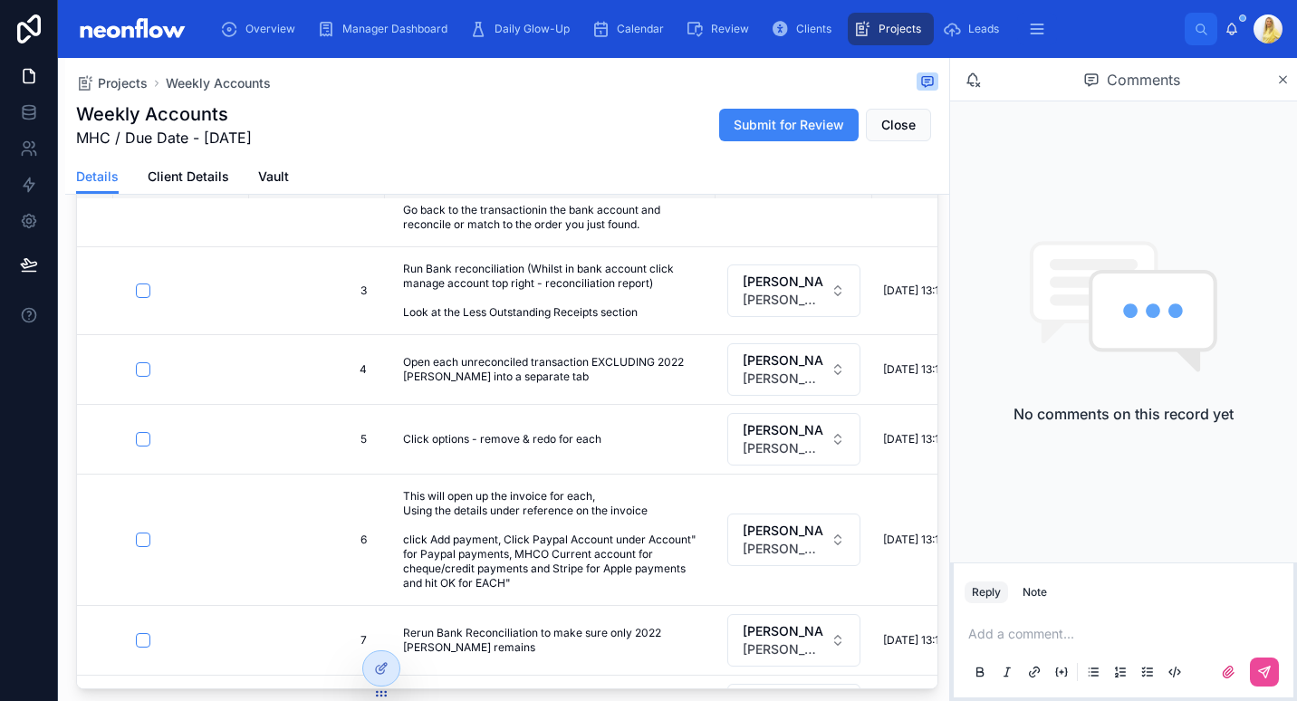
type input "**********"
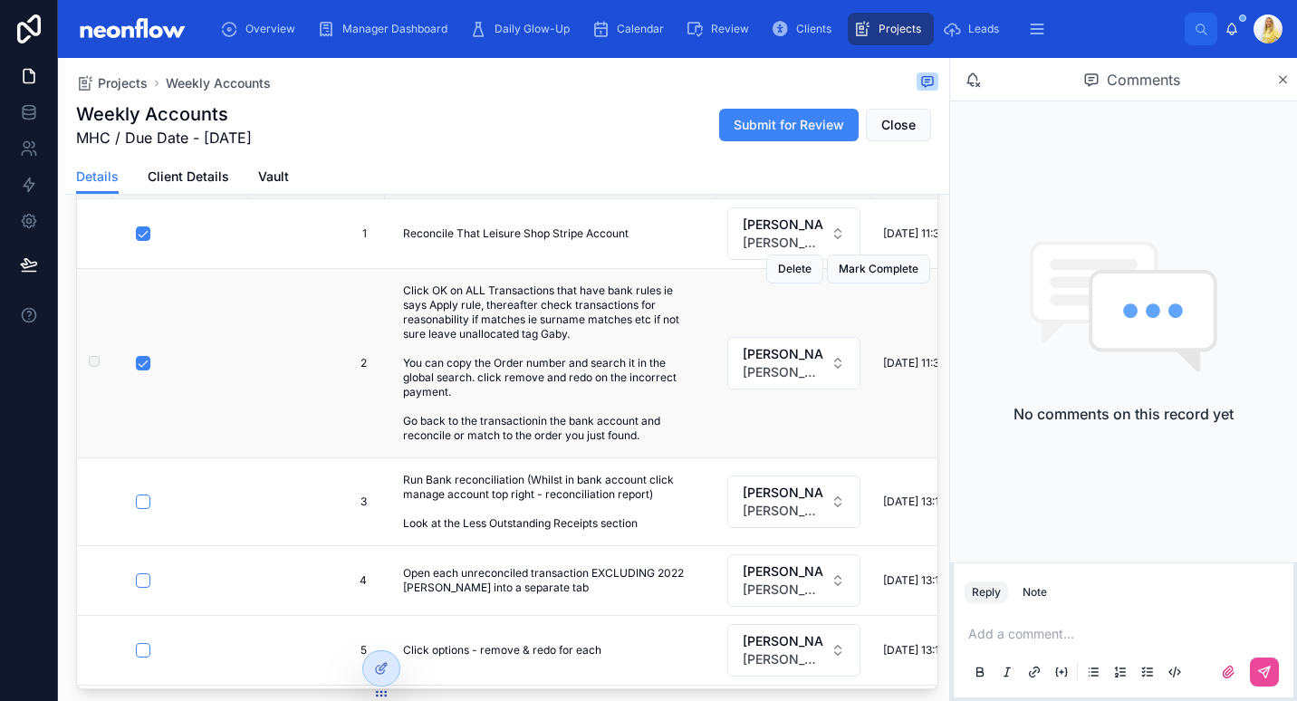
scroll to position [0, 0]
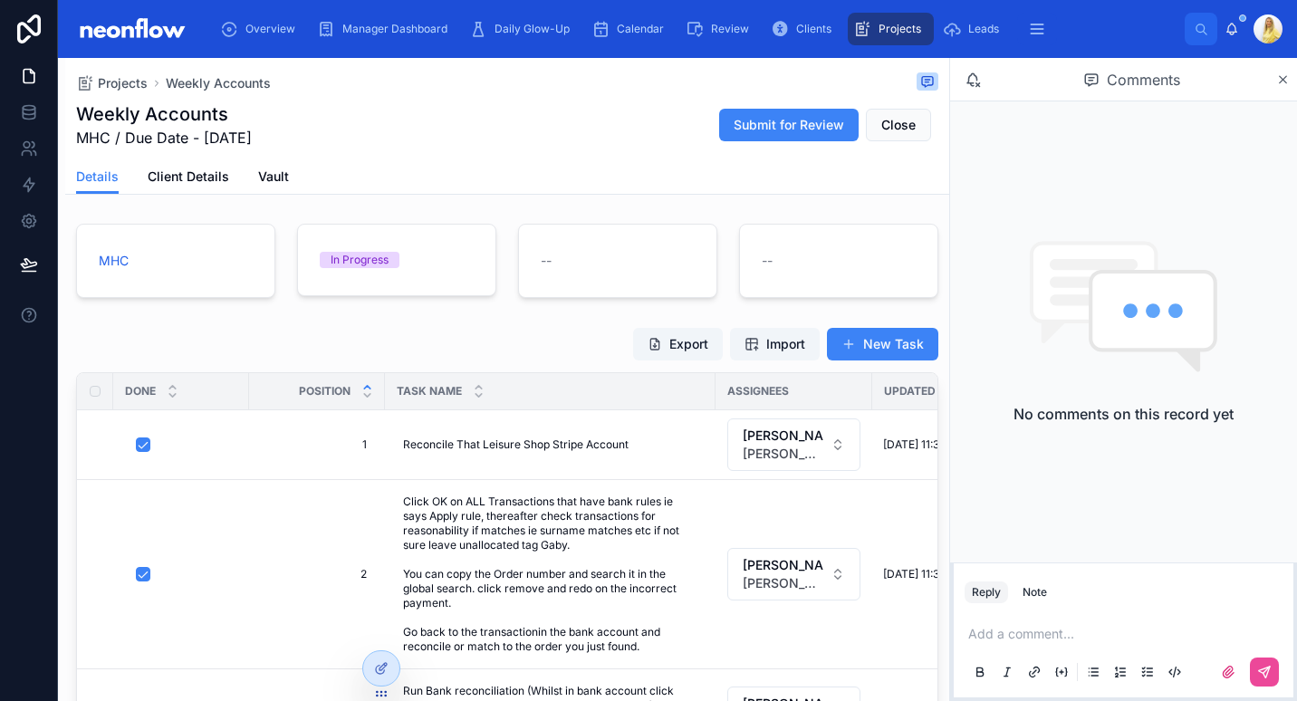
click at [92, 398] on th at bounding box center [95, 391] width 36 height 36
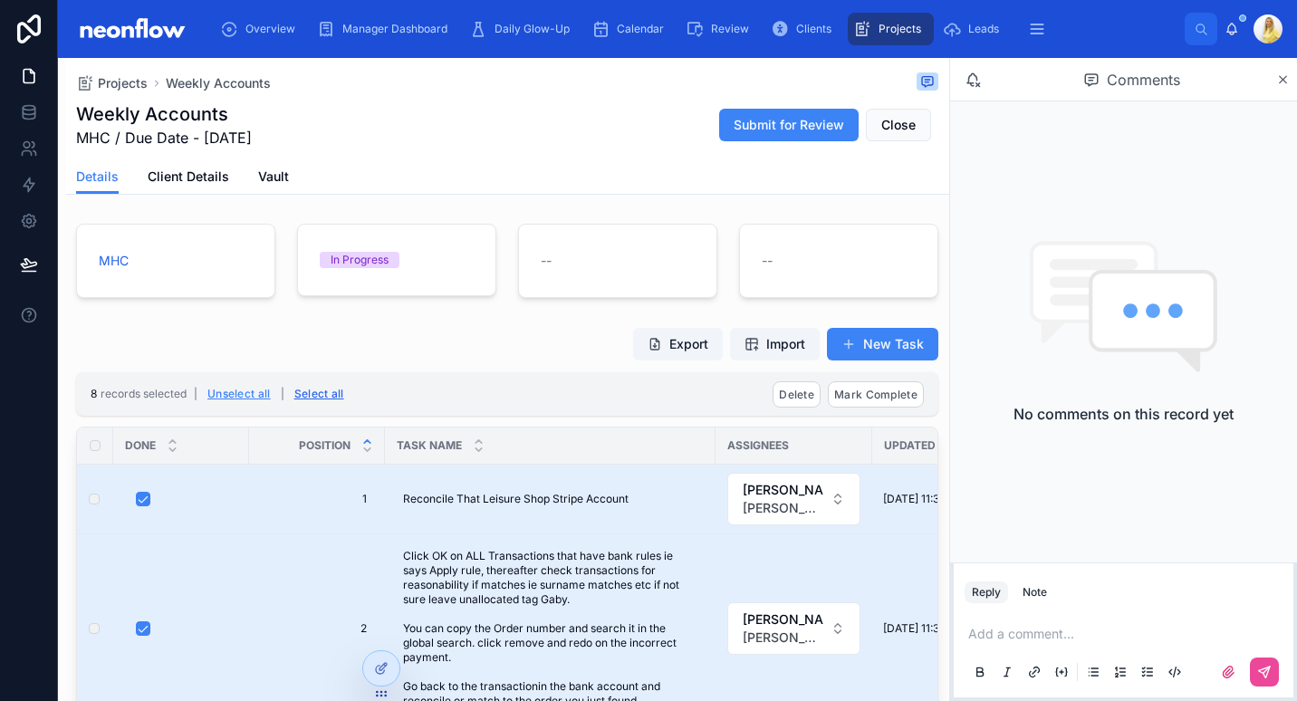
click at [304, 390] on button "Select all" at bounding box center [319, 394] width 62 height 29
click at [851, 407] on button "Mark Complete" at bounding box center [876, 394] width 96 height 26
click at [949, 364] on icon at bounding box center [951, 359] width 14 height 14
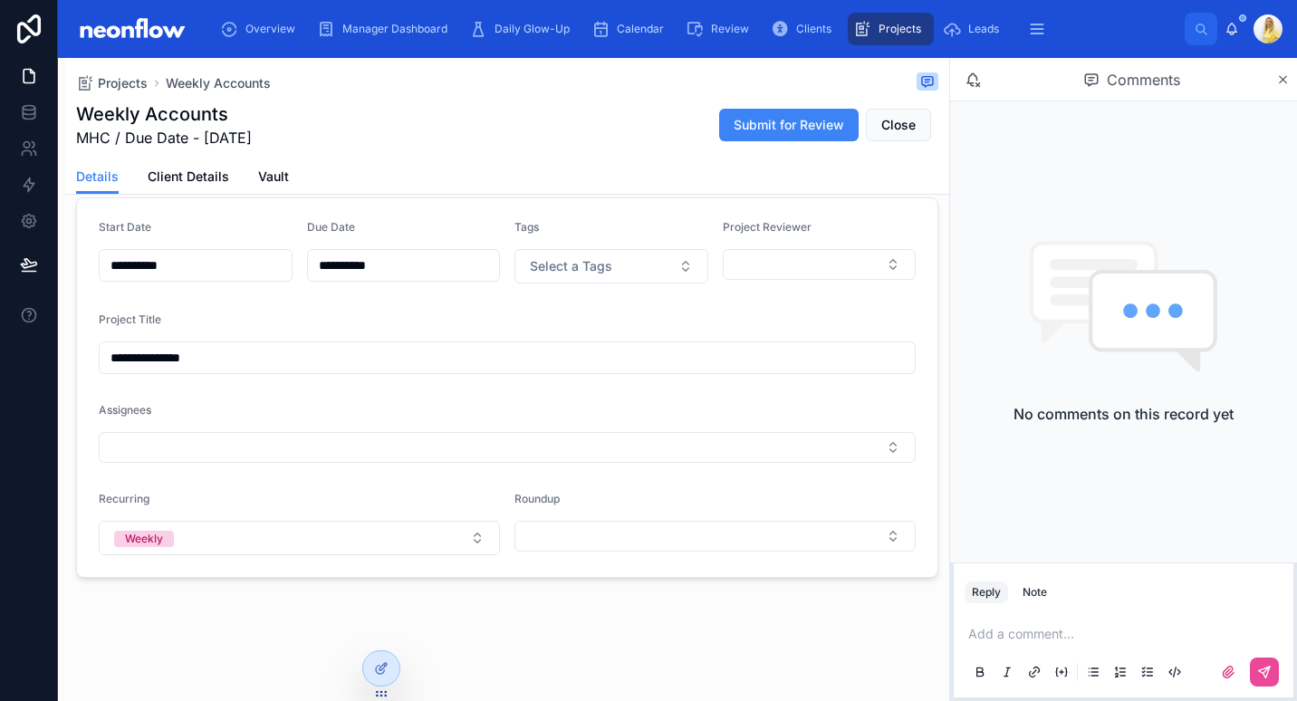
scroll to position [520, 0]
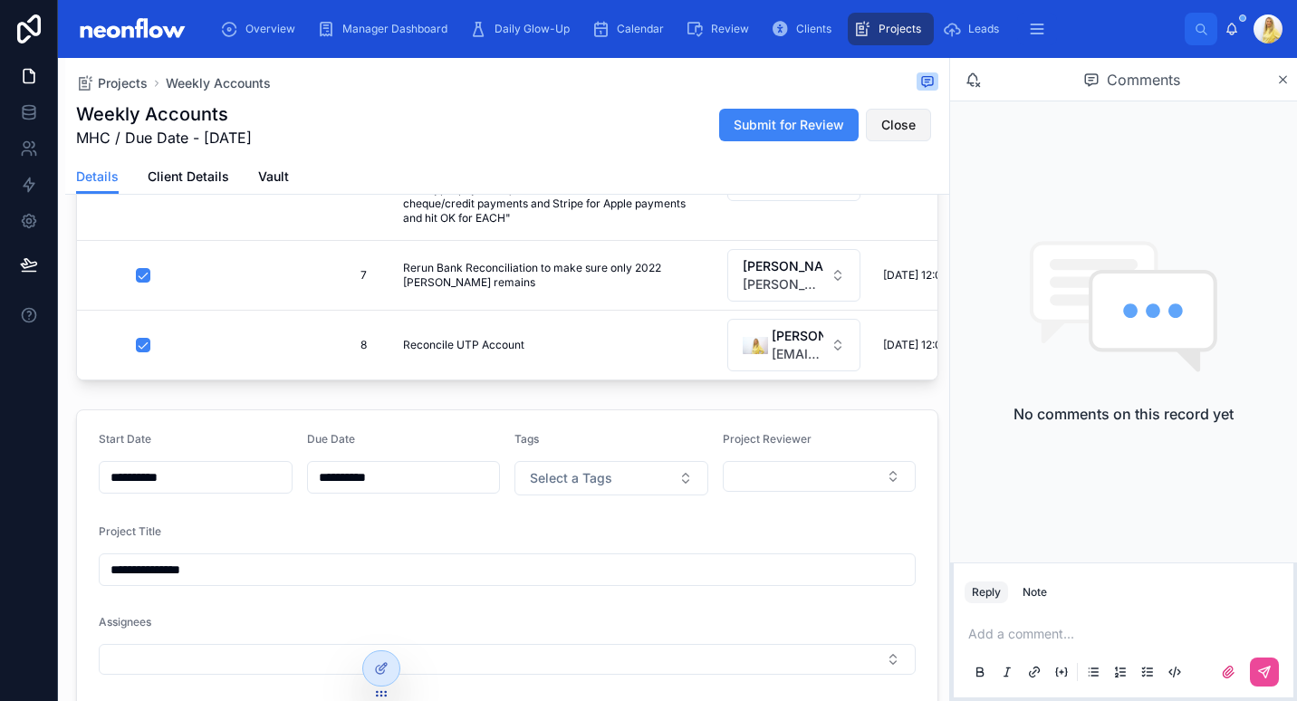
click at [881, 124] on span "Close" at bounding box center [898, 125] width 34 height 18
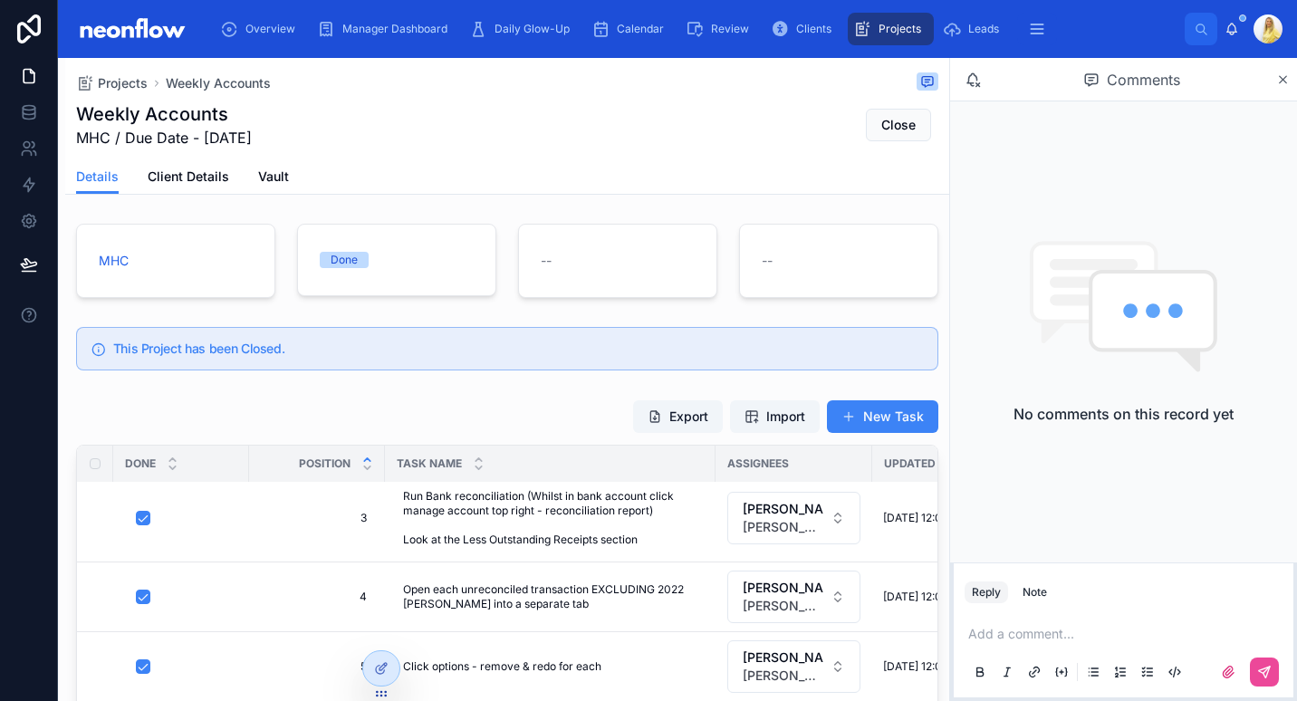
scroll to position [0, 0]
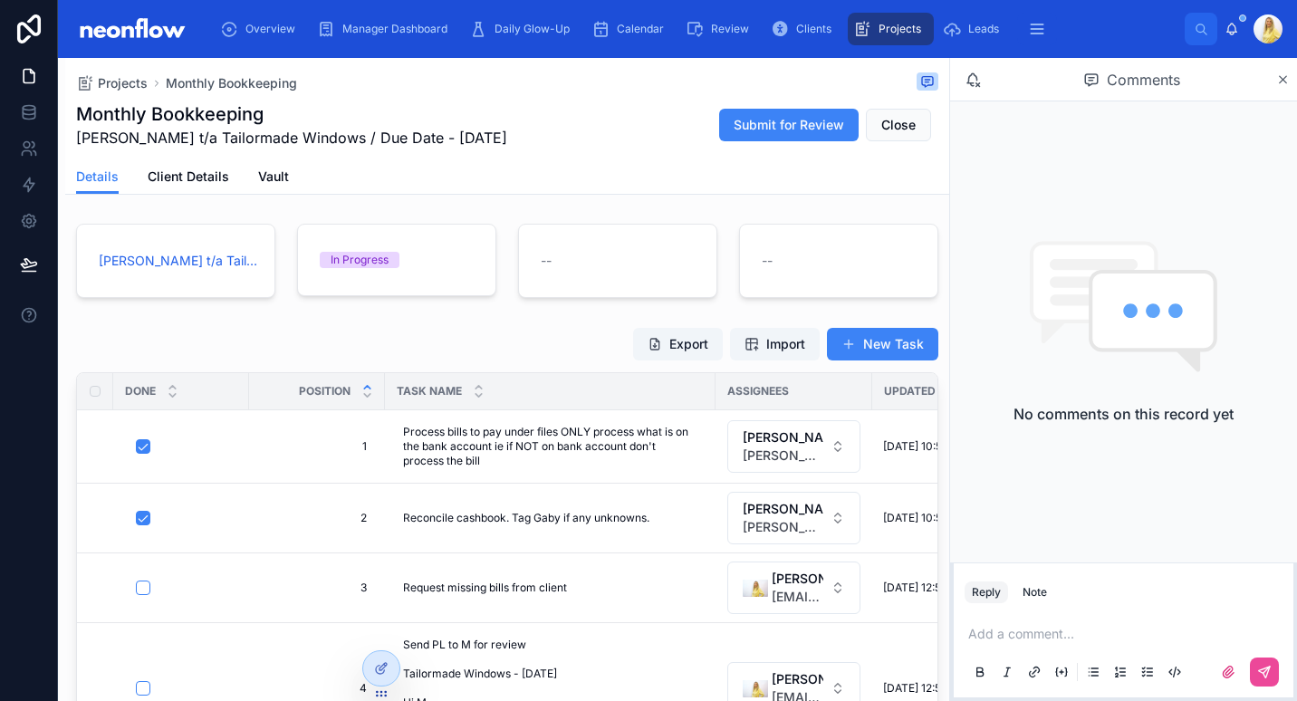
scroll to position [211, 0]
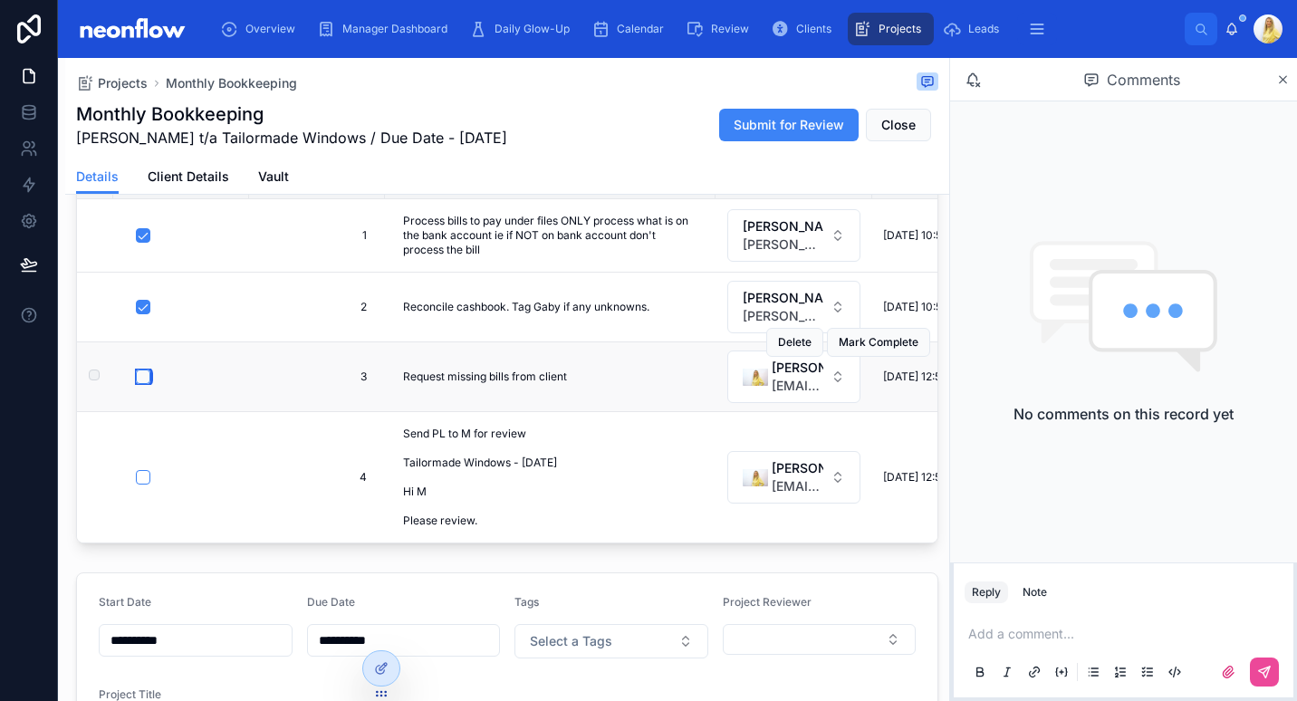
click at [141, 382] on button "button" at bounding box center [143, 377] width 14 height 14
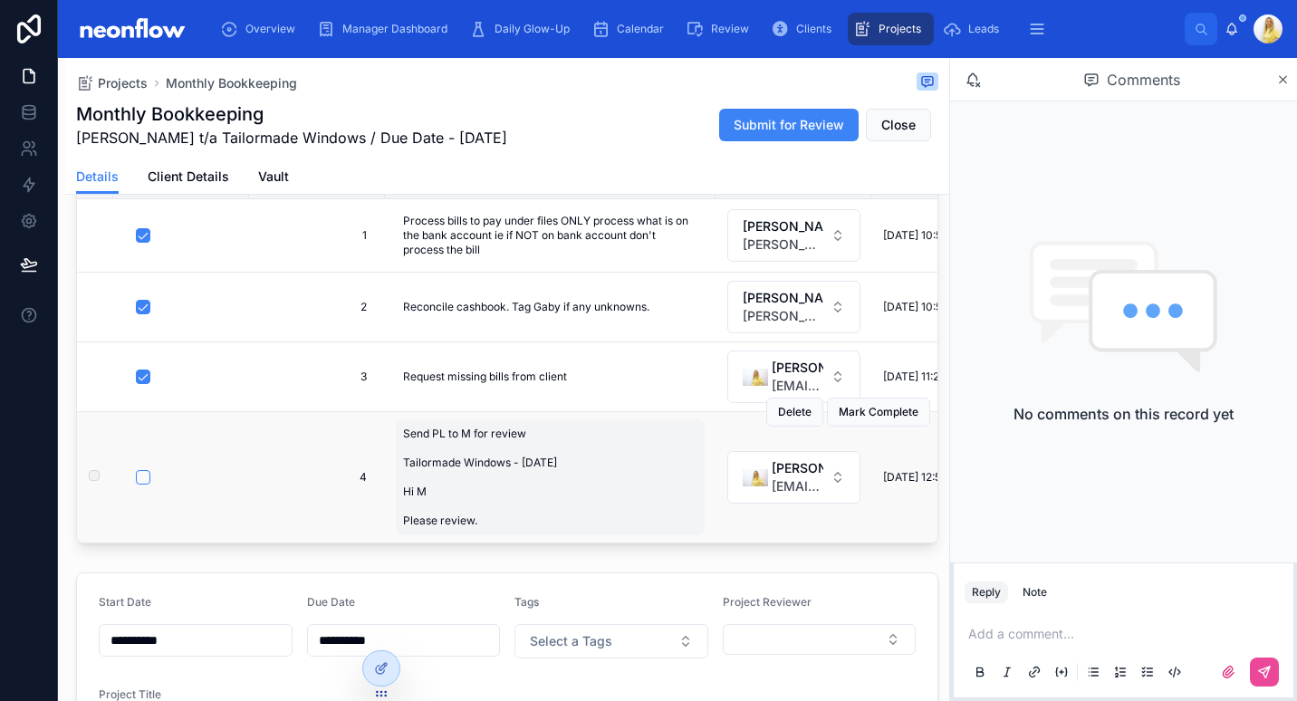
click at [515, 481] on span "Send PL to M for review Tailormade Windows - [DATE] Hi M Please review." at bounding box center [550, 477] width 294 height 101
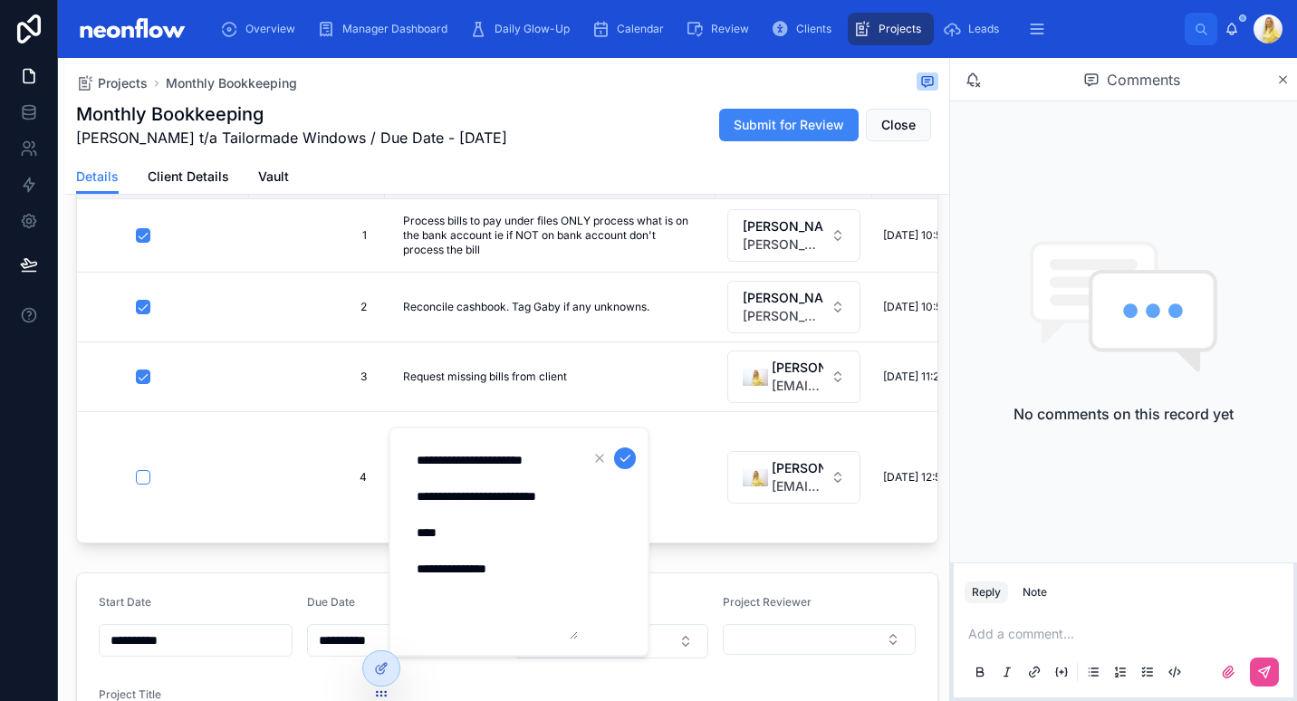
drag, startPoint x: 476, startPoint y: 514, endPoint x: 420, endPoint y: 494, distance: 59.6
click at [420, 494] on textarea "**********" at bounding box center [492, 542] width 172 height 196
click at [145, 475] on button "button" at bounding box center [143, 477] width 14 height 14
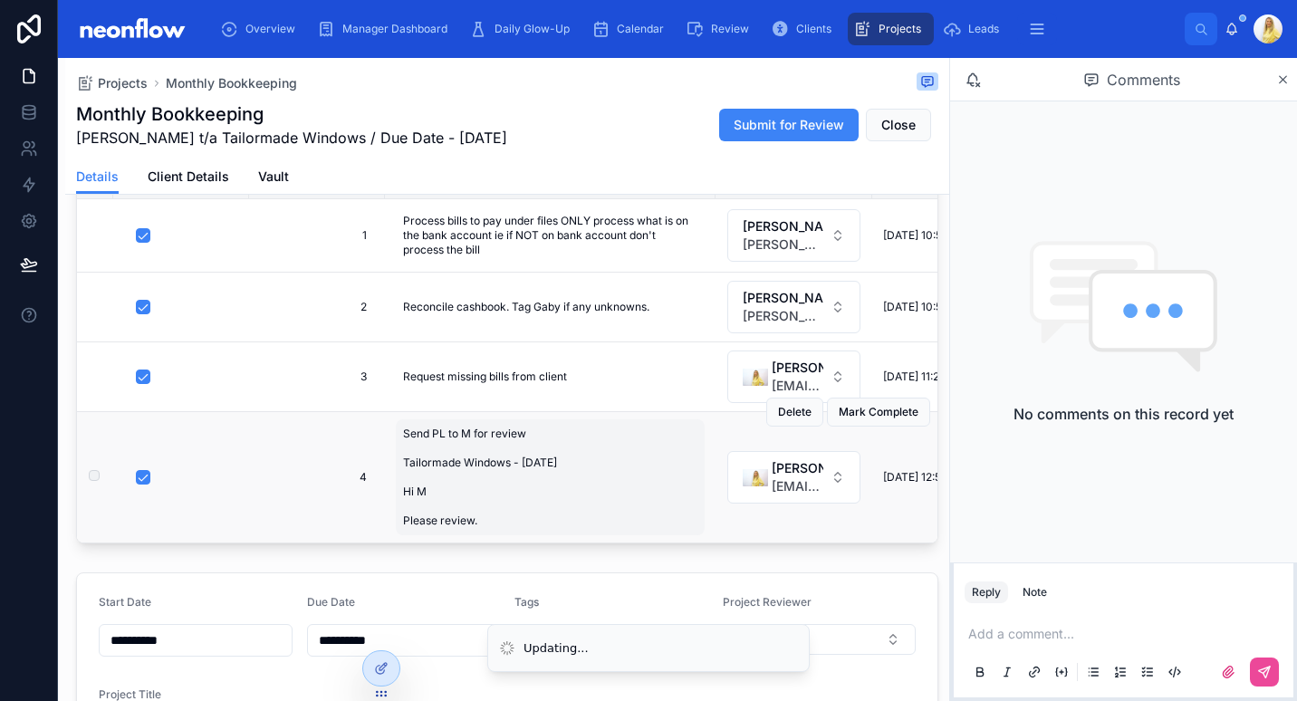
scroll to position [0, 0]
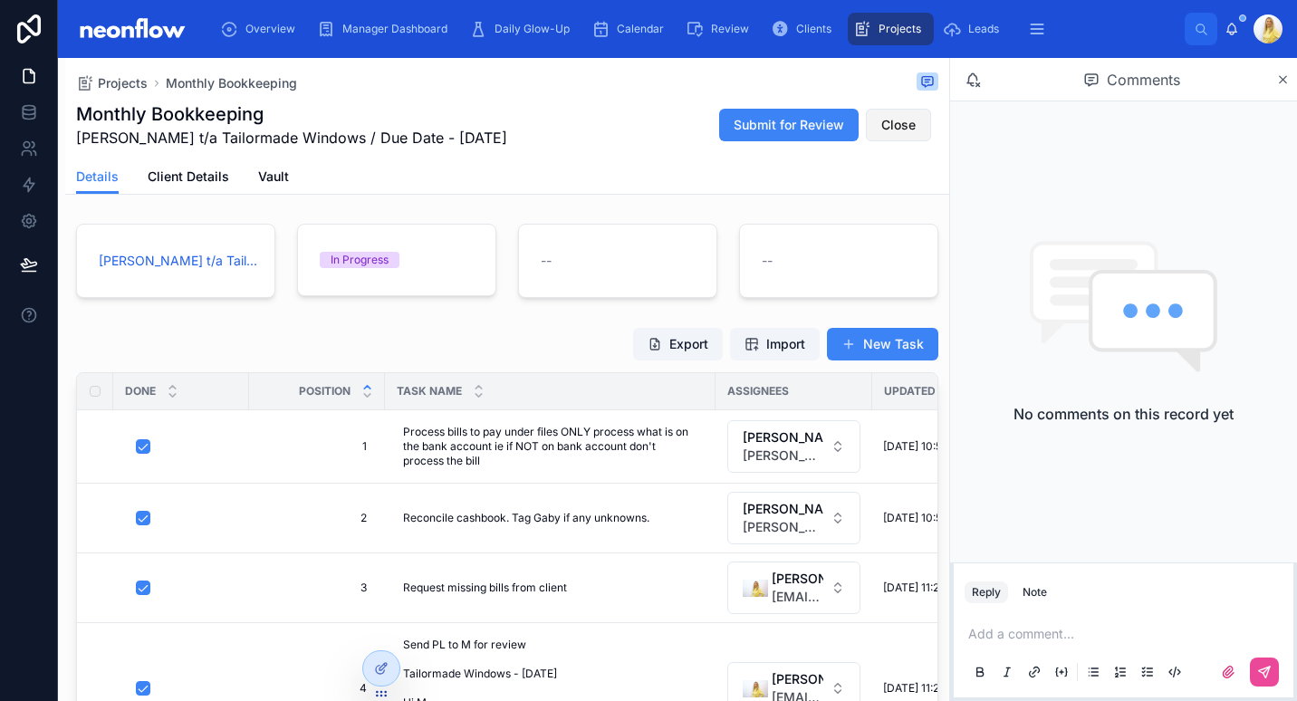
click at [877, 134] on button "Close" at bounding box center [898, 125] width 65 height 33
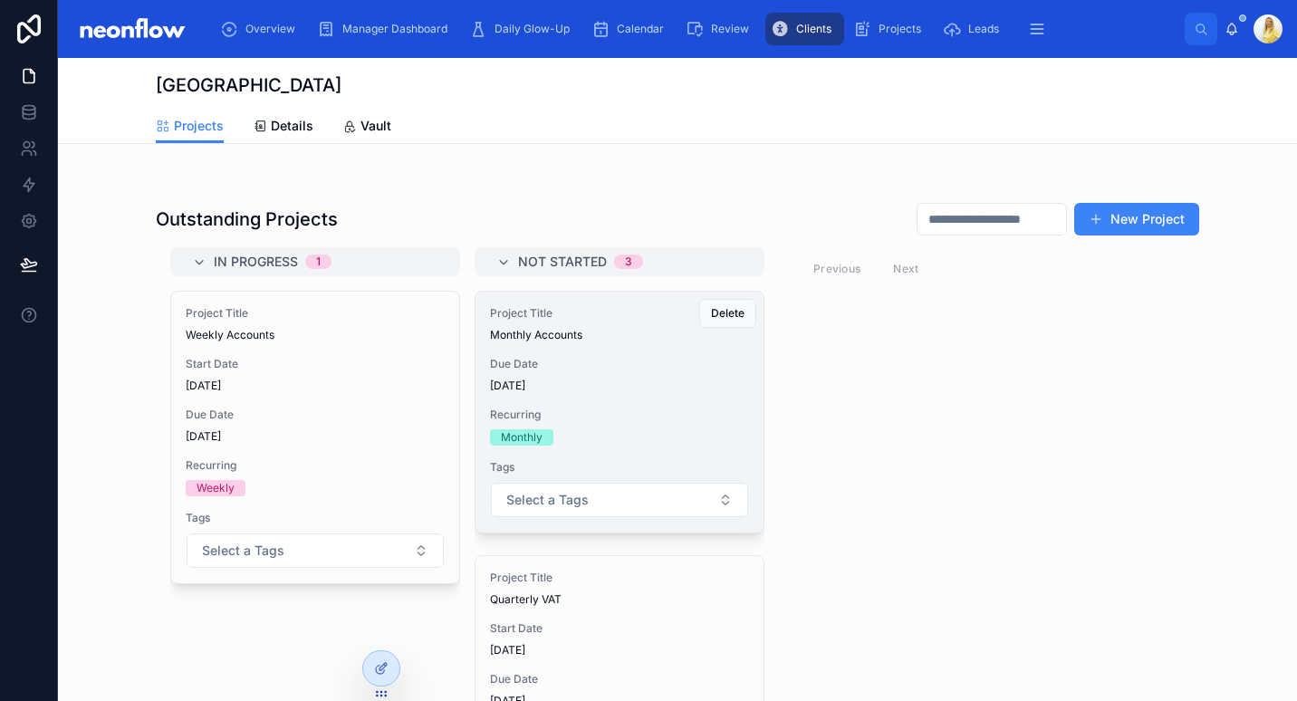
click at [546, 396] on div "Project Title Monthly Accounts Due Date [DATE] Recurring Monthly Tags Select a …" at bounding box center [620, 412] width 288 height 241
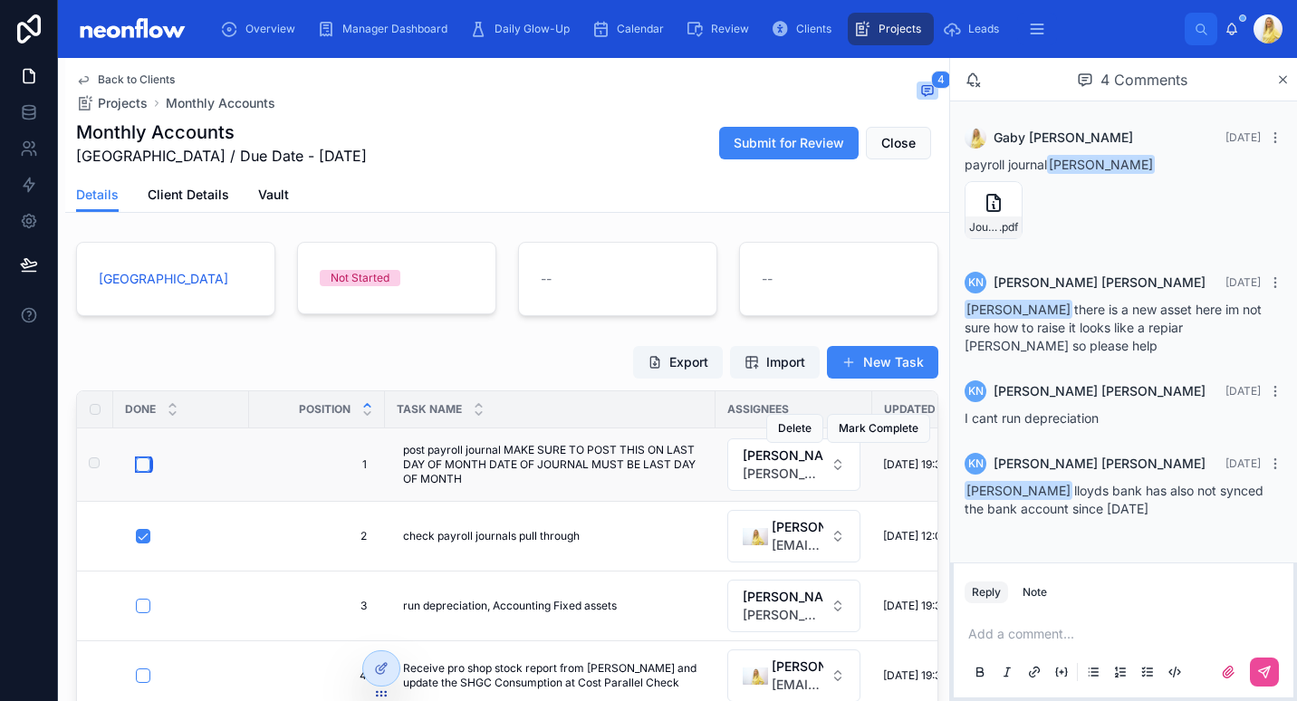
click at [142, 458] on button "button" at bounding box center [143, 464] width 14 height 14
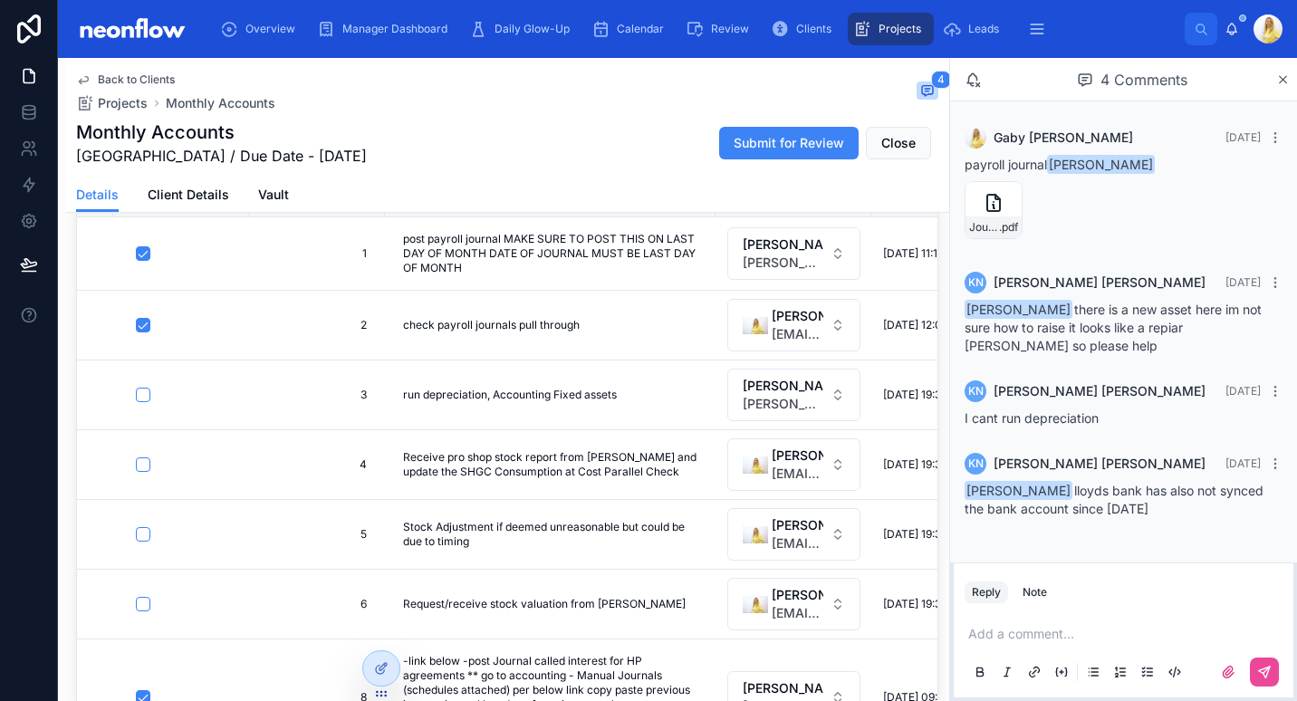
type input "**********"
click at [146, 393] on button "button" at bounding box center [143, 395] width 14 height 14
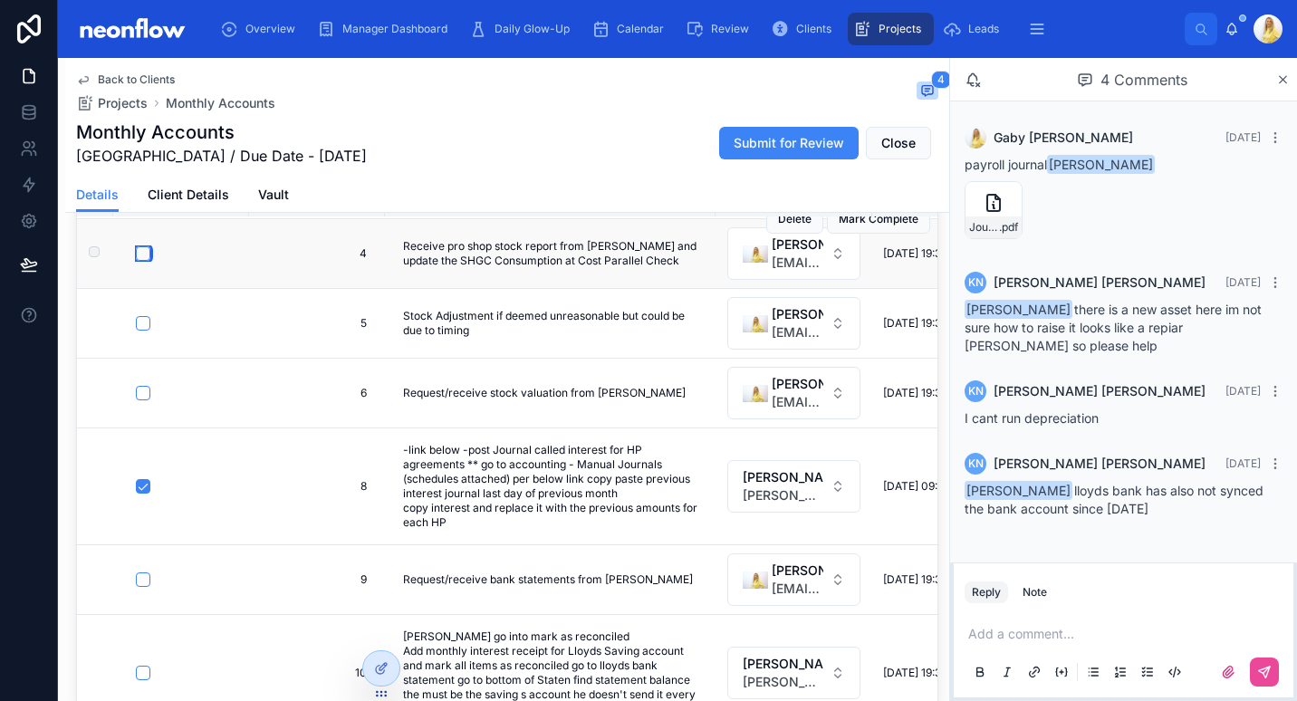
click at [146, 248] on button "button" at bounding box center [143, 253] width 14 height 14
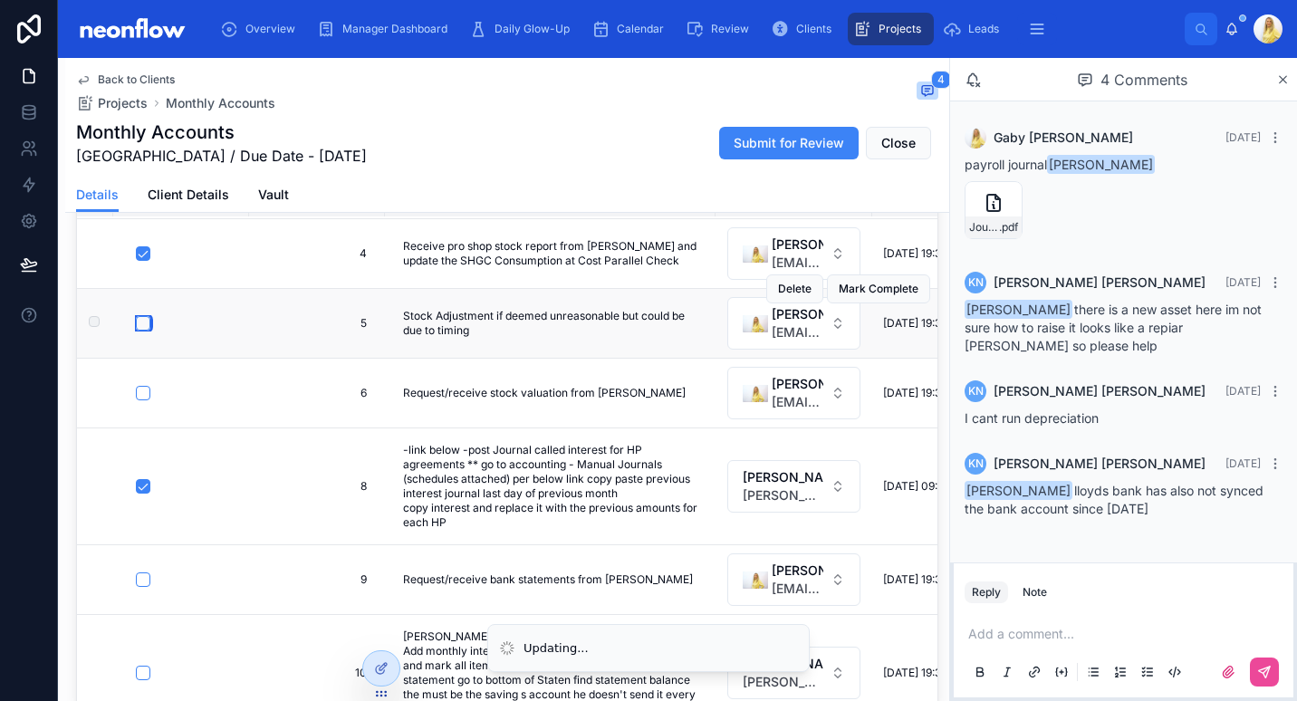
click at [138, 325] on button "button" at bounding box center [143, 323] width 14 height 14
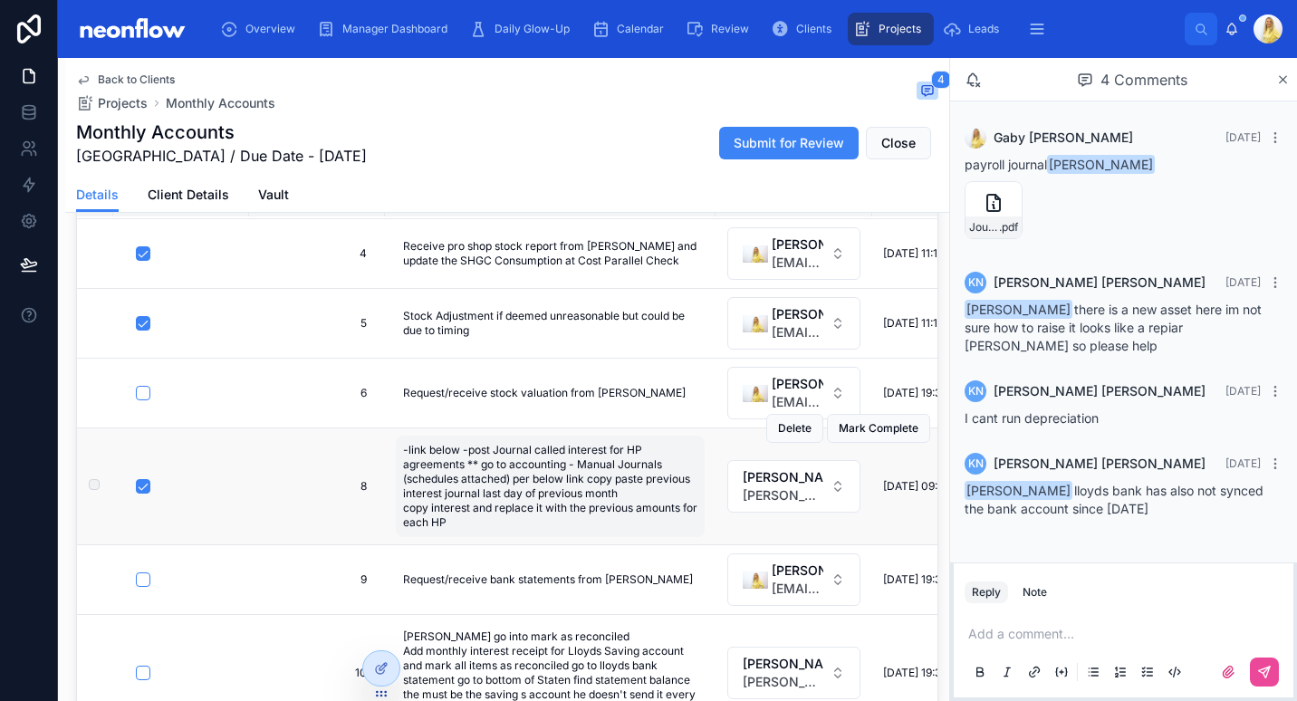
scroll to position [422, 0]
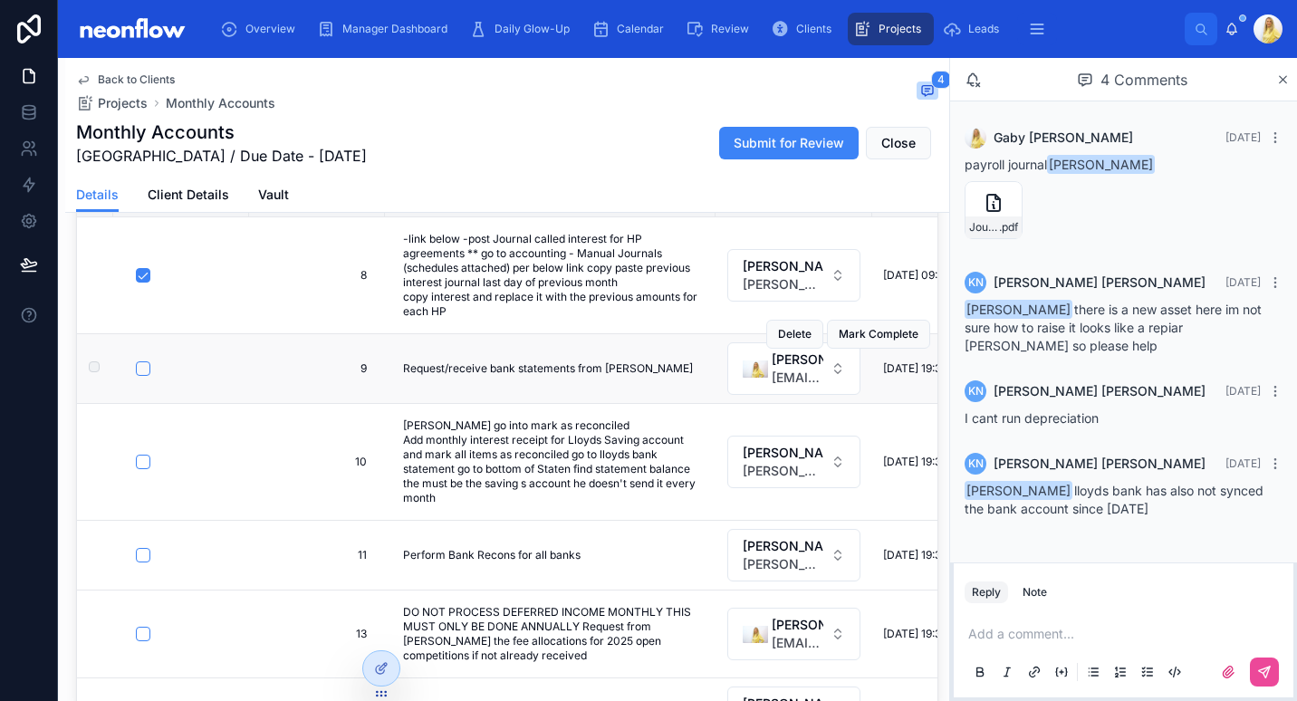
click at [139, 377] on form at bounding box center [186, 369] width 103 height 16
click at [143, 376] on button "button" at bounding box center [143, 368] width 14 height 14
click at [1047, 629] on p at bounding box center [1127, 634] width 318 height 18
click at [1263, 660] on button at bounding box center [1264, 672] width 29 height 29
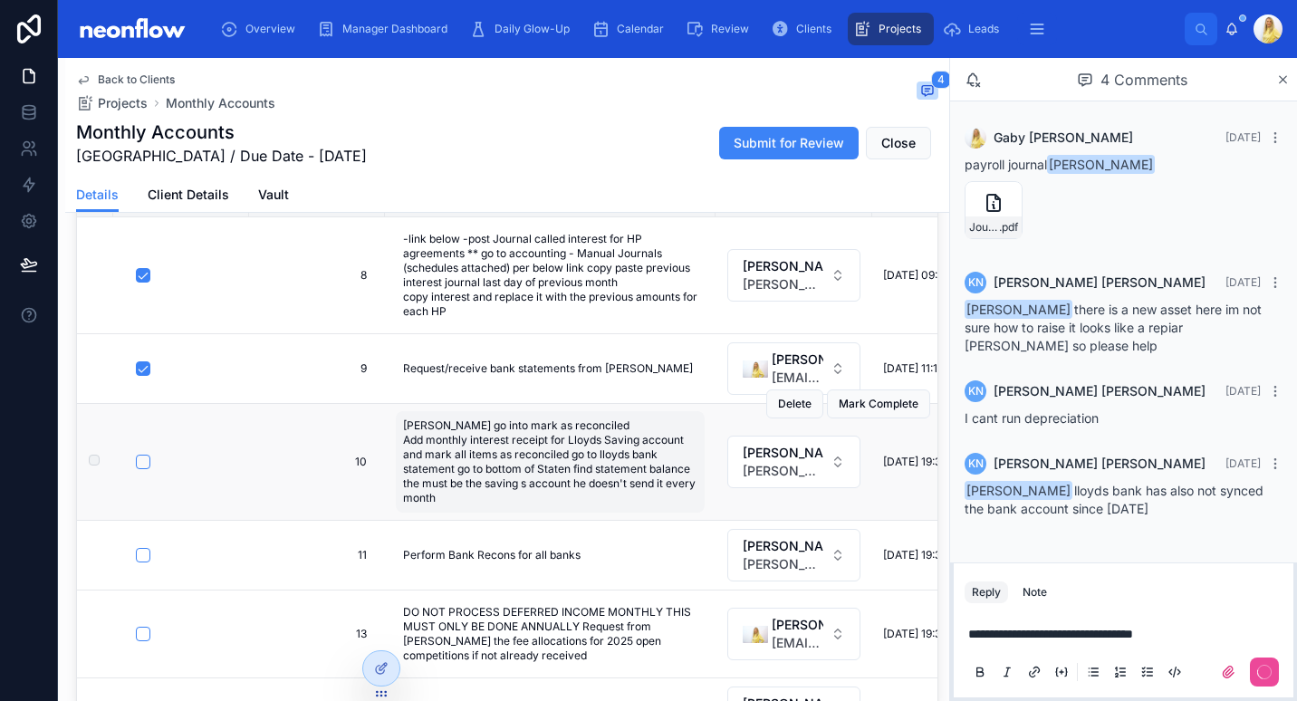
click at [534, 482] on span "lloyd bank go into mark as reconciled Add monthly interest receipt for Lloyds S…" at bounding box center [550, 461] width 294 height 87
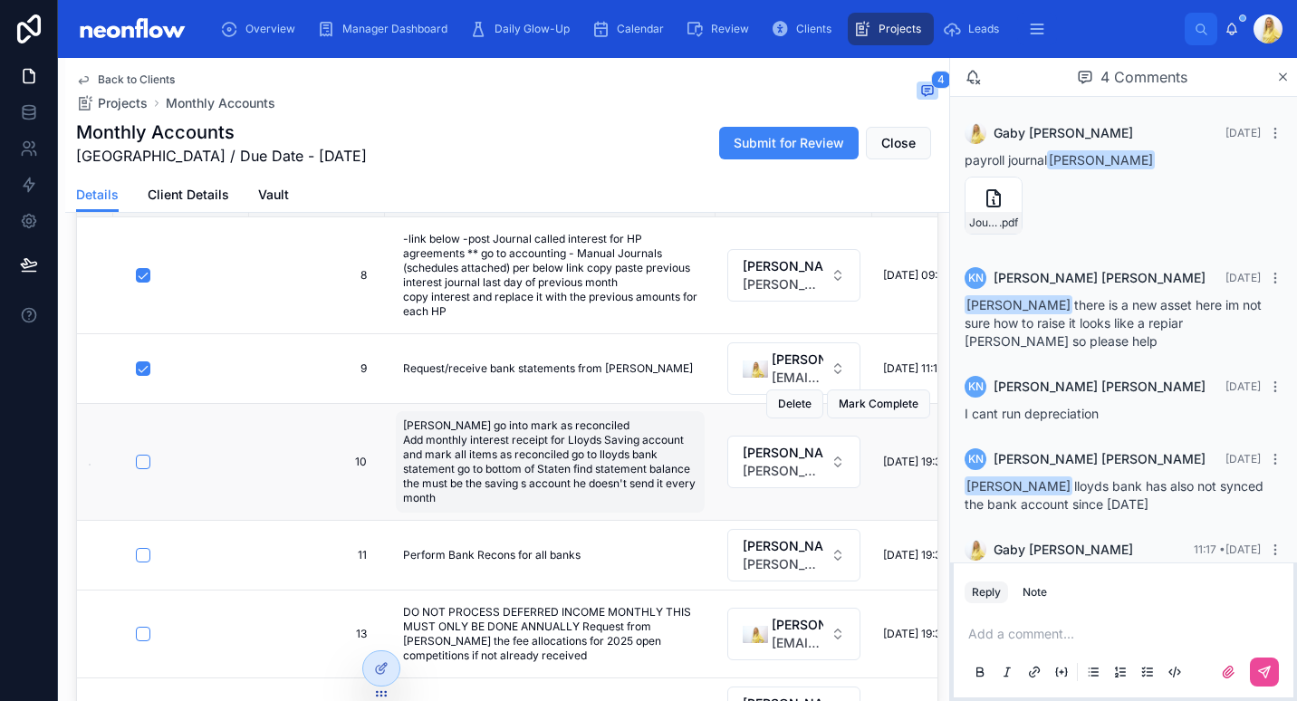
click at [497, 499] on span "lloyd bank go into mark as reconciled Add monthly interest receipt for Lloyds S…" at bounding box center [550, 461] width 294 height 87
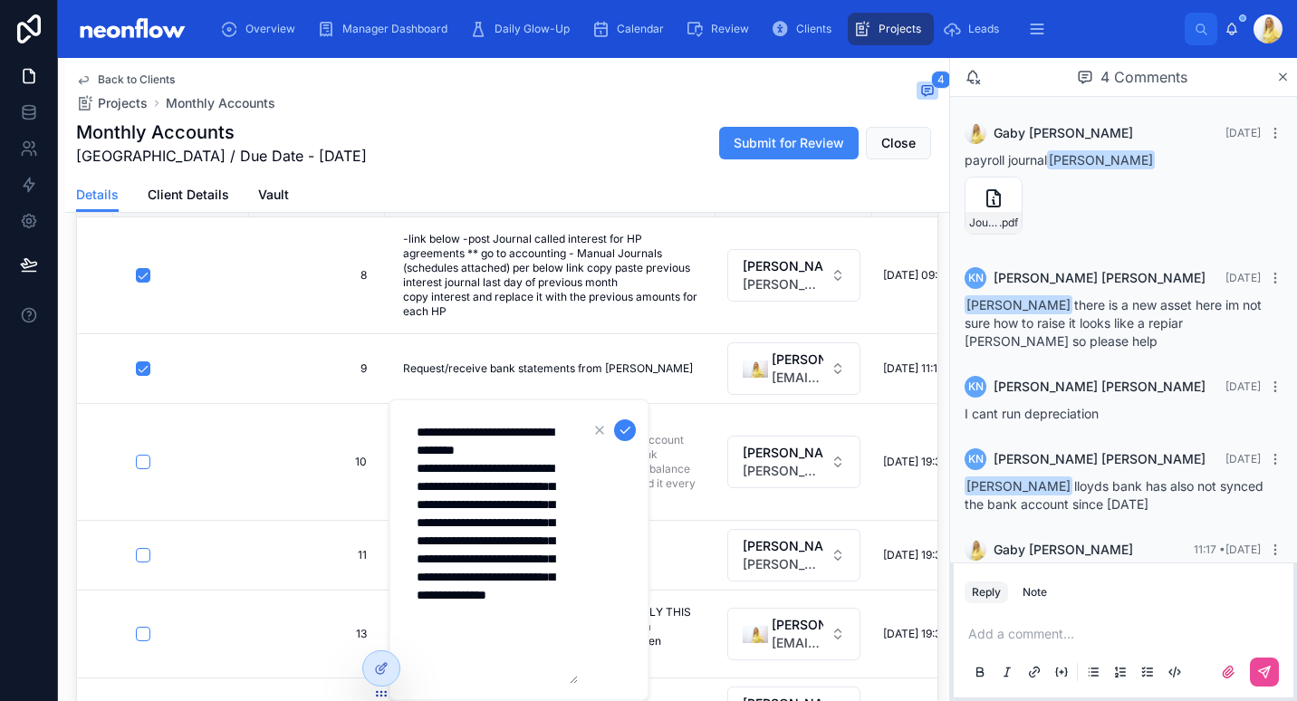
click at [520, 621] on textarea "**********" at bounding box center [492, 550] width 172 height 268
click at [521, 624] on textarea "**********" at bounding box center [492, 550] width 172 height 268
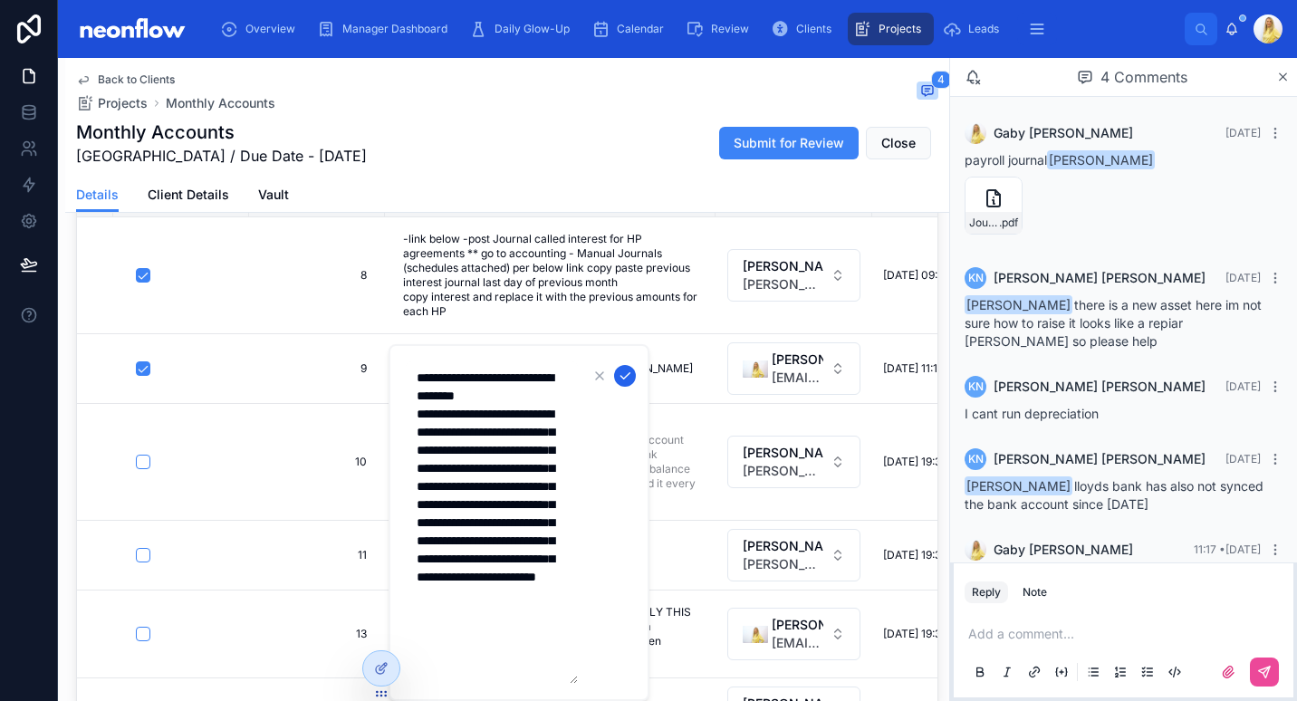
type textarea "**********"
click at [628, 376] on icon "submit" at bounding box center [625, 376] width 14 height 14
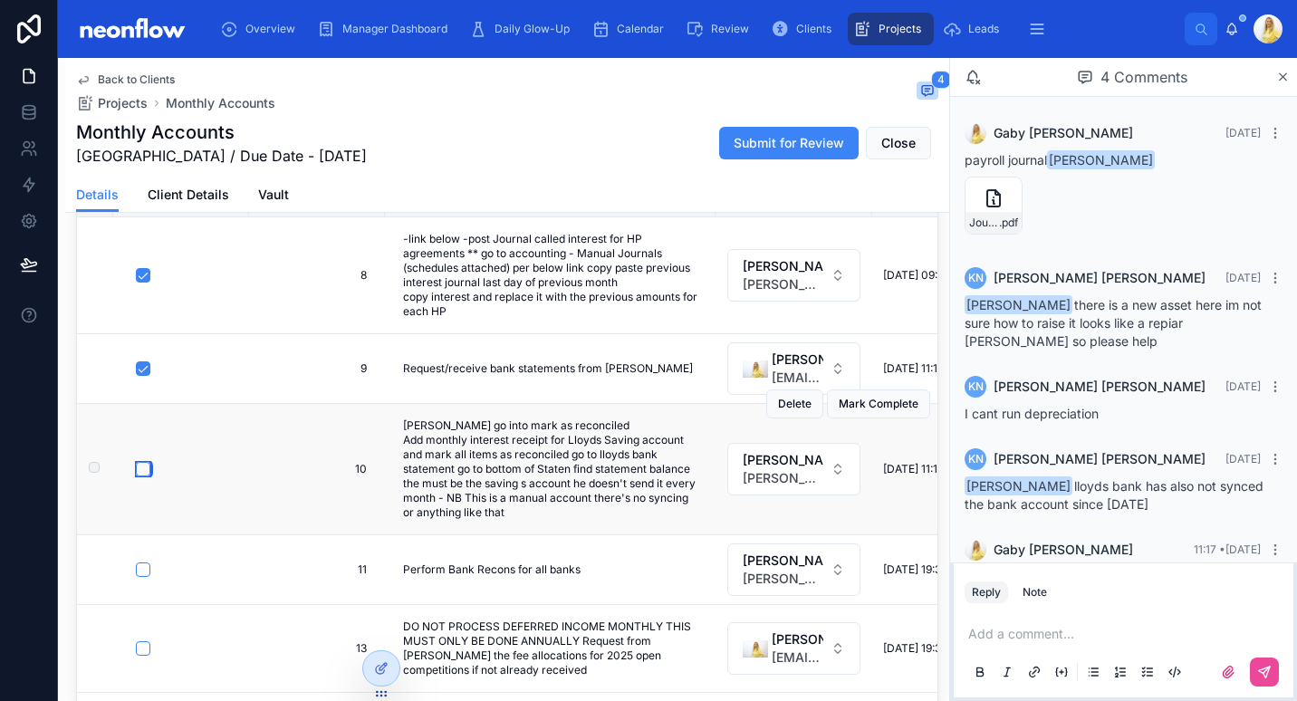
click at [141, 476] on button "button" at bounding box center [143, 469] width 14 height 14
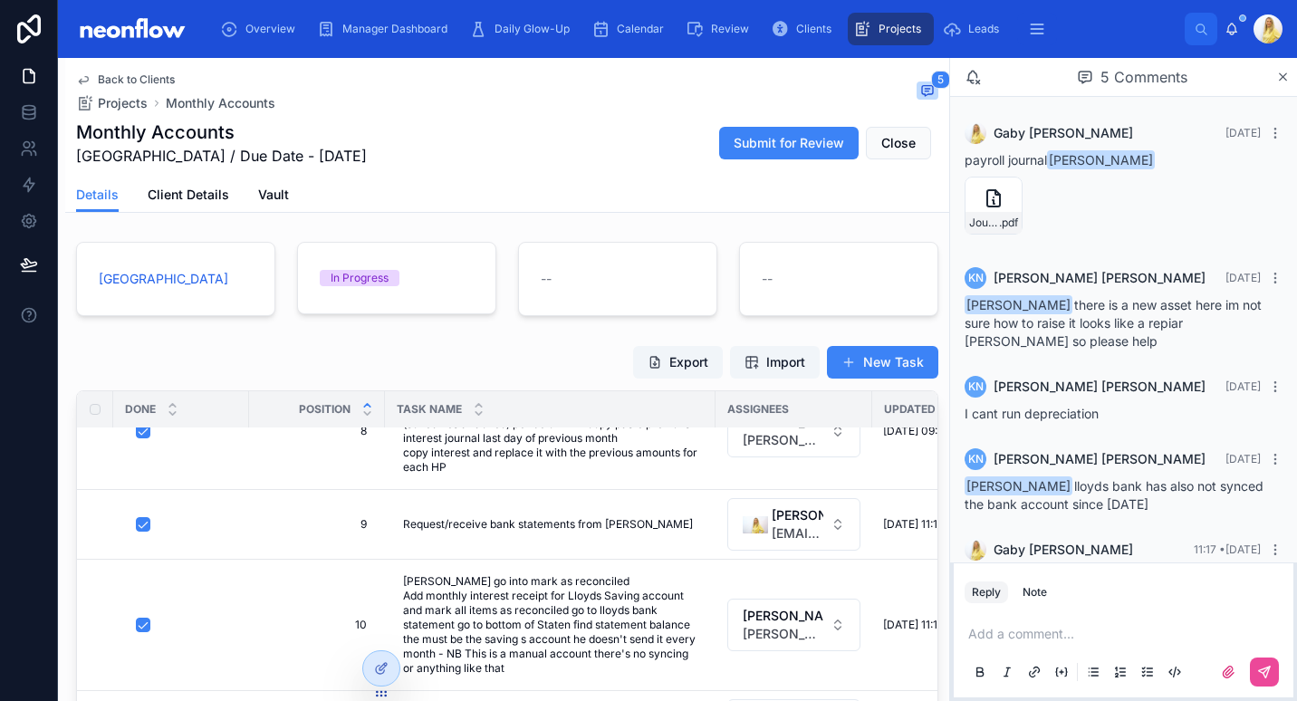
scroll to position [211, 0]
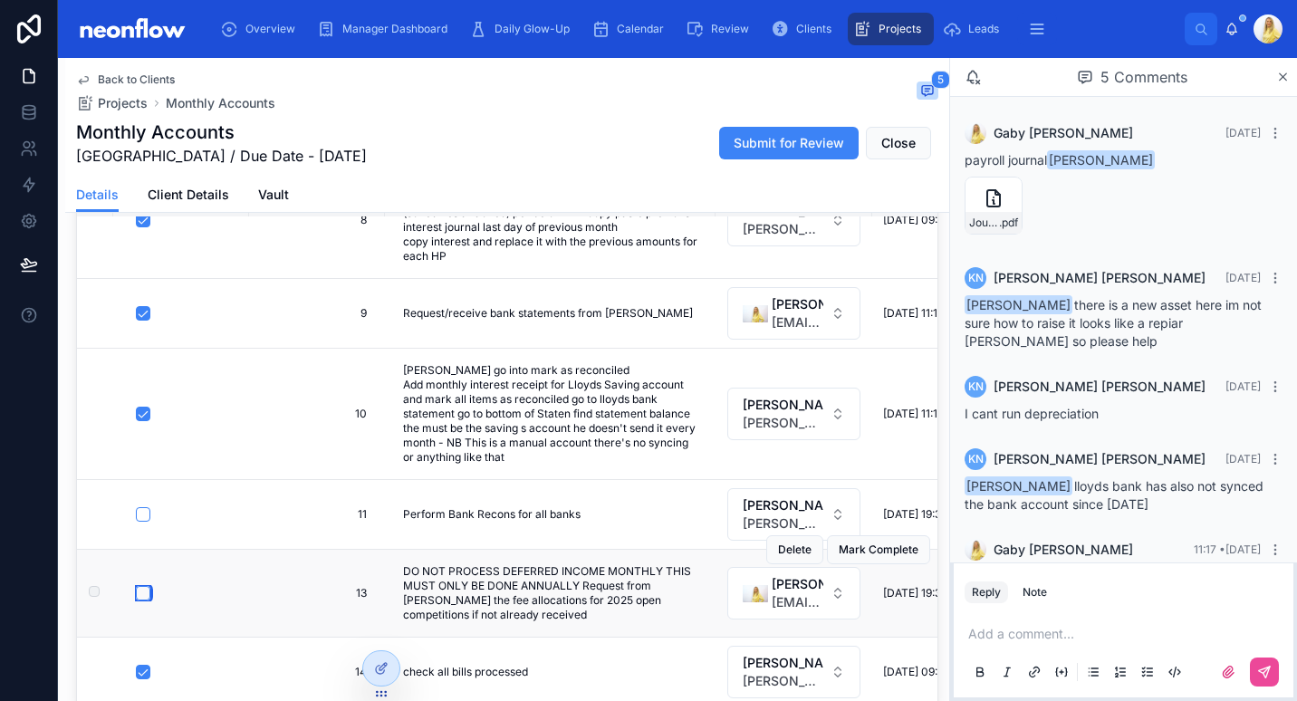
click at [144, 586] on button "button" at bounding box center [143, 593] width 14 height 14
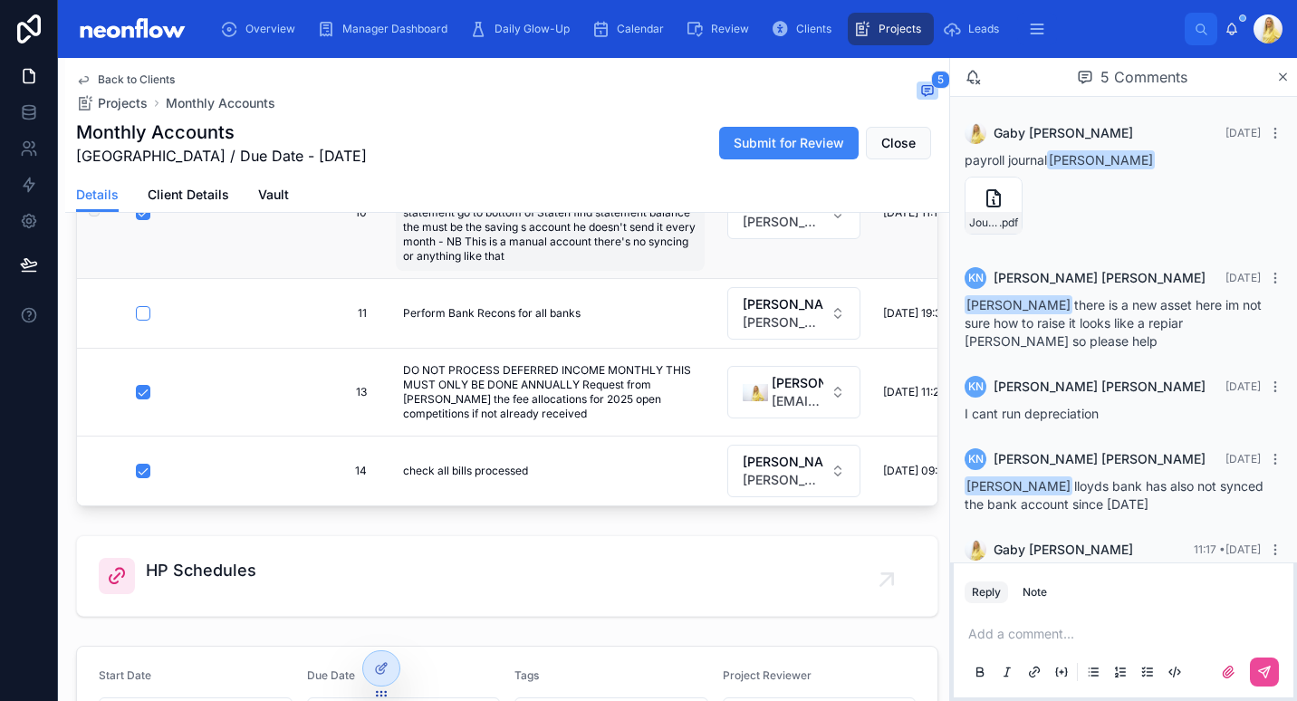
scroll to position [422, 0]
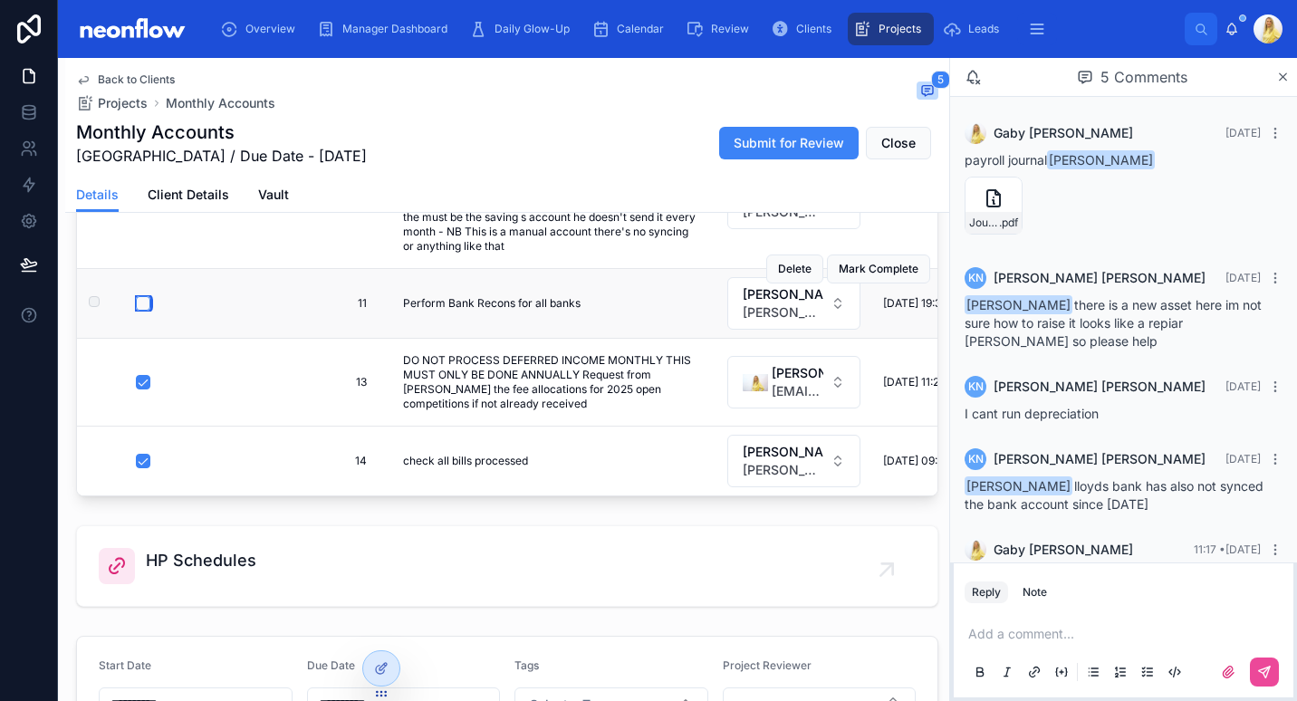
click at [143, 296] on button "button" at bounding box center [143, 303] width 14 height 14
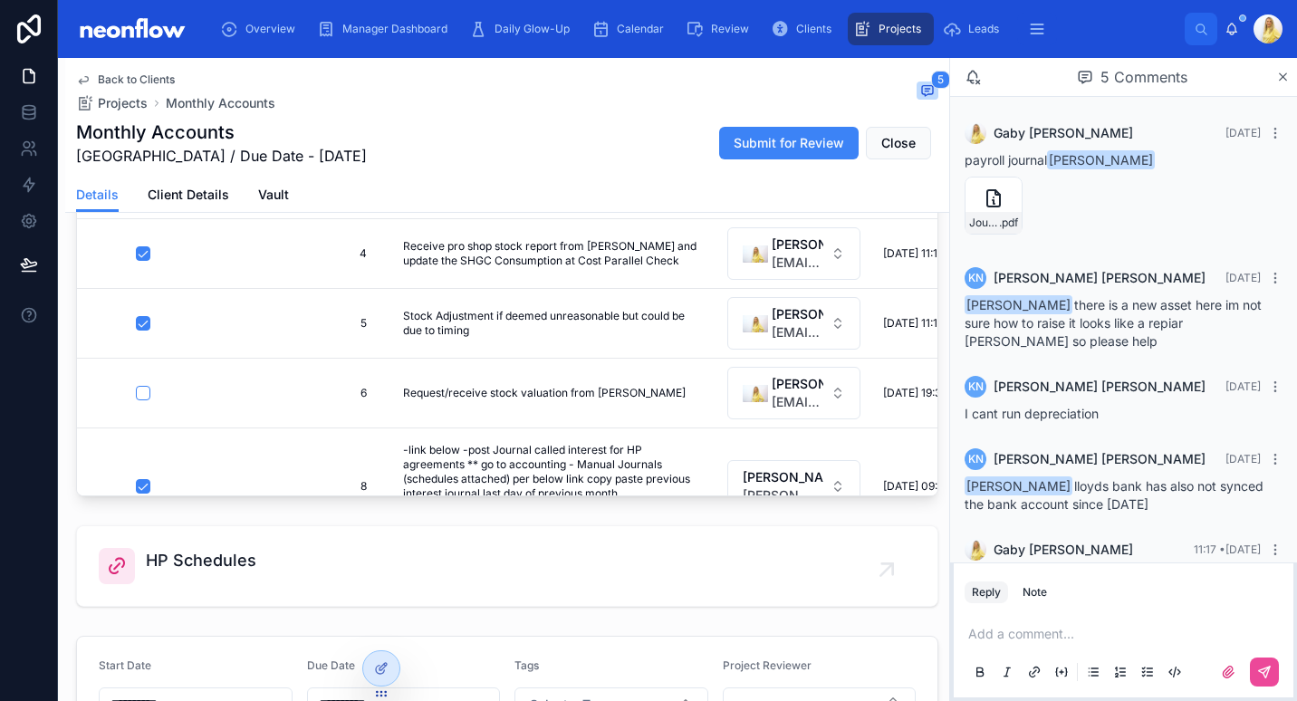
scroll to position [0, 0]
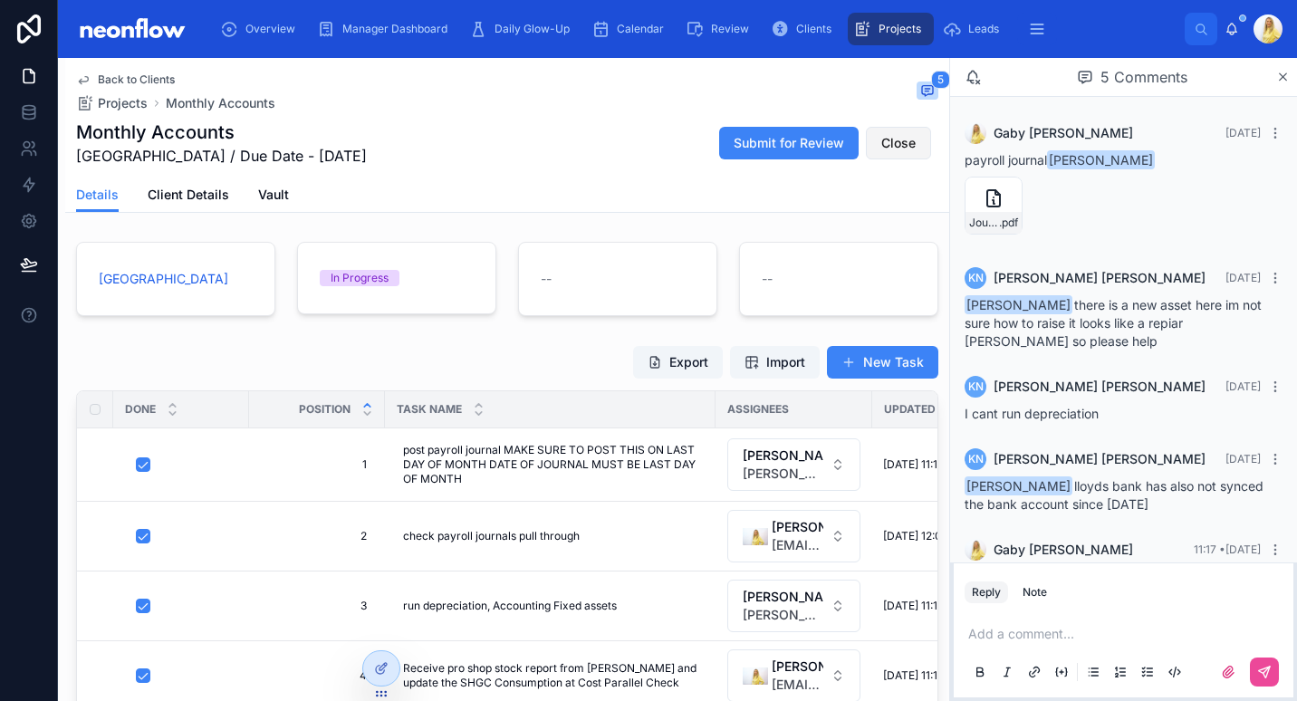
click at [881, 142] on span "Close" at bounding box center [898, 143] width 34 height 18
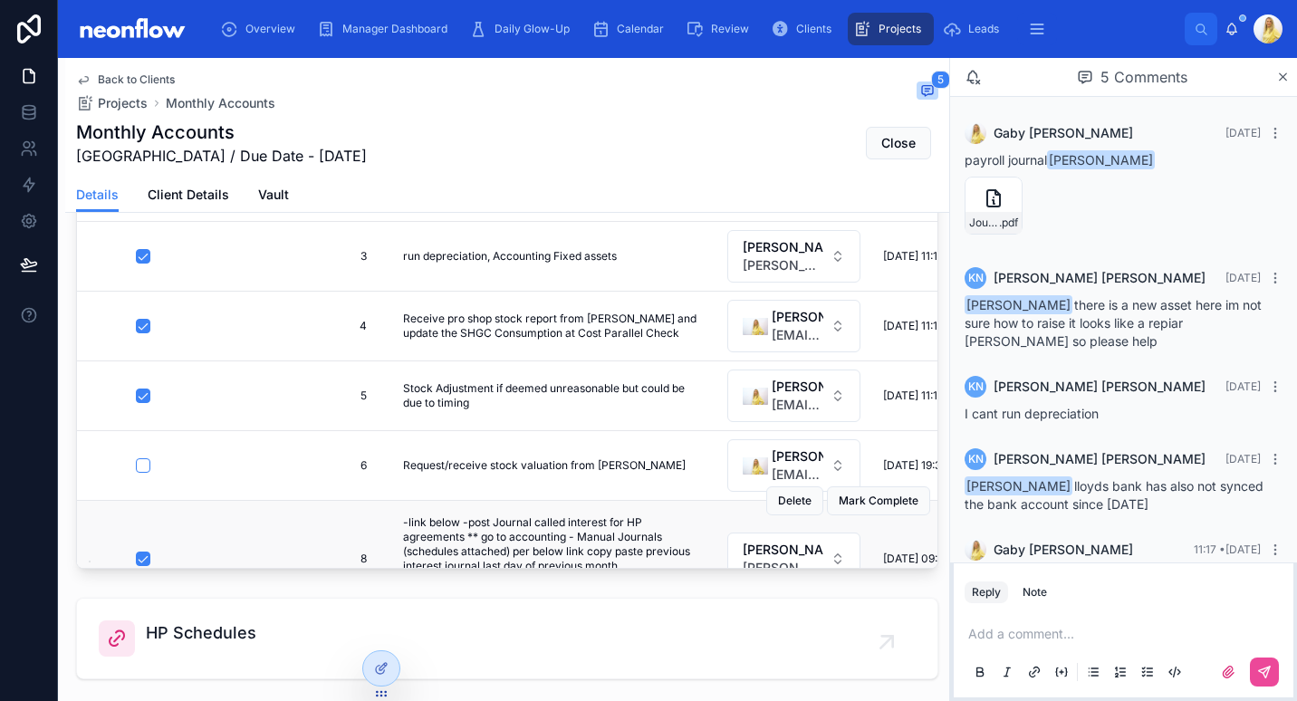
scroll to position [211, 0]
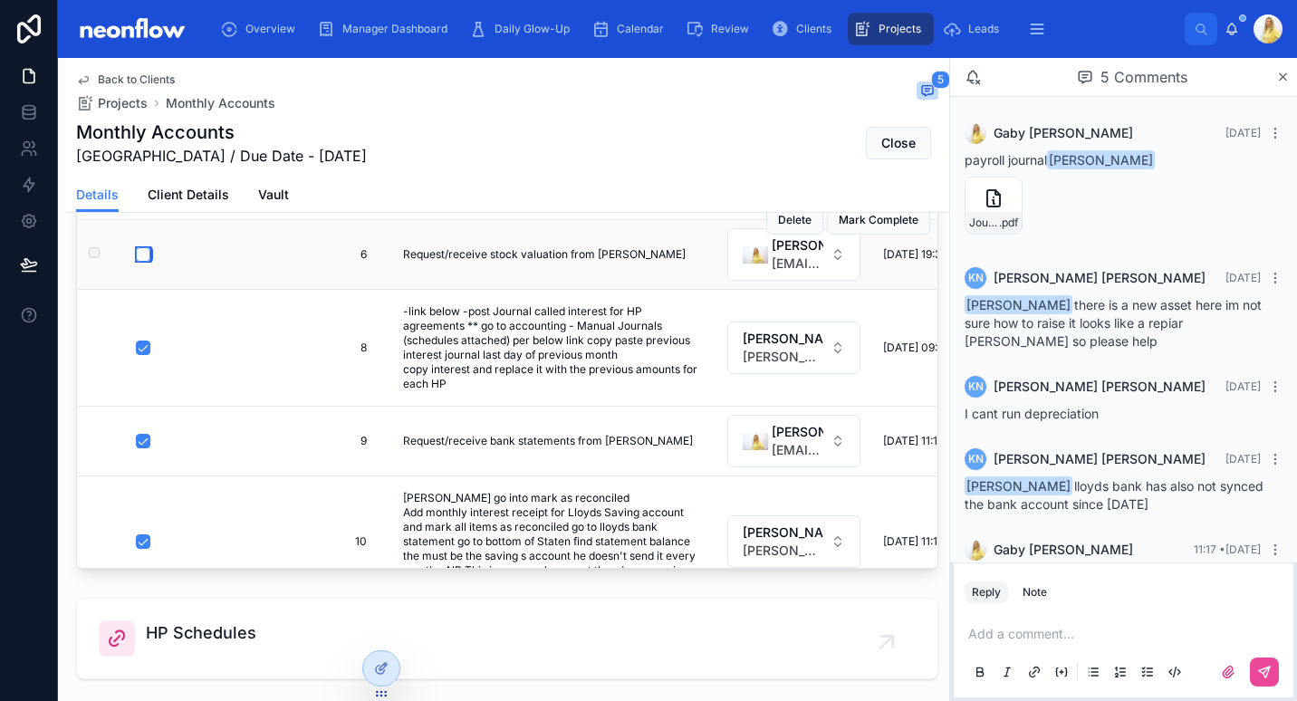
click at [143, 251] on button "button" at bounding box center [143, 254] width 14 height 14
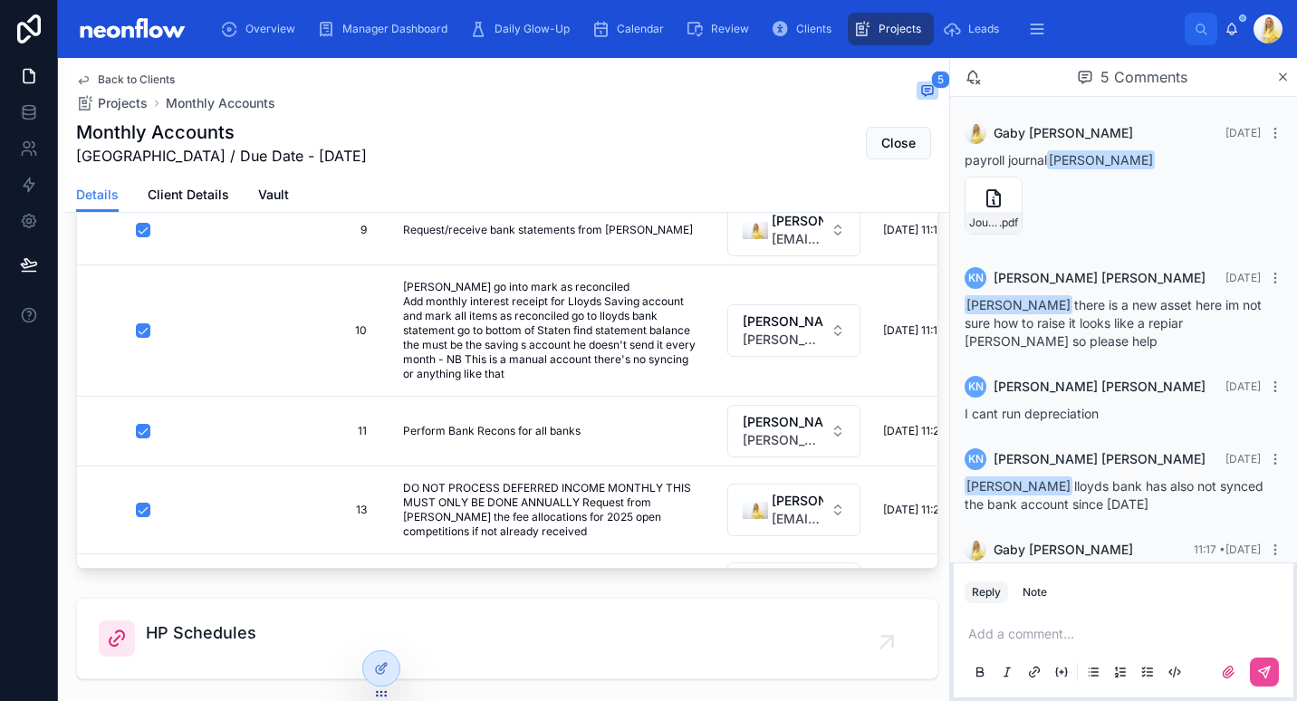
scroll to position [505, 0]
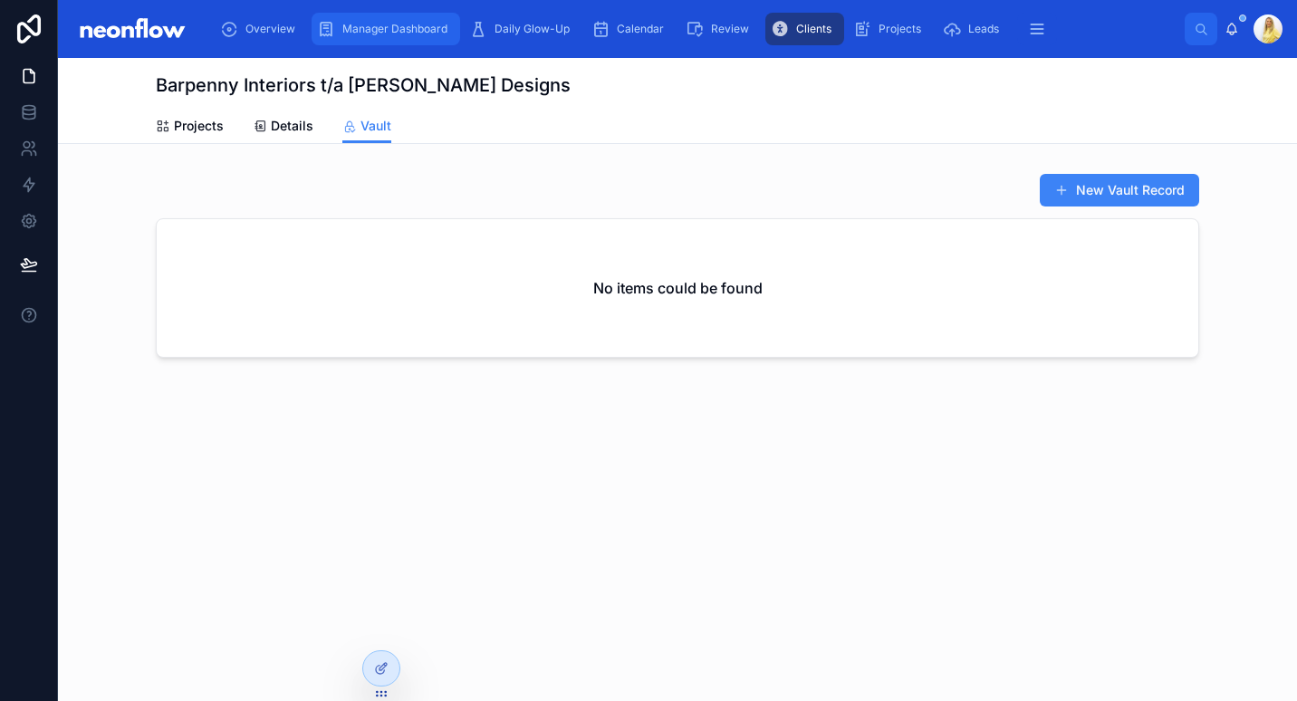
click at [421, 31] on span "Manager Dashboard" at bounding box center [394, 29] width 105 height 14
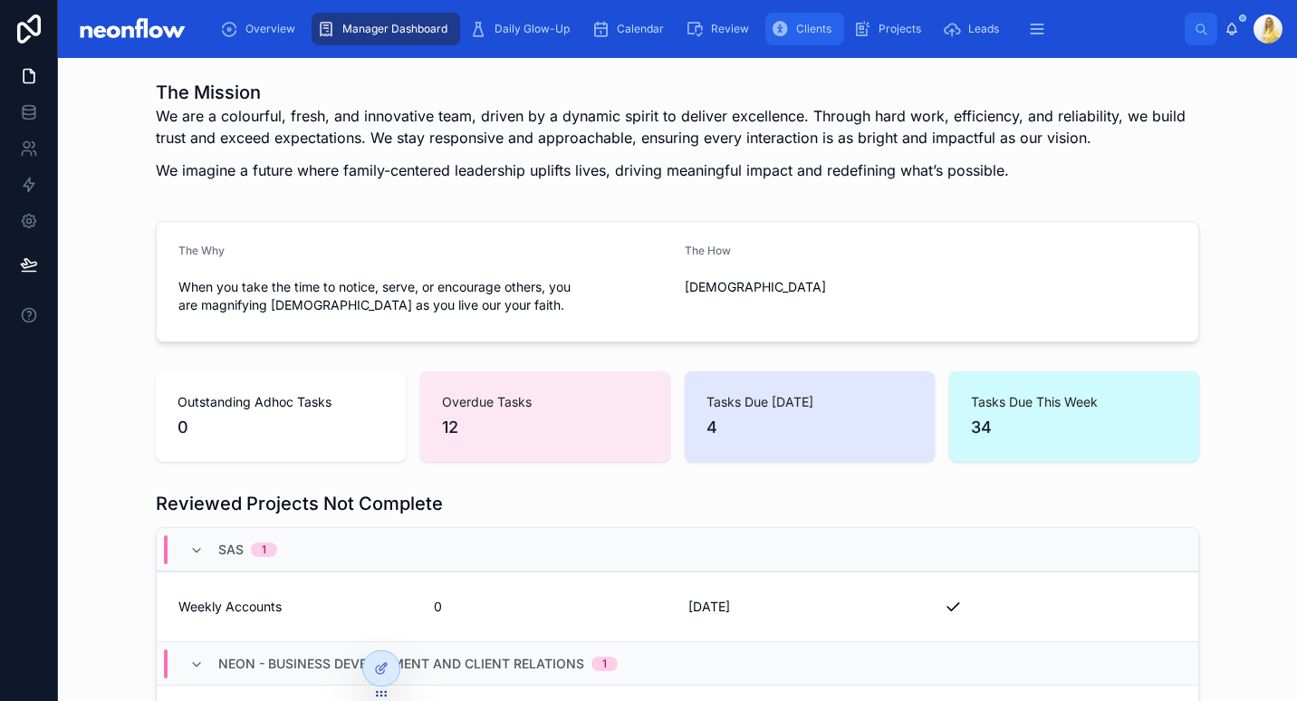
click at [817, 24] on span "Clients" at bounding box center [813, 29] width 35 height 14
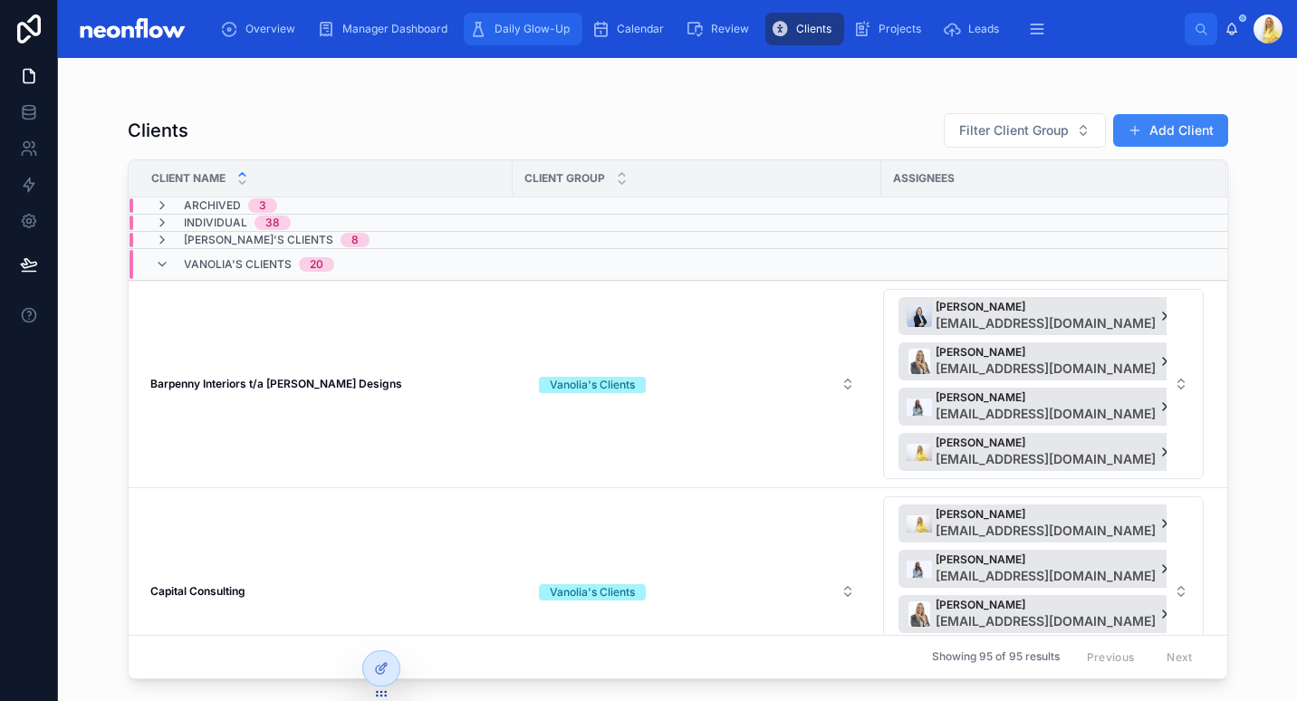
drag, startPoint x: 545, startPoint y: 41, endPoint x: 467, endPoint y: 34, distance: 78.2
click at [545, 41] on div "Daily Glow-Up" at bounding box center [523, 28] width 108 height 29
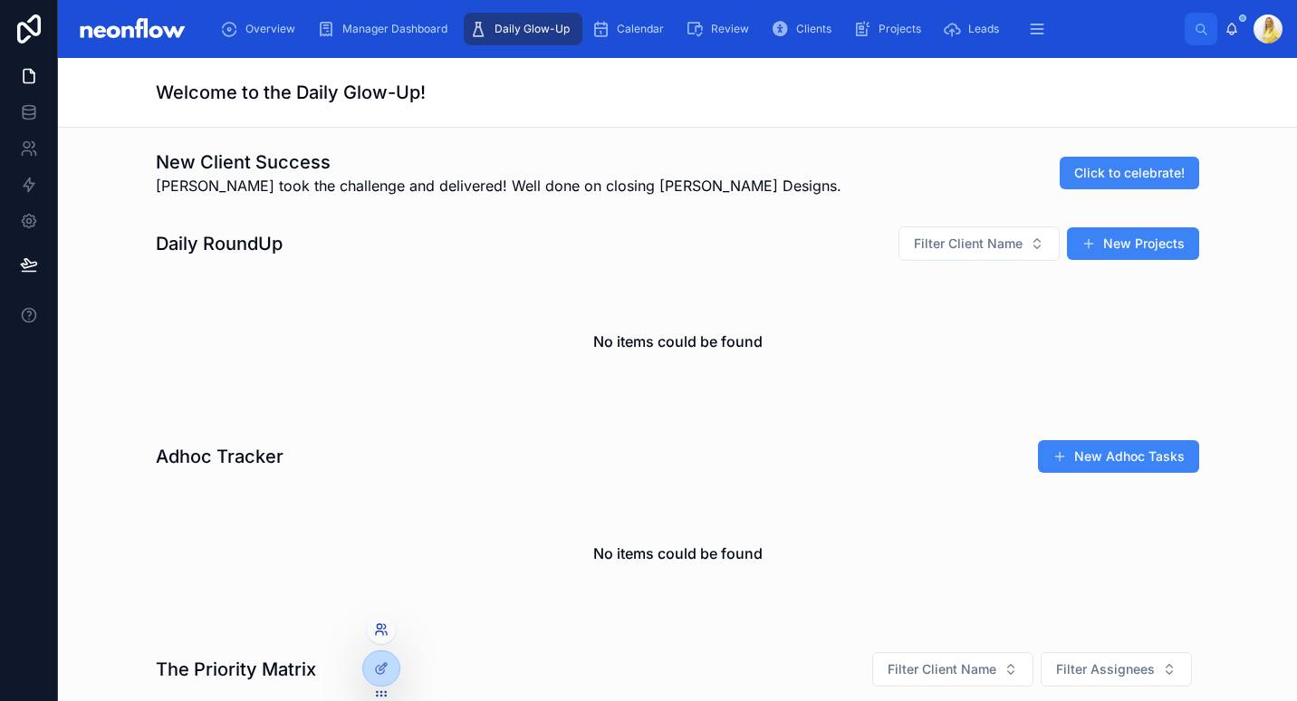
click at [386, 630] on icon at bounding box center [381, 629] width 14 height 14
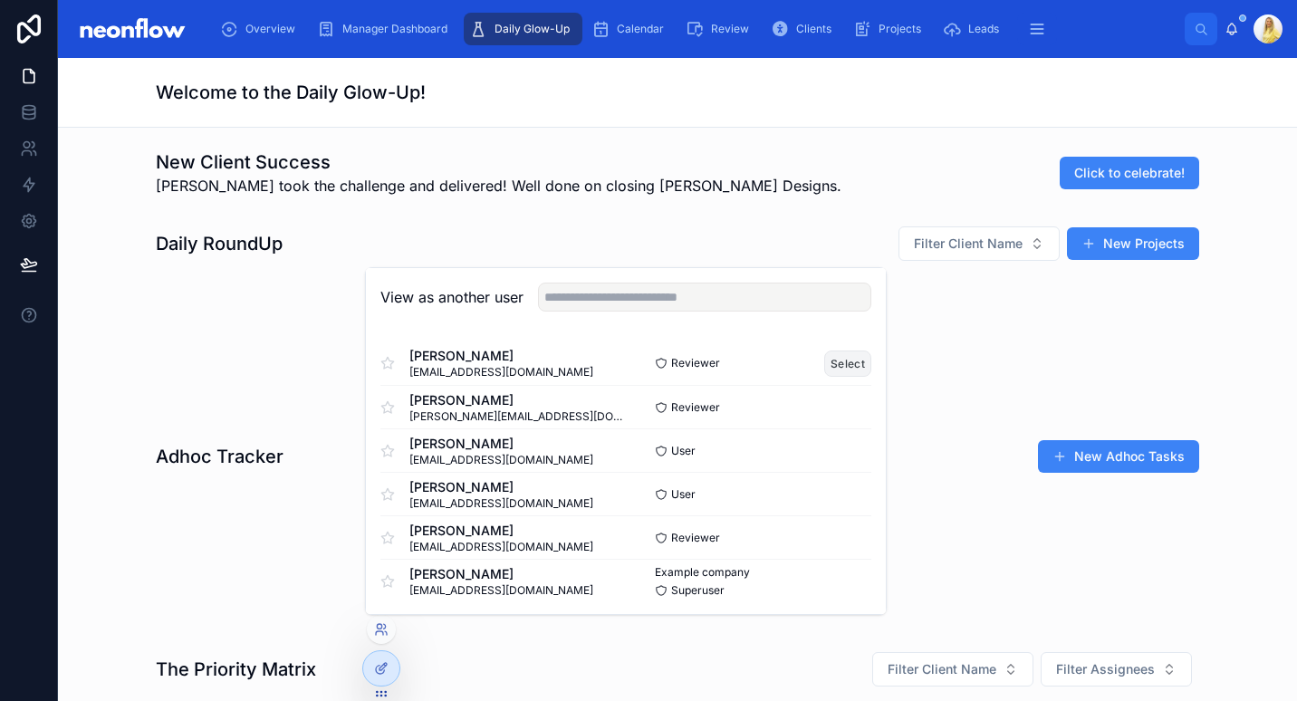
click at [824, 367] on button "Select" at bounding box center [847, 364] width 47 height 26
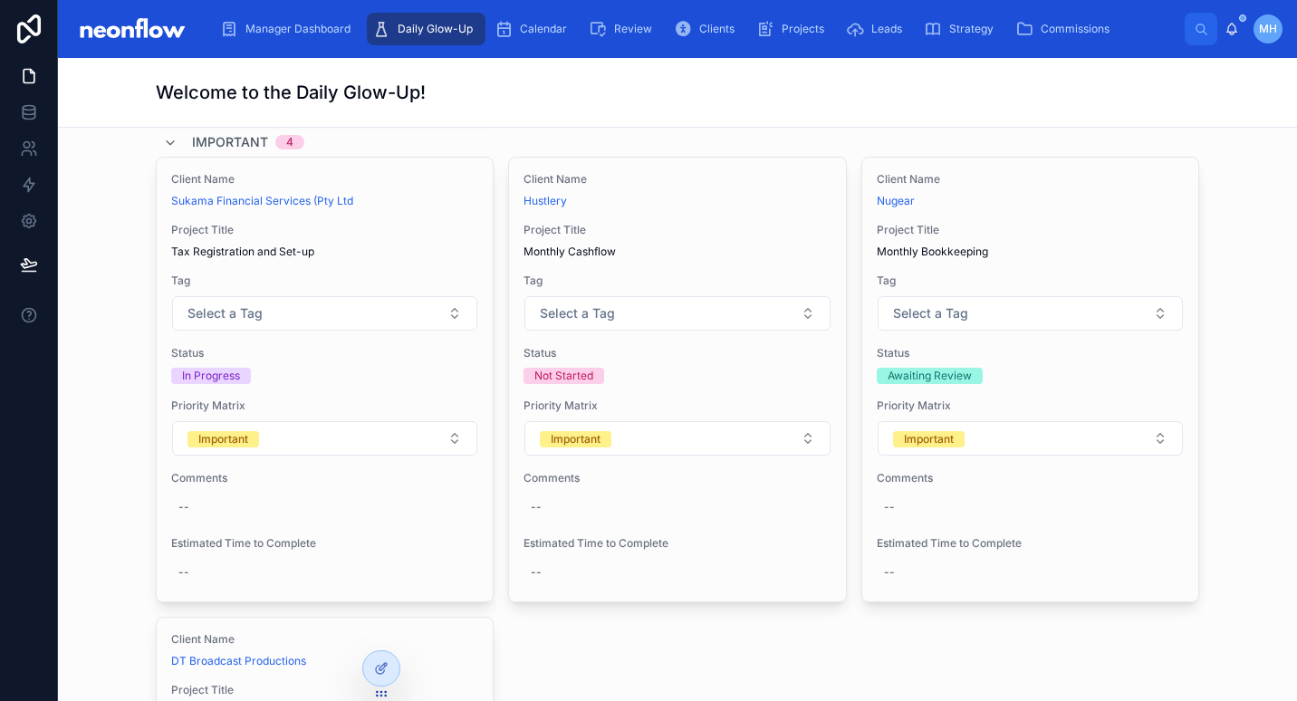
scroll to position [845, 0]
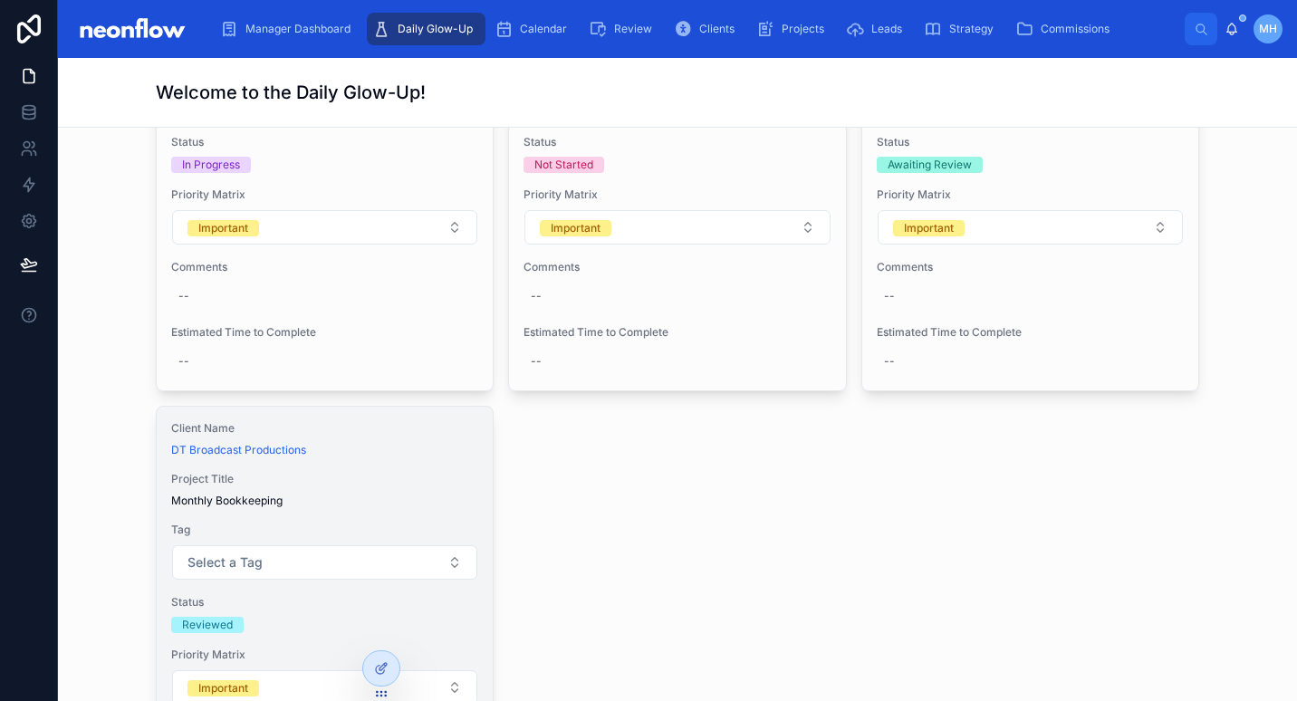
click at [439, 460] on div "Client Name DT Broadcast Productions Project Title Monthly Bookkeeping Tag Sele…" at bounding box center [325, 629] width 336 height 444
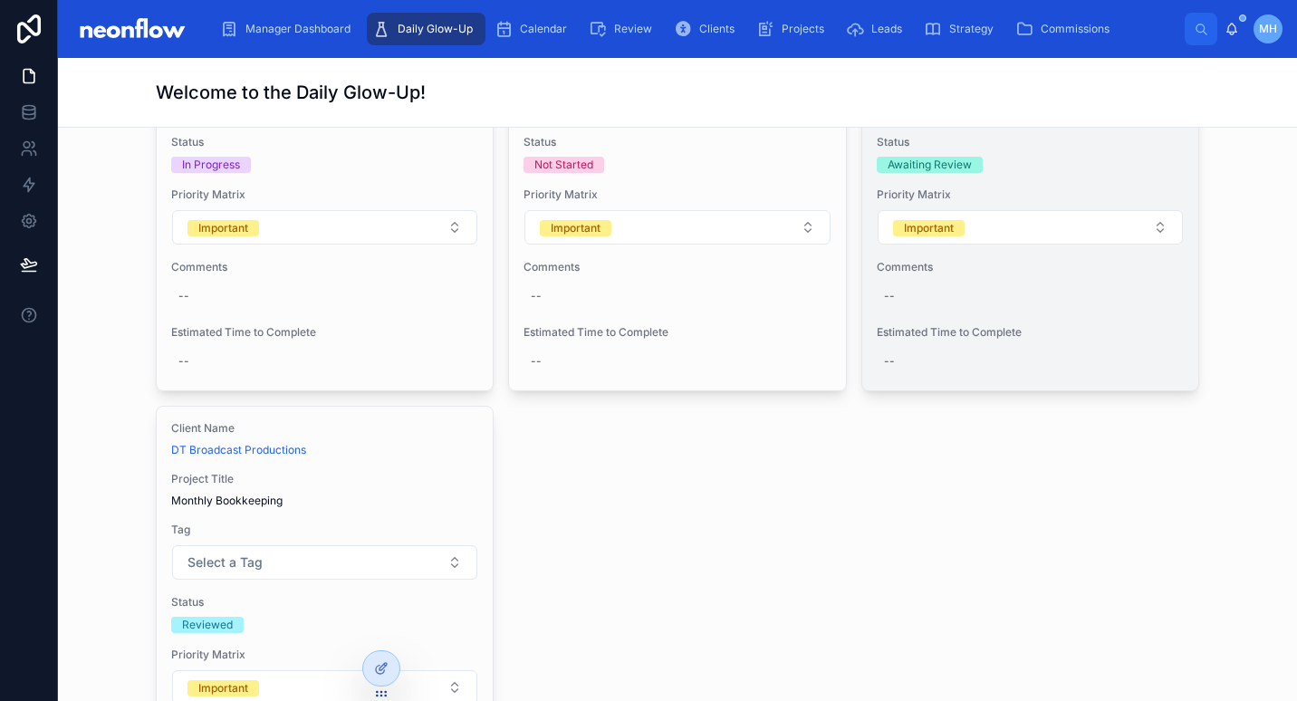
click at [1038, 175] on div "Client Name Nugear Project Title Monthly Bookkeeping Tag Select a Tag Status Aw…" at bounding box center [1030, 169] width 336 height 444
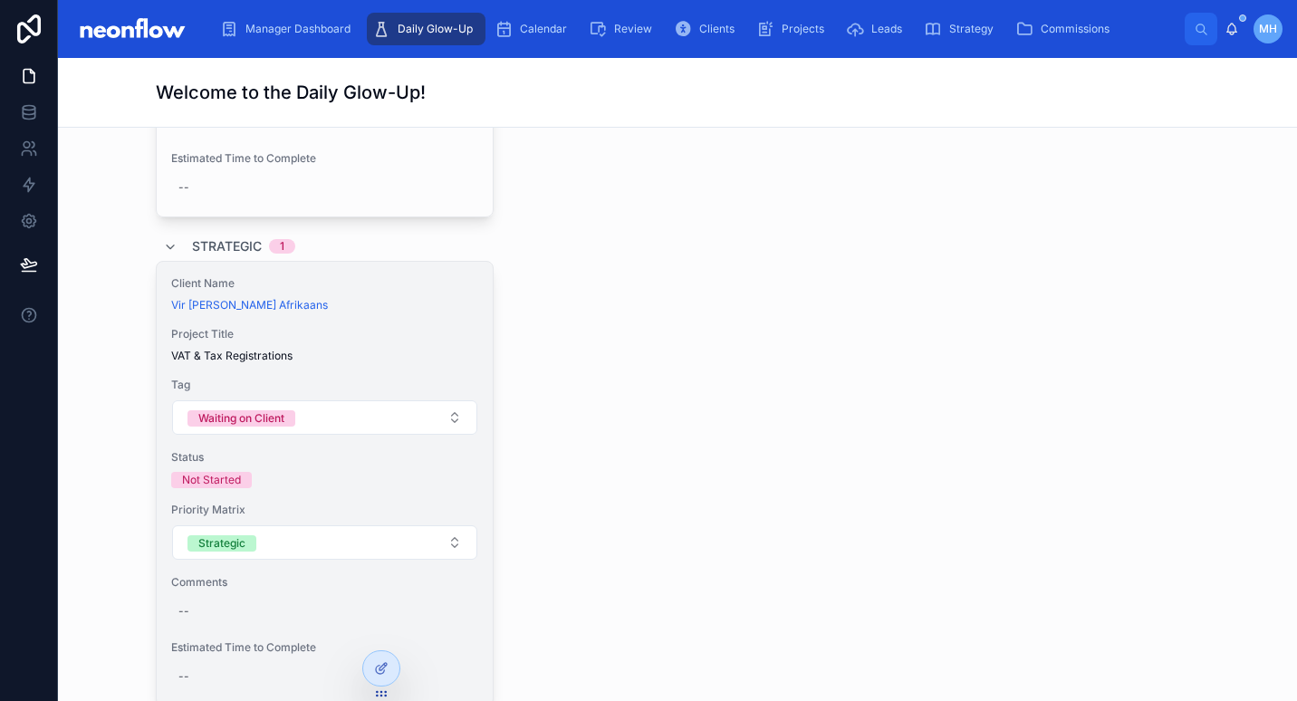
scroll to position [1690, 0]
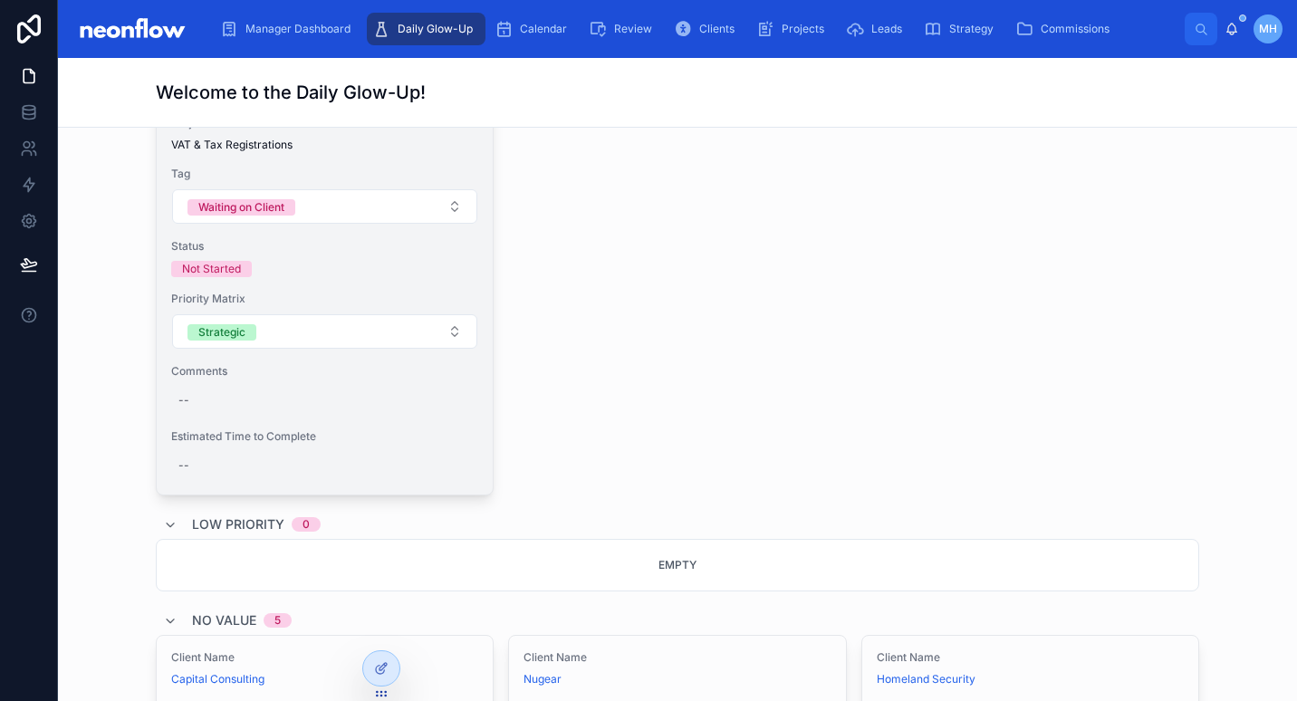
click at [408, 168] on span "Tag" at bounding box center [324, 174] width 307 height 14
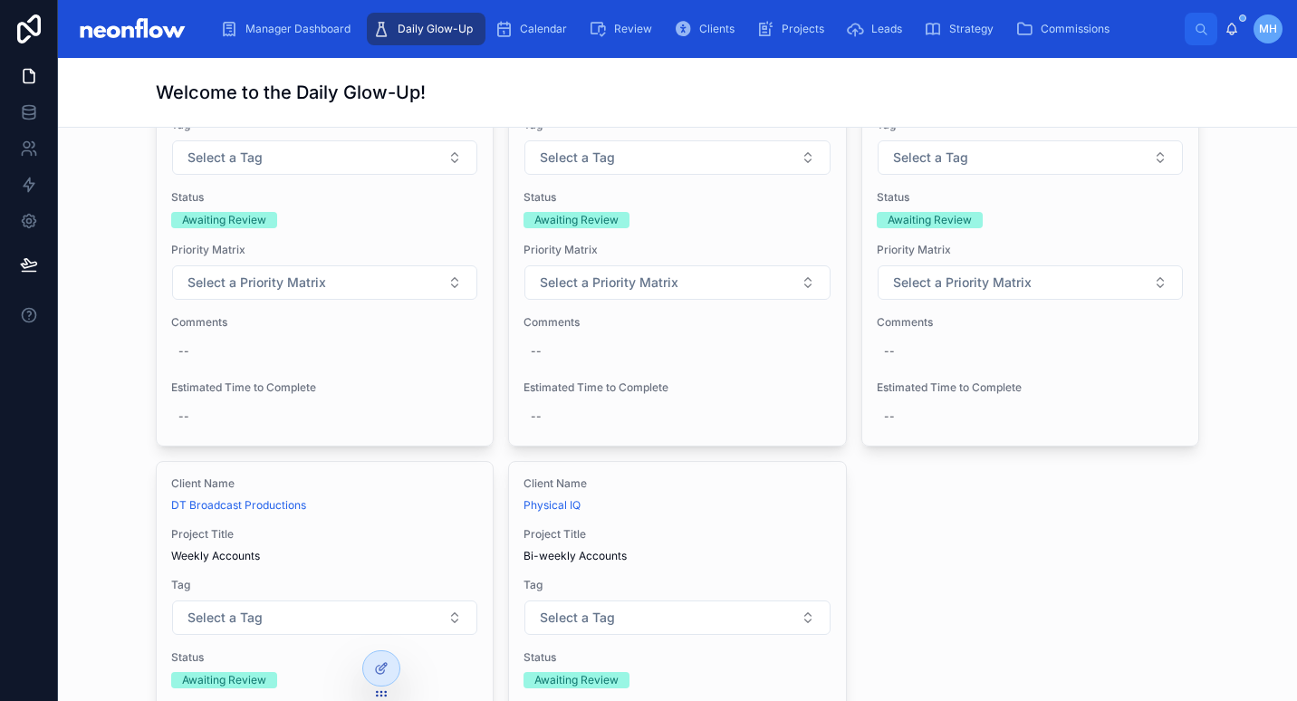
scroll to position [2113, 0]
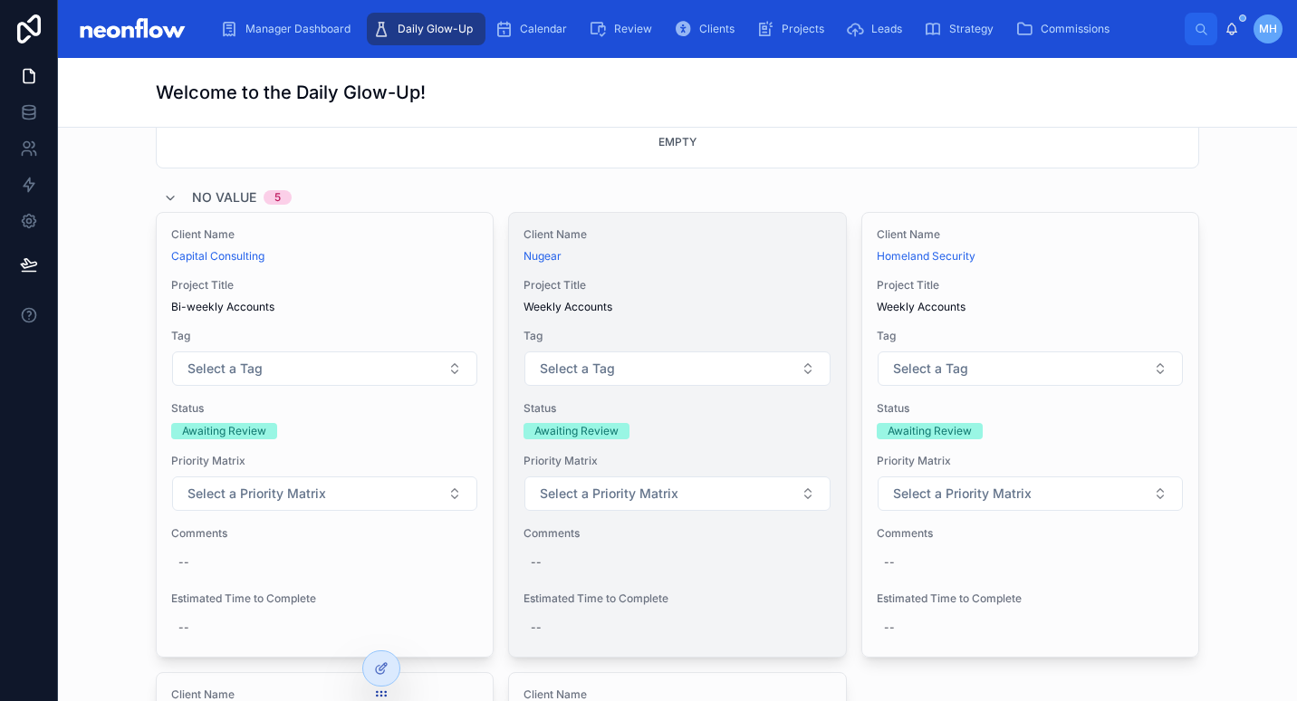
click at [744, 291] on span "Project Title" at bounding box center [677, 285] width 307 height 14
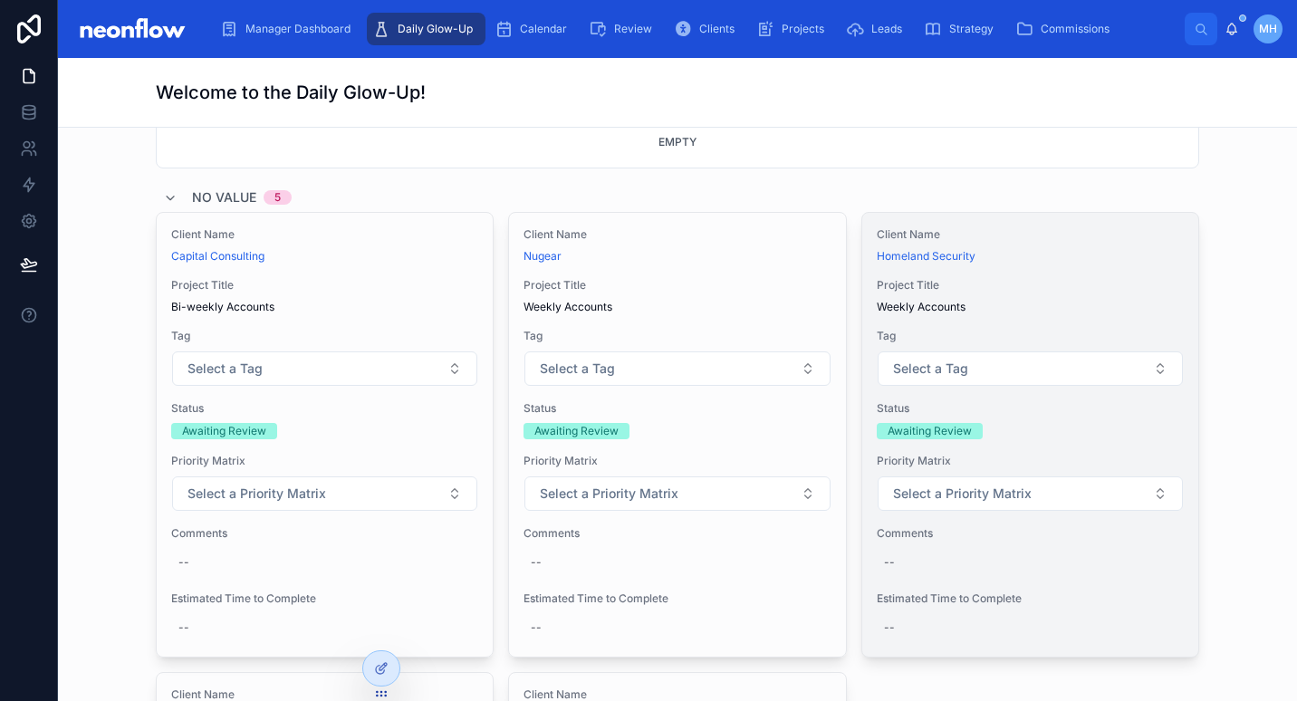
click at [1052, 305] on span "Weekly Accounts" at bounding box center [1030, 307] width 307 height 14
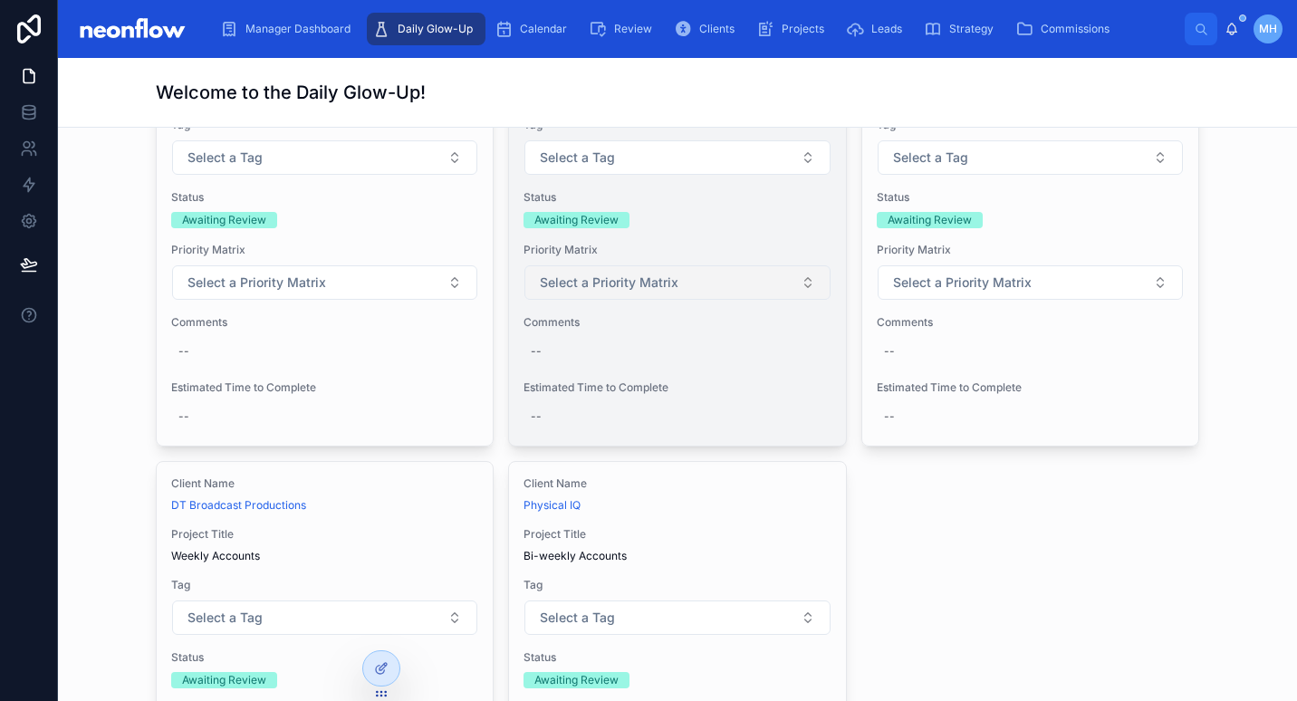
scroll to position [2536, 0]
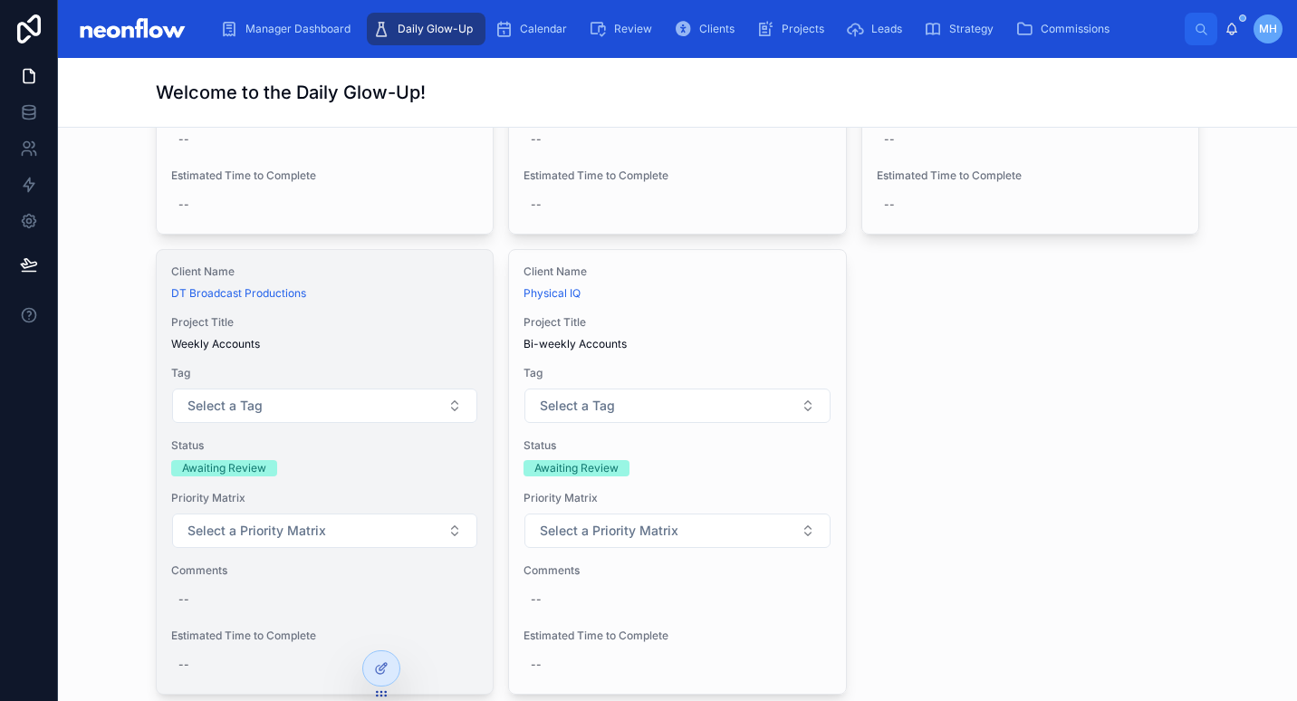
click at [410, 305] on div "Client Name DT Broadcast Productions Project Title Weekly Accounts Tag Select a…" at bounding box center [325, 472] width 336 height 444
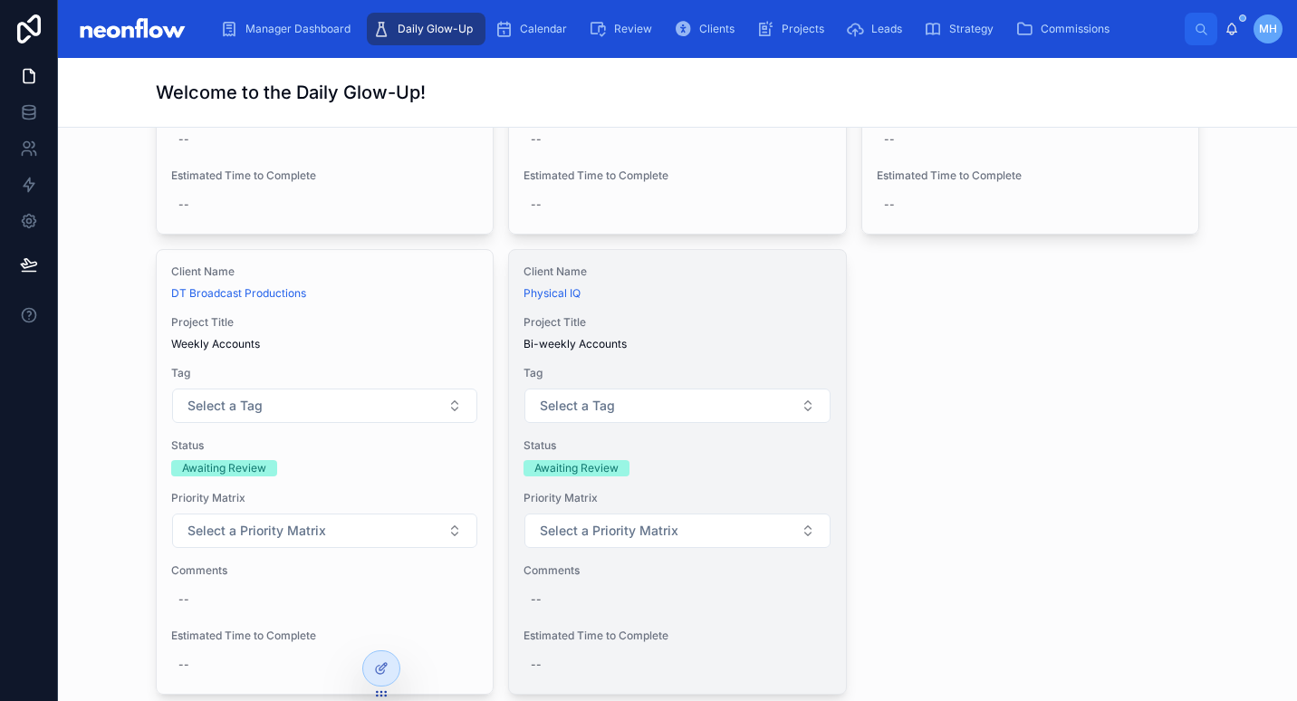
click at [726, 338] on span "Bi-weekly Accounts" at bounding box center [677, 344] width 307 height 14
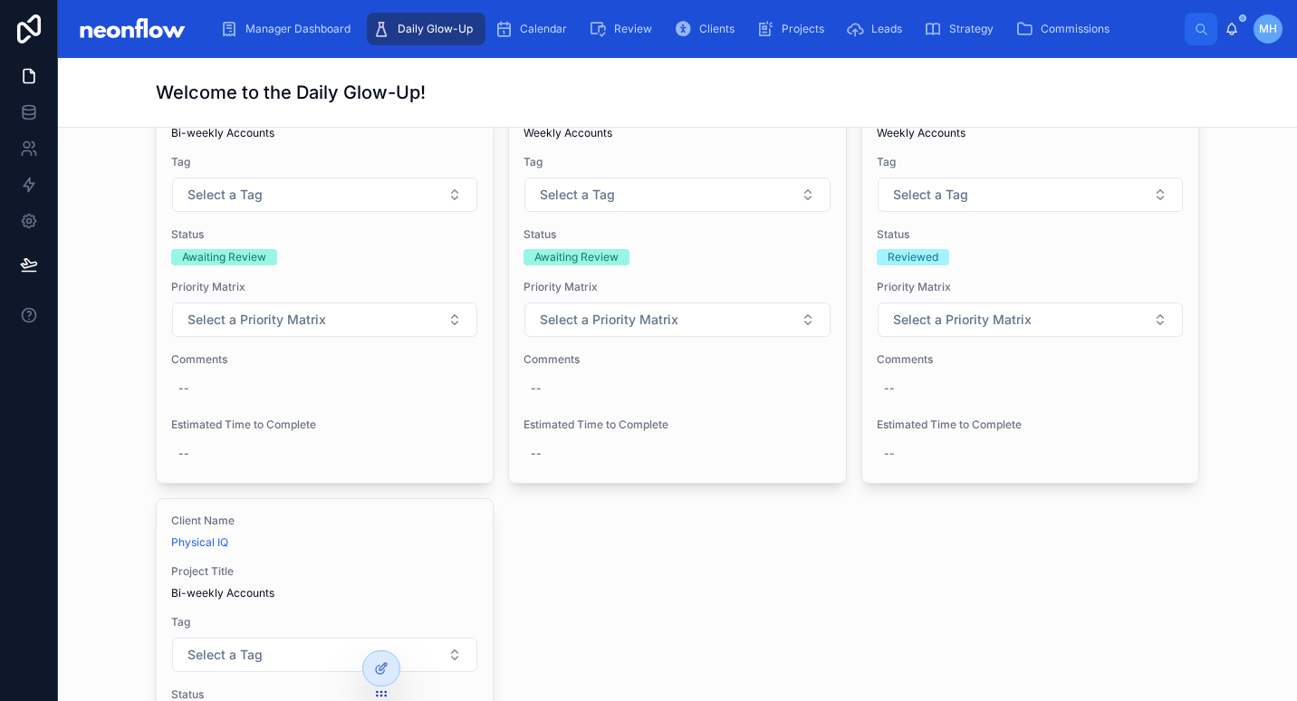
scroll to position [2076, 0]
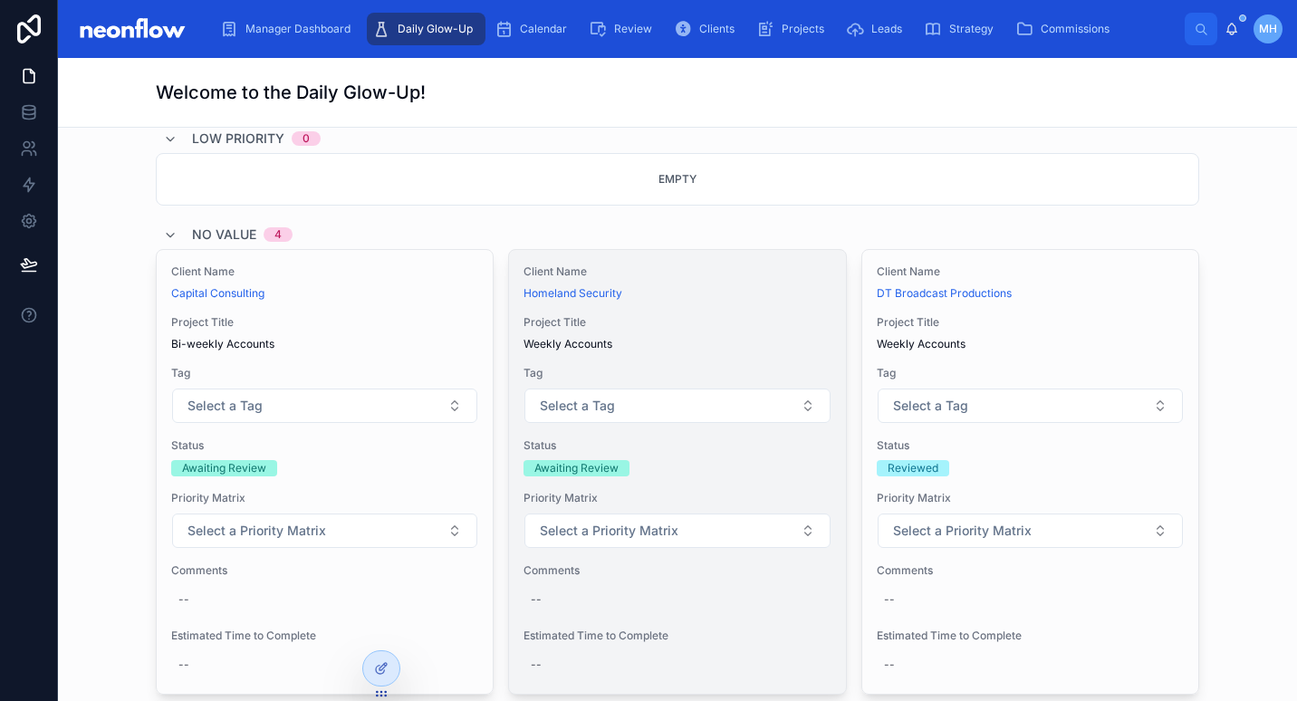
click at [691, 478] on div "Client Name Homeland Security Project Title Weekly Accounts Tag Select a Tag St…" at bounding box center [677, 472] width 336 height 444
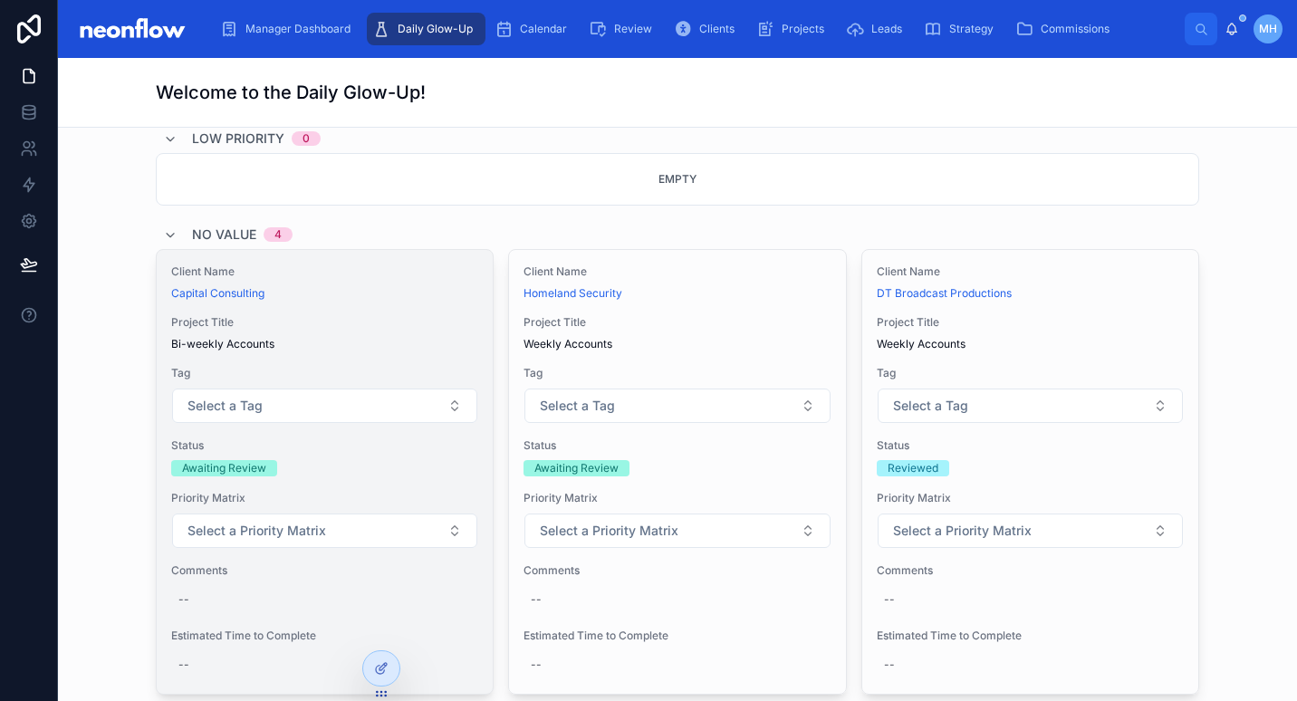
click at [380, 460] on div "Awaiting Review" at bounding box center [324, 468] width 307 height 16
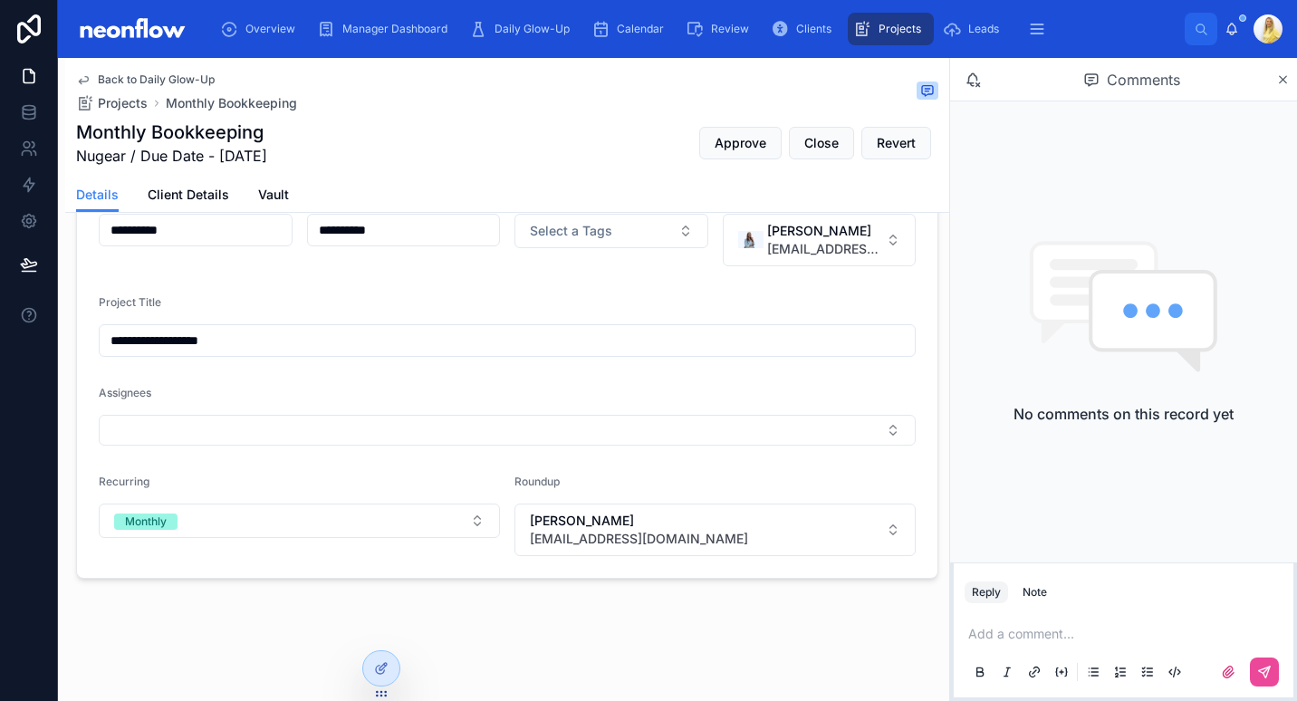
scroll to position [685, 0]
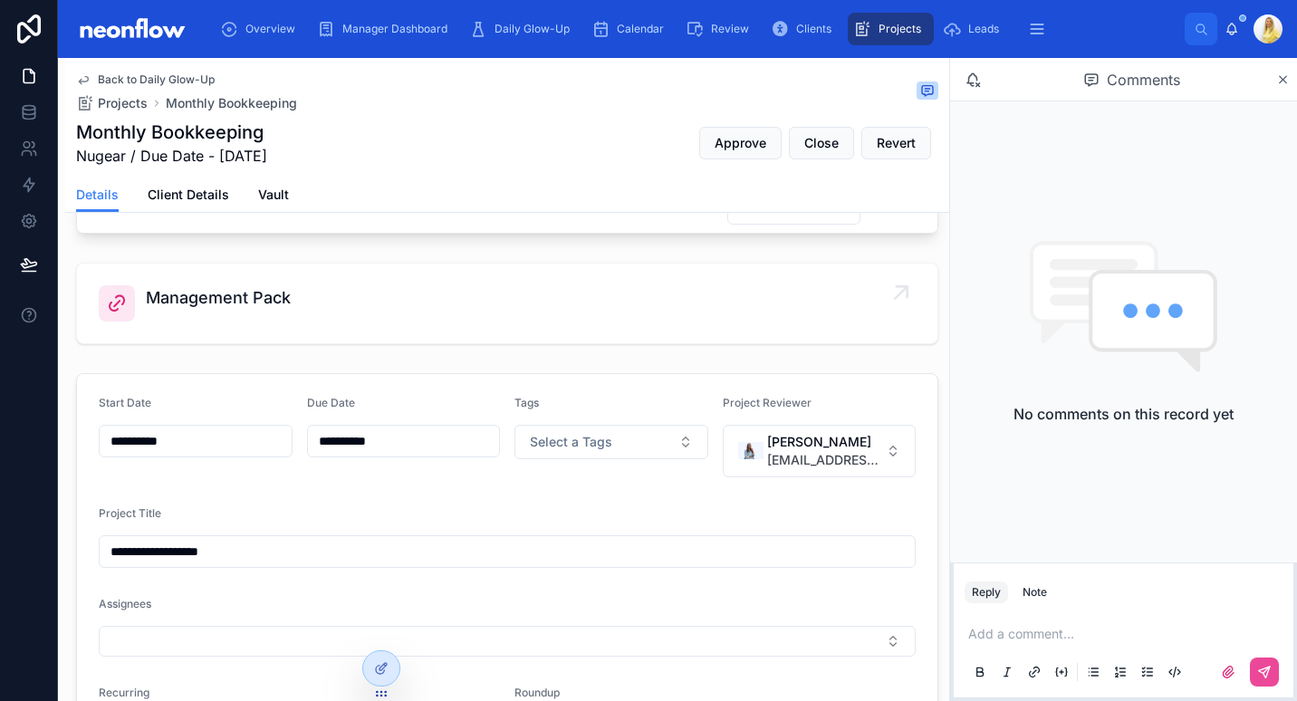
click at [268, 313] on div "Management Pack" at bounding box center [218, 303] width 145 height 36
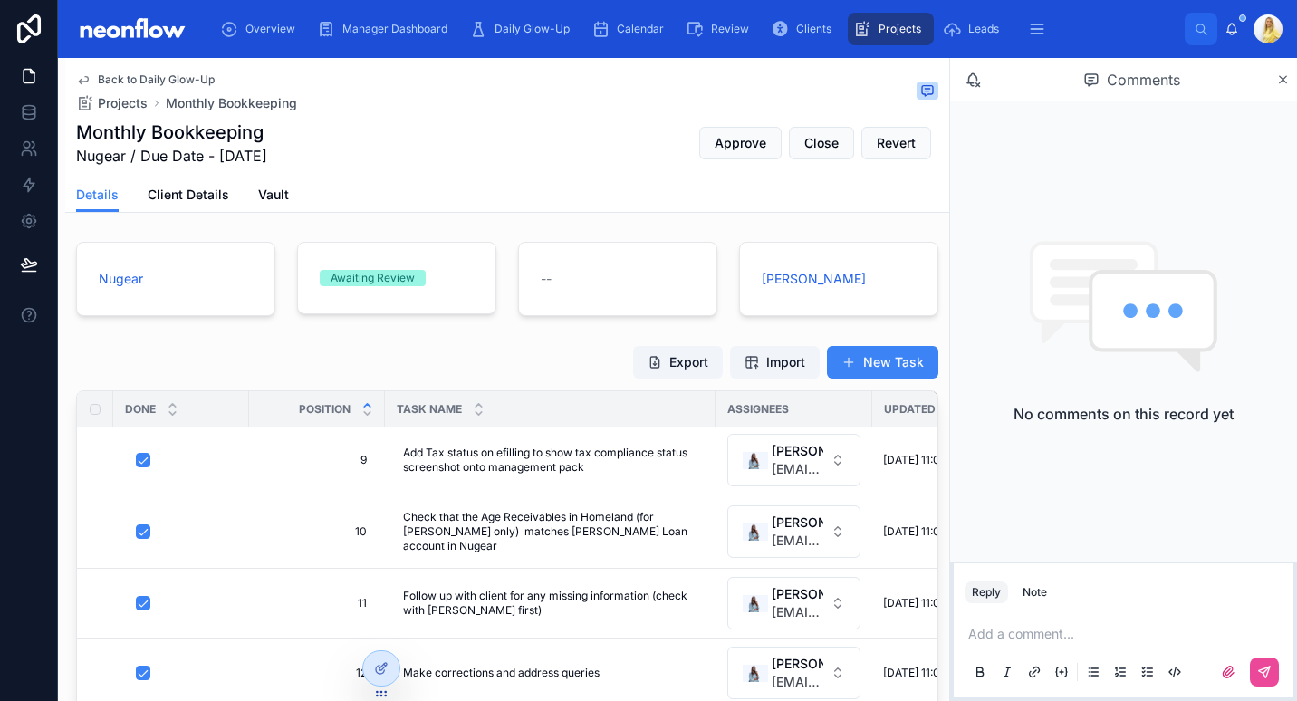
scroll to position [100, 0]
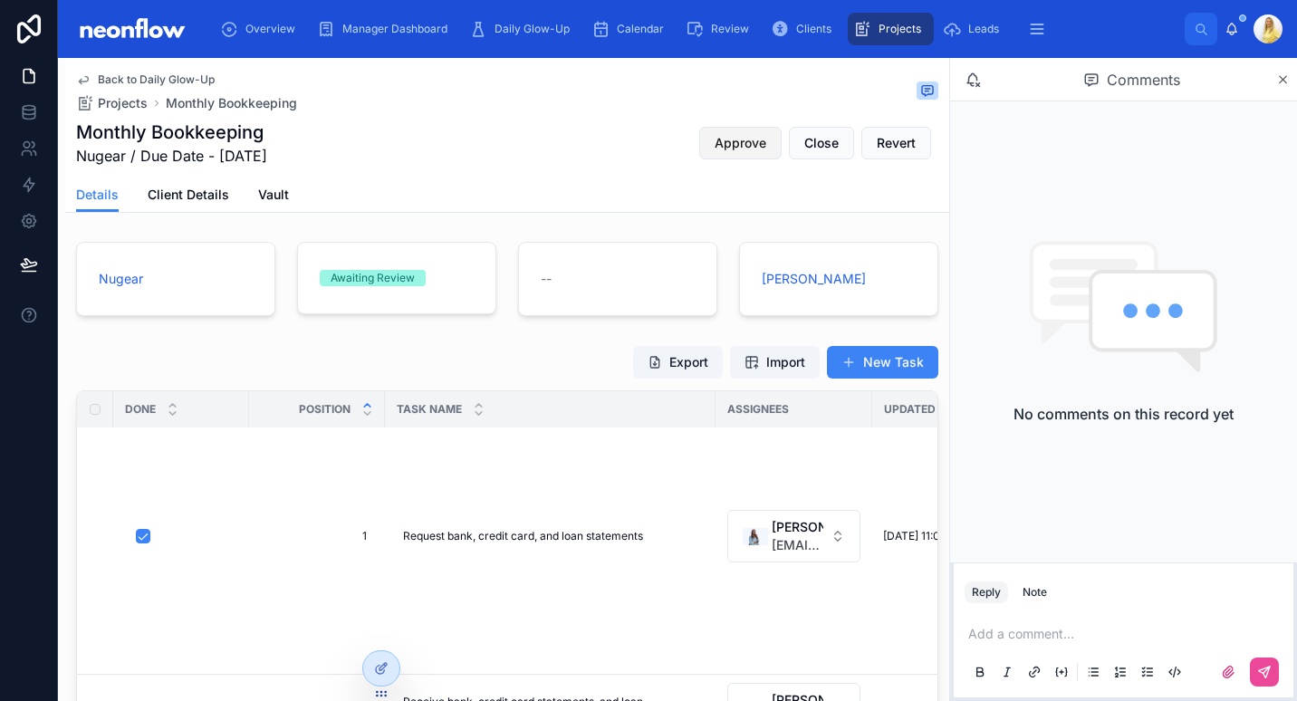
click at [740, 139] on span "Approve" at bounding box center [741, 143] width 52 height 18
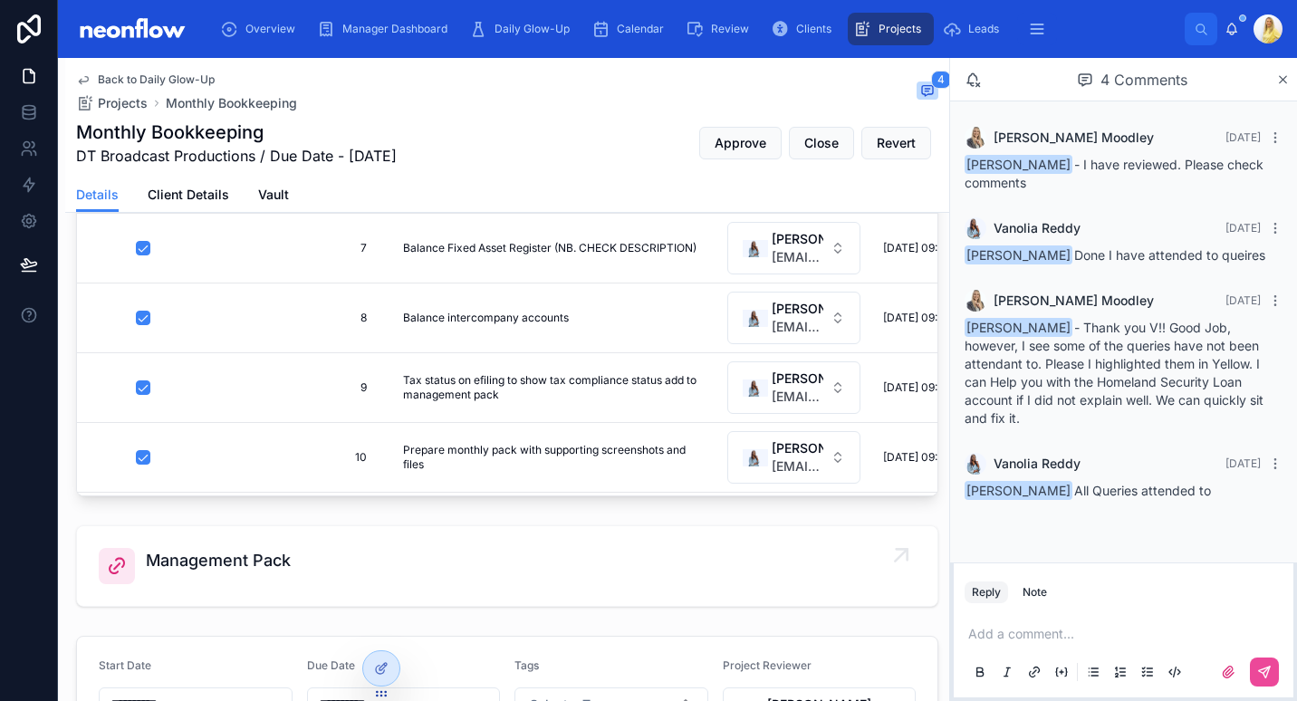
scroll to position [518, 0]
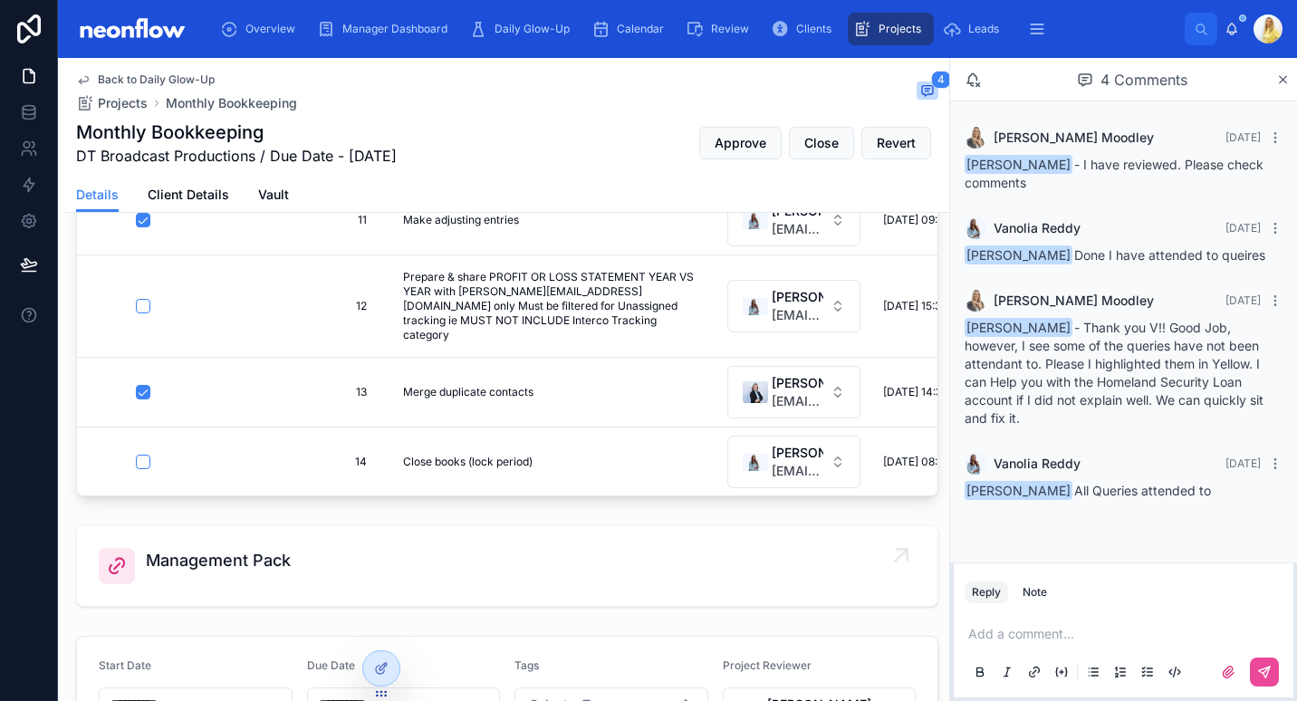
click at [255, 563] on span "Management Pack" at bounding box center [218, 560] width 145 height 25
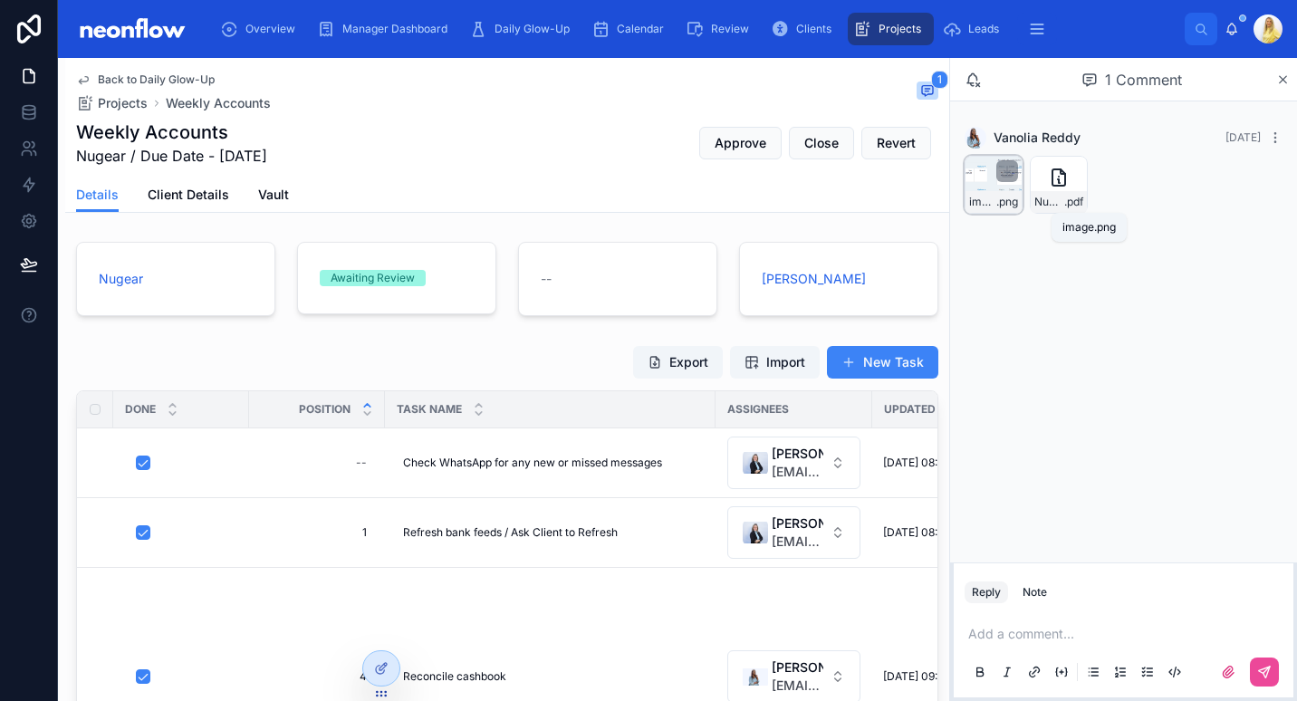
click at [993, 208] on span "image" at bounding box center [982, 202] width 27 height 14
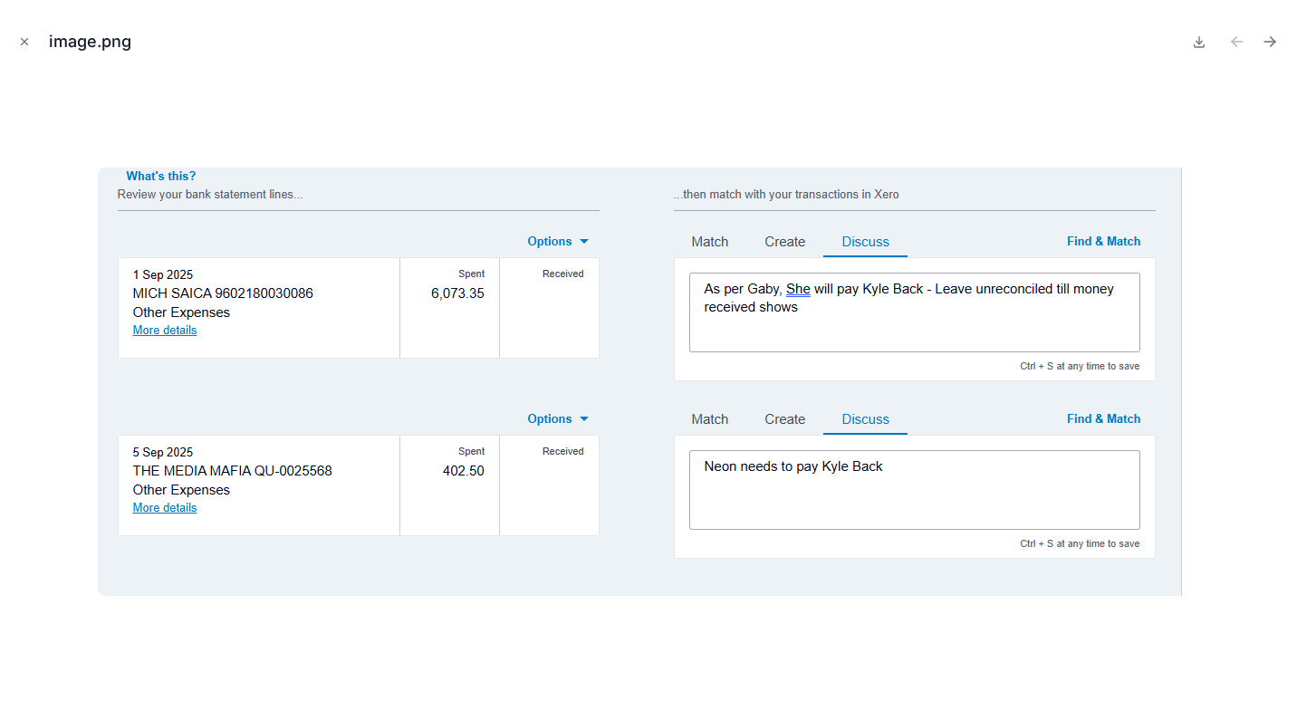
click at [1279, 26] on div "image.png" at bounding box center [648, 41] width 1268 height 54
click at [1276, 44] on icon "Next file" at bounding box center [1270, 42] width 18 height 18
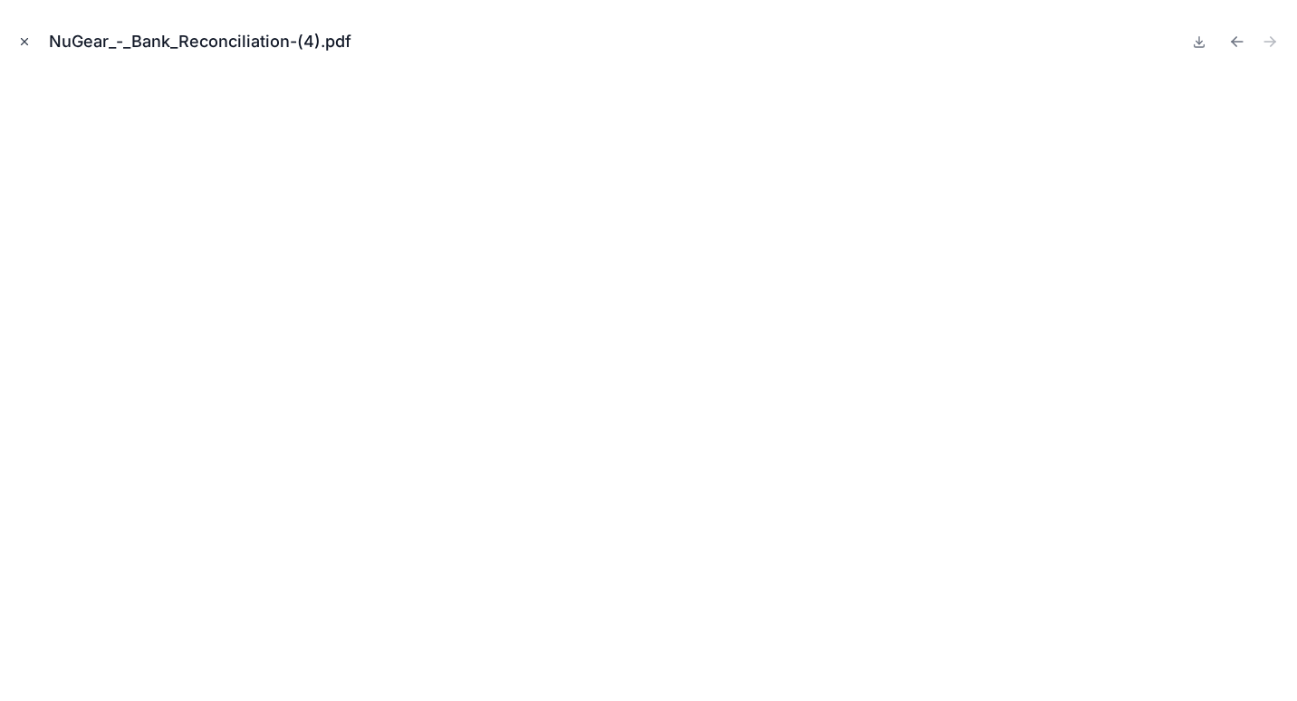
click at [22, 47] on icon "Close modal" at bounding box center [24, 41] width 13 height 13
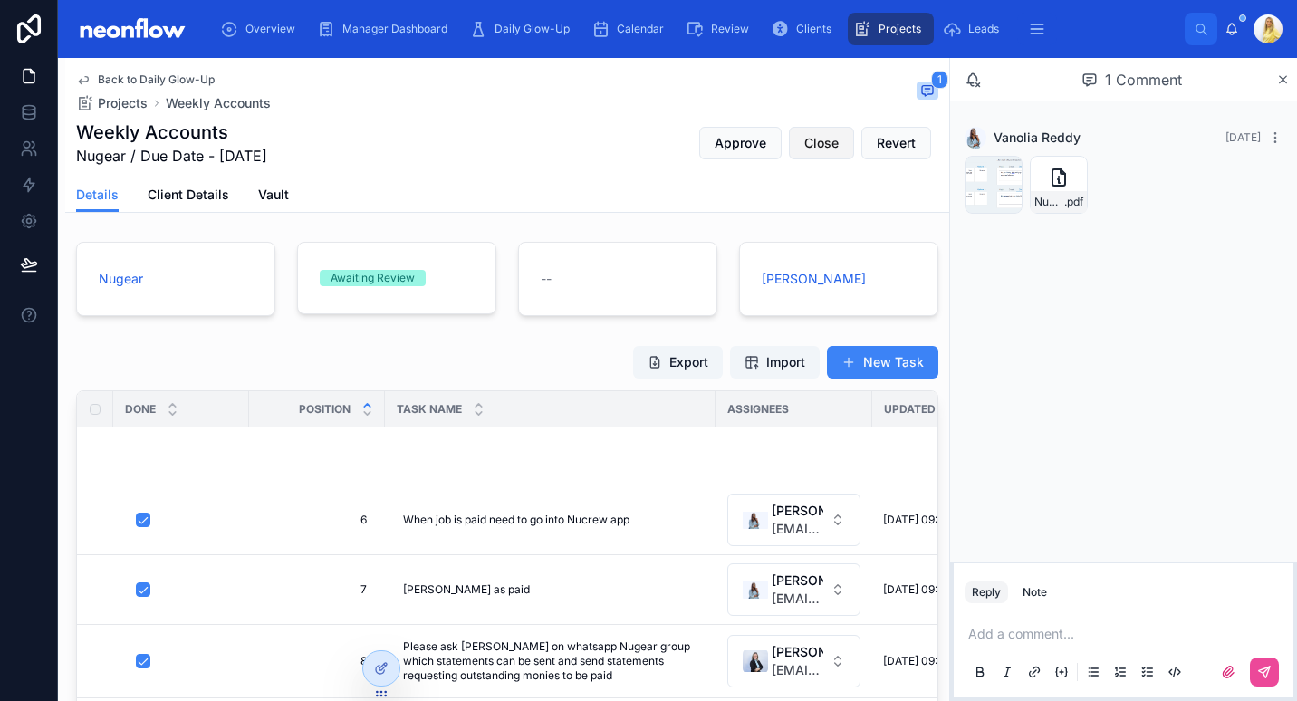
click at [832, 136] on button "Close" at bounding box center [821, 143] width 65 height 33
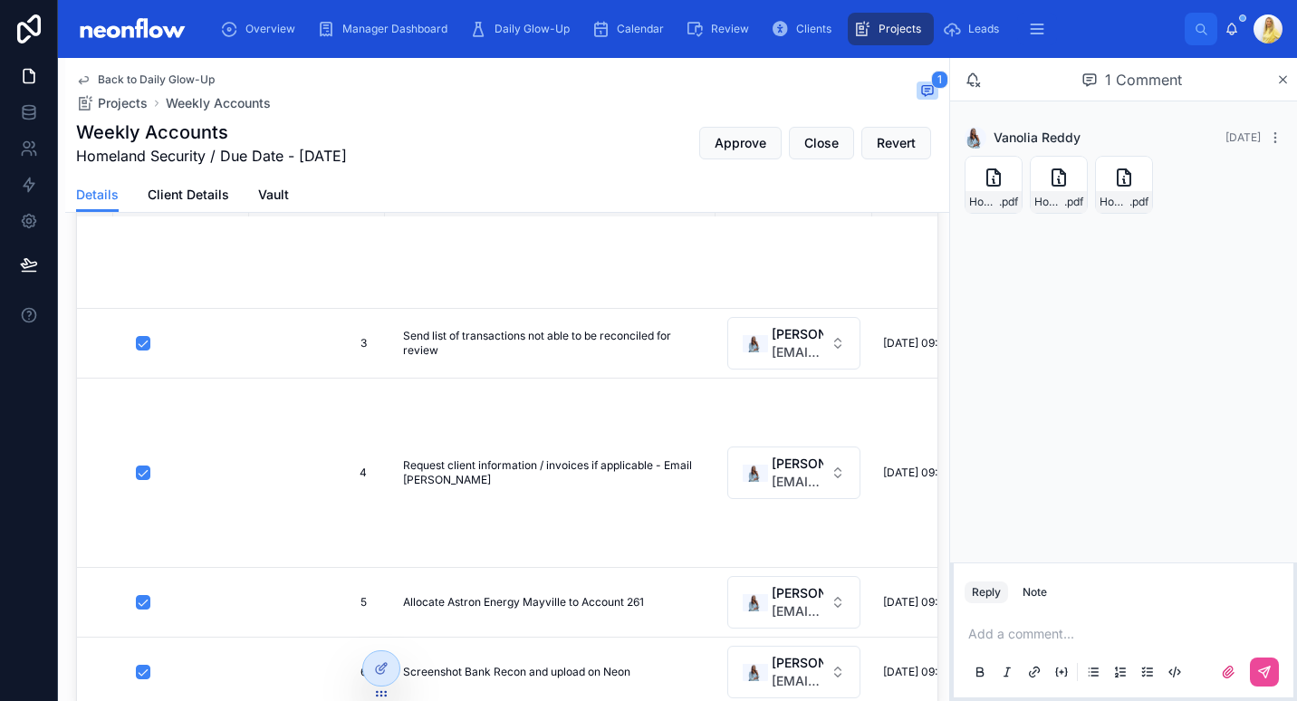
scroll to position [634, 0]
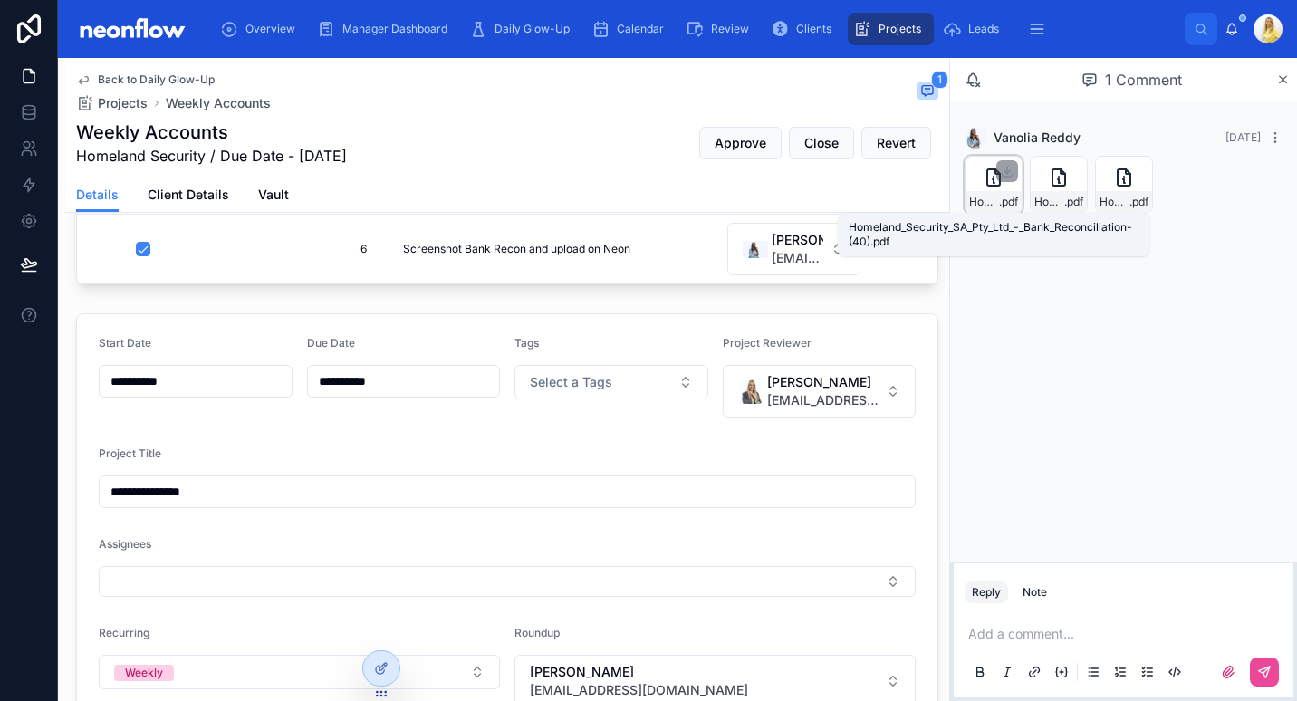
click at [994, 177] on icon at bounding box center [994, 177] width 0 height 0
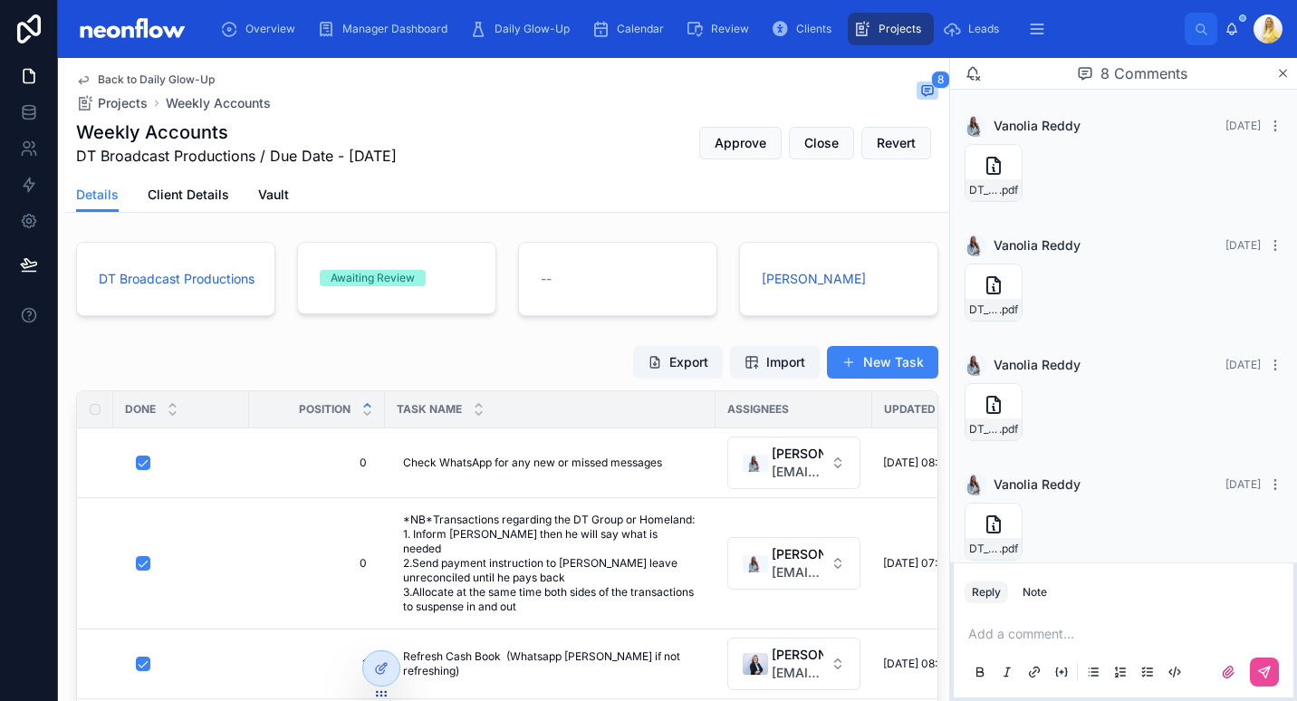
scroll to position [610, 0]
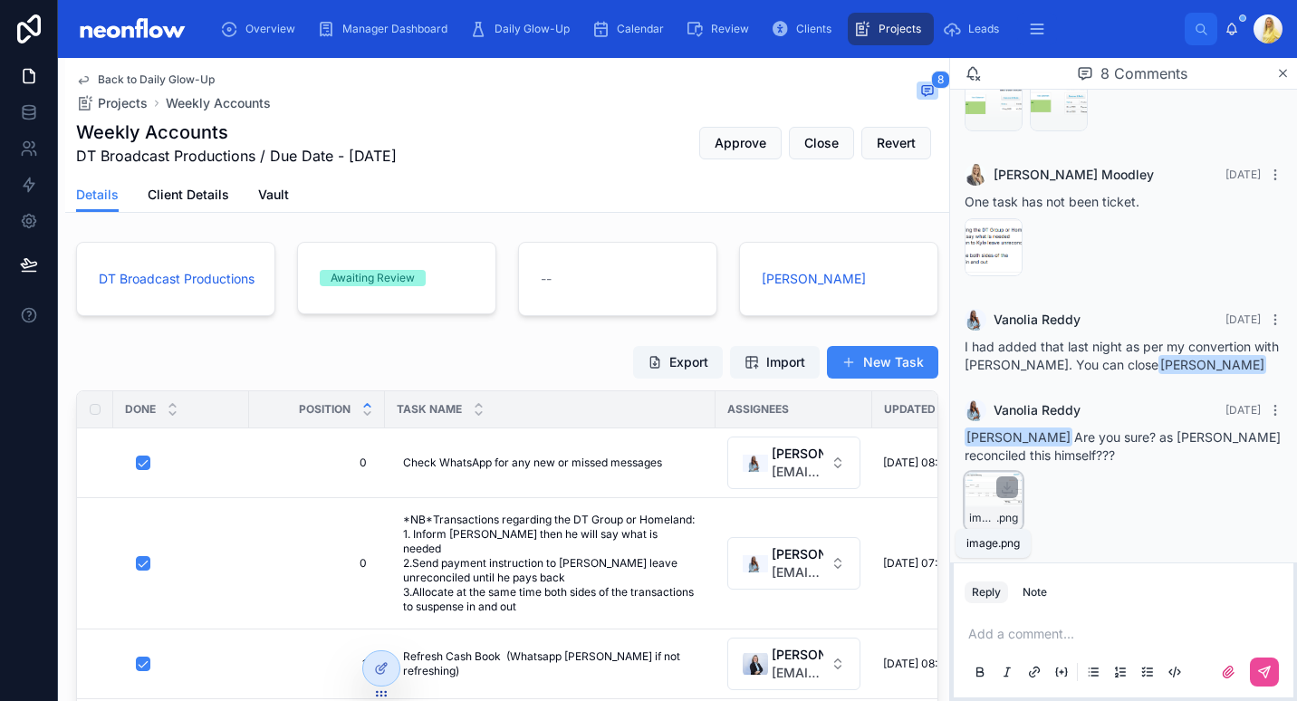
click at [984, 520] on span "image" at bounding box center [982, 518] width 27 height 14
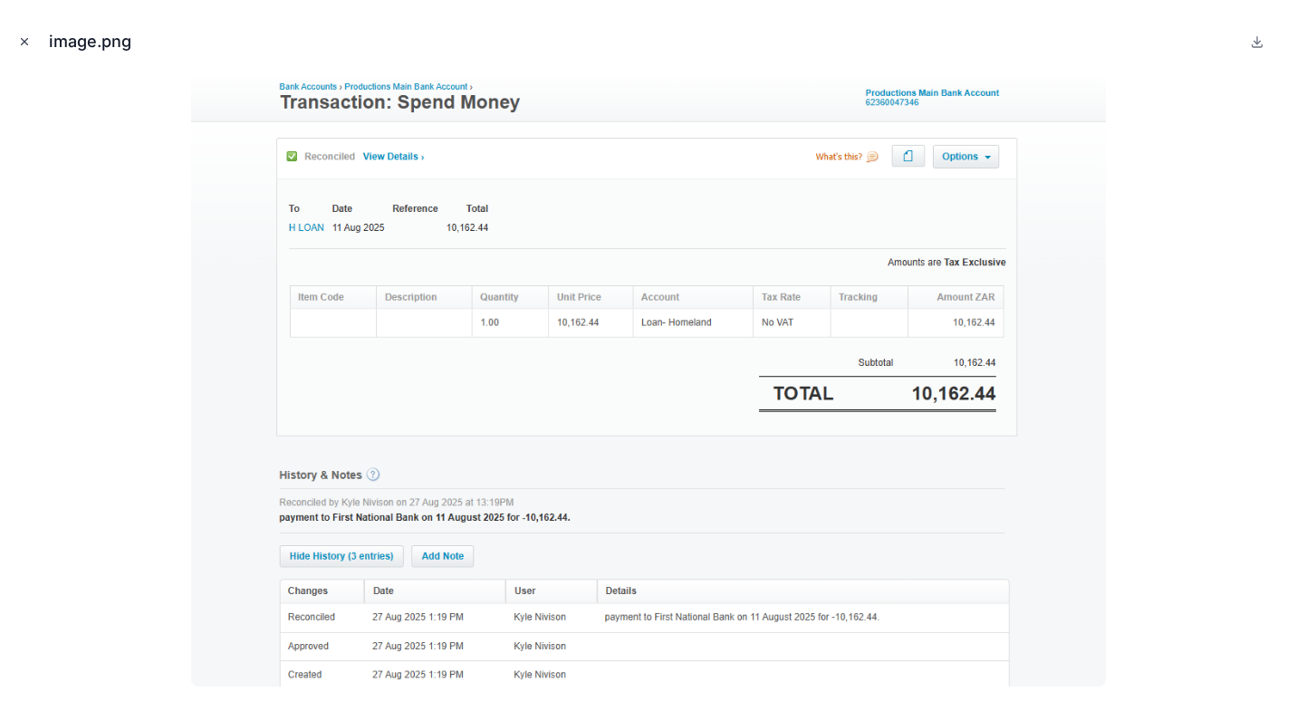
click at [24, 40] on icon "Close modal" at bounding box center [24, 41] width 13 height 13
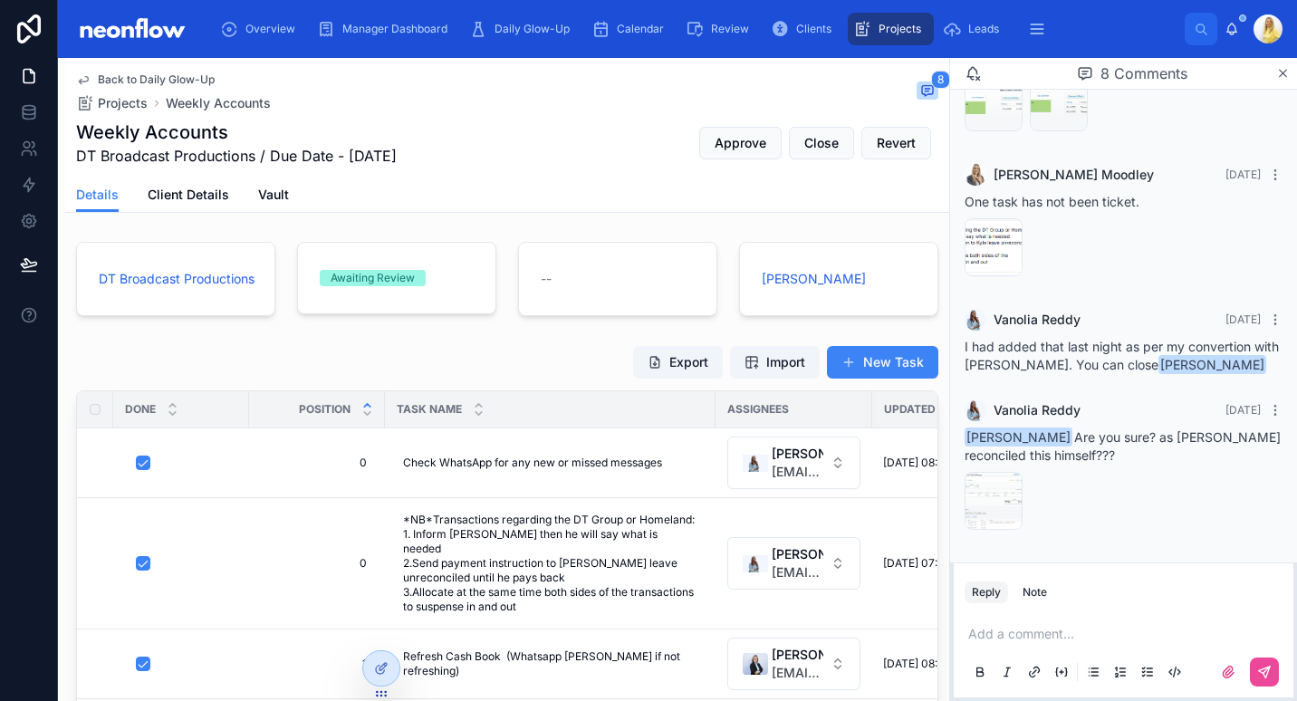
click at [1064, 634] on p at bounding box center [1127, 634] width 318 height 18
click at [1261, 671] on icon at bounding box center [1264, 672] width 11 height 11
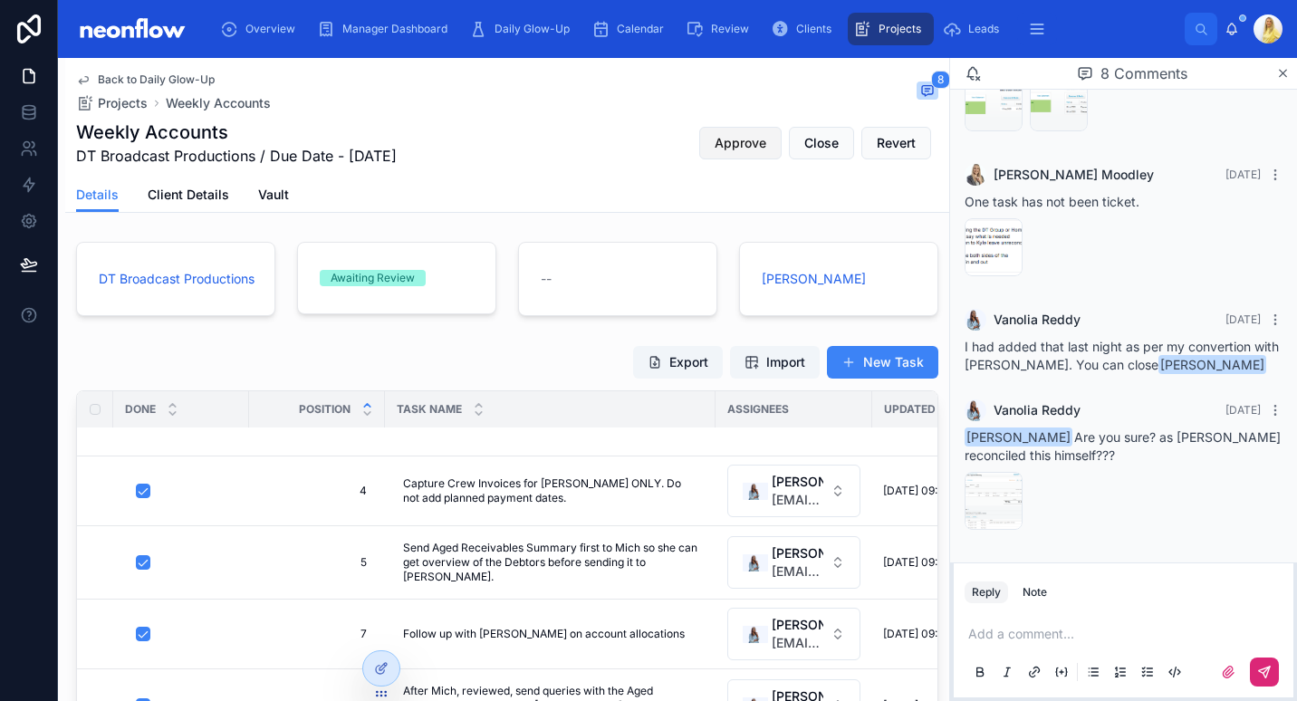
click at [729, 155] on button "Approve" at bounding box center [740, 143] width 82 height 33
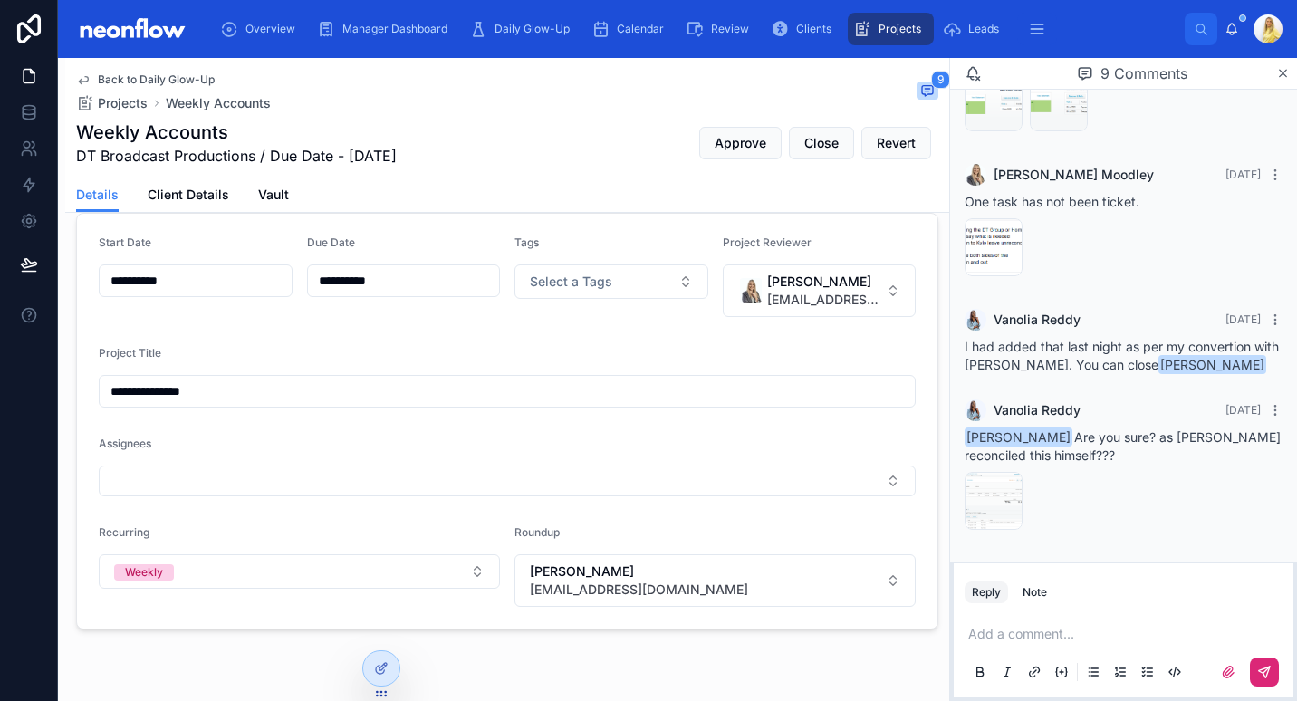
scroll to position [634, 0]
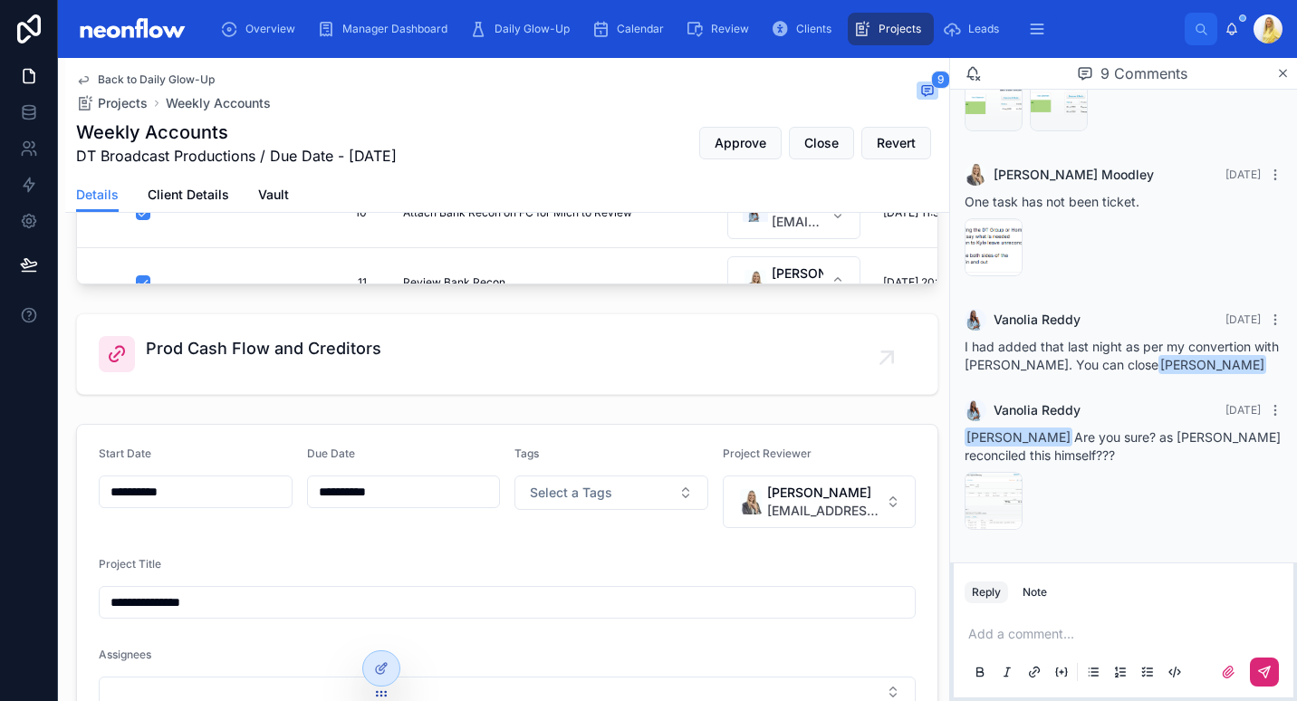
click at [1003, 630] on p at bounding box center [1127, 634] width 318 height 18
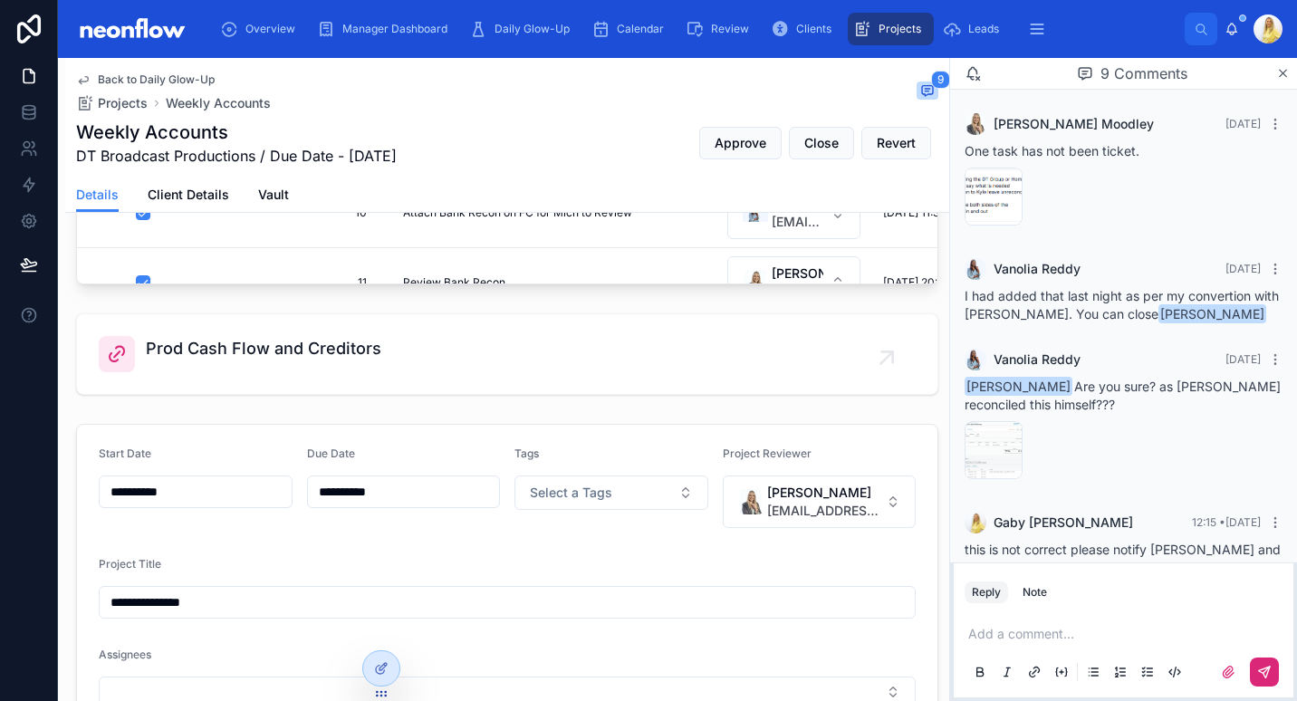
scroll to position [683, 0]
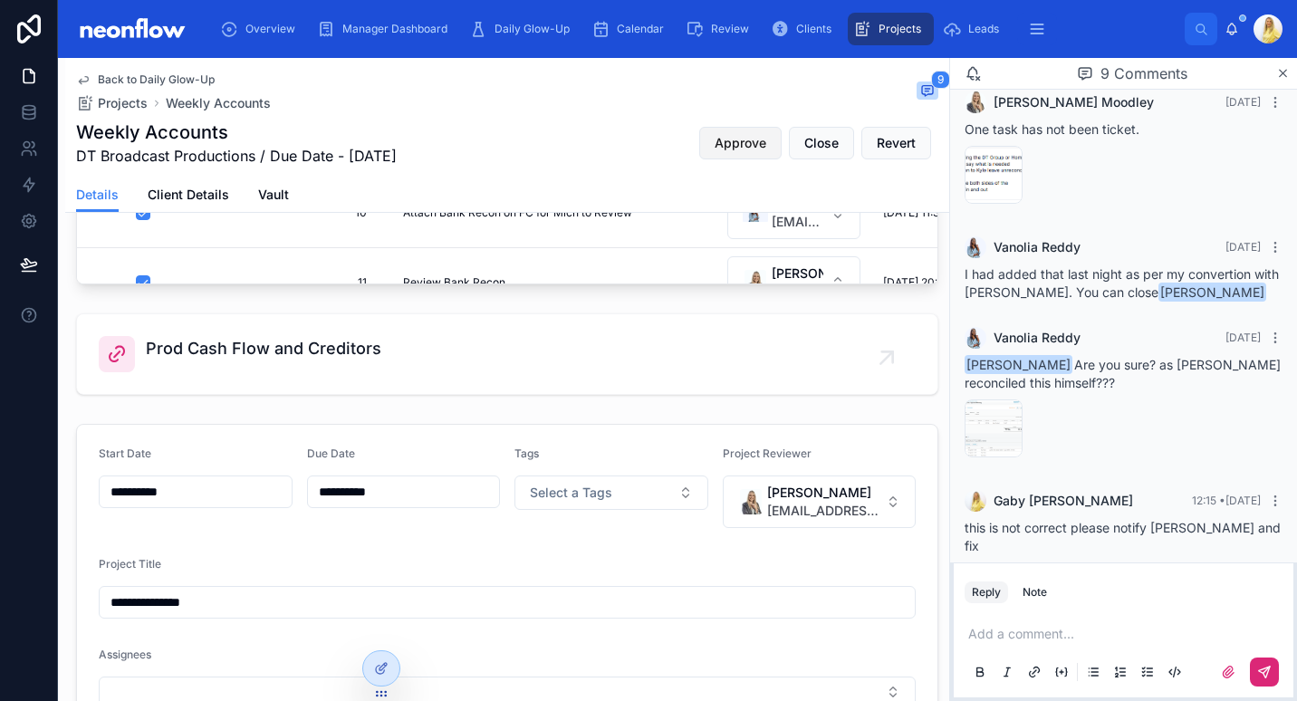
click at [749, 153] on button "Approve" at bounding box center [740, 143] width 82 height 33
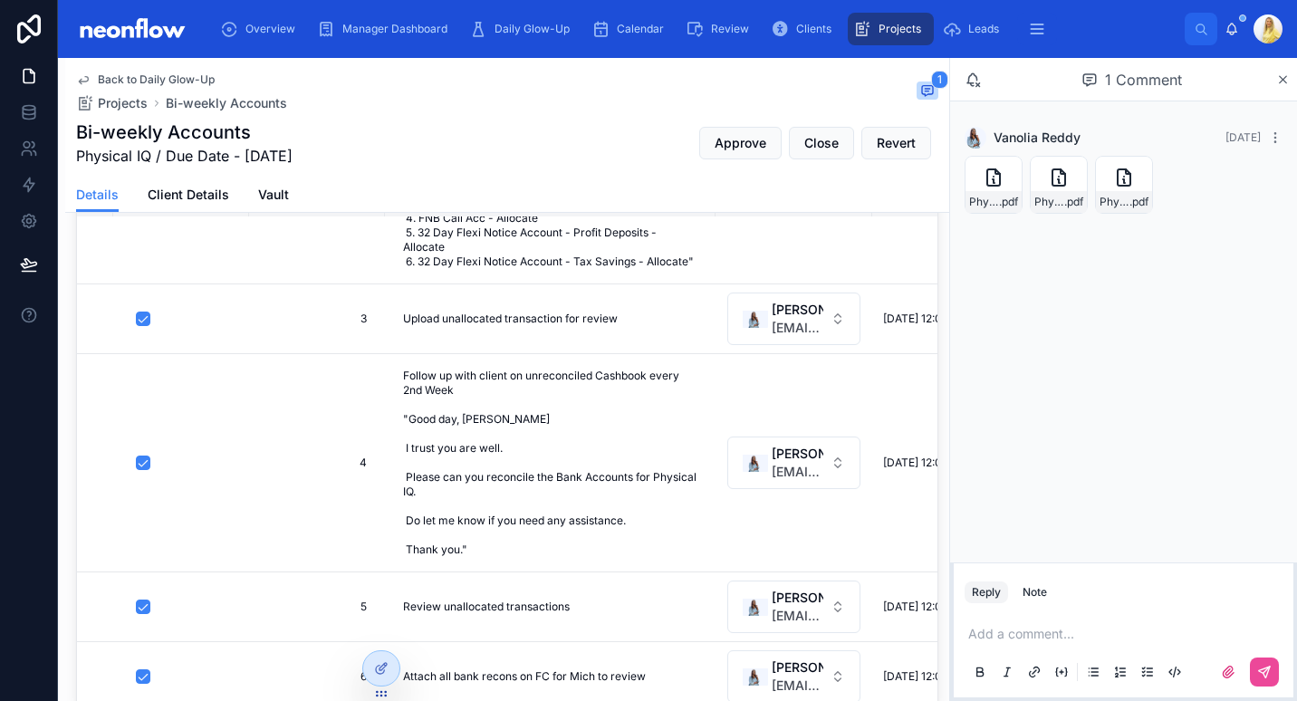
scroll to position [422, 0]
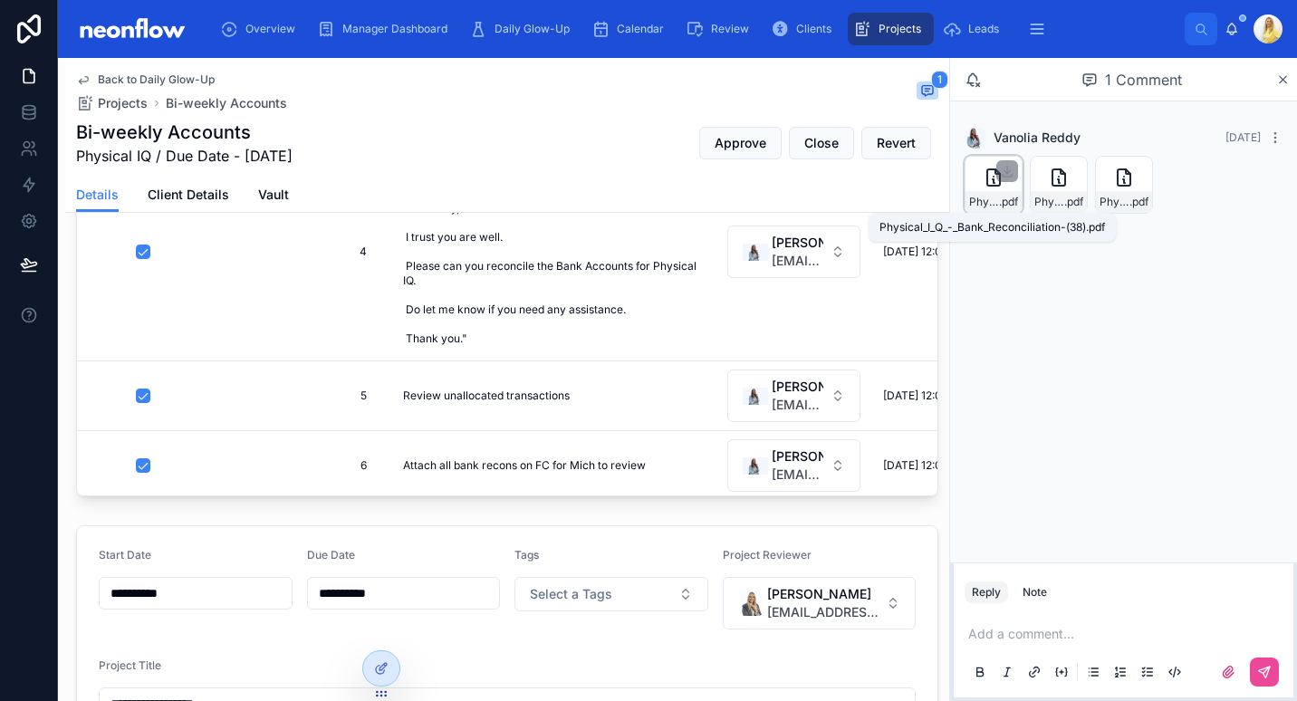
click at [992, 203] on span "Physical_I_Q_-_Bank_Reconciliation-(38)" at bounding box center [984, 202] width 30 height 14
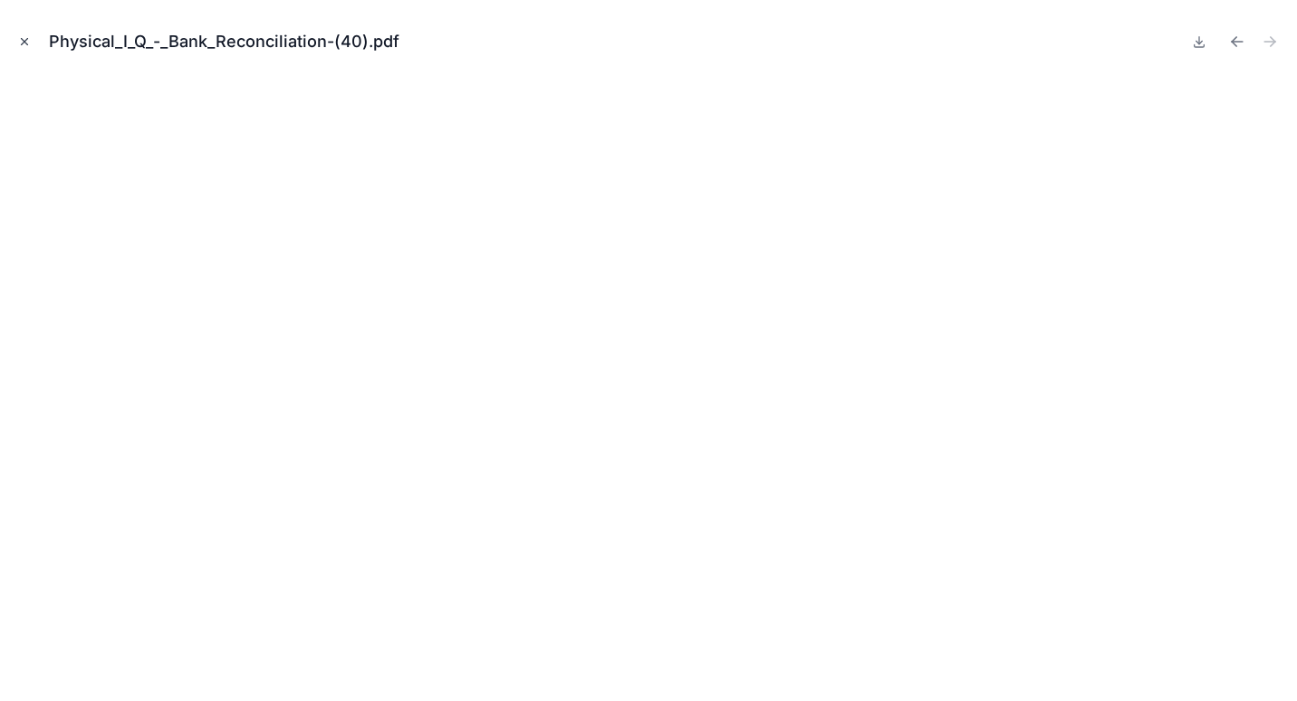
click at [29, 36] on icon "Close modal" at bounding box center [24, 41] width 13 height 13
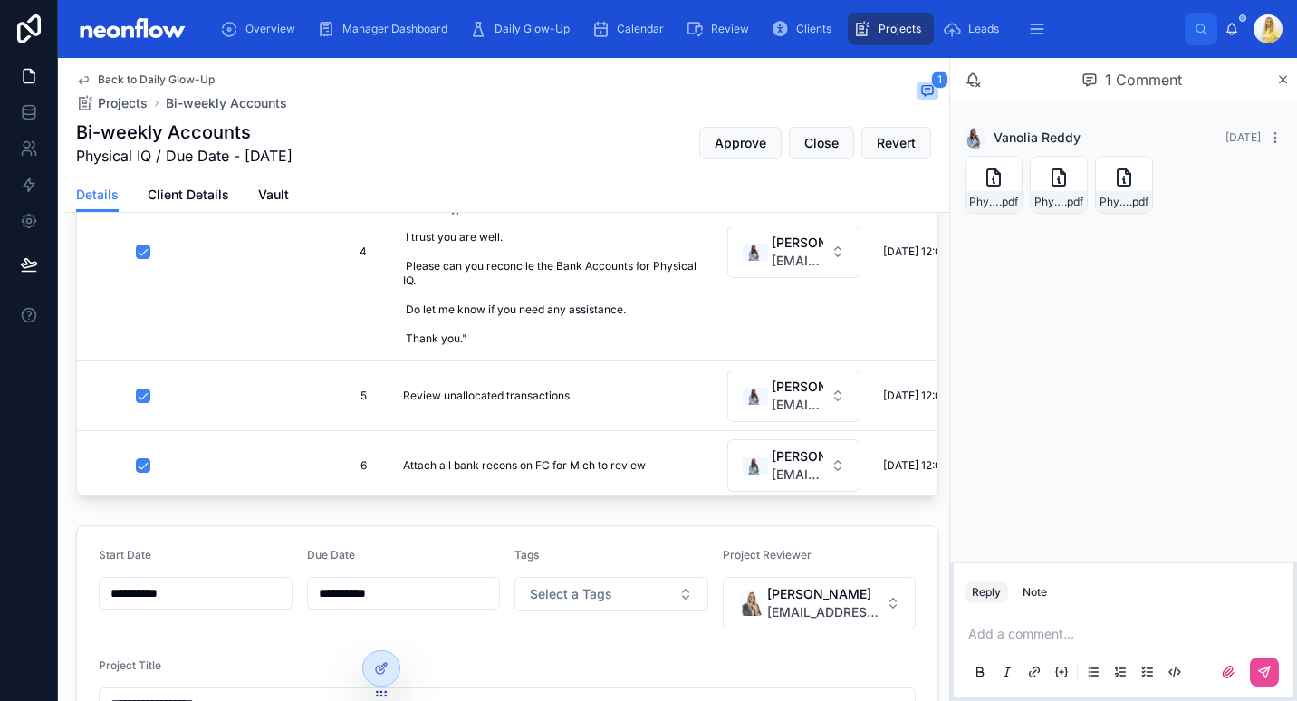
click at [1121, 629] on p at bounding box center [1127, 634] width 318 height 18
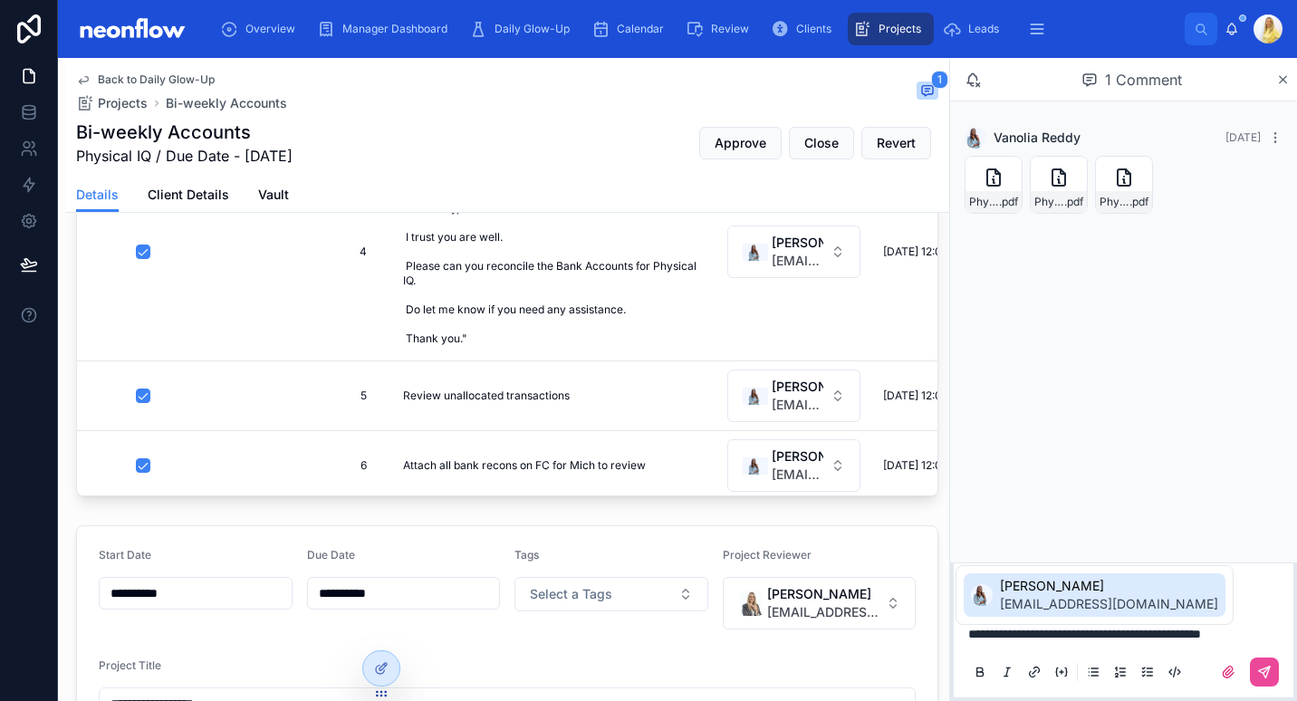
click at [999, 579] on li "Vanolia Reddy accounts@neonaccounting.com" at bounding box center [1095, 594] width 262 height 43
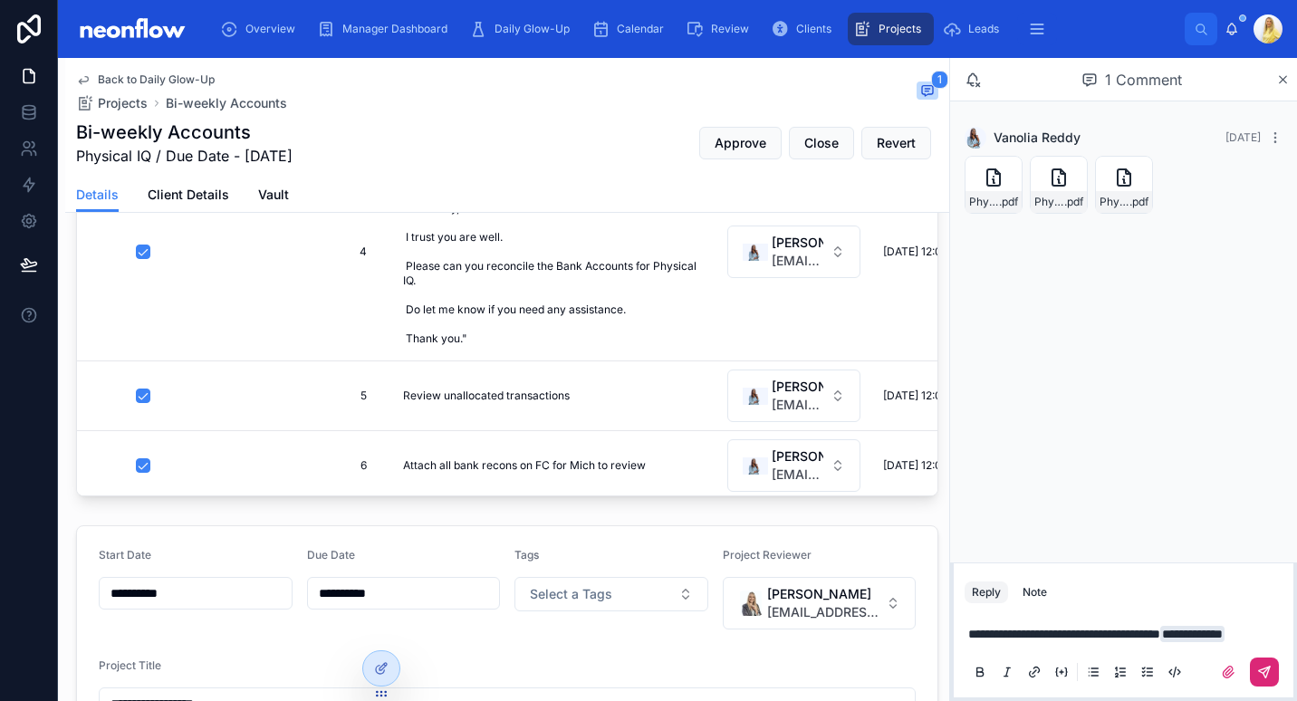
click at [1265, 673] on icon at bounding box center [1264, 672] width 14 height 14
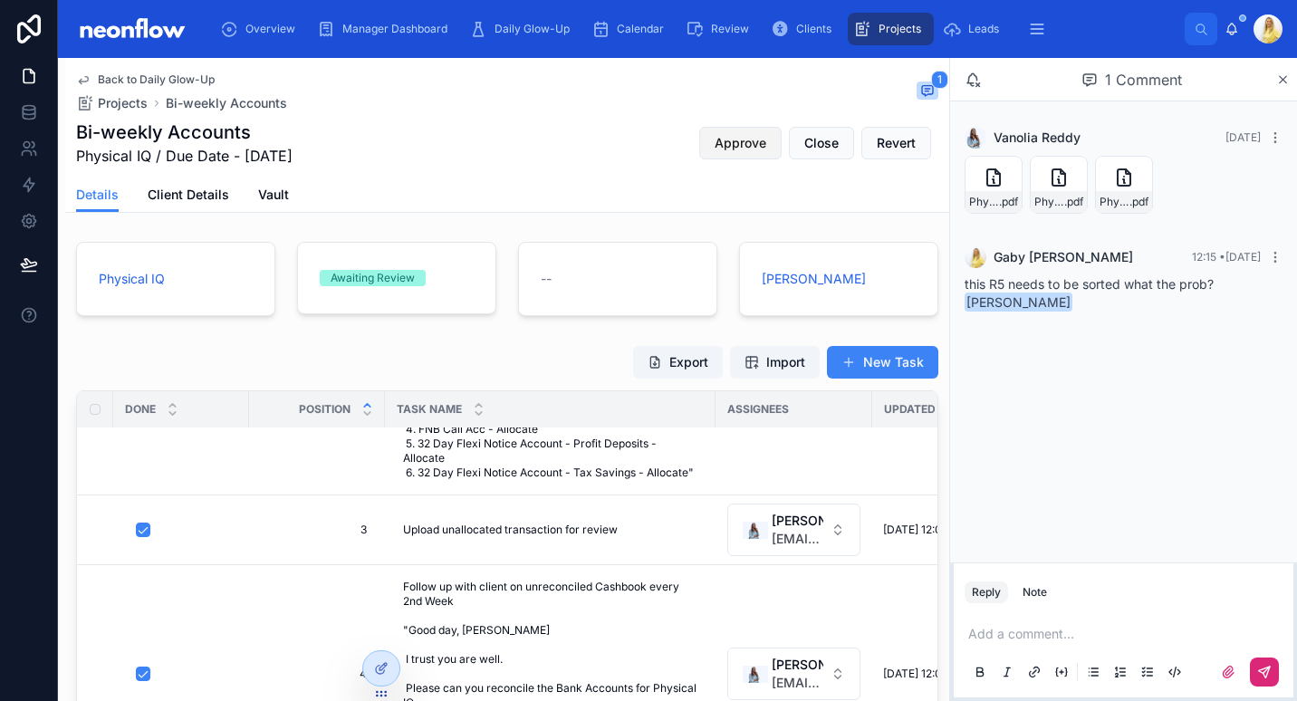
click at [754, 150] on button "Approve" at bounding box center [740, 143] width 82 height 33
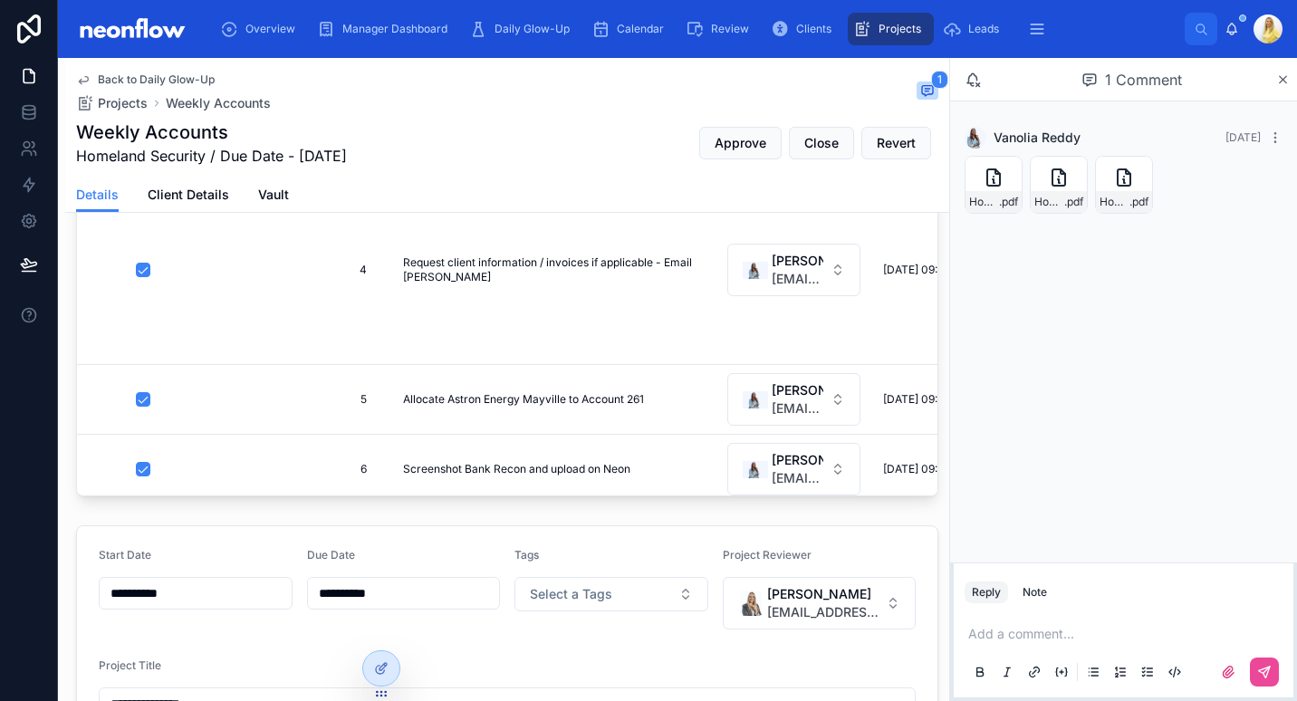
scroll to position [483, 0]
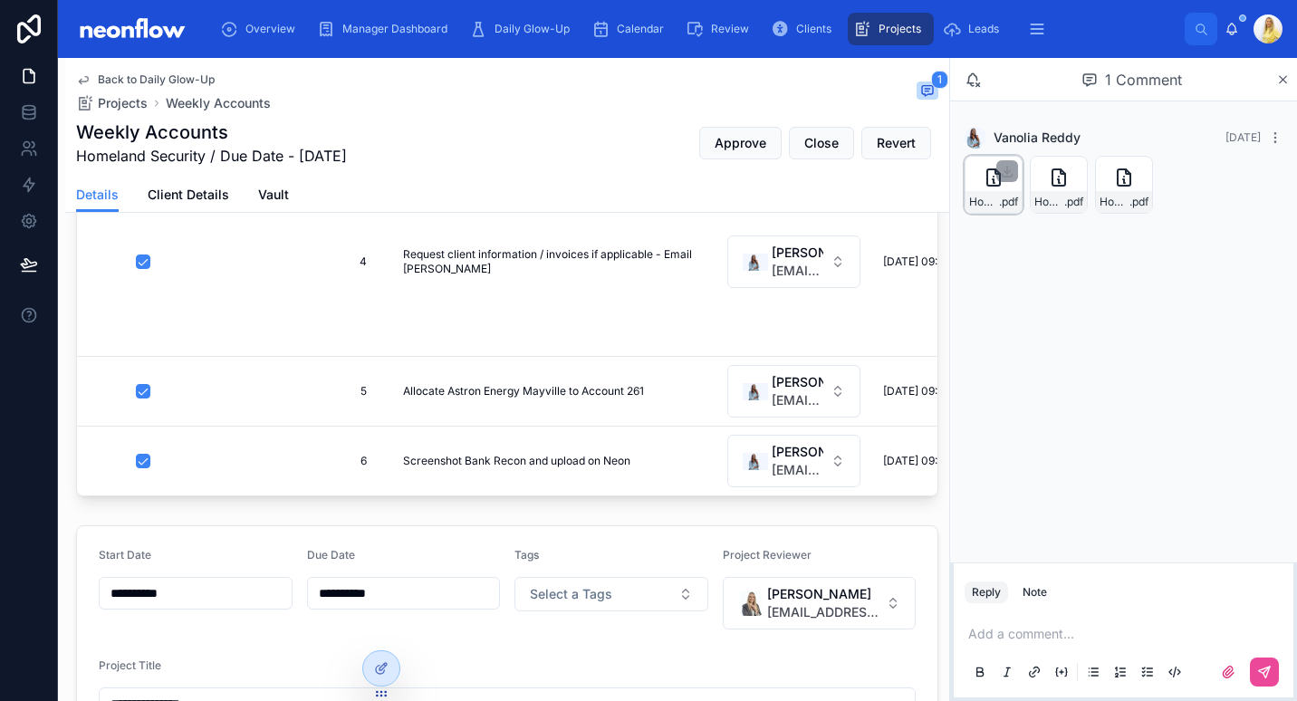
click at [976, 200] on span "Homeland_Security_SA_Pty_Ltd_-_Bank_Reconciliation-(40)" at bounding box center [984, 202] width 30 height 14
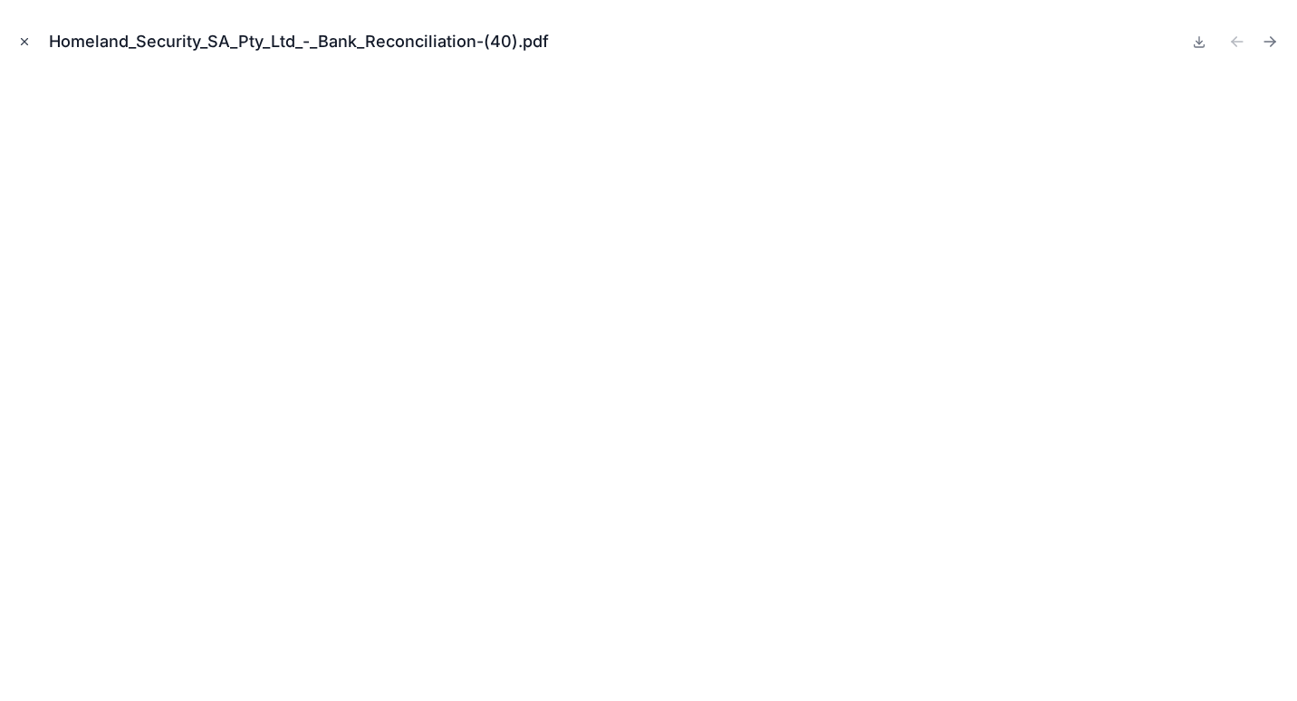
click at [29, 39] on icon "Close modal" at bounding box center [24, 41] width 13 height 13
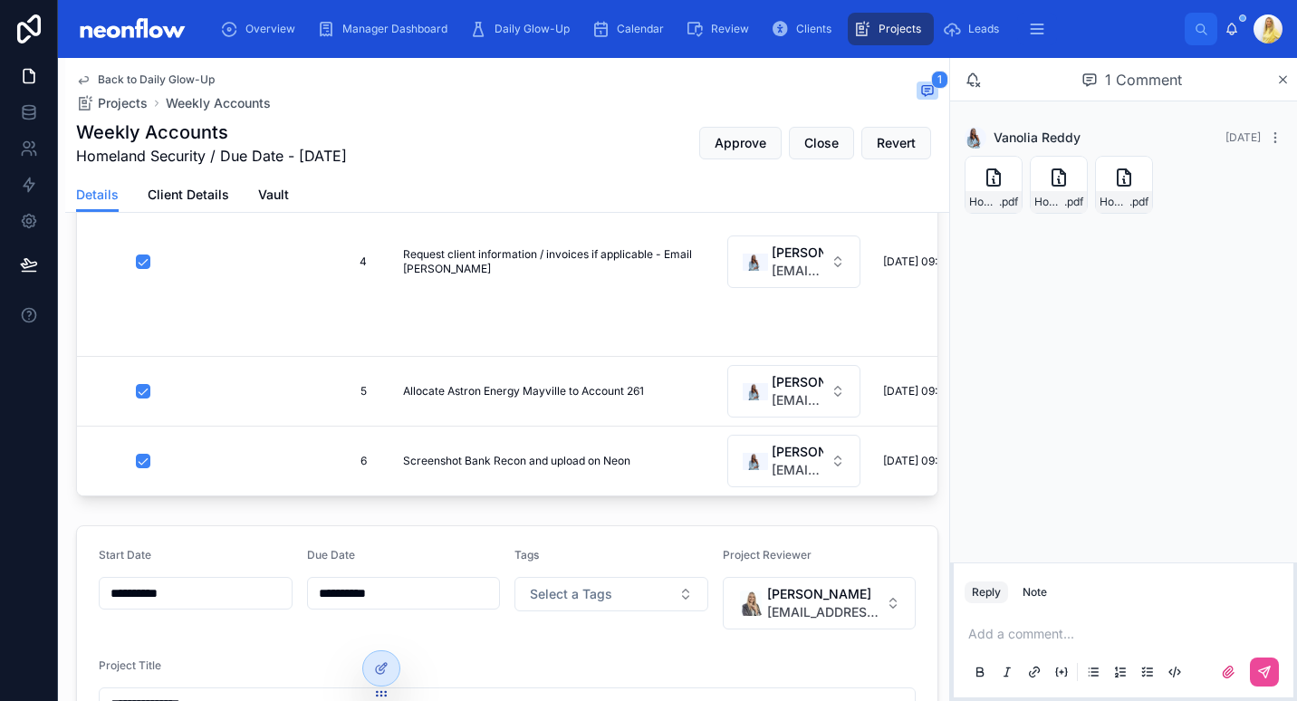
click at [1093, 635] on p at bounding box center [1127, 634] width 318 height 18
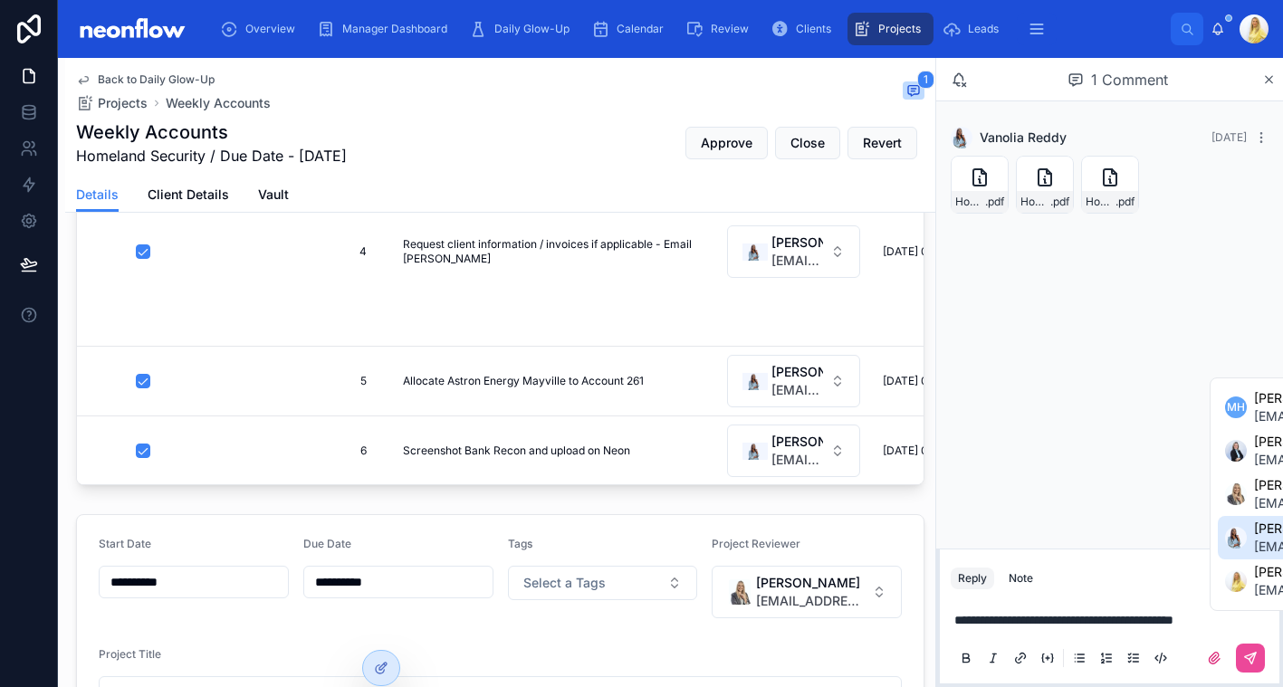
click at [1242, 536] on div "Suggested mentions" at bounding box center [1237, 538] width 22 height 22
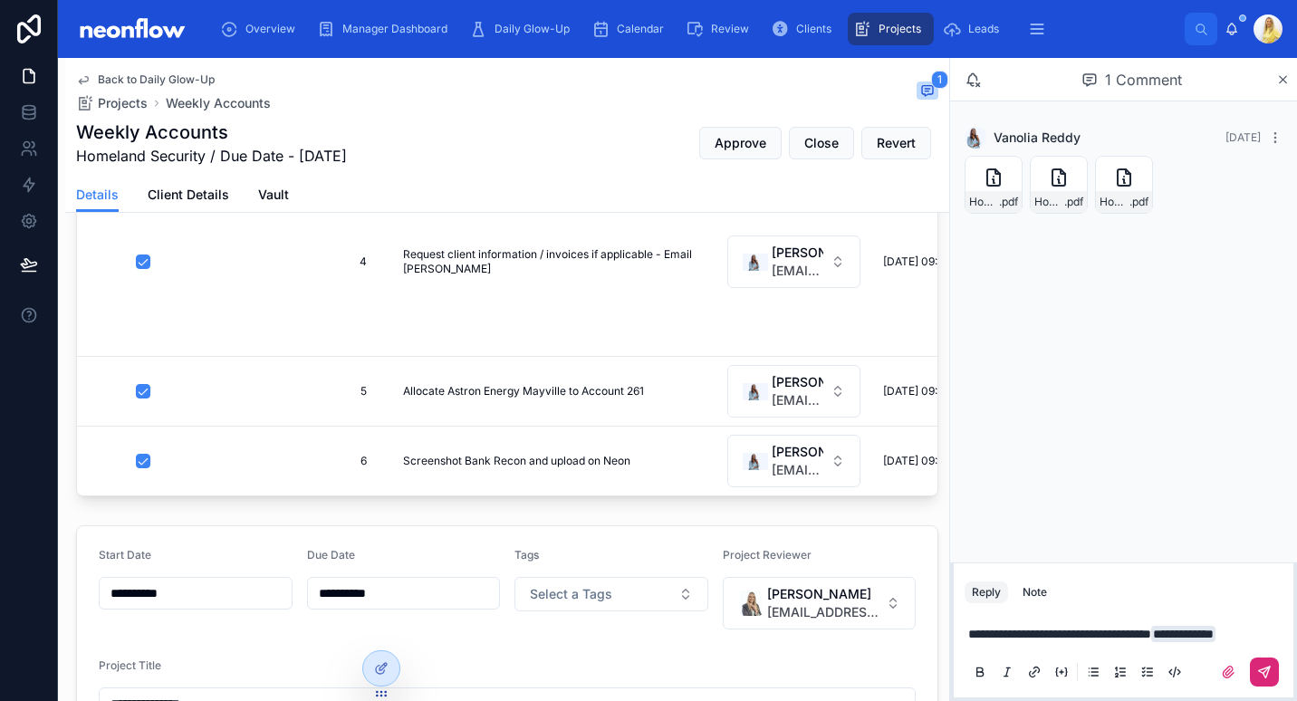
click at [1257, 667] on icon at bounding box center [1264, 672] width 14 height 14
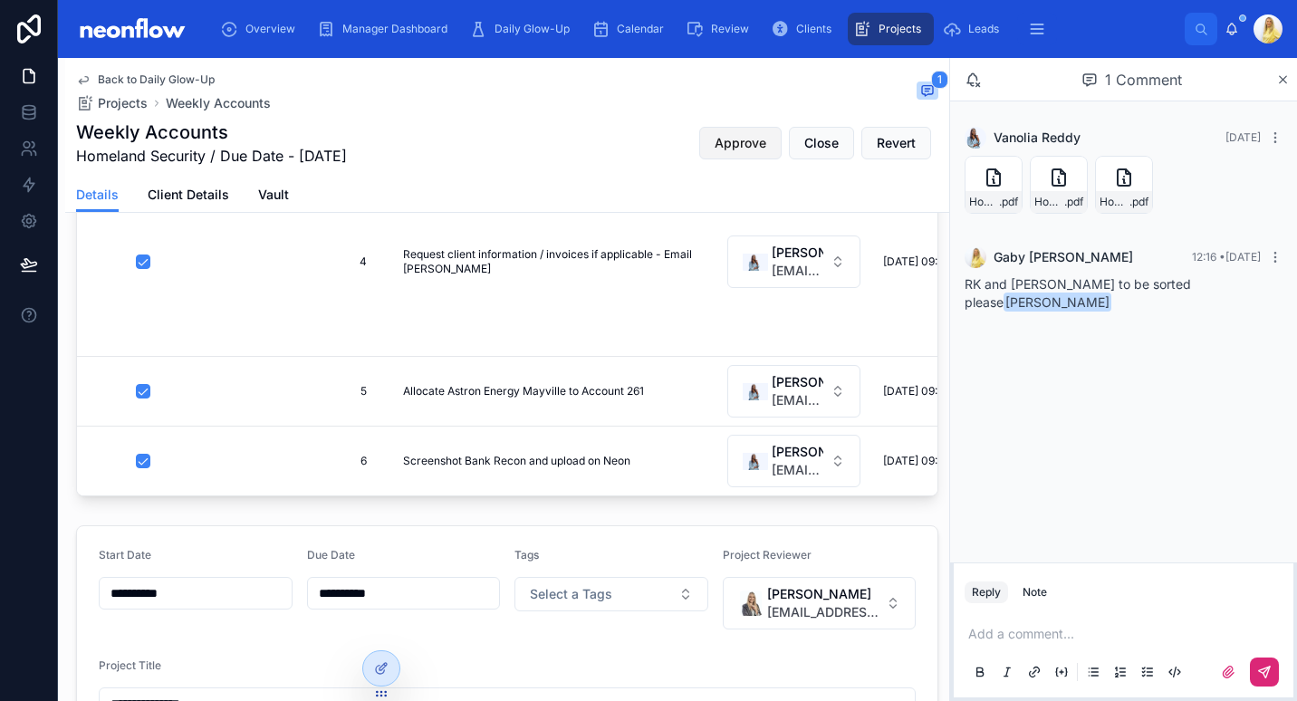
click at [715, 140] on span "Approve" at bounding box center [741, 143] width 52 height 18
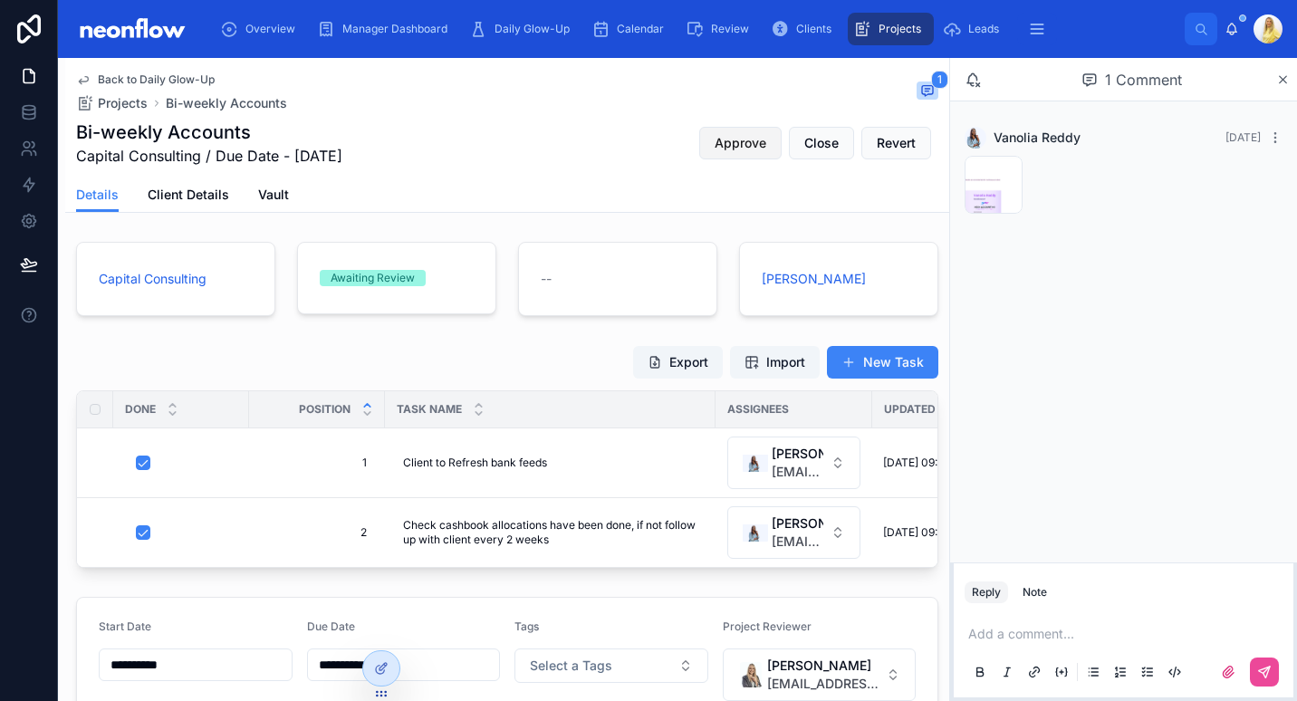
click at [751, 143] on span "Approve" at bounding box center [741, 143] width 52 height 18
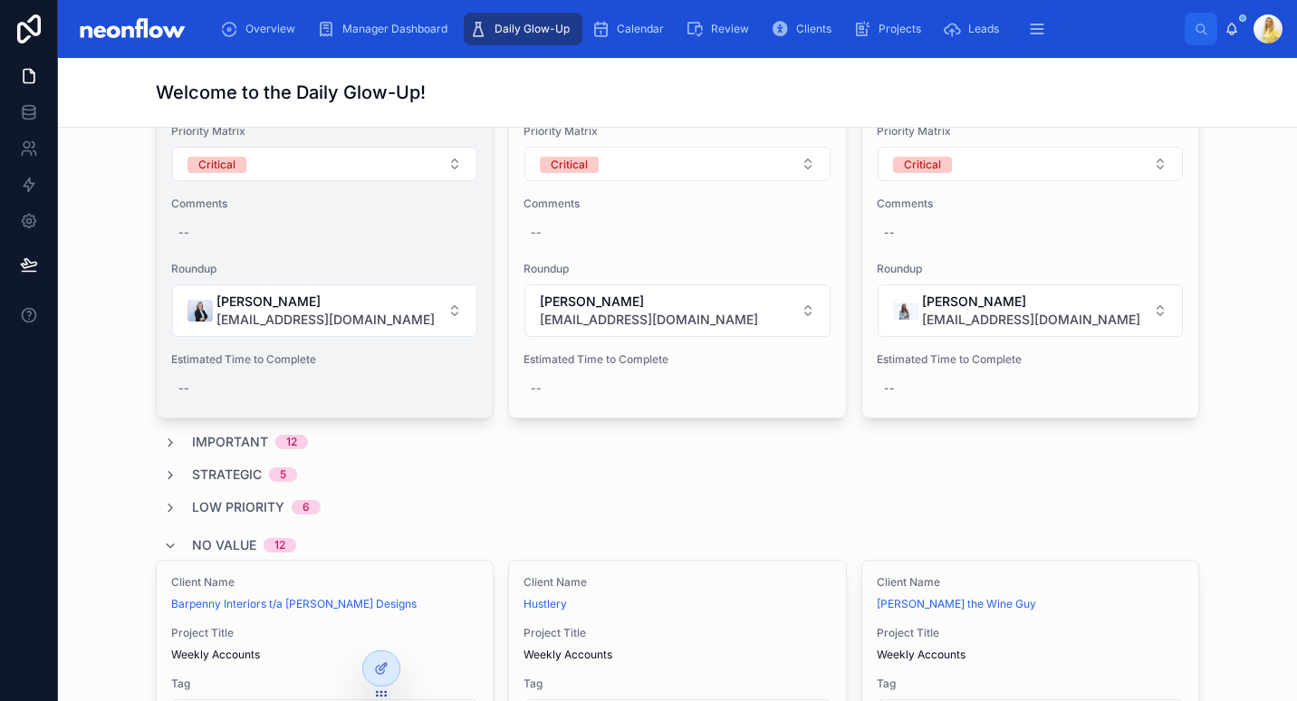
scroll to position [1056, 0]
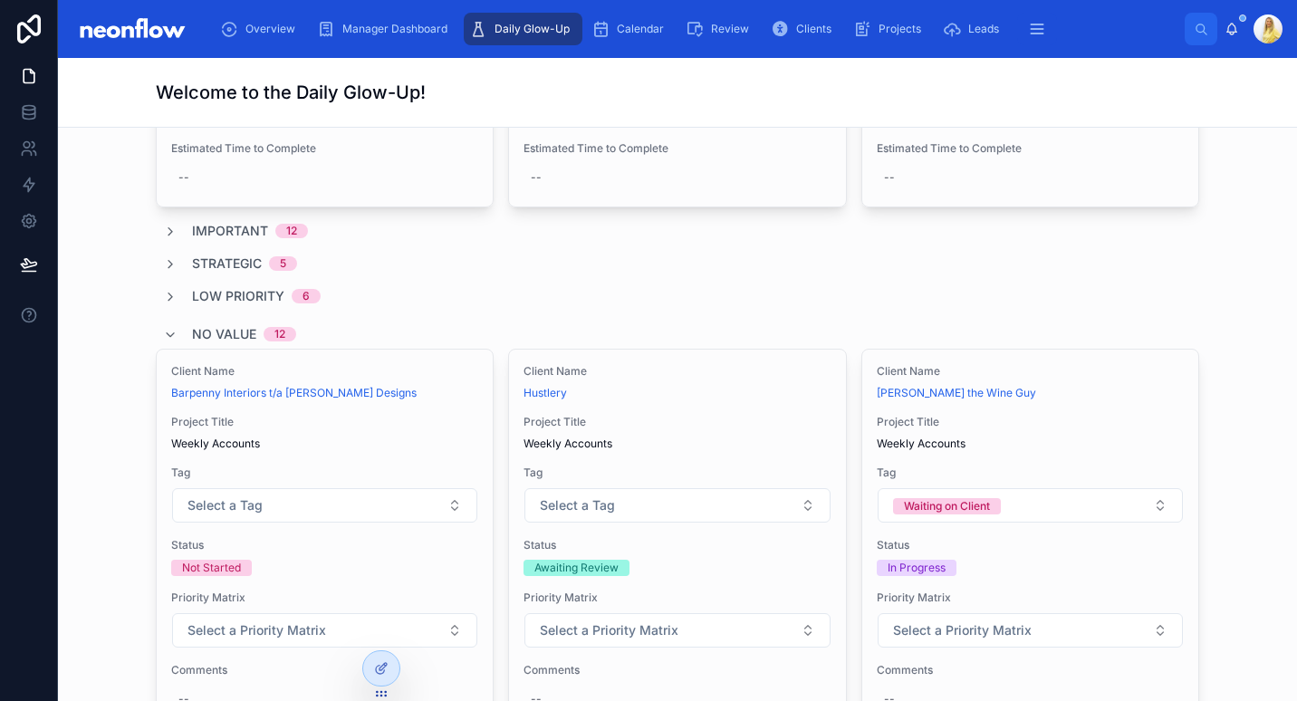
click at [207, 295] on span "Low Priority" at bounding box center [238, 296] width 92 height 18
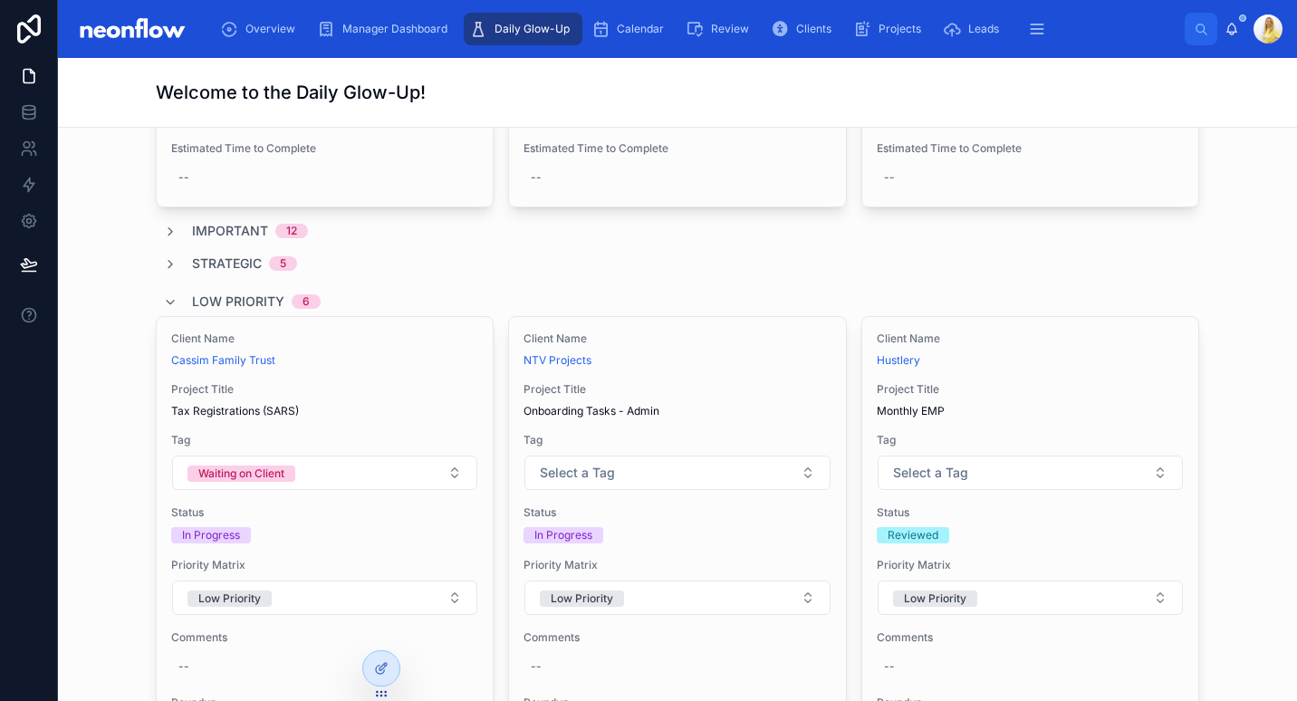
click at [207, 295] on span "Low Priority" at bounding box center [238, 302] width 92 height 18
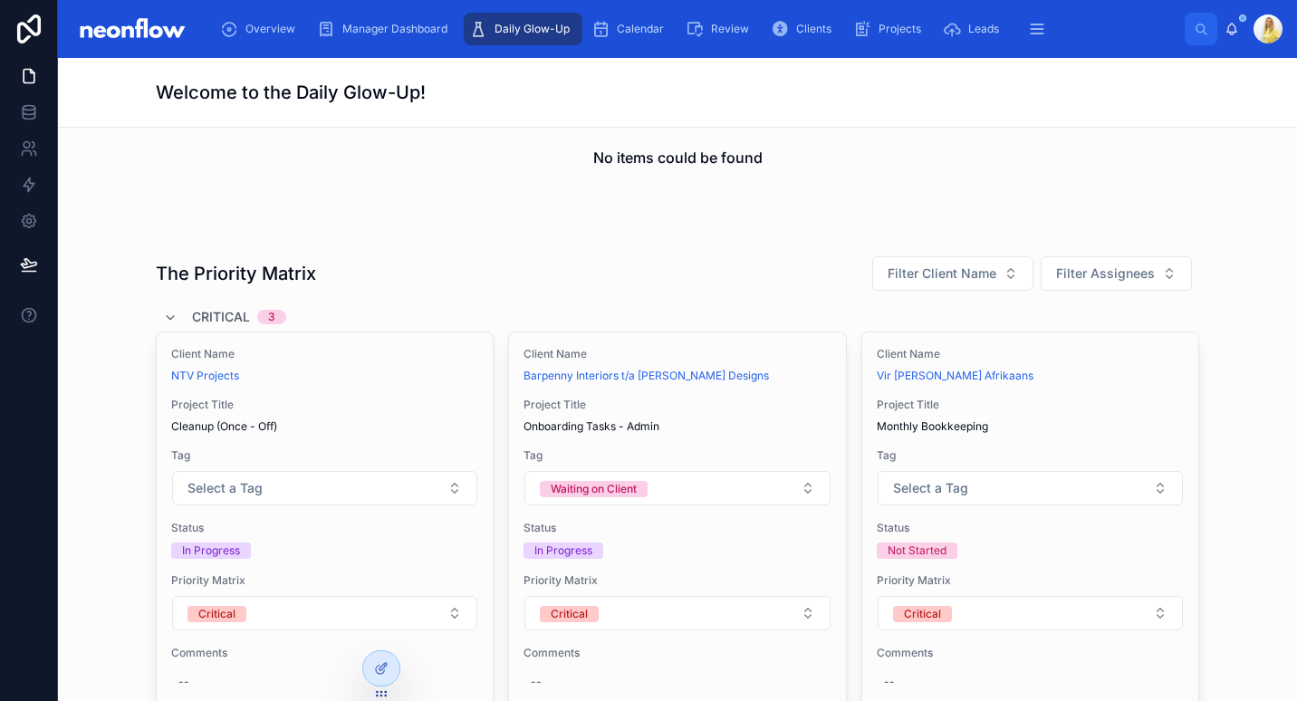
scroll to position [422, 0]
